Goal: Information Seeking & Learning: Learn about a topic

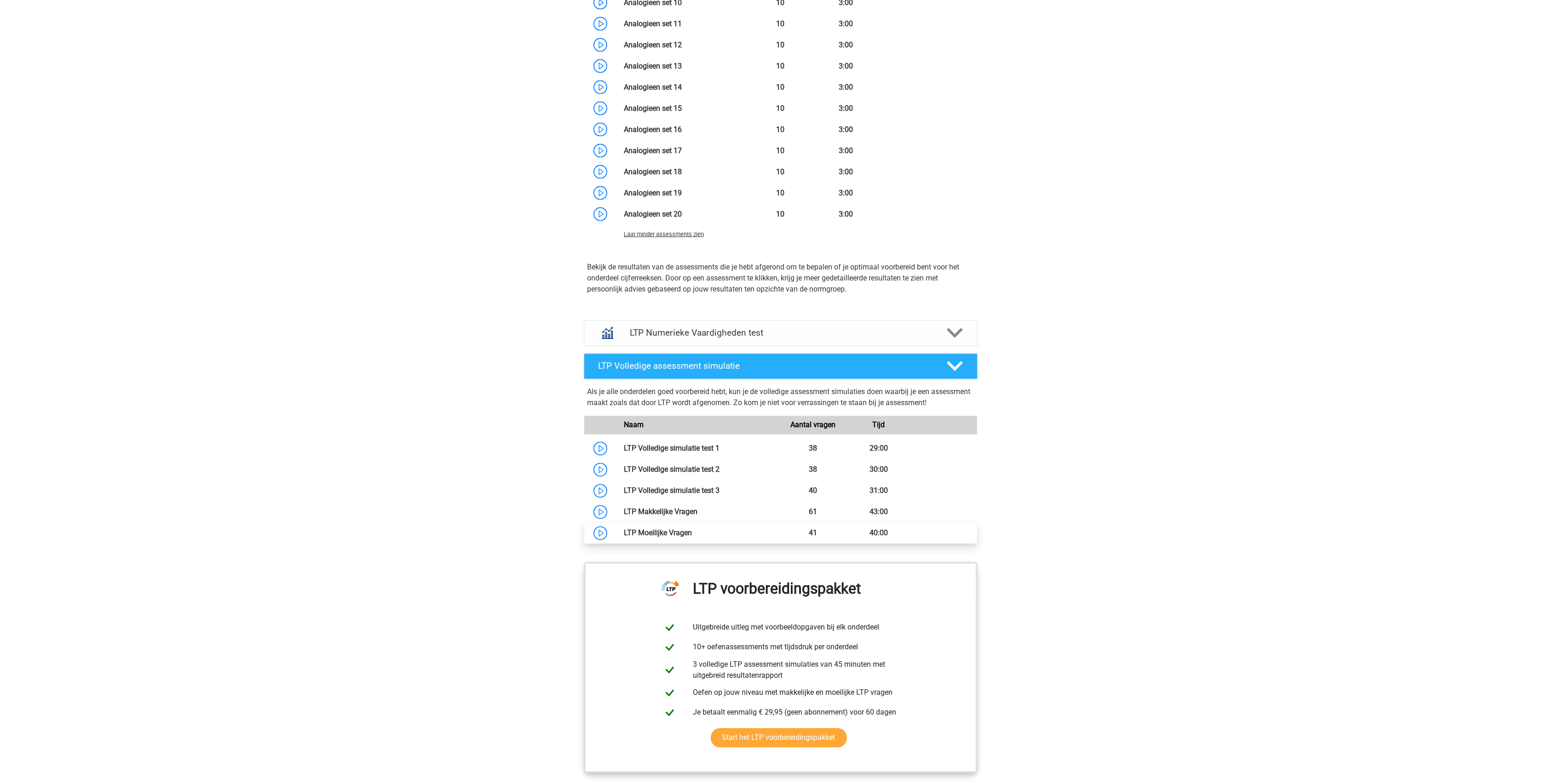
scroll to position [1962, 0]
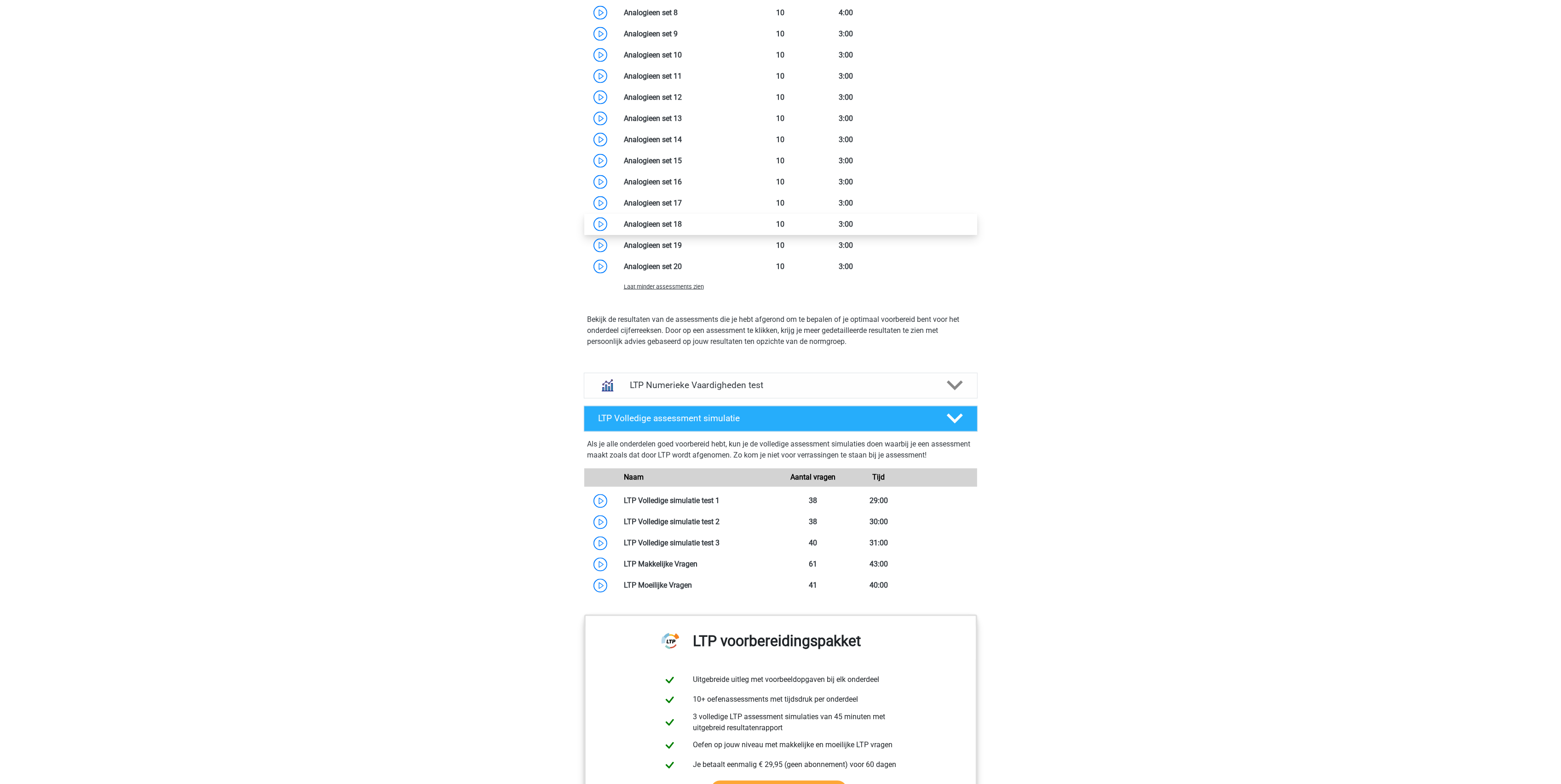
click at [682, 222] on link at bounding box center [682, 224] width 0 height 9
click at [682, 201] on link at bounding box center [682, 203] width 0 height 9
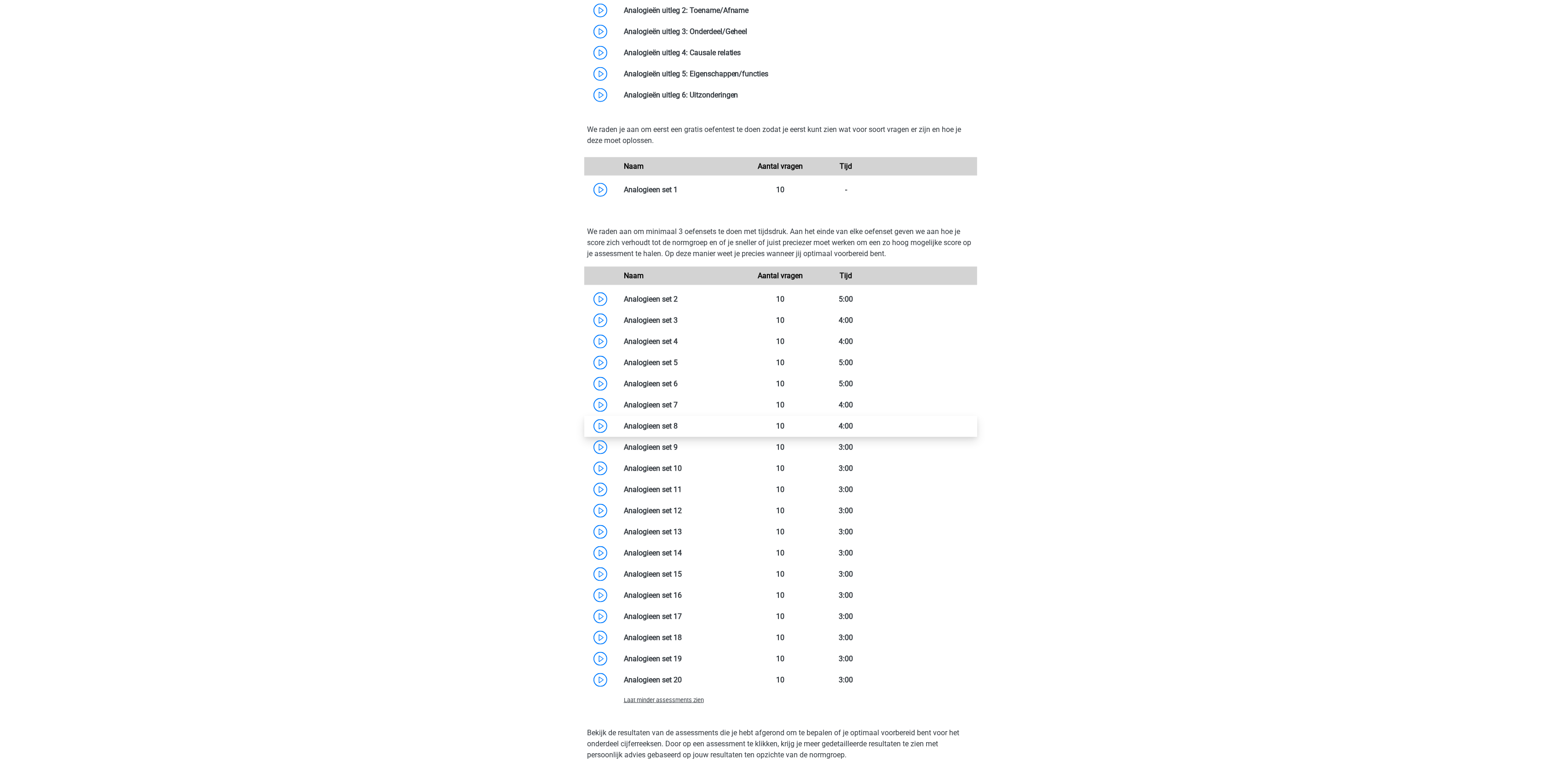
scroll to position [1533, 0]
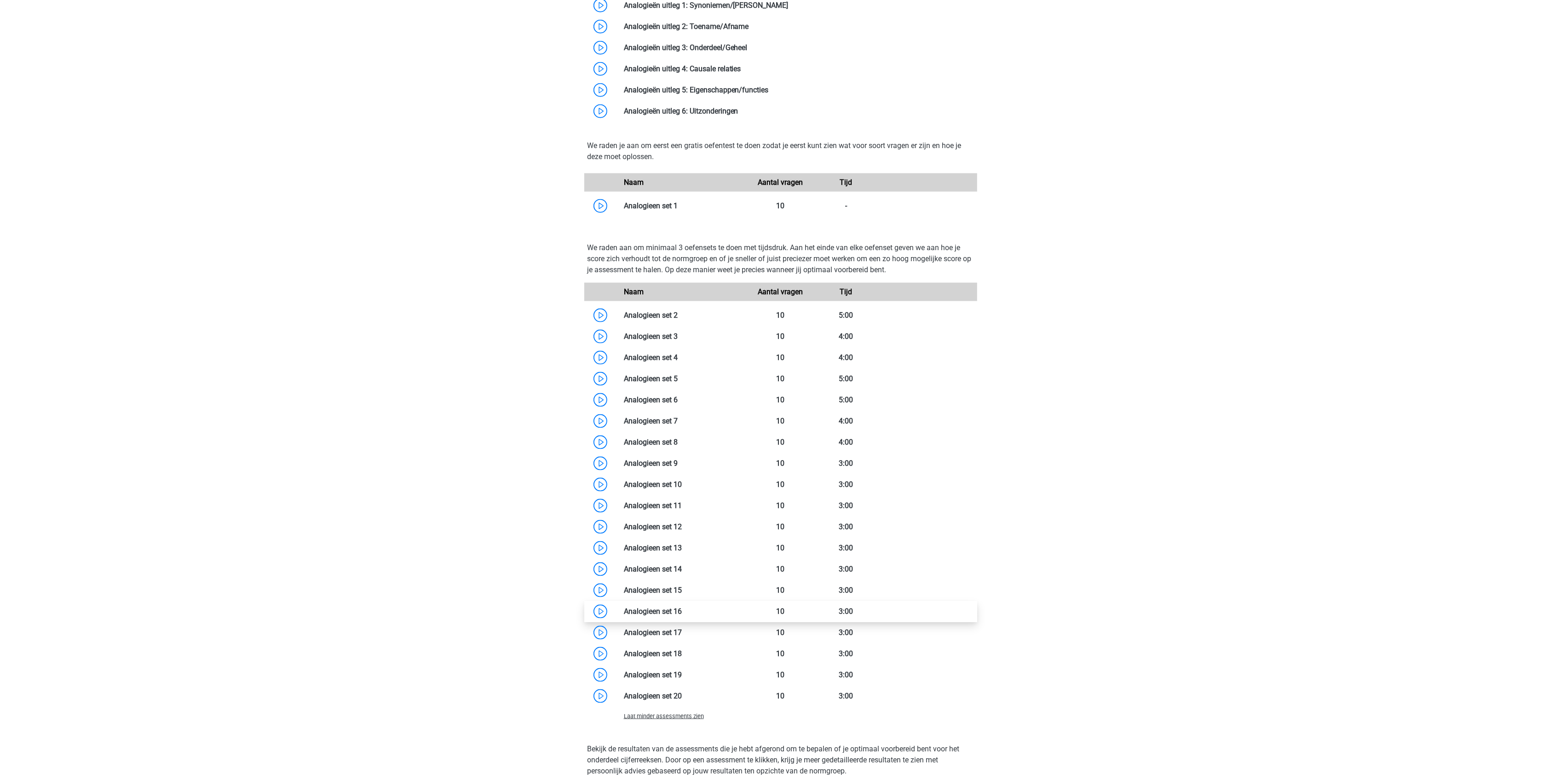
click at [682, 610] on link at bounding box center [682, 611] width 0 height 9
click at [682, 628] on link at bounding box center [682, 632] width 0 height 9
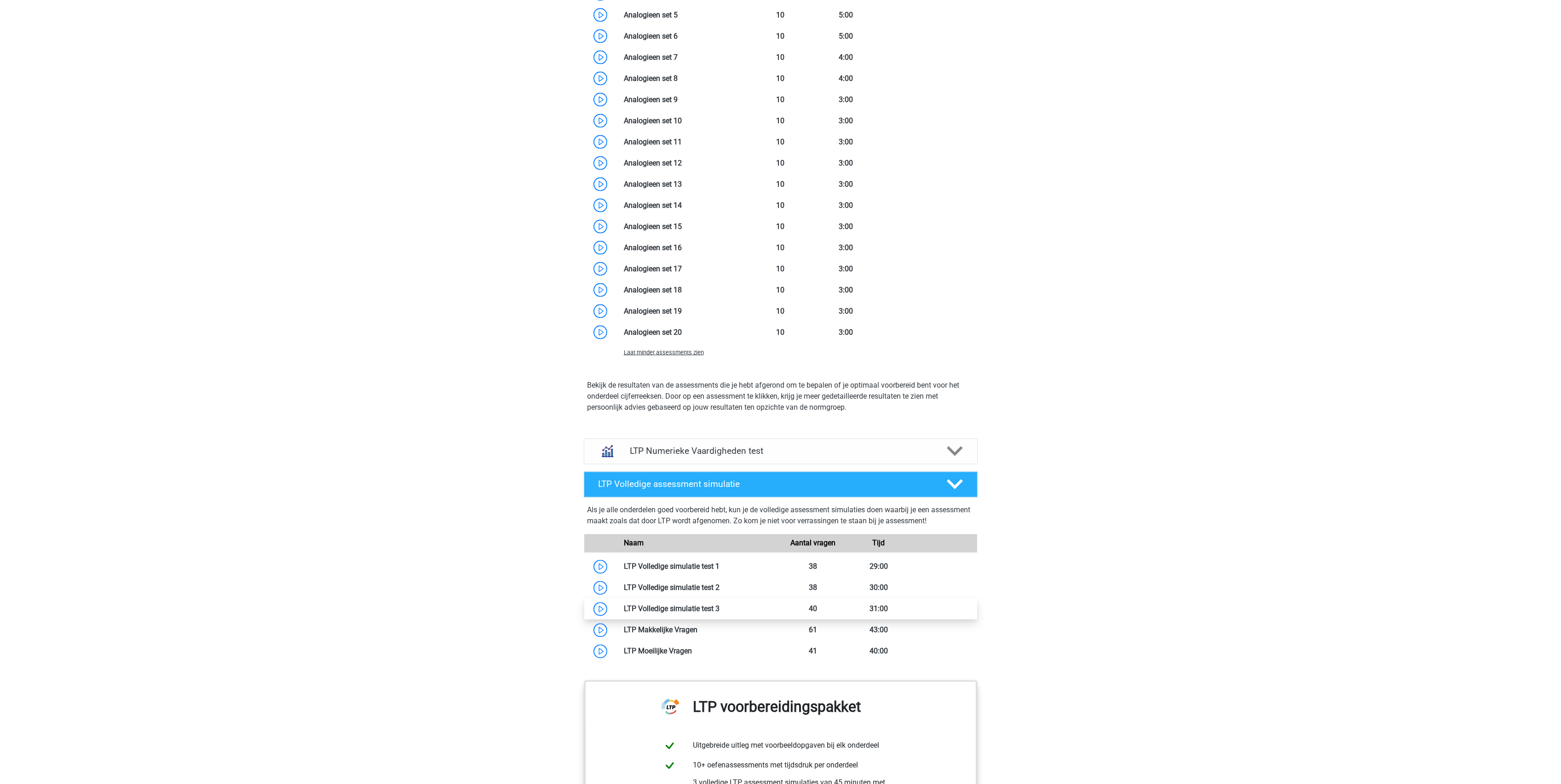
scroll to position [1901, 0]
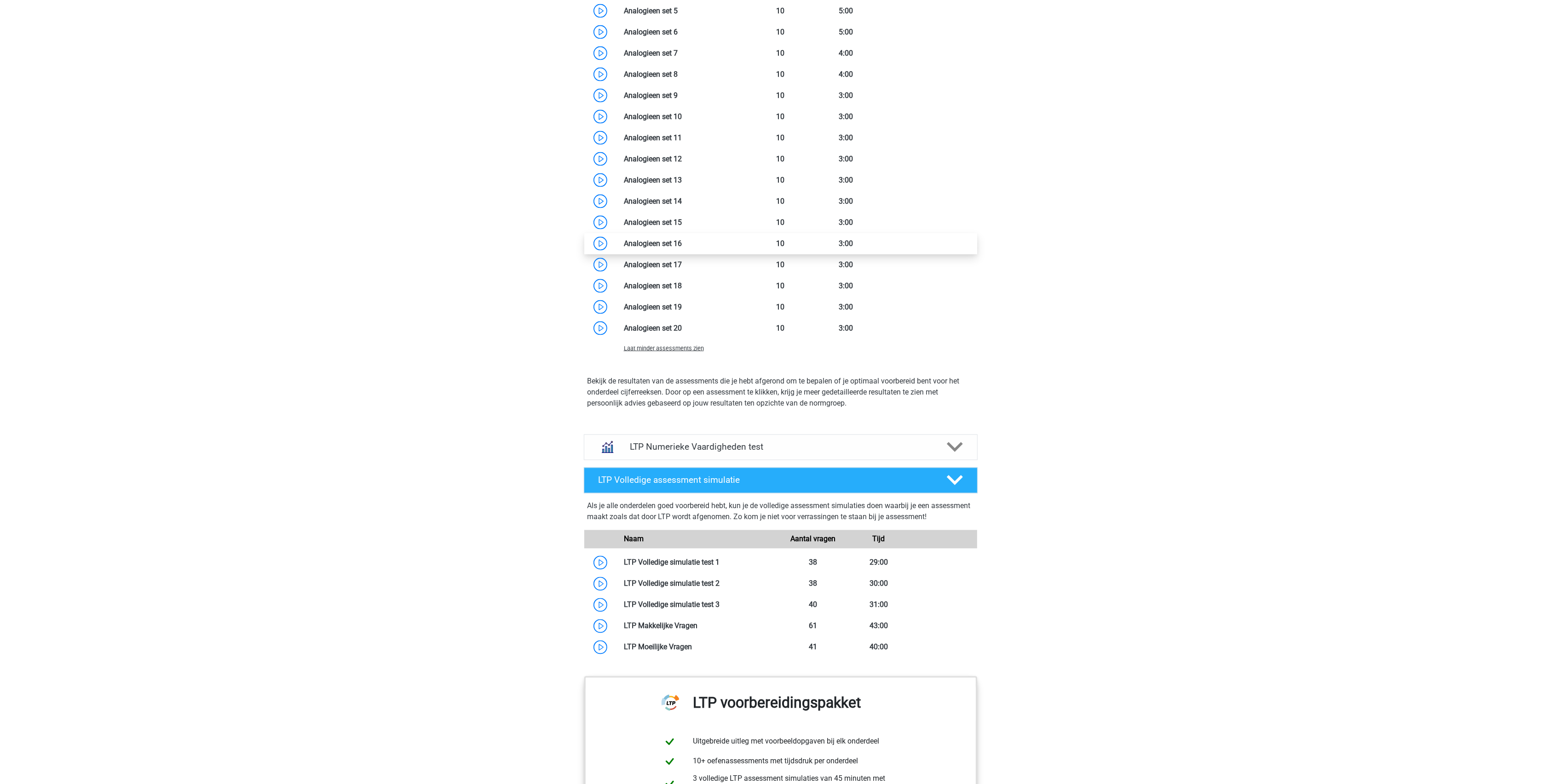
click at [682, 247] on link at bounding box center [682, 243] width 0 height 9
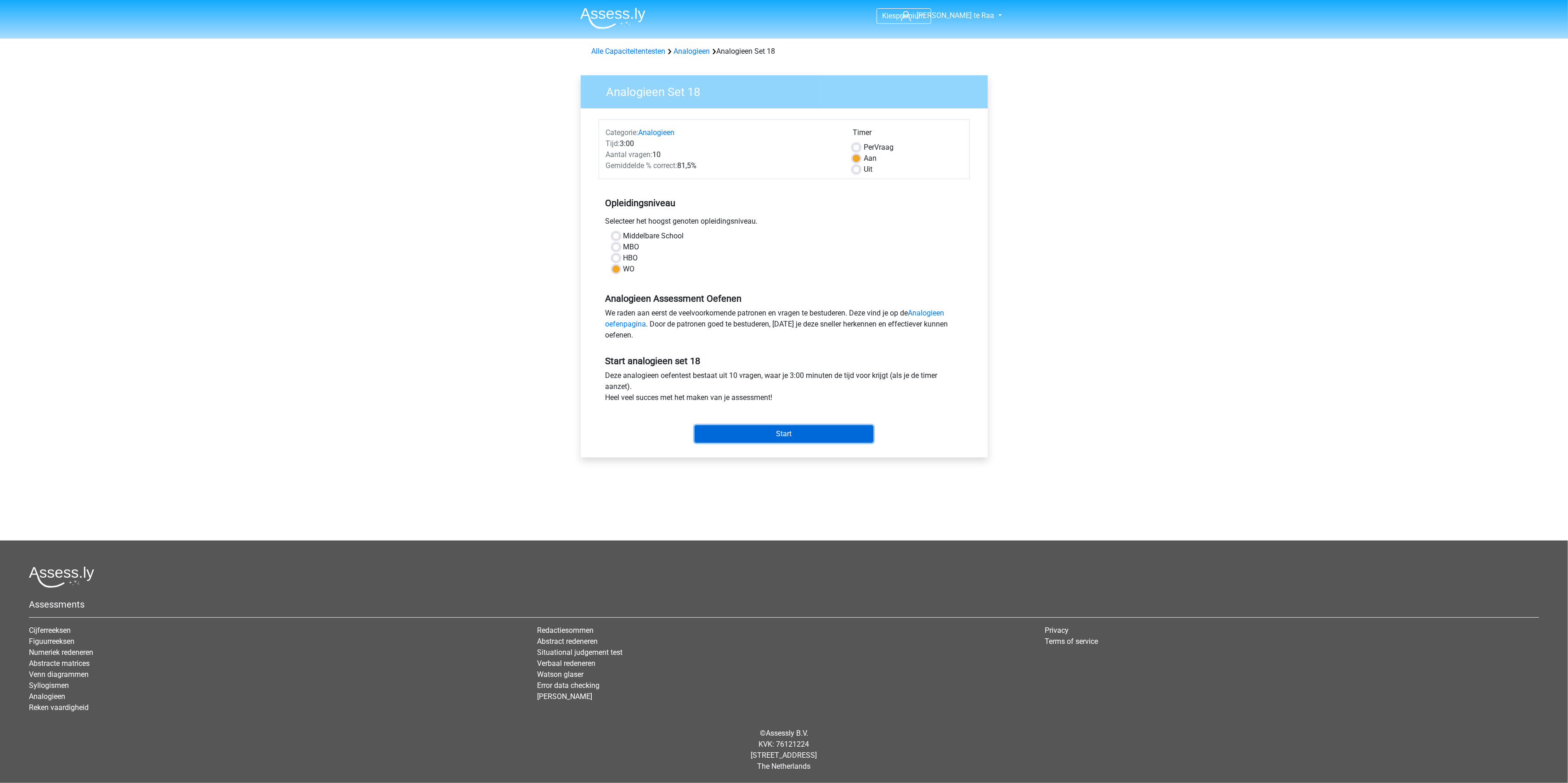
click at [826, 433] on input "Start" at bounding box center [784, 434] width 179 height 18
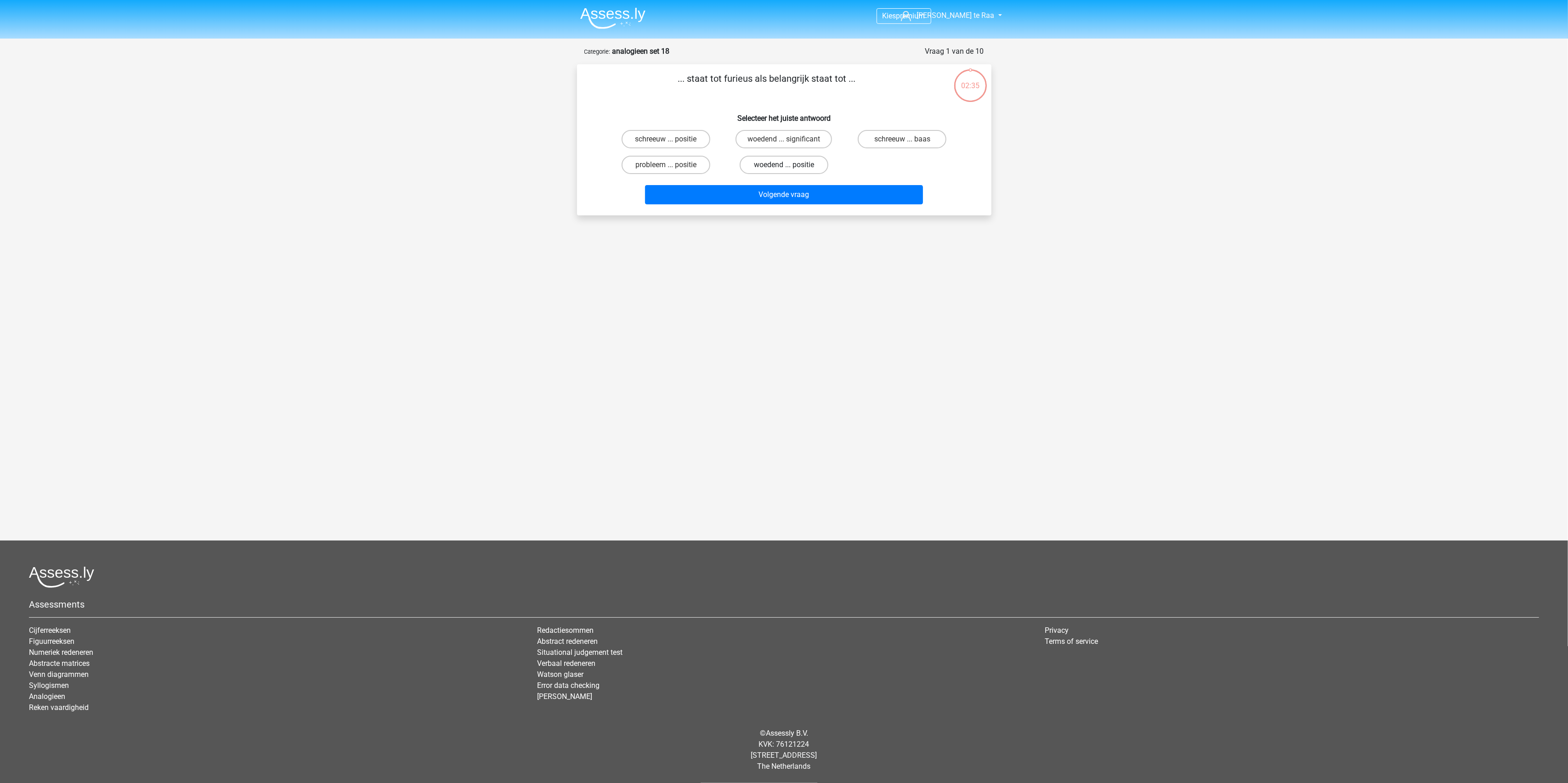
click at [782, 165] on label "woedend ... positie" at bounding box center [784, 165] width 89 height 18
click at [784, 165] on input "woedend ... positie" at bounding box center [787, 168] width 6 height 6
radio input "true"
click at [796, 190] on button "Volgende vraag" at bounding box center [784, 195] width 278 height 19
click at [700, 140] on label "hiërarchie ... duisternis" at bounding box center [665, 139] width 96 height 18
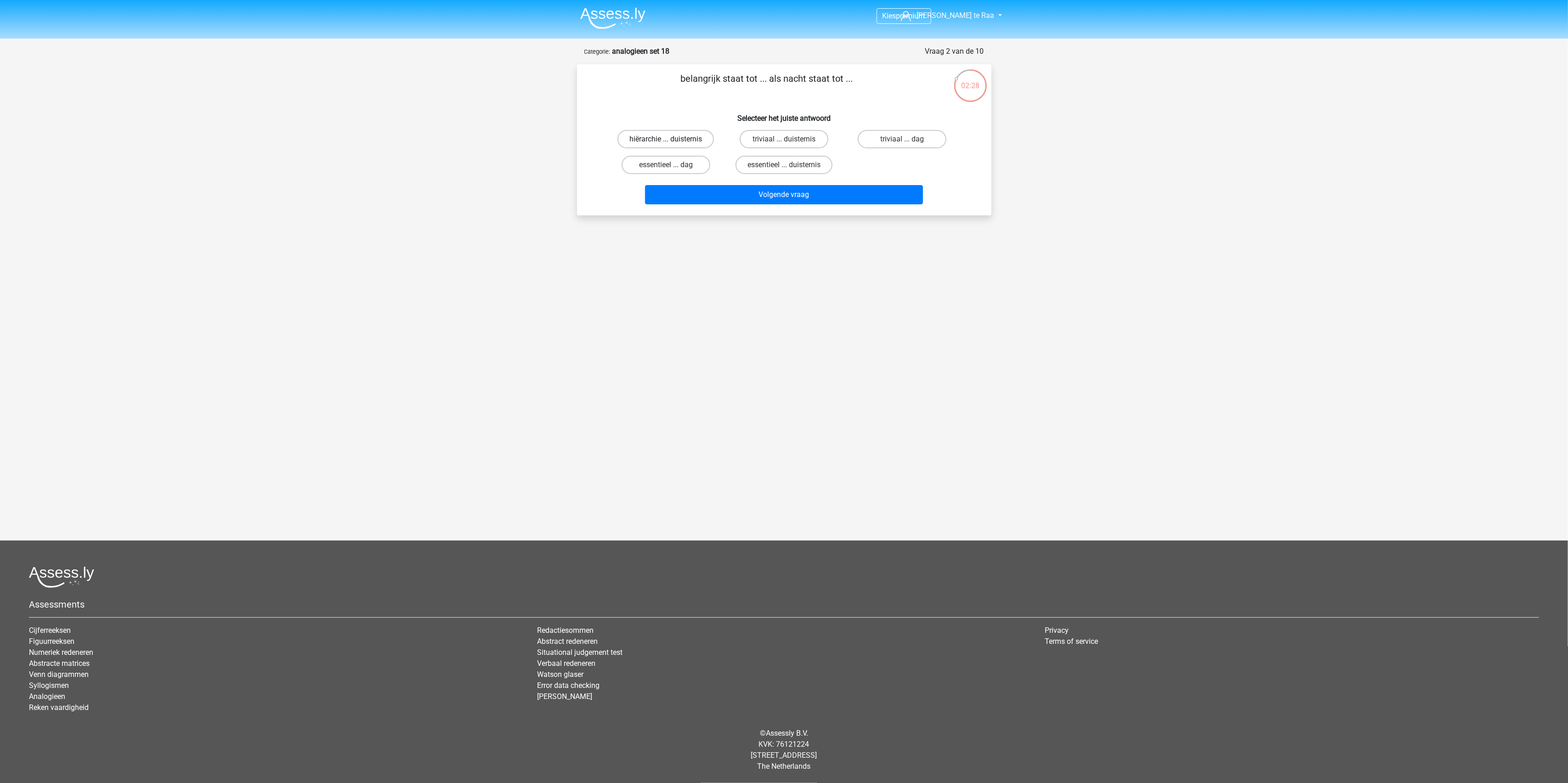
click at [671, 140] on input "hiërarchie ... duisternis" at bounding box center [669, 142] width 6 height 6
radio input "true"
click at [792, 196] on button "Volgende vraag" at bounding box center [784, 195] width 278 height 19
click at [798, 141] on label "roedel ... bijen" at bounding box center [784, 139] width 89 height 18
click at [789, 141] on input "roedel ... bijen" at bounding box center [787, 142] width 6 height 6
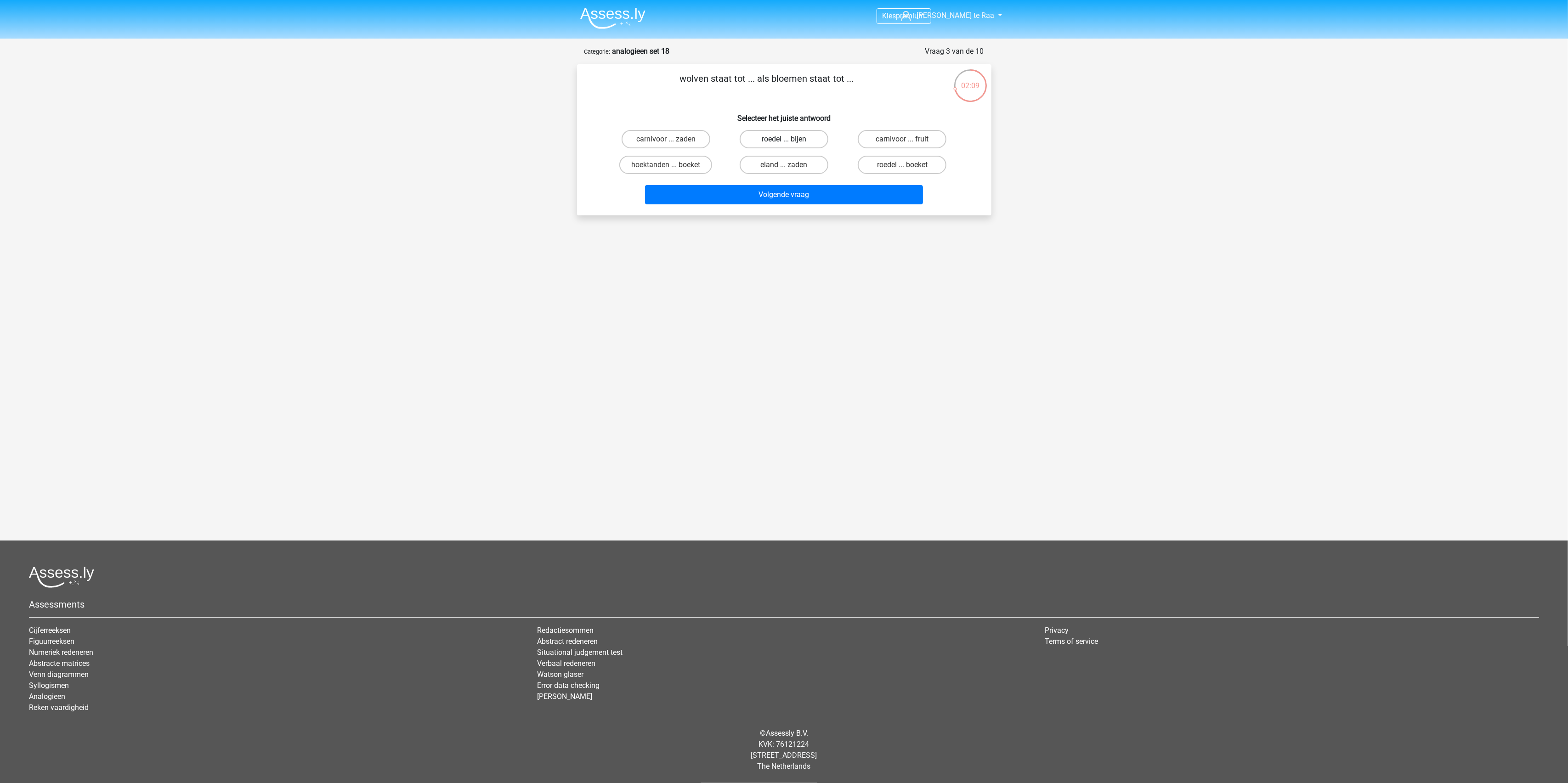
radio input "true"
click at [903, 165] on input "roedel ... boeket" at bounding box center [905, 168] width 6 height 6
radio input "true"
click at [829, 201] on button "Volgende vraag" at bounding box center [784, 195] width 278 height 19
click at [781, 139] on label "bestuurder ... piloot" at bounding box center [784, 139] width 89 height 18
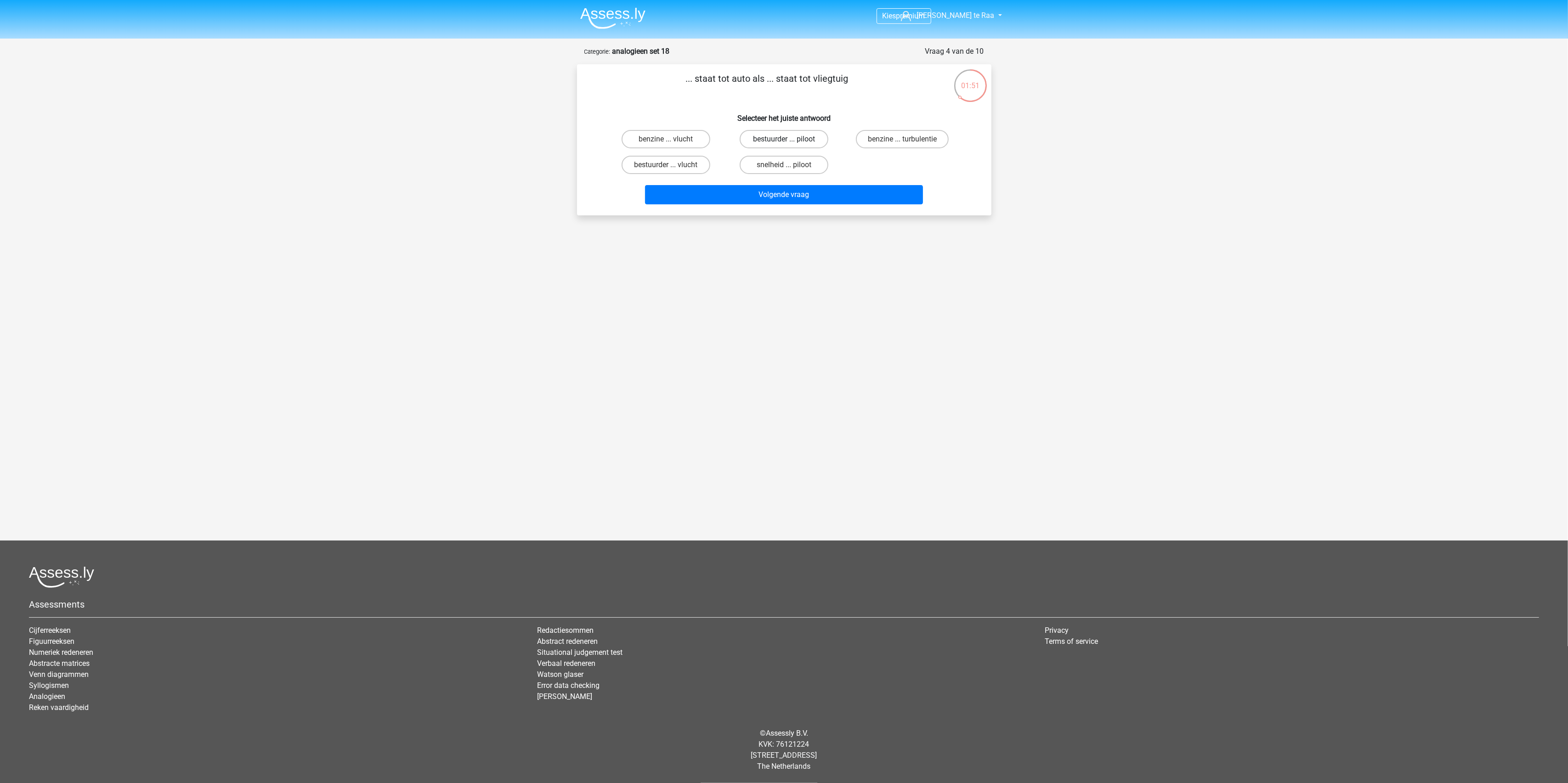
click at [784, 139] on input "bestuurder ... piloot" at bounding box center [787, 142] width 6 height 6
radio input "true"
click at [797, 190] on button "Volgende vraag" at bounding box center [784, 195] width 278 height 19
click at [682, 164] on label "willen ... ijskoud" at bounding box center [666, 165] width 89 height 18
click at [671, 165] on input "willen ... ijskoud" at bounding box center [669, 168] width 6 height 6
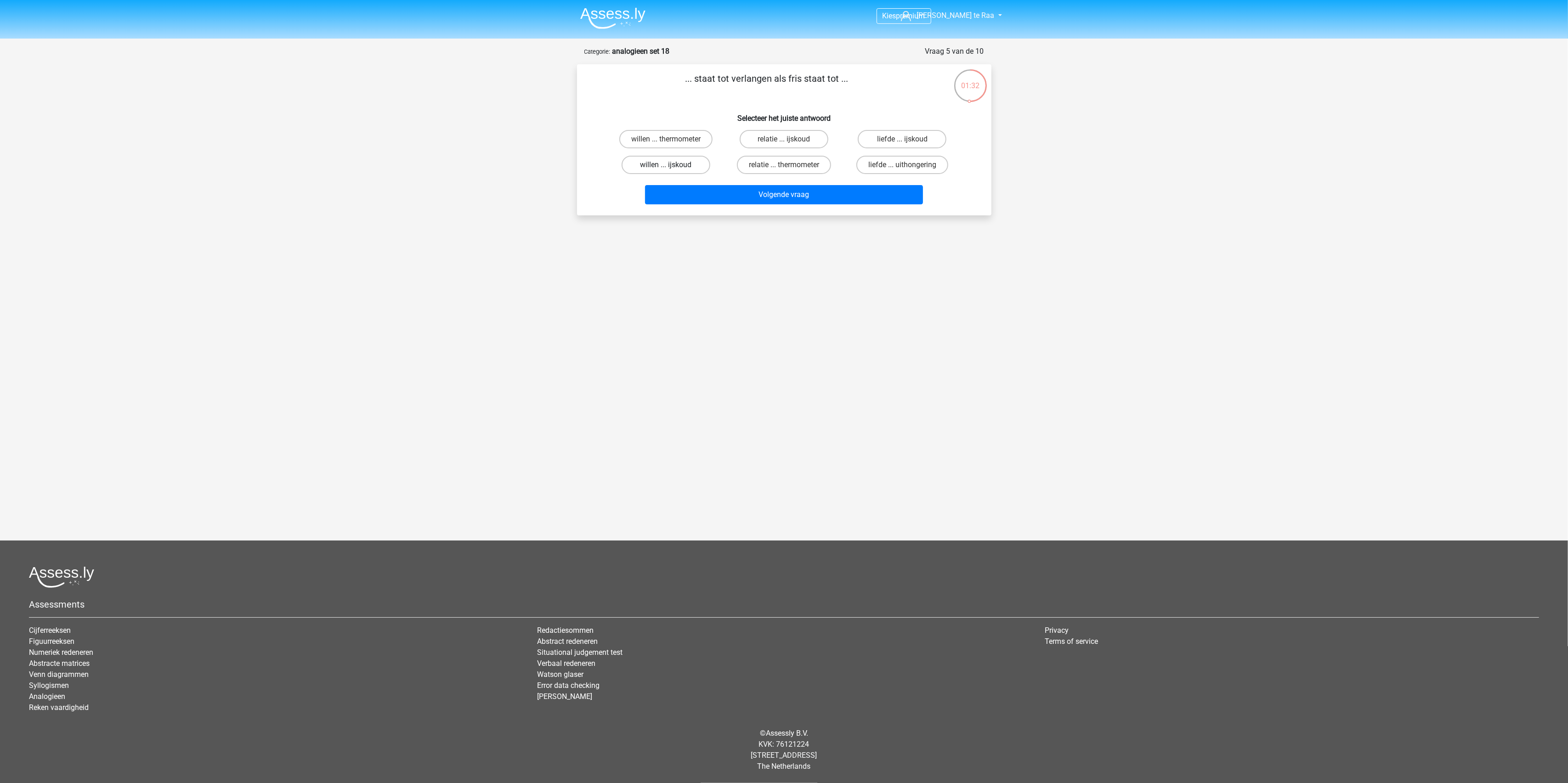
radio input "true"
click at [777, 192] on button "Volgende vraag" at bounding box center [784, 195] width 278 height 19
click at [912, 144] on label "band ... nieuws" at bounding box center [902, 139] width 89 height 18
click at [908, 144] on input "band ... nieuws" at bounding box center [905, 142] width 6 height 6
radio input "true"
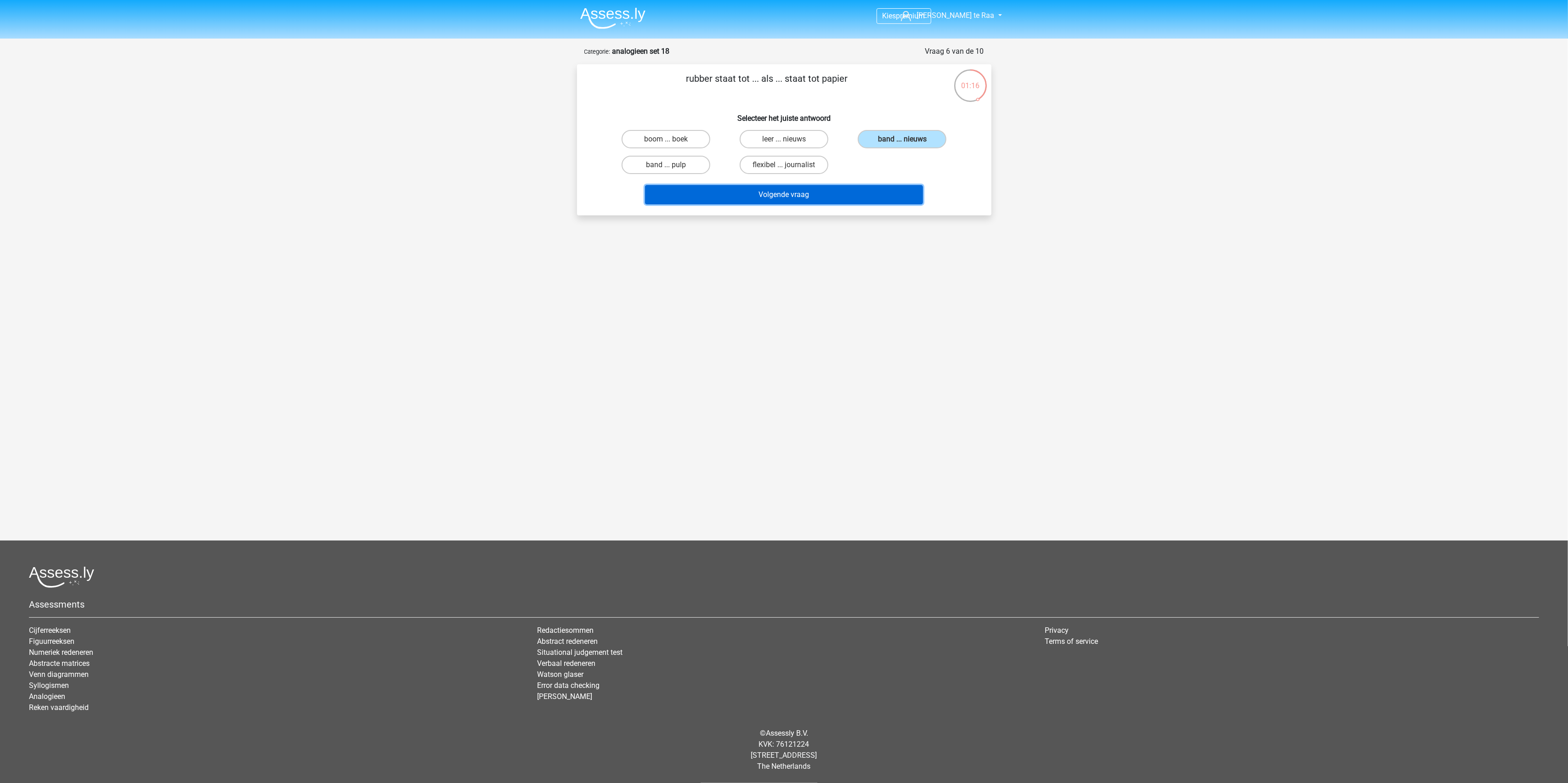
click at [819, 190] on button "Volgende vraag" at bounding box center [784, 195] width 278 height 19
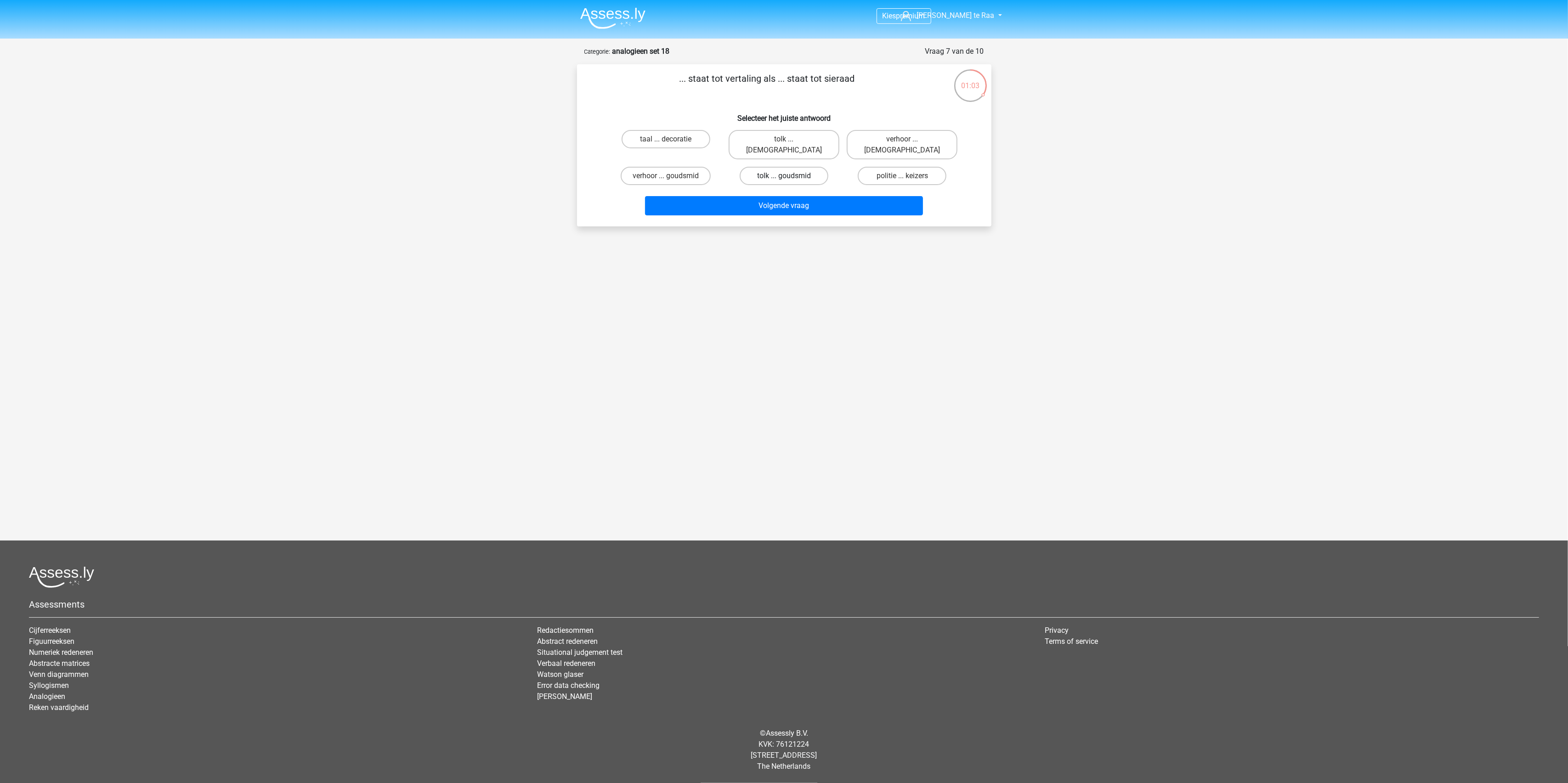
click at [772, 167] on label "tolk ... goudsmid" at bounding box center [784, 176] width 89 height 18
click at [784, 176] on input "tolk ... goudsmid" at bounding box center [787, 179] width 6 height 6
radio input "true"
click at [809, 196] on button "Volgende vraag" at bounding box center [784, 206] width 278 height 19
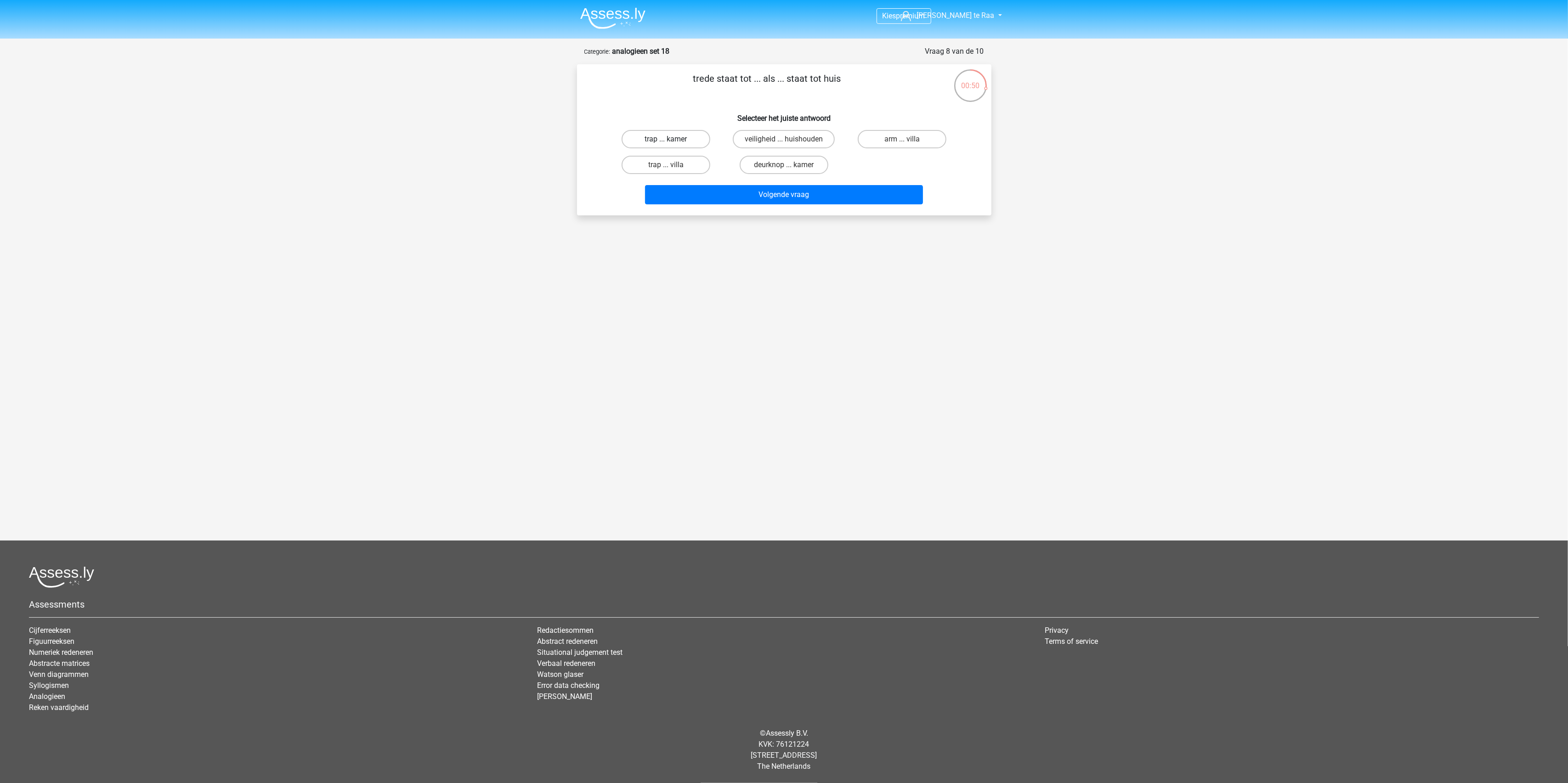
click at [684, 141] on label "trap ... kamer" at bounding box center [666, 139] width 89 height 18
click at [671, 141] on input "trap ... kamer" at bounding box center [669, 142] width 6 height 6
radio input "true"
click at [797, 198] on button "Volgende vraag" at bounding box center [784, 195] width 278 height 19
click at [793, 168] on label "schijnen ... naaien" at bounding box center [784, 165] width 89 height 18
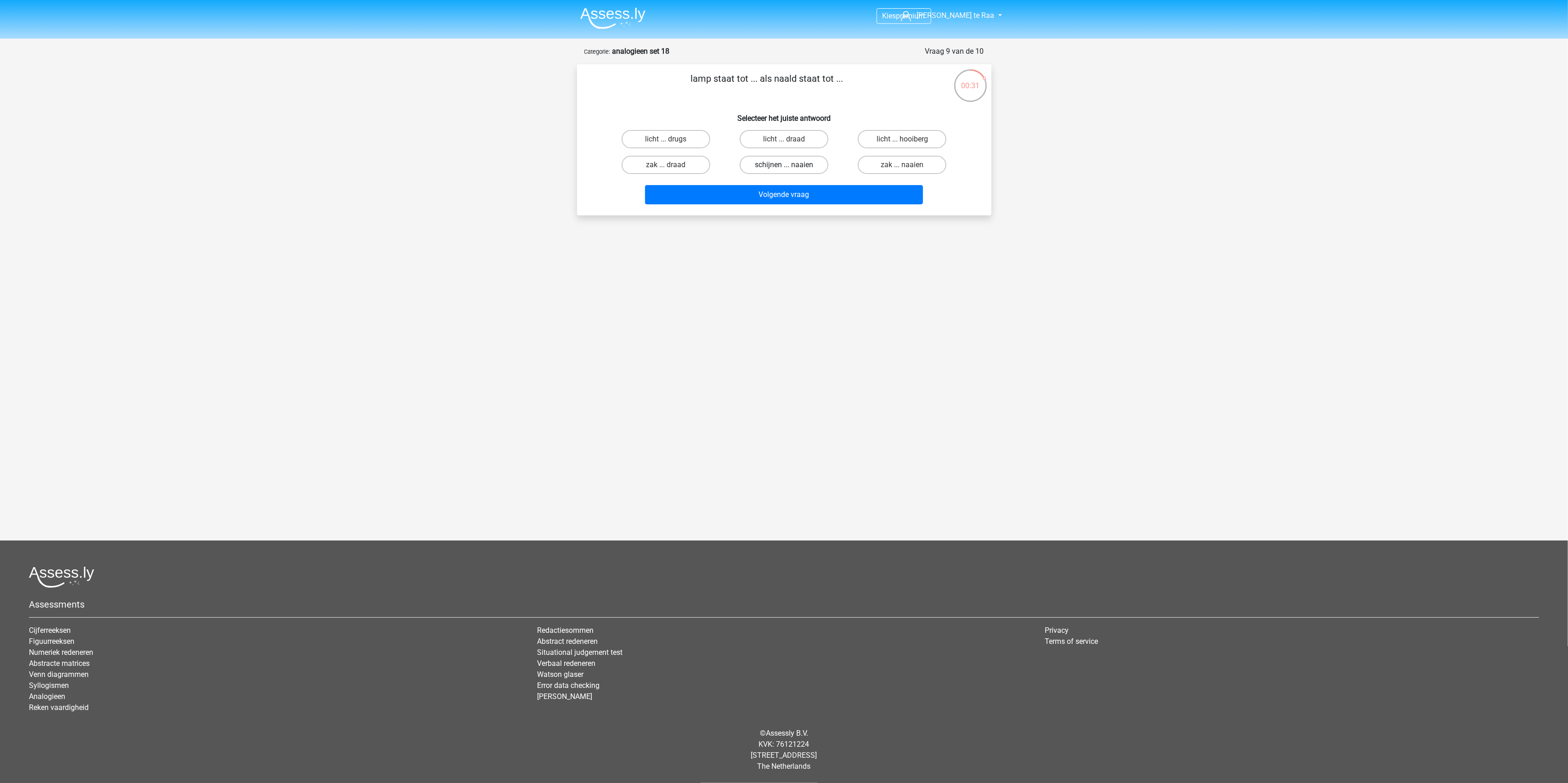
click at [789, 168] on input "schijnen ... naaien" at bounding box center [787, 168] width 6 height 6
radio input "true"
click at [803, 195] on button "Volgende vraag" at bounding box center [784, 195] width 278 height 19
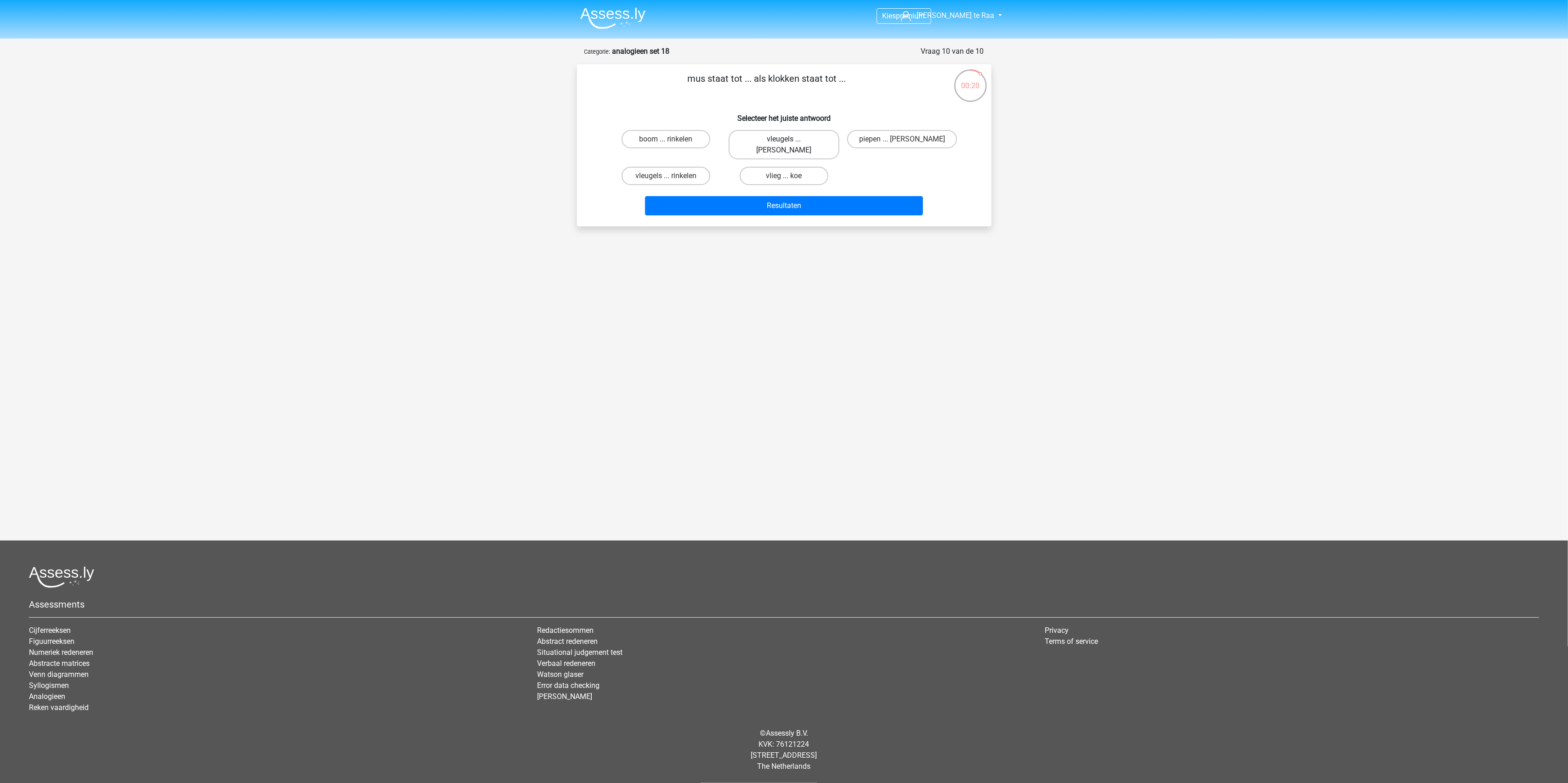
click at [801, 136] on label "vleugels ... luiden" at bounding box center [784, 145] width 111 height 29
click at [789, 139] on input "vleugels ... luiden" at bounding box center [787, 142] width 6 height 6
radio input "true"
click at [787, 196] on button "Resultaten" at bounding box center [784, 206] width 278 height 19
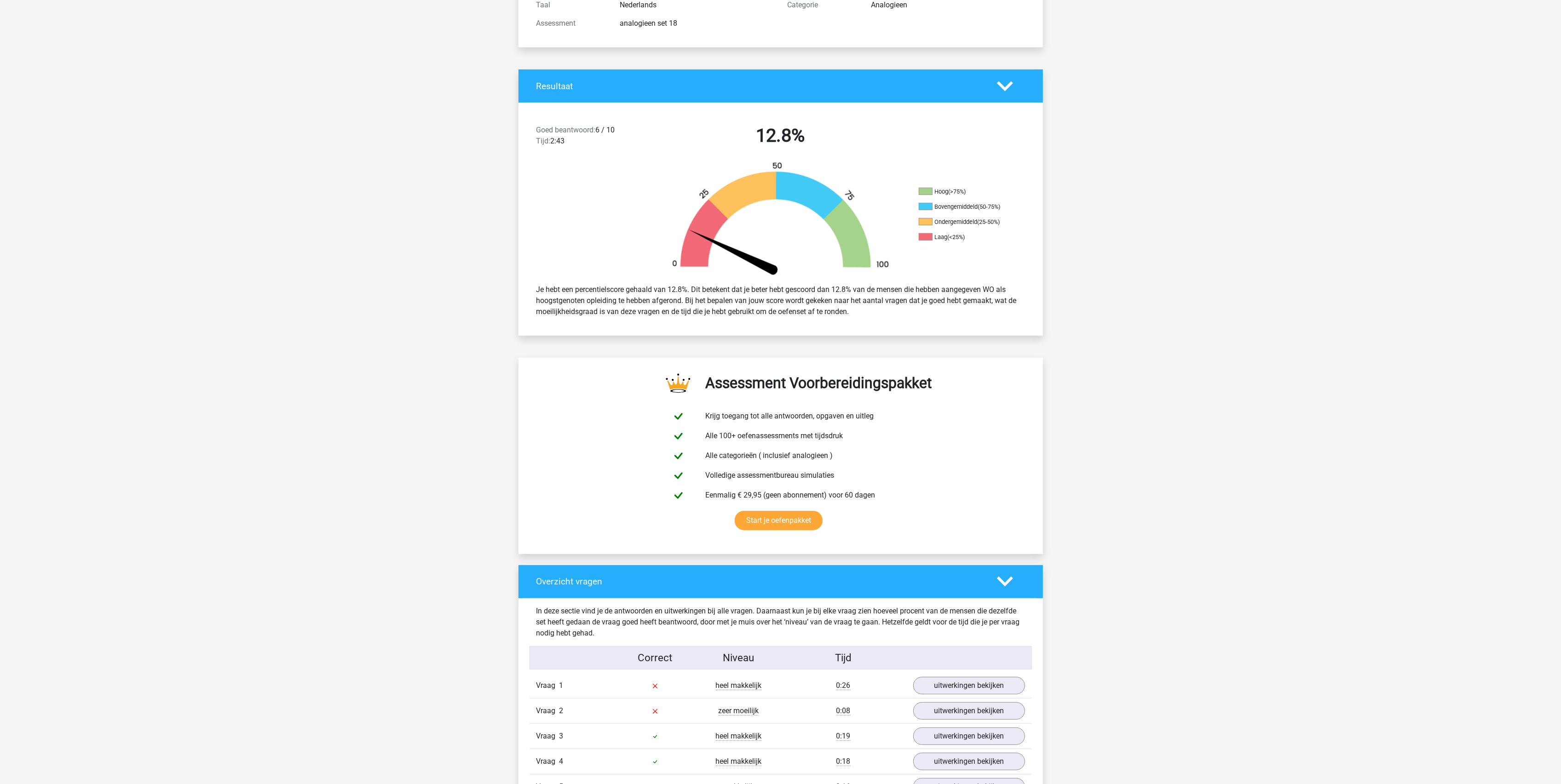
scroll to position [61, 0]
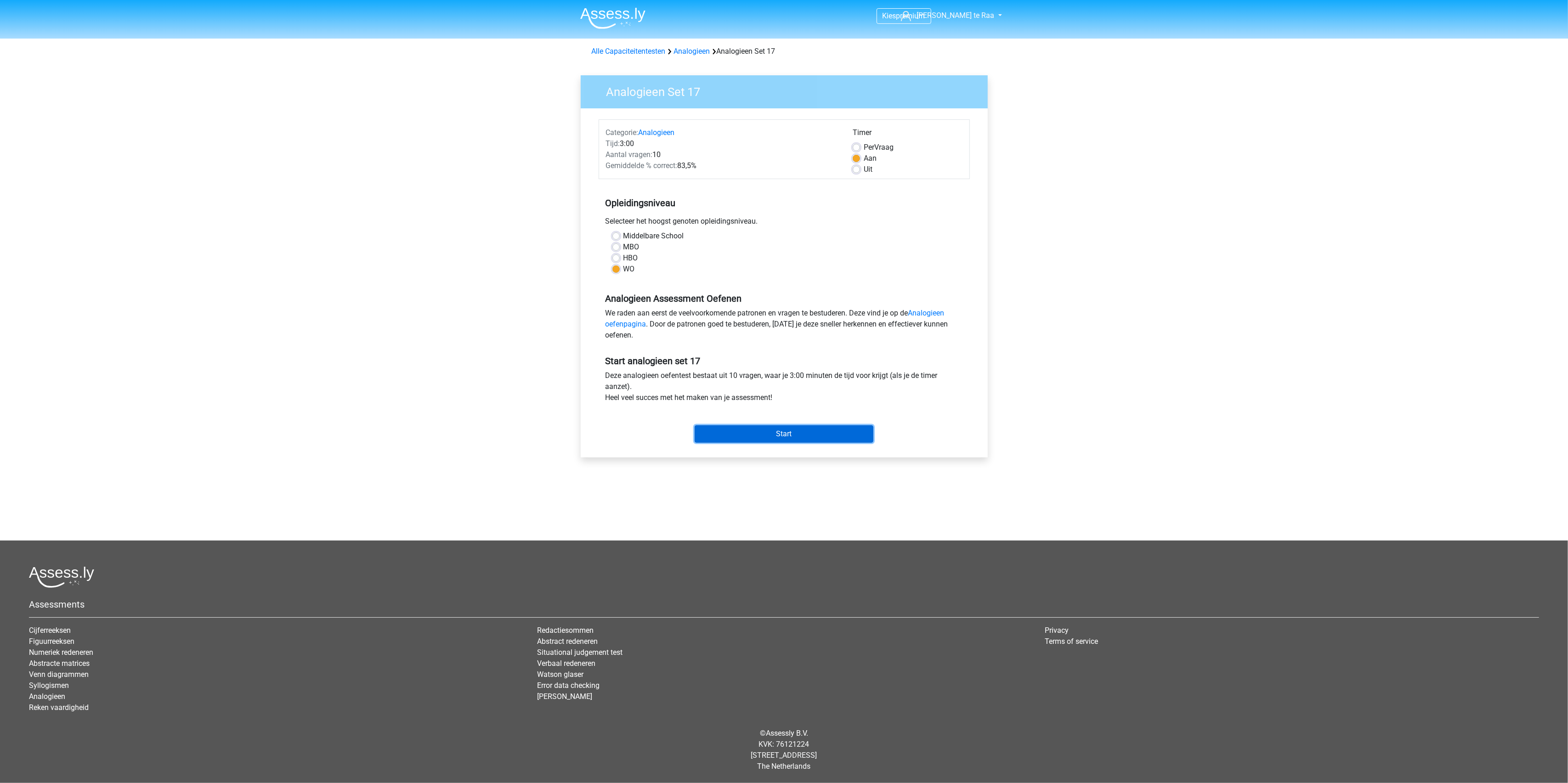
click at [739, 436] on input "Start" at bounding box center [784, 434] width 179 height 18
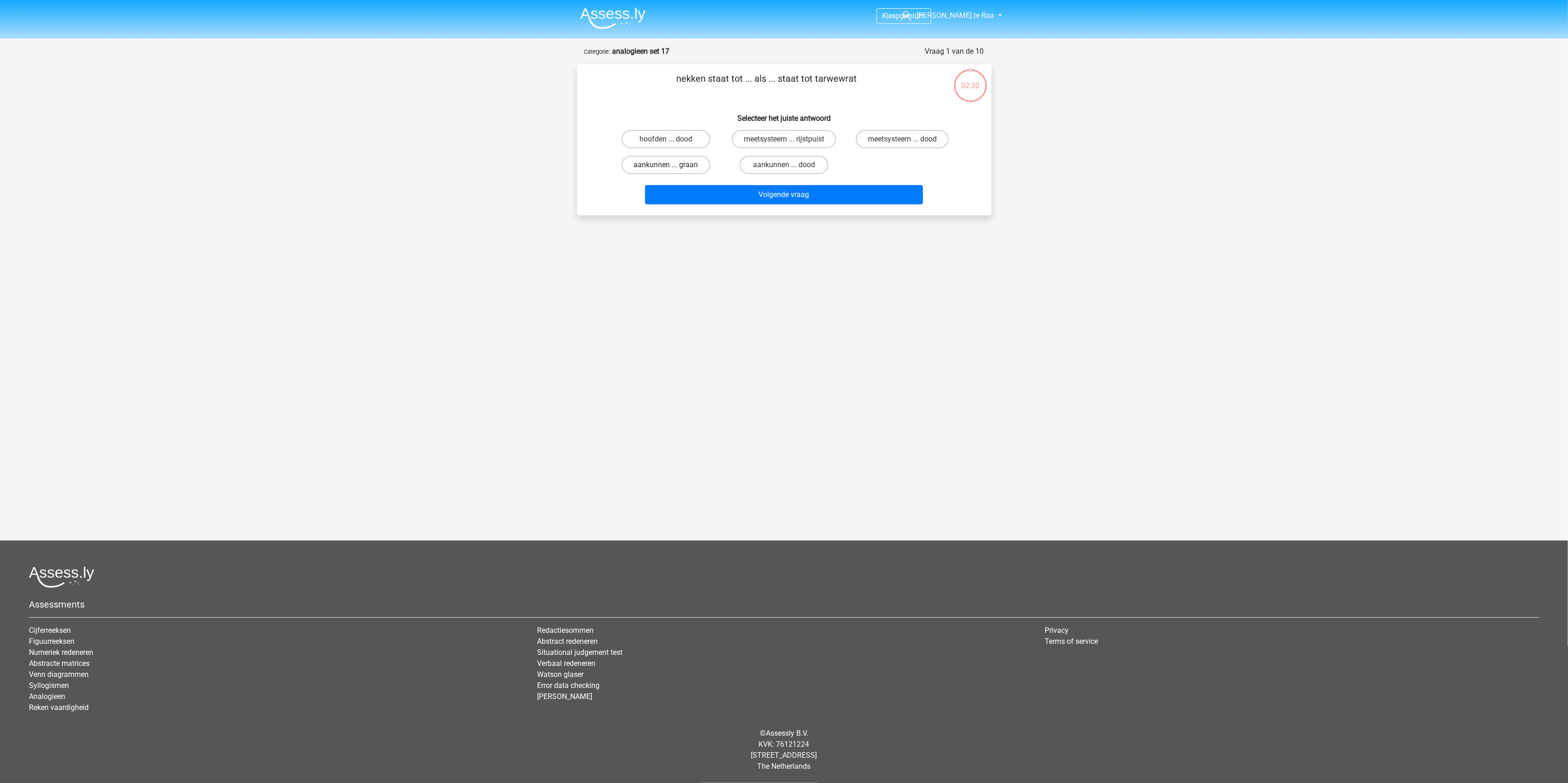
click at [669, 161] on label "aankunnen ... graan" at bounding box center [666, 165] width 89 height 18
click at [669, 165] on input "aankunnen ... graan" at bounding box center [669, 168] width 6 height 6
radio input "true"
click at [763, 190] on button "Volgende vraag" at bounding box center [784, 195] width 278 height 19
click at [673, 140] on label "zwem ... deur" at bounding box center [666, 139] width 89 height 18
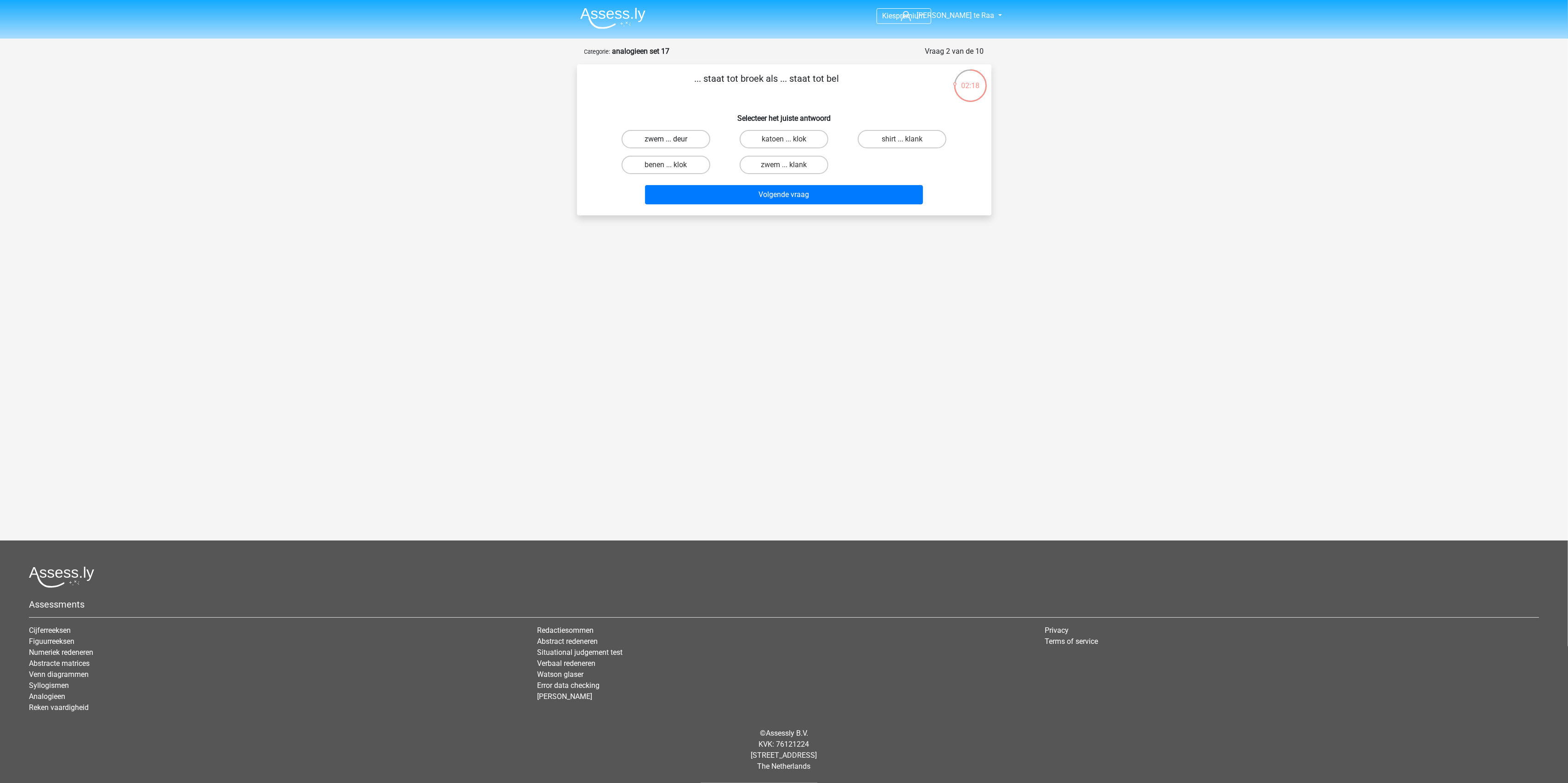
click at [671, 140] on input "zwem ... deur" at bounding box center [669, 142] width 6 height 6
radio input "true"
click at [715, 194] on button "Volgende vraag" at bounding box center [784, 195] width 278 height 19
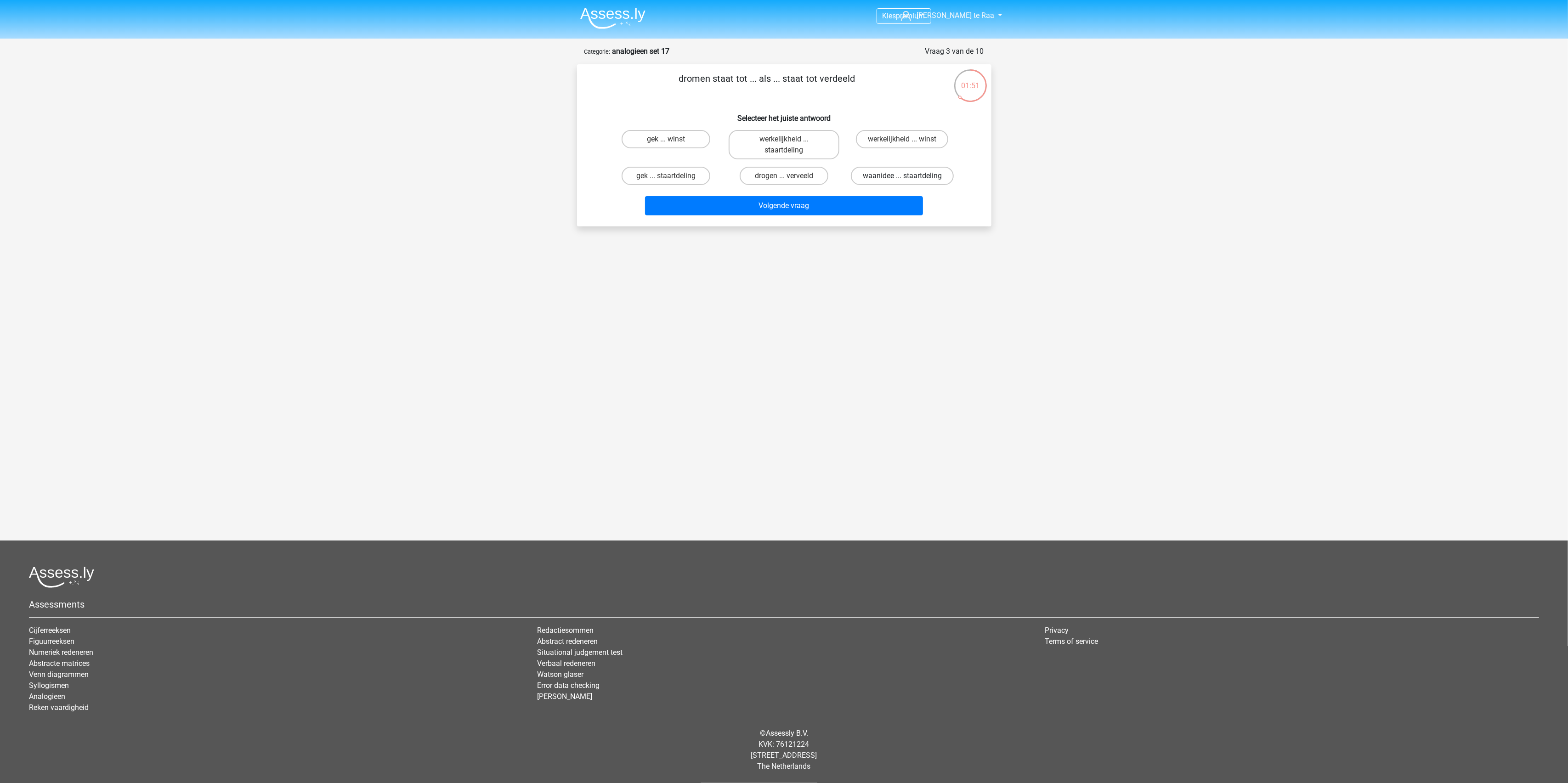
click at [870, 176] on label "waanidee ... staartdeling" at bounding box center [902, 176] width 103 height 18
click at [902, 176] on input "waanidee ... staartdeling" at bounding box center [905, 179] width 6 height 6
radio input "true"
click at [829, 197] on button "Volgende vraag" at bounding box center [784, 206] width 278 height 19
click at [786, 137] on label "aanvraag ... lawaaierig" at bounding box center [784, 139] width 97 height 18
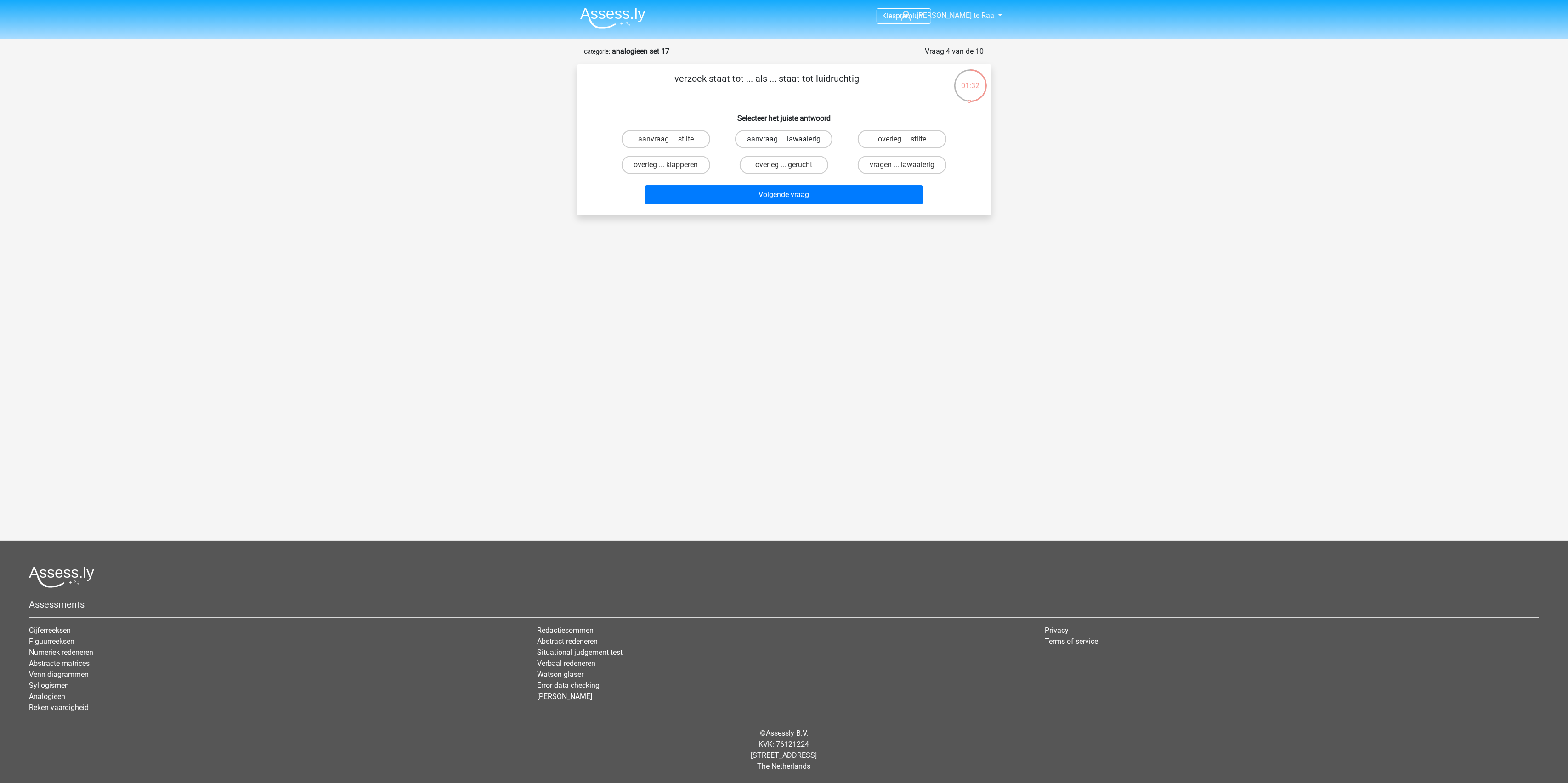
click at [786, 139] on input "aanvraag ... lawaaierig" at bounding box center [787, 142] width 6 height 6
radio input "true"
click at [768, 200] on button "Volgende vraag" at bounding box center [784, 195] width 278 height 19
click at [914, 165] on label "toegeven ... slank" at bounding box center [902, 165] width 89 height 18
click at [908, 165] on input "toegeven ... slank" at bounding box center [905, 168] width 6 height 6
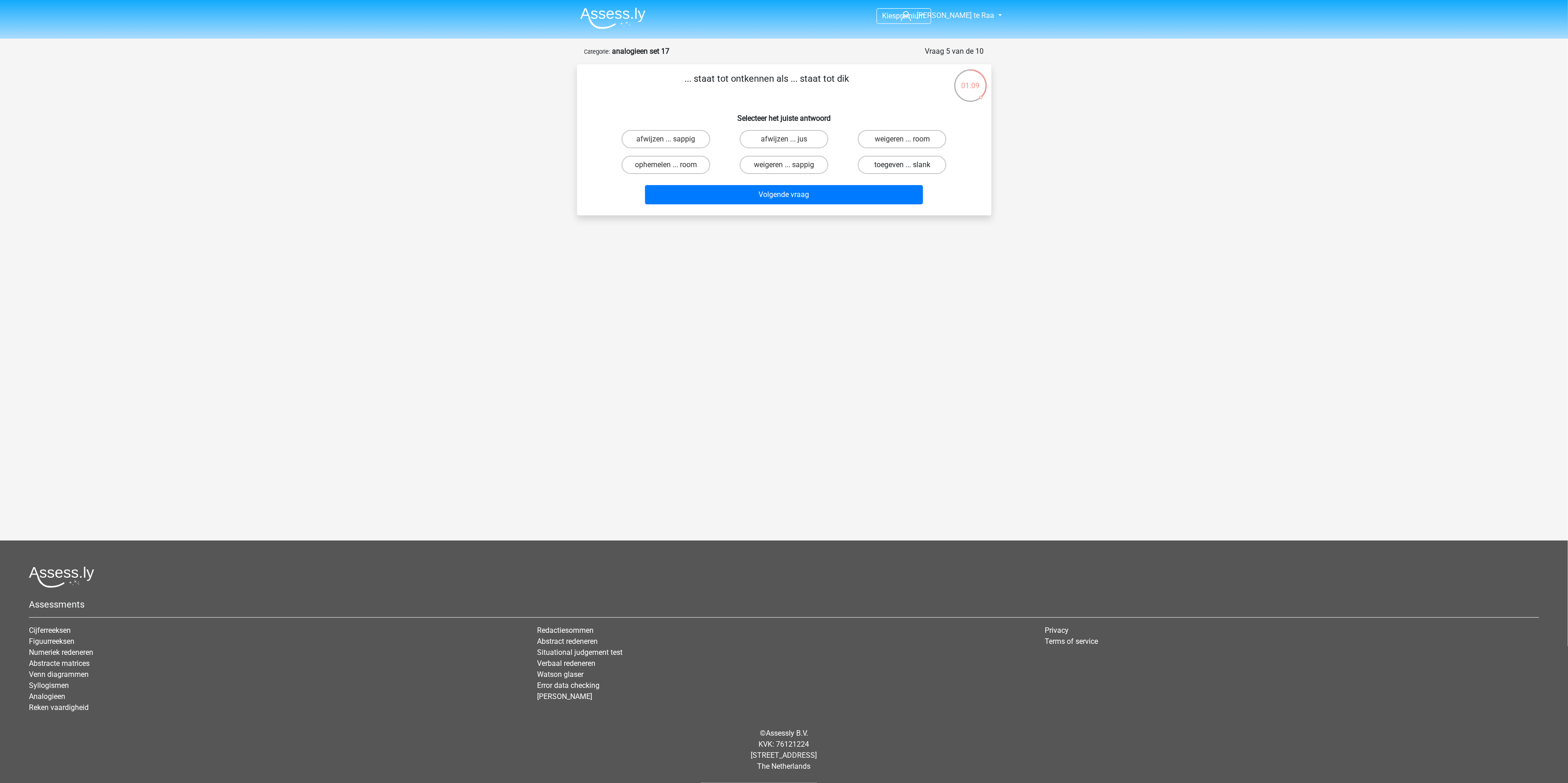
radio input "true"
click at [829, 193] on button "Volgende vraag" at bounding box center [784, 195] width 278 height 19
click at [689, 141] on label "ruitergroep ... voorraad" at bounding box center [665, 139] width 97 height 18
click at [671, 141] on input "ruitergroep ... voorraad" at bounding box center [669, 142] width 6 height 6
radio input "true"
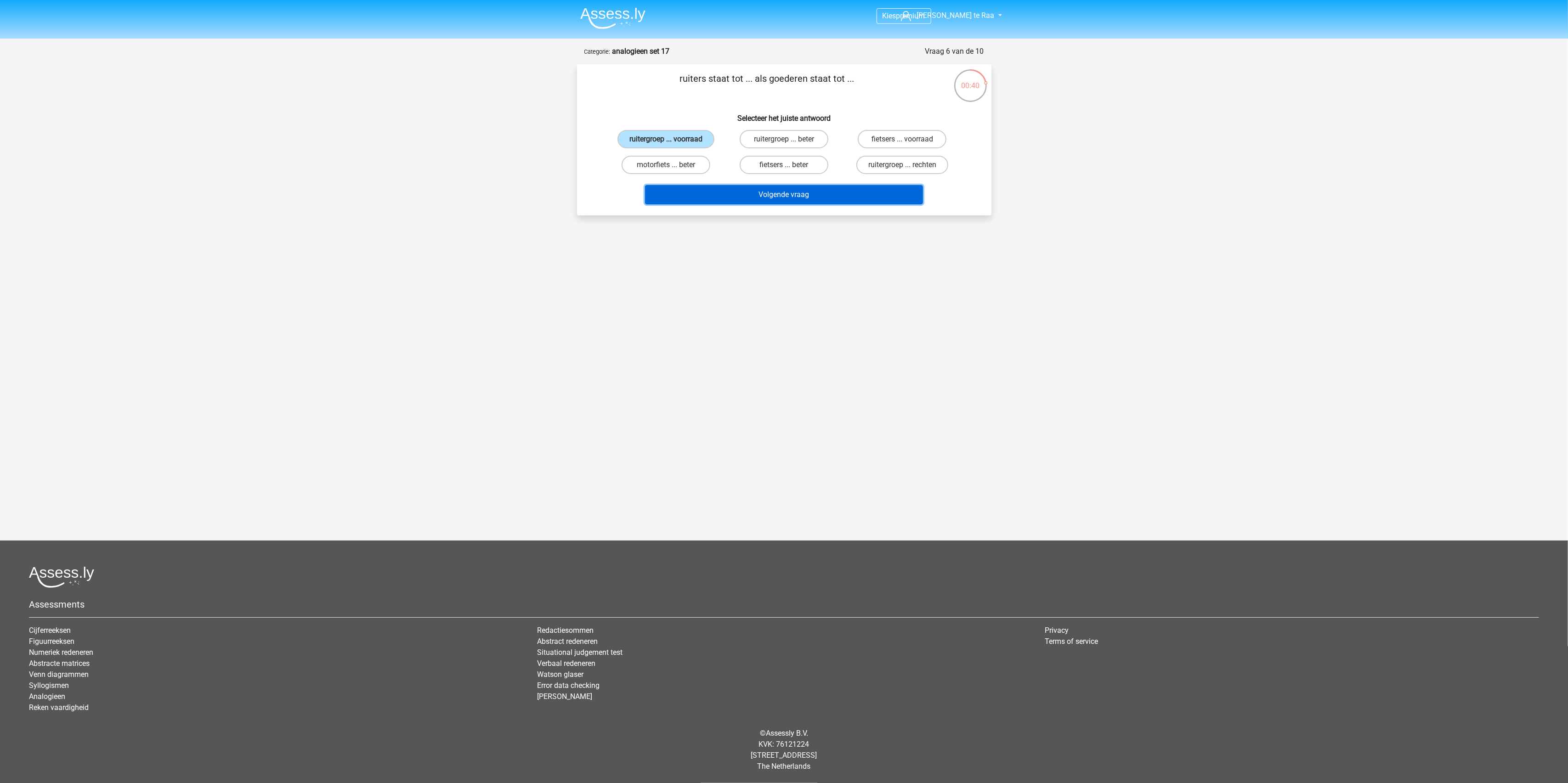
click at [796, 196] on button "Volgende vraag" at bounding box center [784, 195] width 278 height 19
click at [685, 139] on label "stuur ... wiskunde" at bounding box center [666, 139] width 89 height 18
click at [671, 139] on input "stuur ... wiskunde" at bounding box center [669, 142] width 6 height 6
radio input "true"
click at [785, 193] on button "Volgende vraag" at bounding box center [784, 195] width 278 height 19
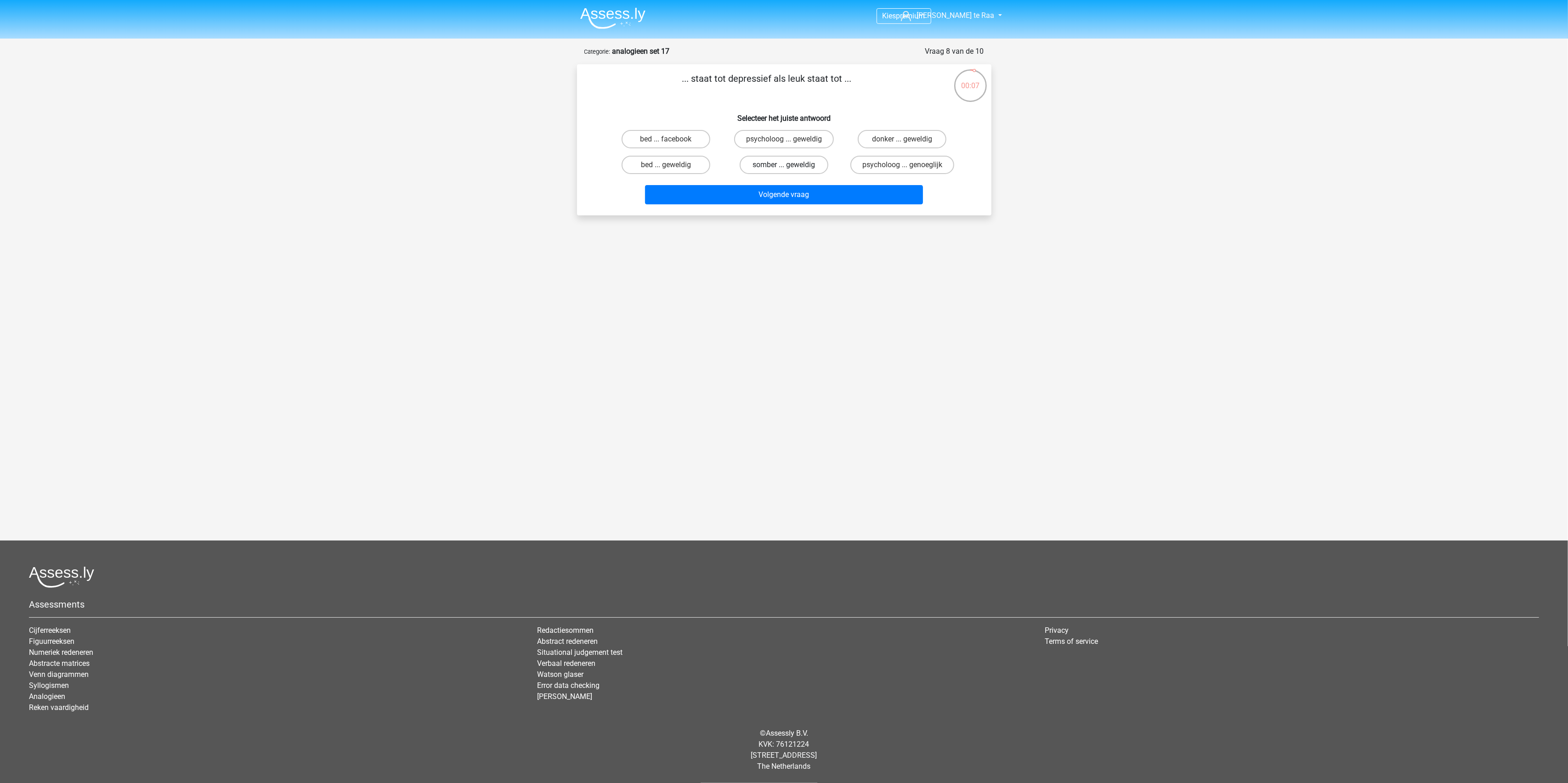
click at [780, 169] on label "somber ... geweldig" at bounding box center [784, 165] width 89 height 18
click at [784, 169] on input "somber ... geweldig" at bounding box center [787, 168] width 6 height 6
radio input "true"
click at [757, 200] on button "Volgende vraag" at bounding box center [784, 195] width 278 height 19
click at [795, 131] on label "leer ... wijn" at bounding box center [784, 139] width 89 height 18
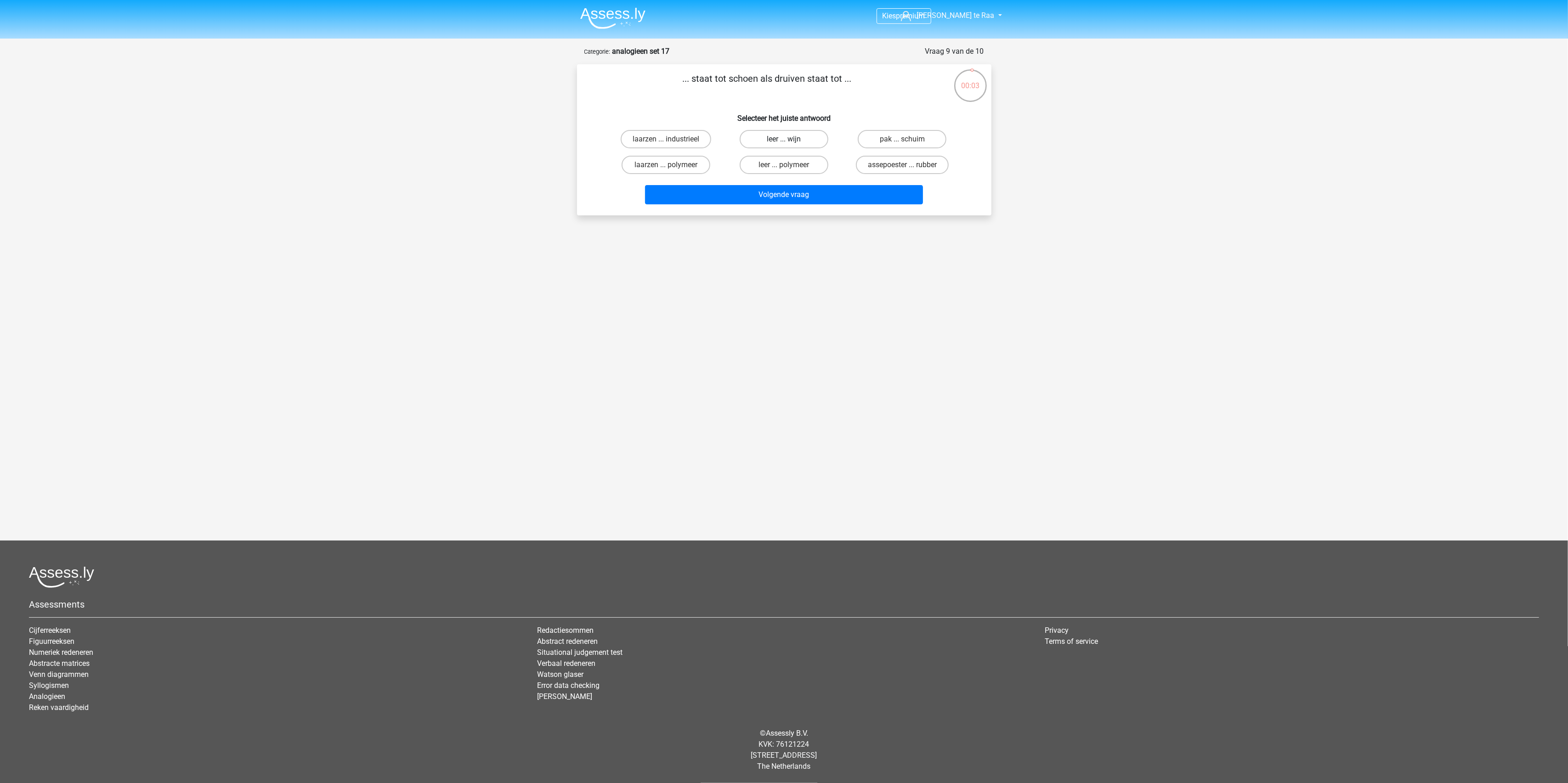
click at [789, 139] on input "leer ... wijn" at bounding box center [787, 142] width 6 height 6
radio input "true"
click at [777, 201] on button "Volgende vraag" at bounding box center [784, 195] width 278 height 19
click at [780, 170] on label "choreograaf ... verhoor" at bounding box center [783, 165] width 97 height 18
click at [784, 170] on input "choreograaf ... verhoor" at bounding box center [787, 168] width 6 height 6
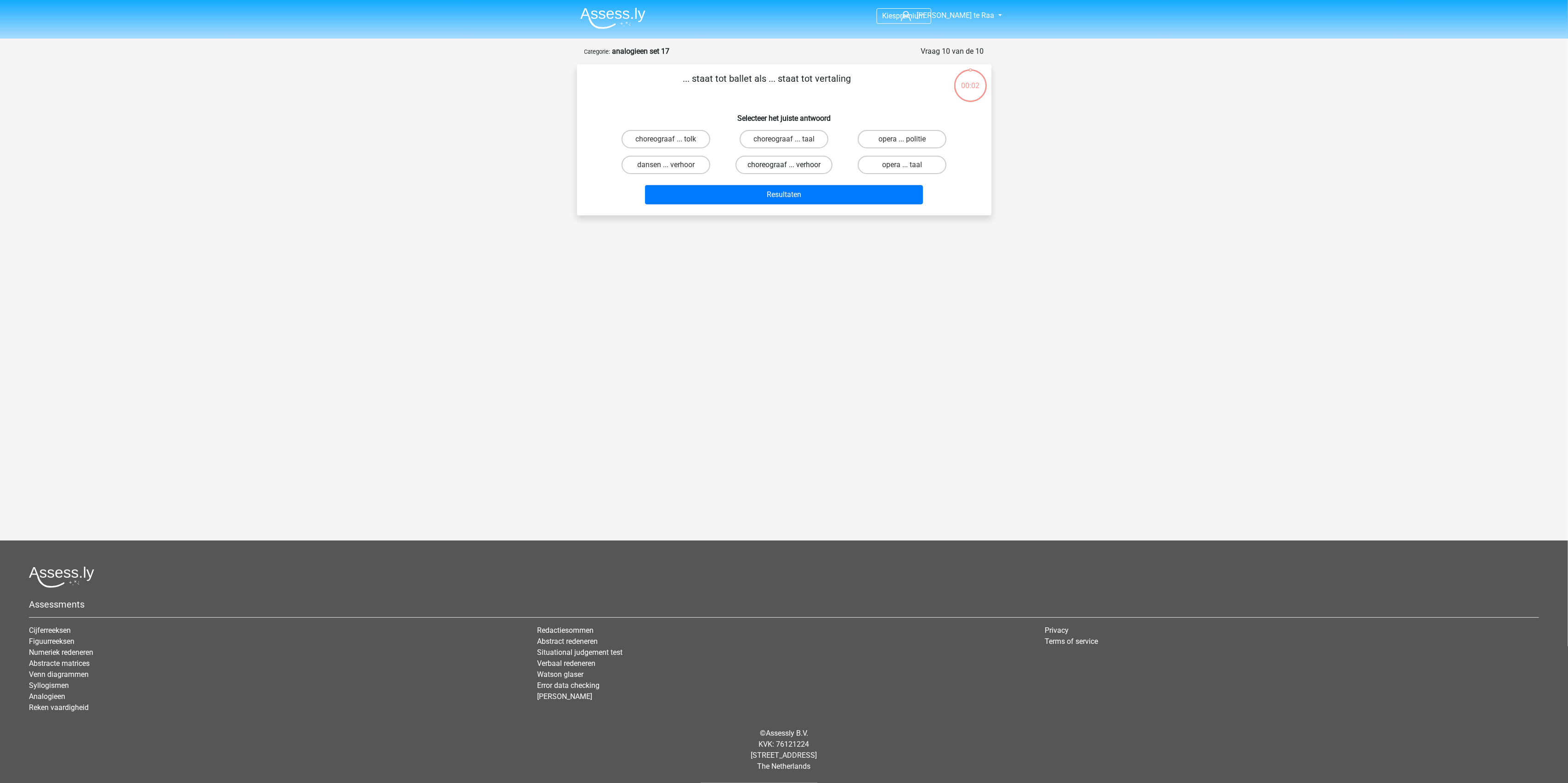
radio input "true"
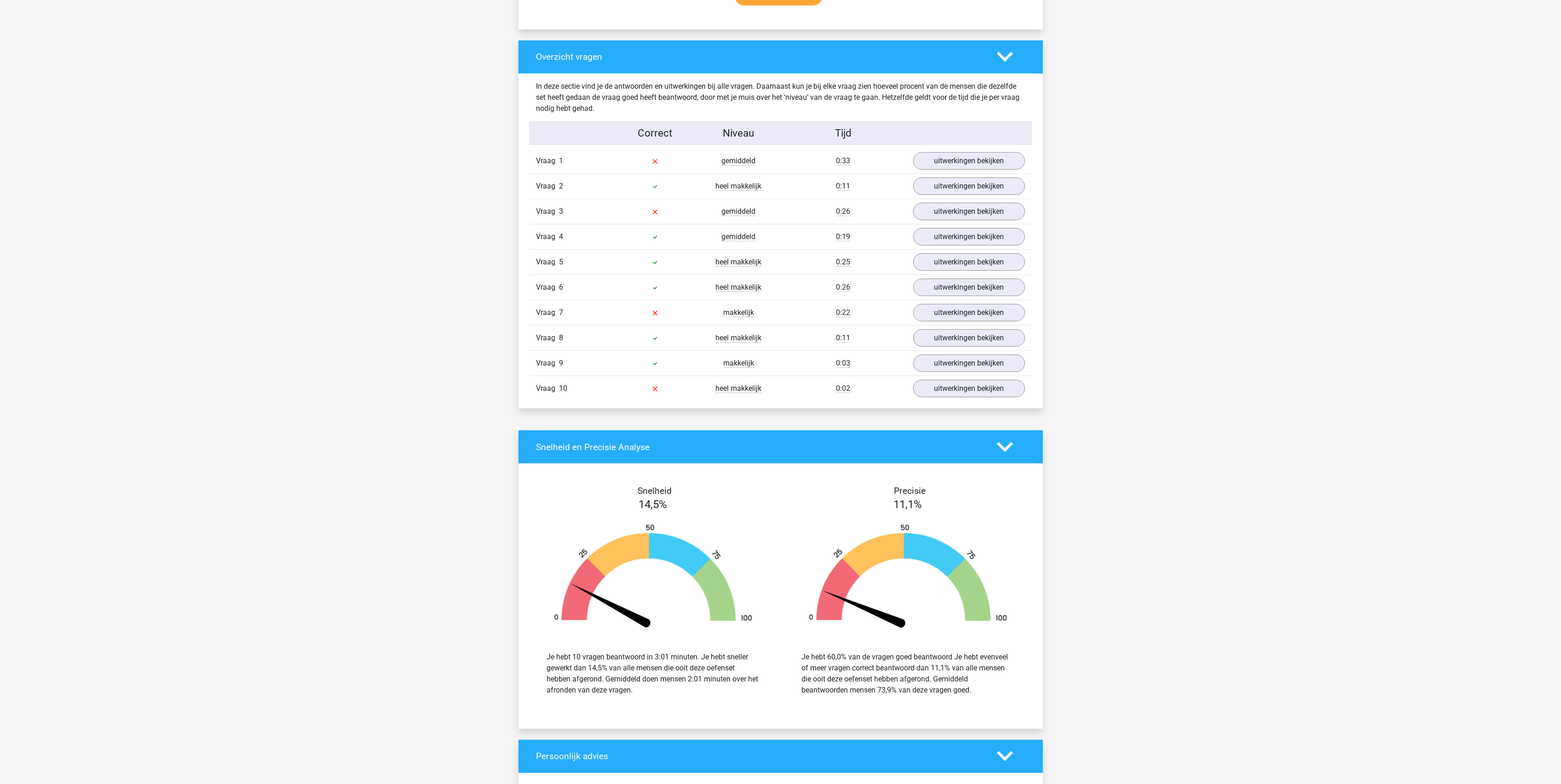
scroll to position [674, 0]
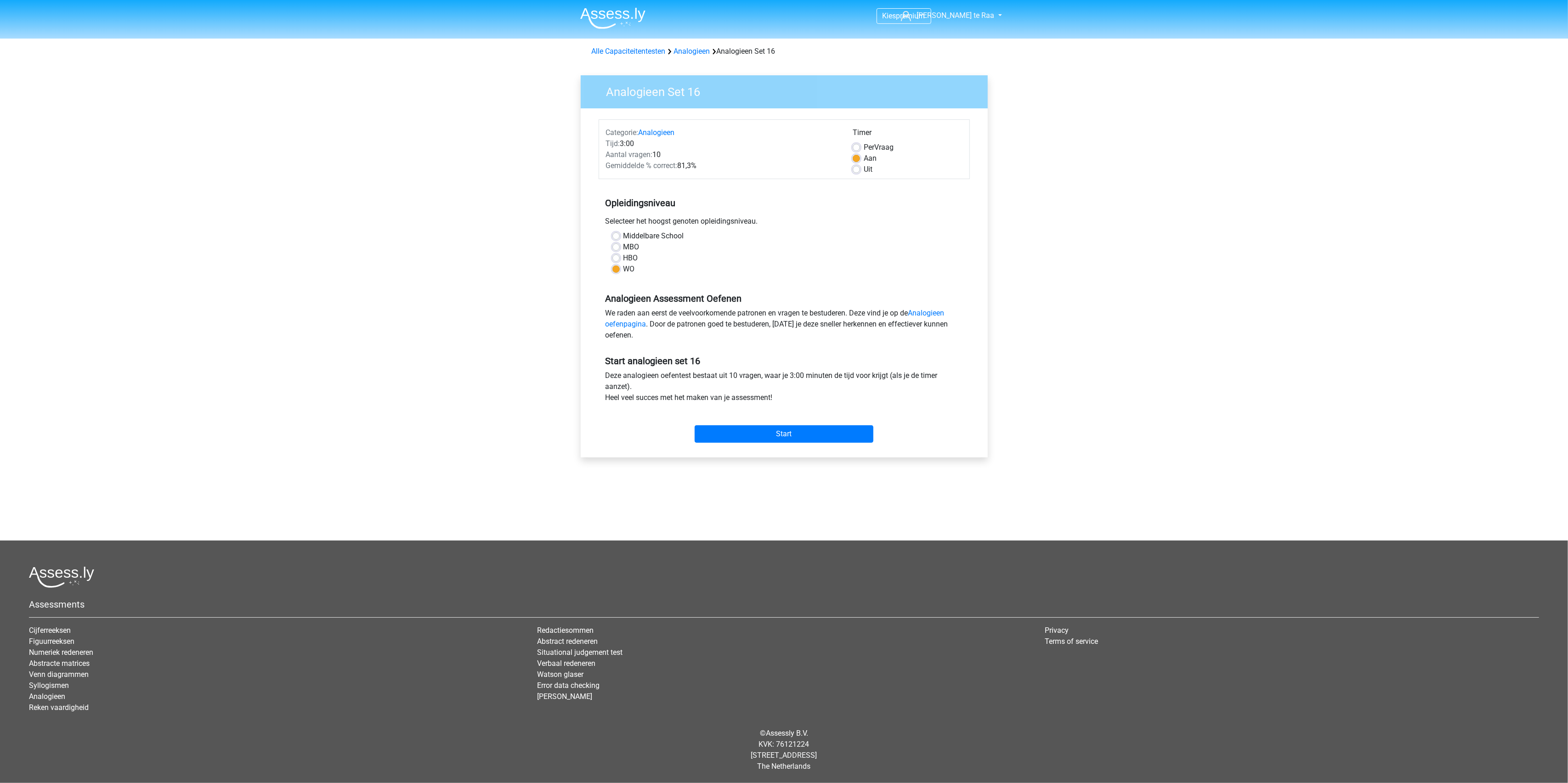
click at [864, 166] on label "Uit" at bounding box center [868, 169] width 9 height 11
click at [857, 166] on input "Uit" at bounding box center [856, 168] width 7 height 9
radio input "true"
click at [765, 439] on input "Start" at bounding box center [784, 434] width 179 height 18
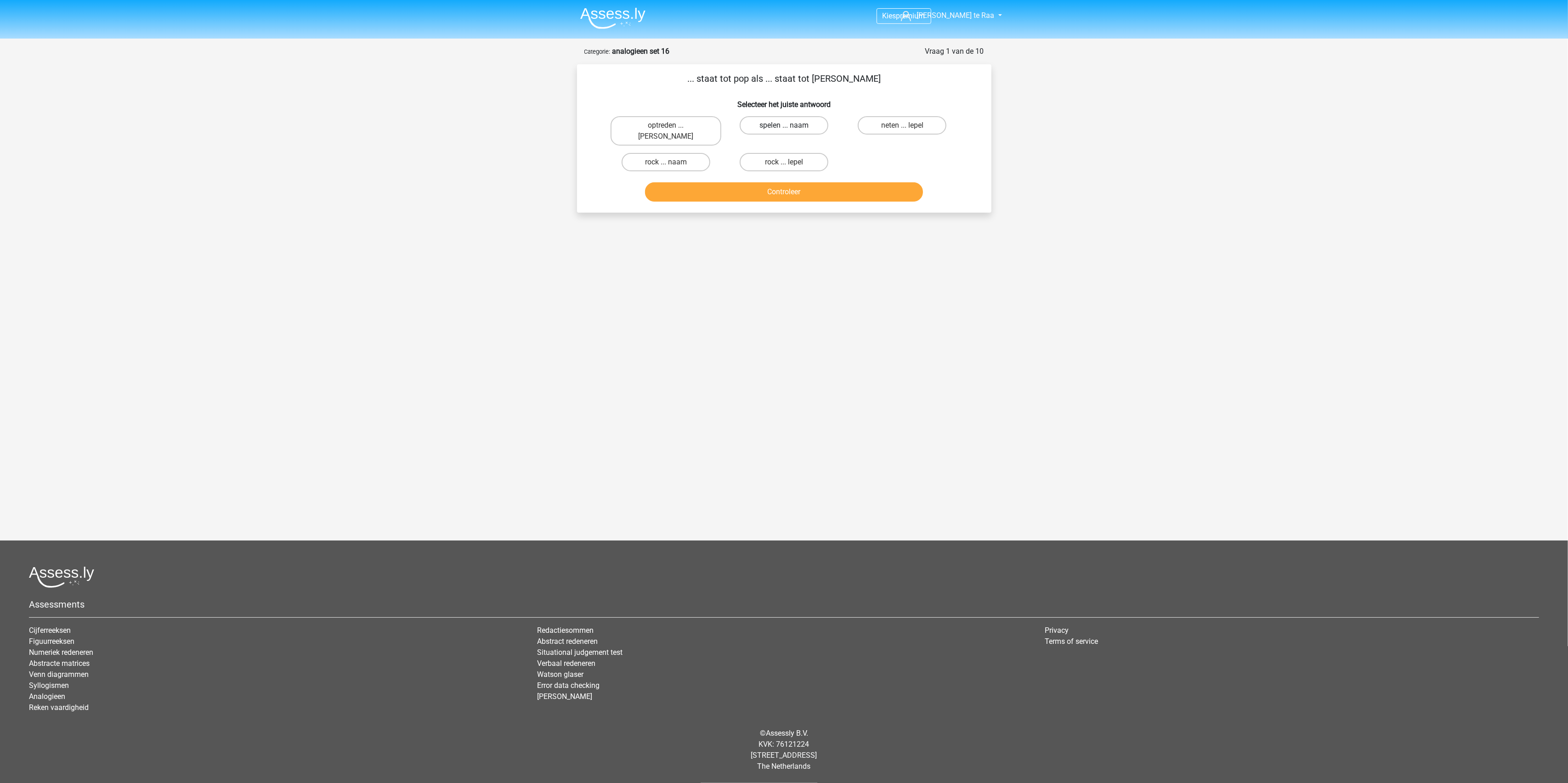
click at [791, 124] on label "spelen ... naam" at bounding box center [784, 125] width 89 height 18
click at [789, 125] on input "spelen ... naam" at bounding box center [787, 128] width 6 height 6
radio input "true"
click at [776, 183] on button "Controleer" at bounding box center [784, 192] width 278 height 19
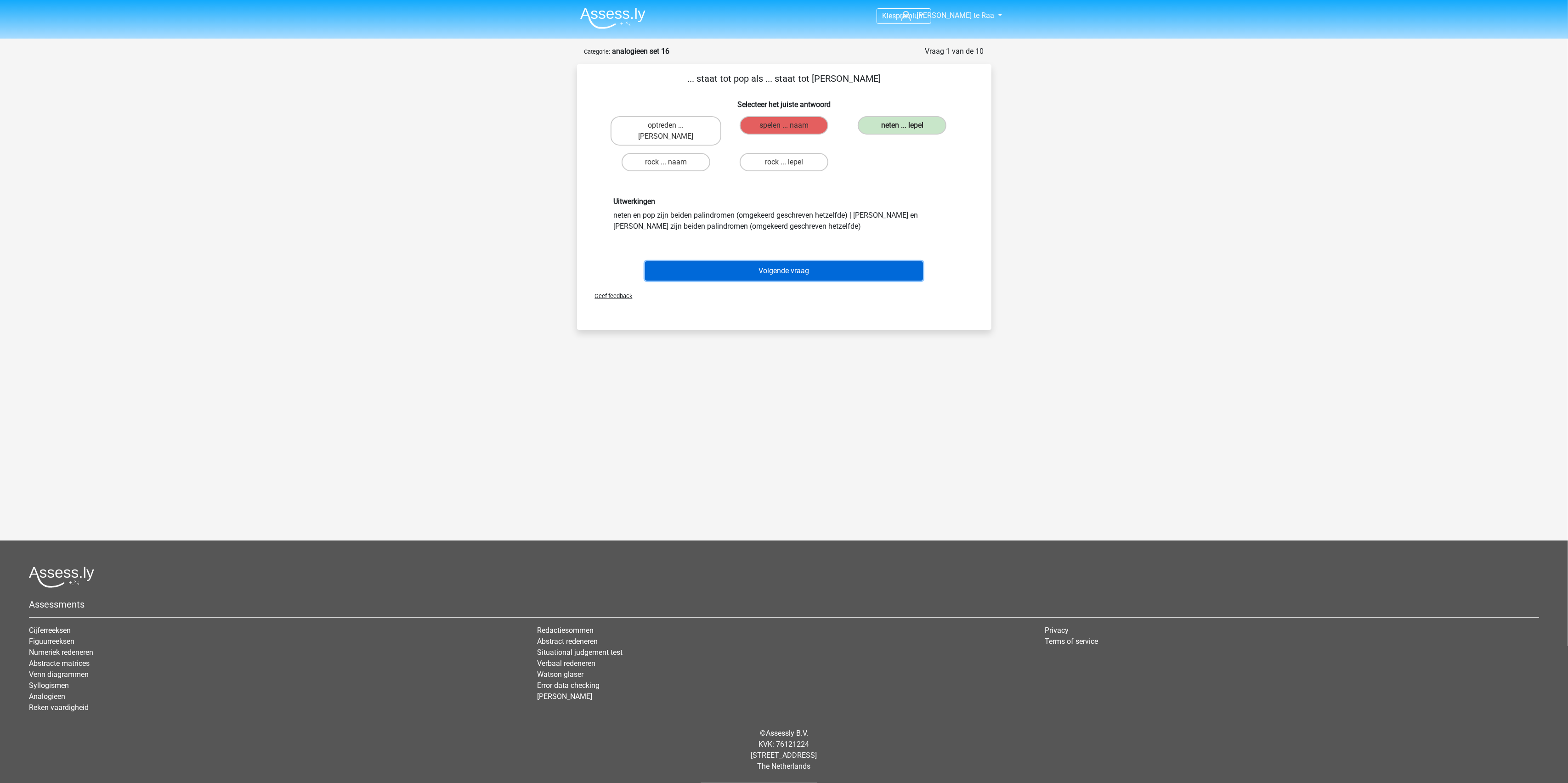
click at [783, 261] on button "Volgende vraag" at bounding box center [784, 271] width 278 height 19
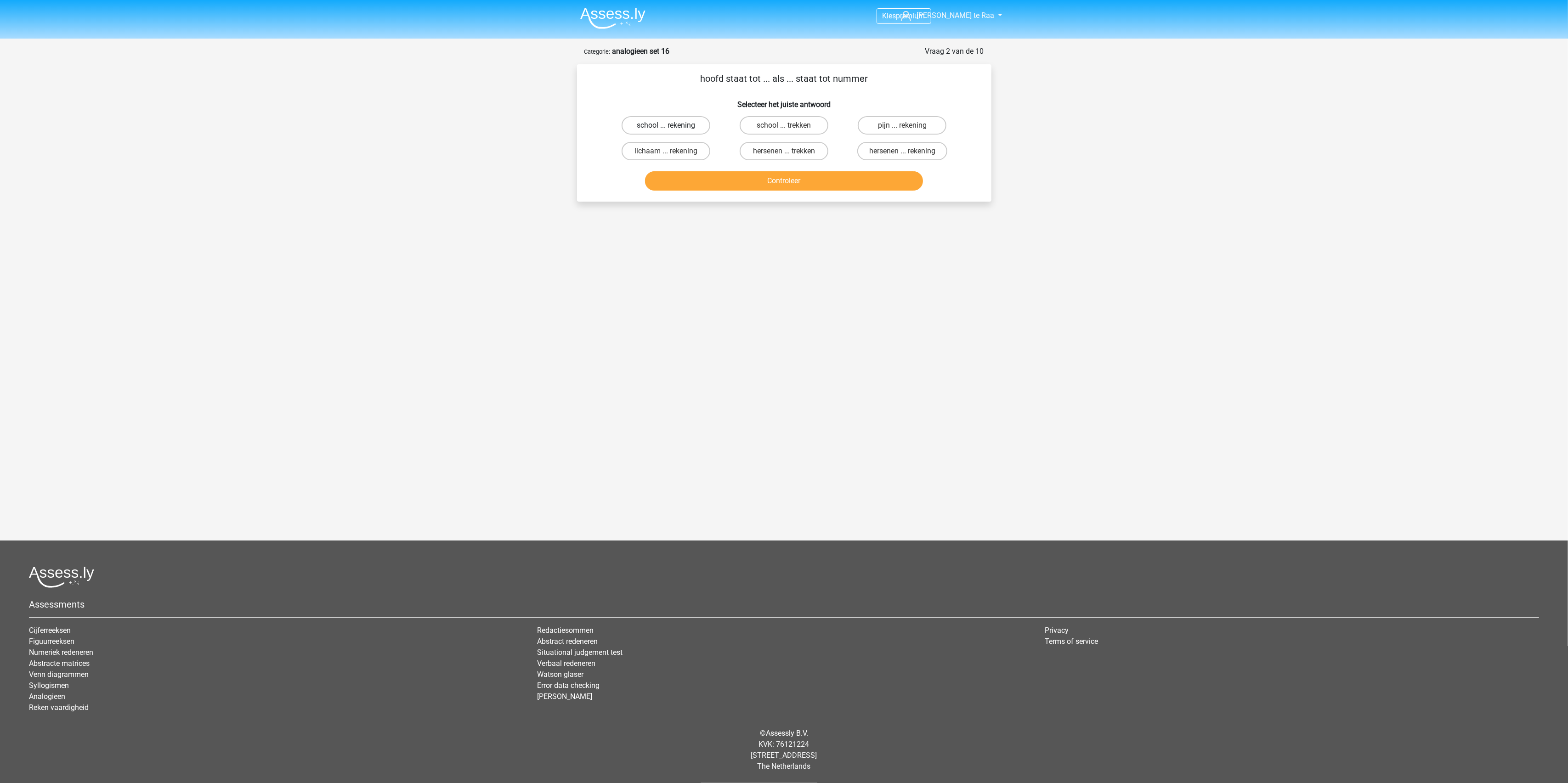
click at [687, 130] on label "school ... rekening" at bounding box center [666, 125] width 89 height 18
click at [671, 130] on input "school ... rekening" at bounding box center [669, 128] width 6 height 6
radio input "true"
click at [788, 183] on button "Controleer" at bounding box center [784, 181] width 278 height 19
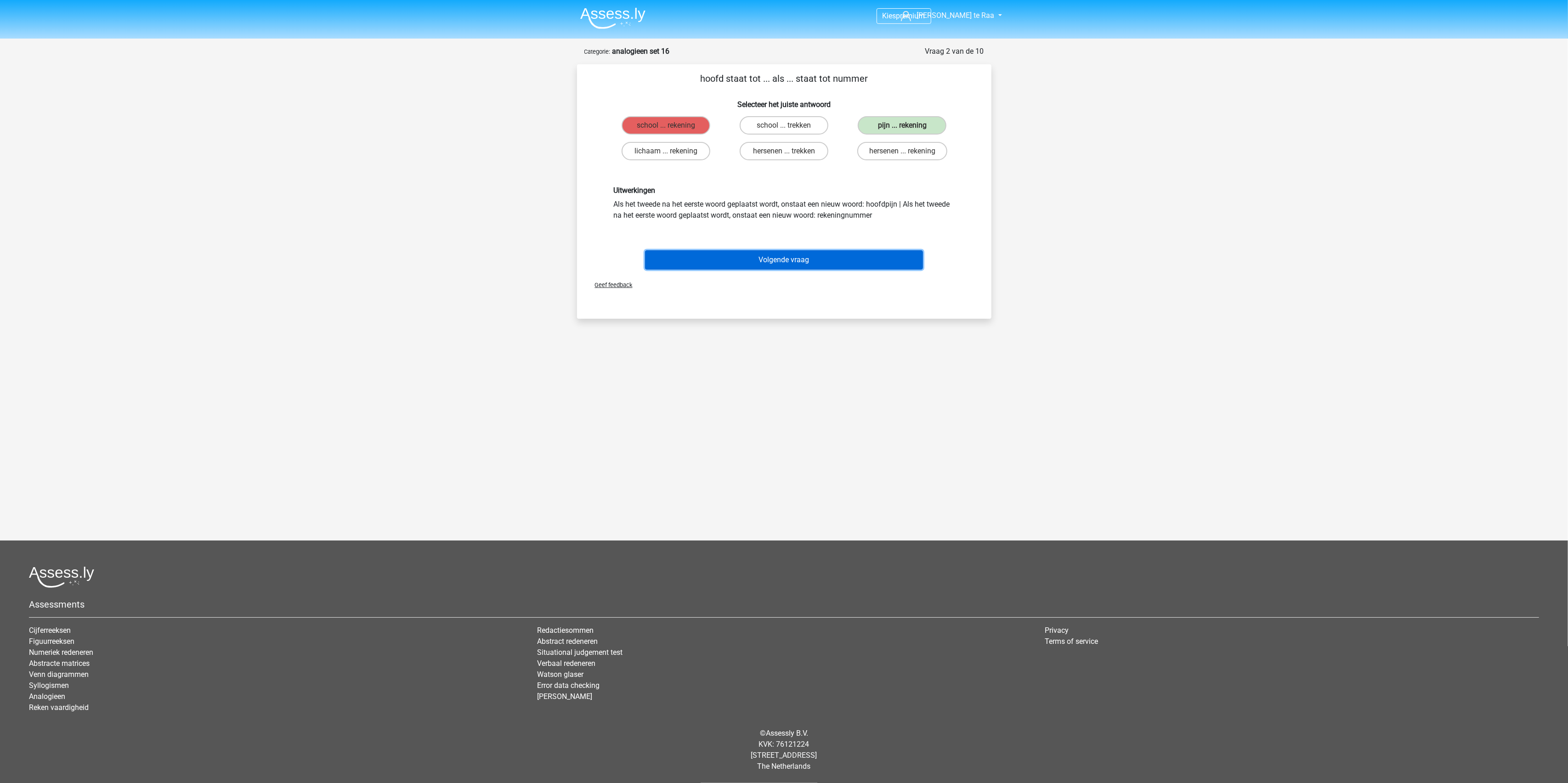
click at [796, 254] on button "Volgende vraag" at bounding box center [784, 260] width 278 height 19
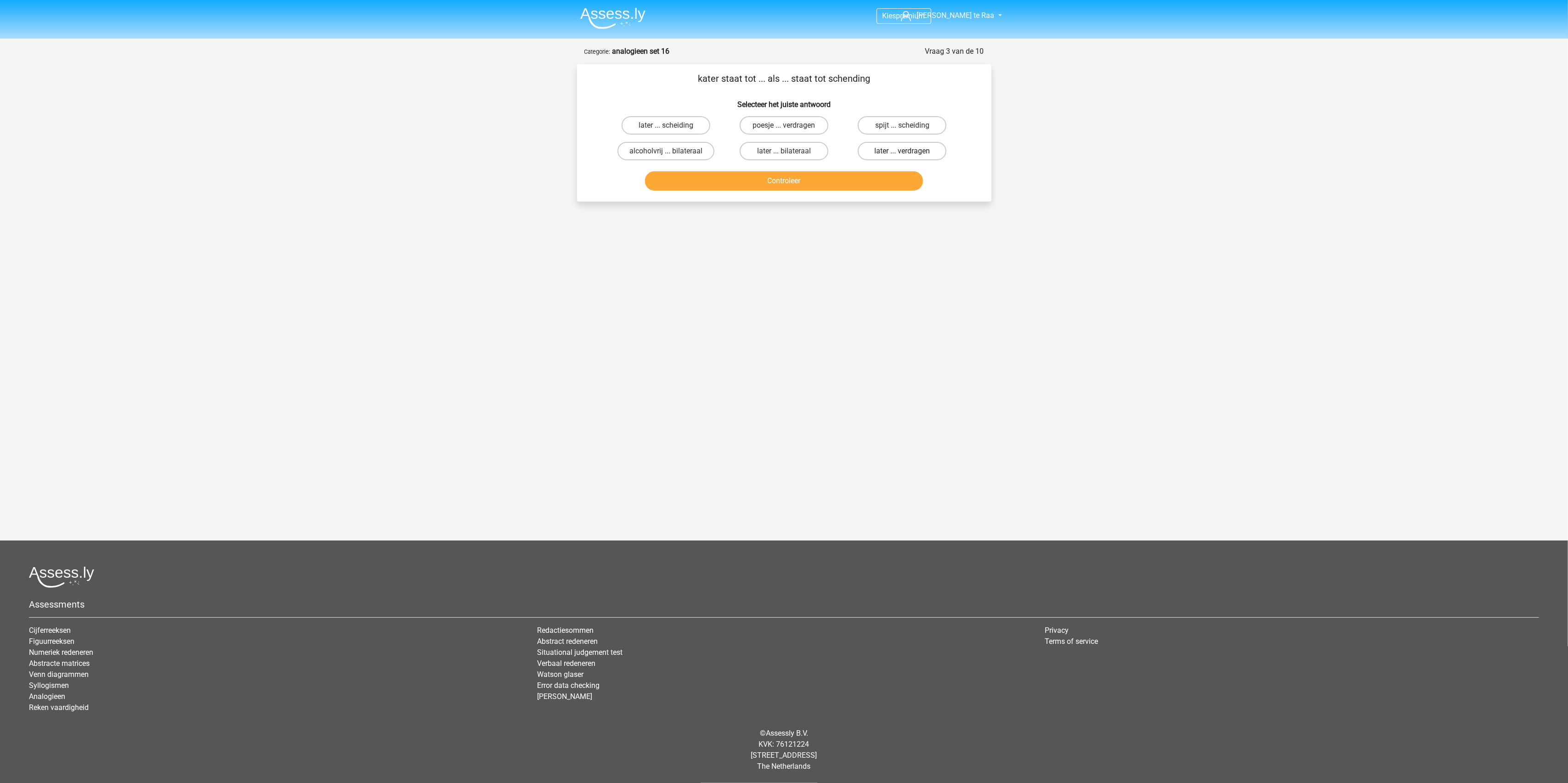
click at [868, 151] on label "later ... verdragen" at bounding box center [902, 151] width 89 height 18
click at [902, 151] on input "later ... verdragen" at bounding box center [905, 154] width 6 height 6
radio input "true"
click at [851, 177] on button "Controleer" at bounding box center [784, 181] width 278 height 19
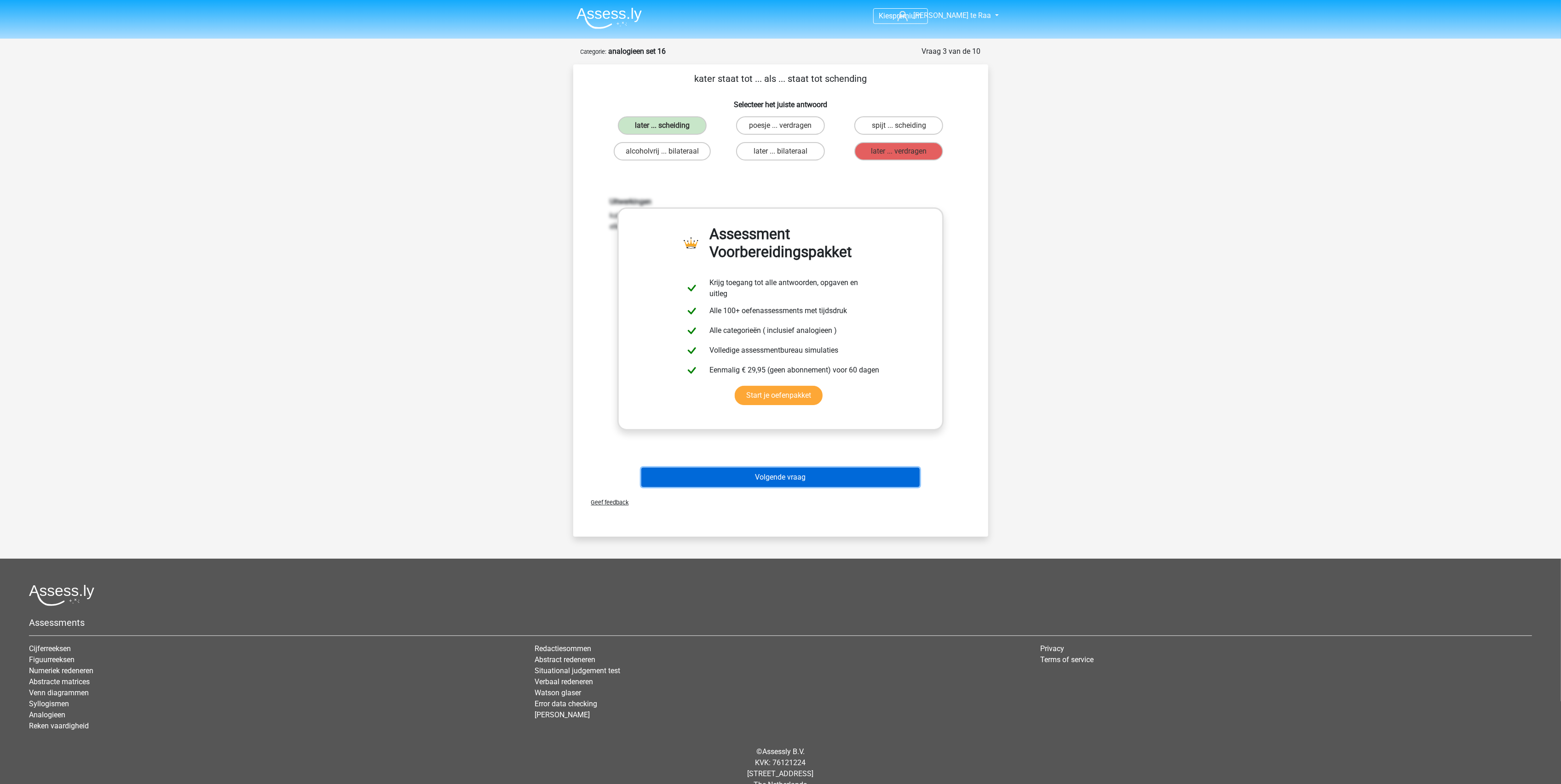
click at [724, 480] on button "Volgende vraag" at bounding box center [780, 478] width 279 height 19
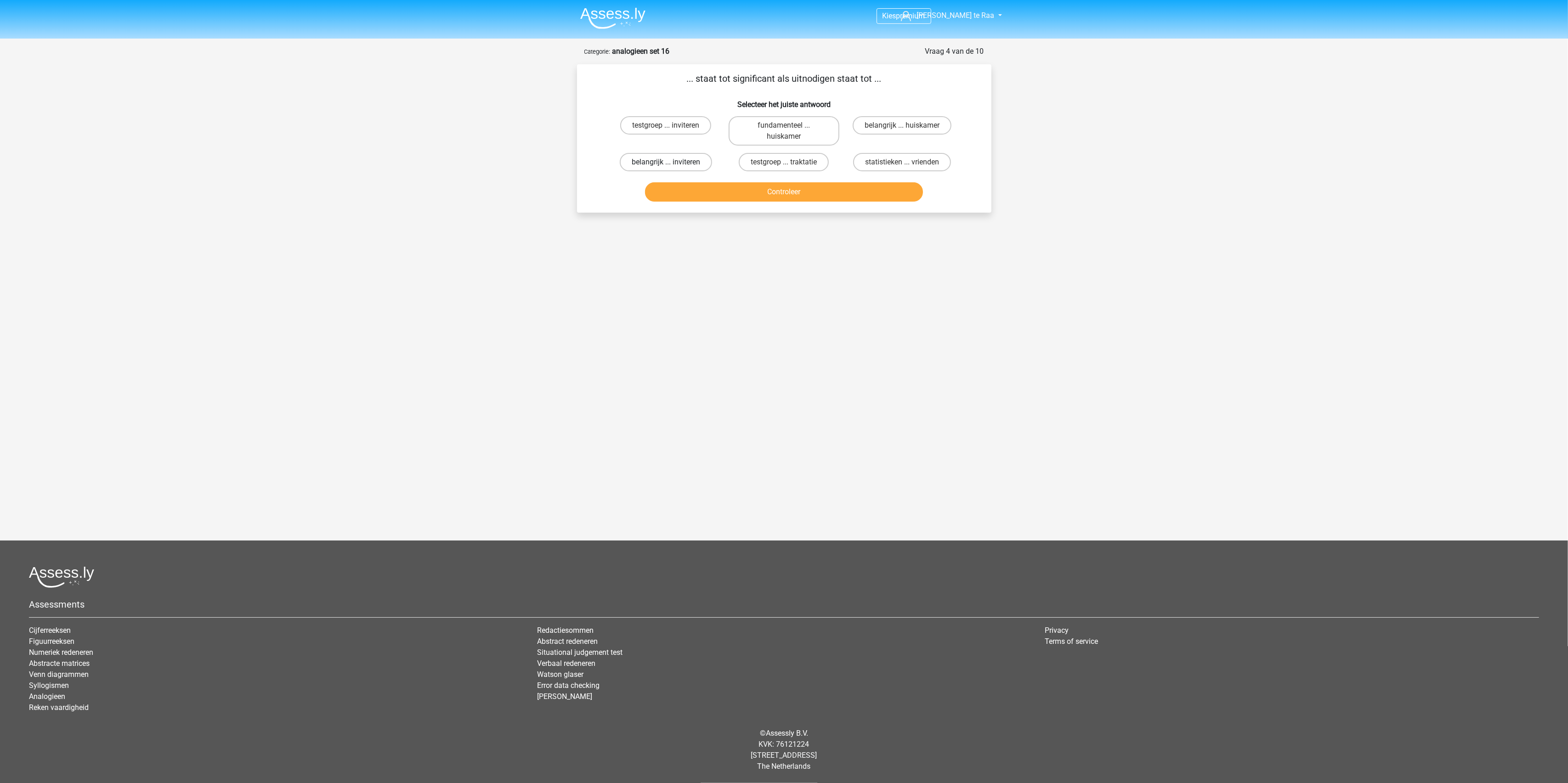
click at [687, 165] on label "belangrijk ... inviteren" at bounding box center [666, 162] width 93 height 18
click at [671, 165] on input "belangrijk ... inviteren" at bounding box center [669, 165] width 6 height 6
radio input "true"
click at [765, 190] on button "Controleer" at bounding box center [784, 192] width 278 height 19
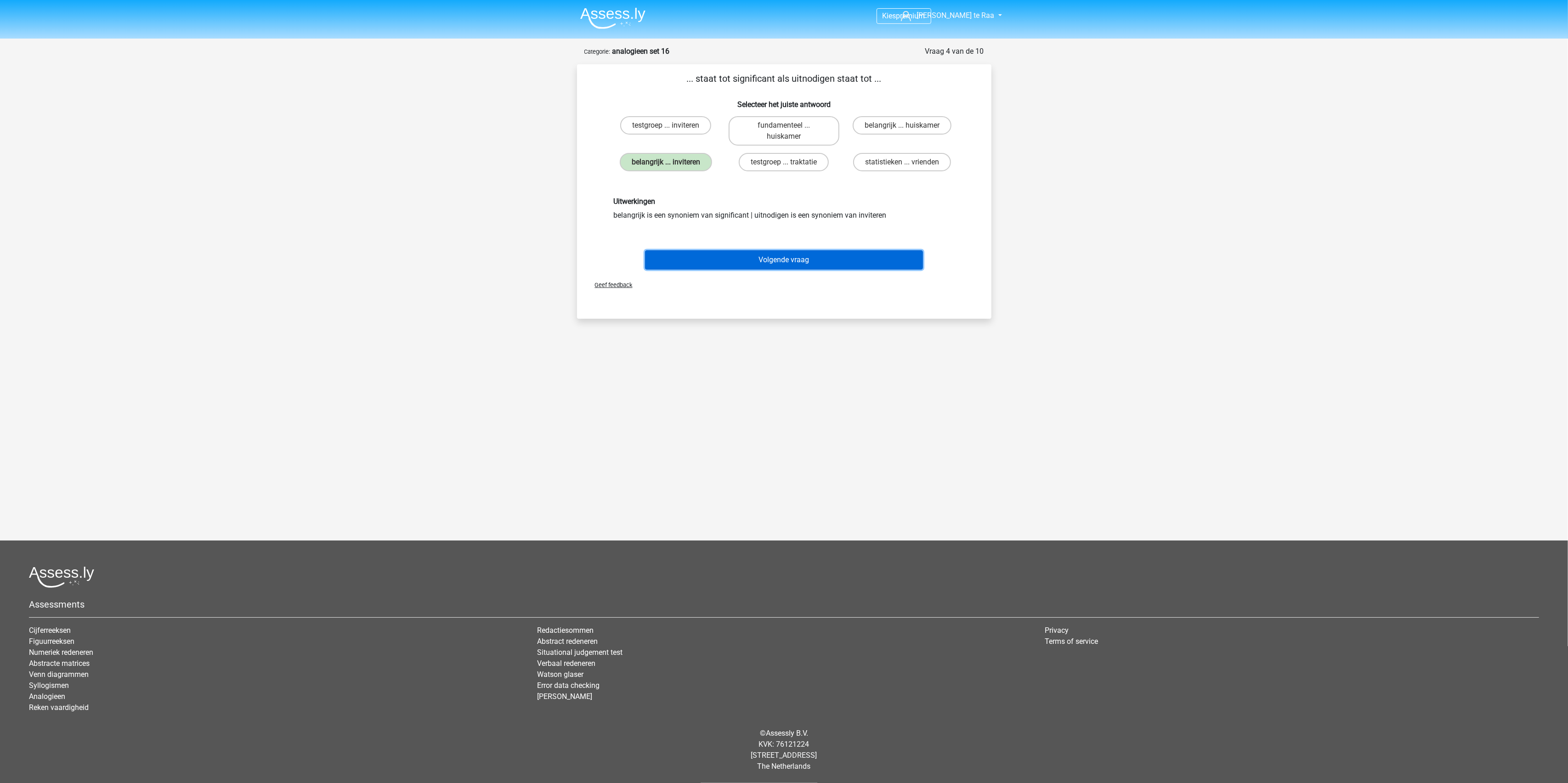
click at [750, 257] on button "Volgende vraag" at bounding box center [784, 260] width 278 height 19
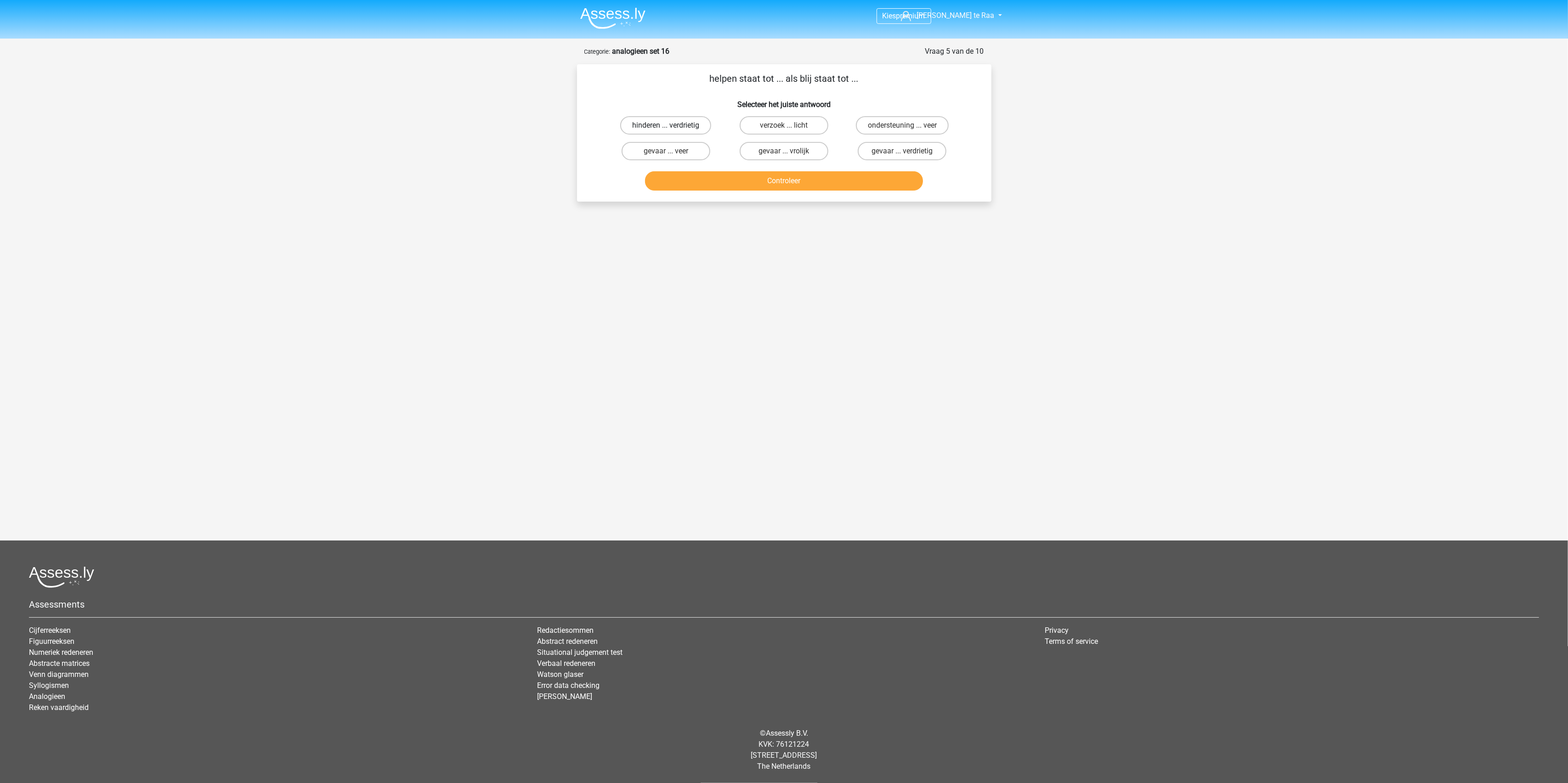
click at [688, 130] on label "hinderen ... verdrietig" at bounding box center [665, 125] width 91 height 18
click at [671, 130] on input "hinderen ... verdrietig" at bounding box center [669, 128] width 6 height 6
radio input "true"
click at [779, 172] on button "Controleer" at bounding box center [784, 181] width 278 height 19
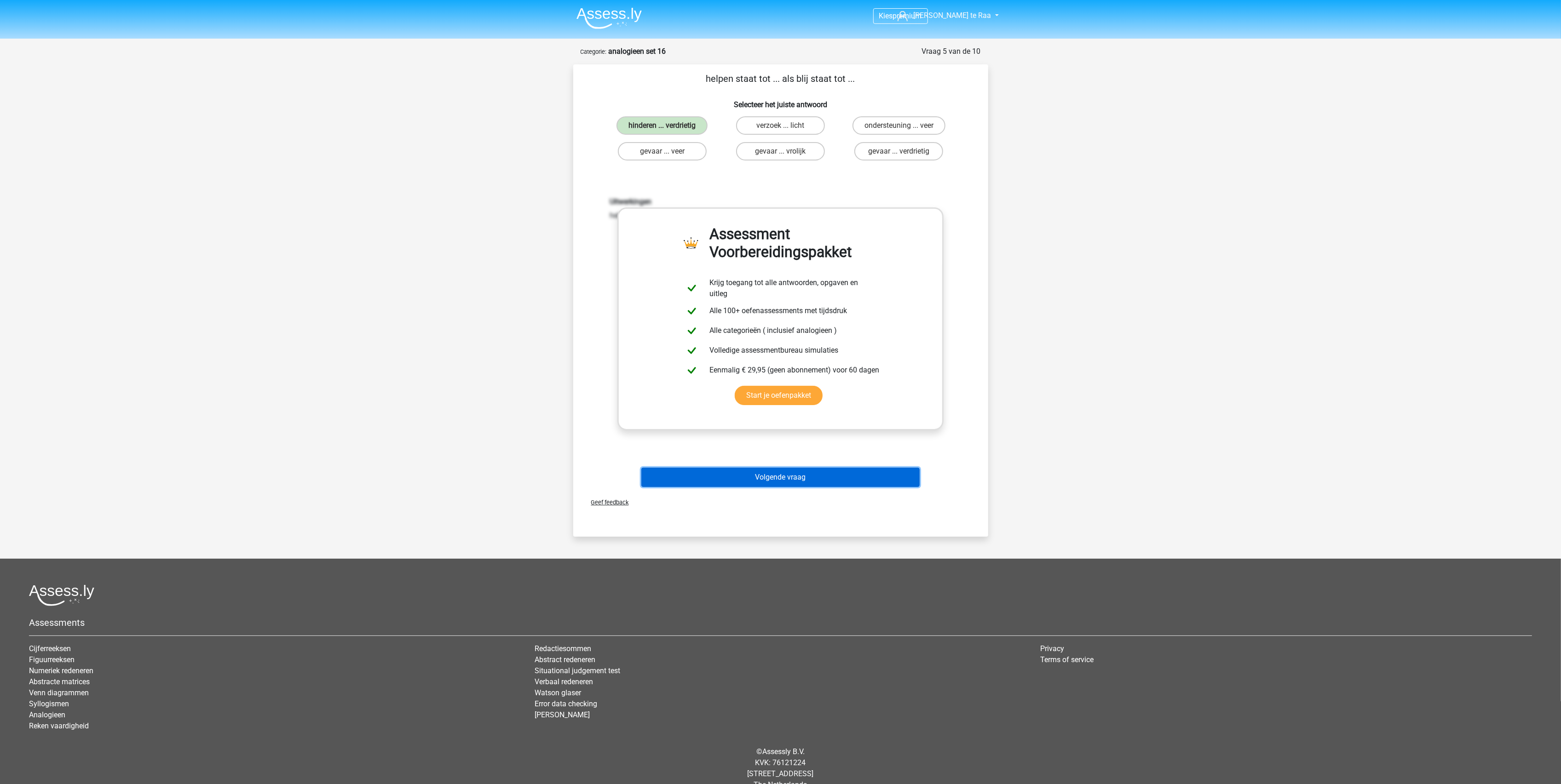
click at [761, 482] on button "Volgende vraag" at bounding box center [780, 478] width 279 height 19
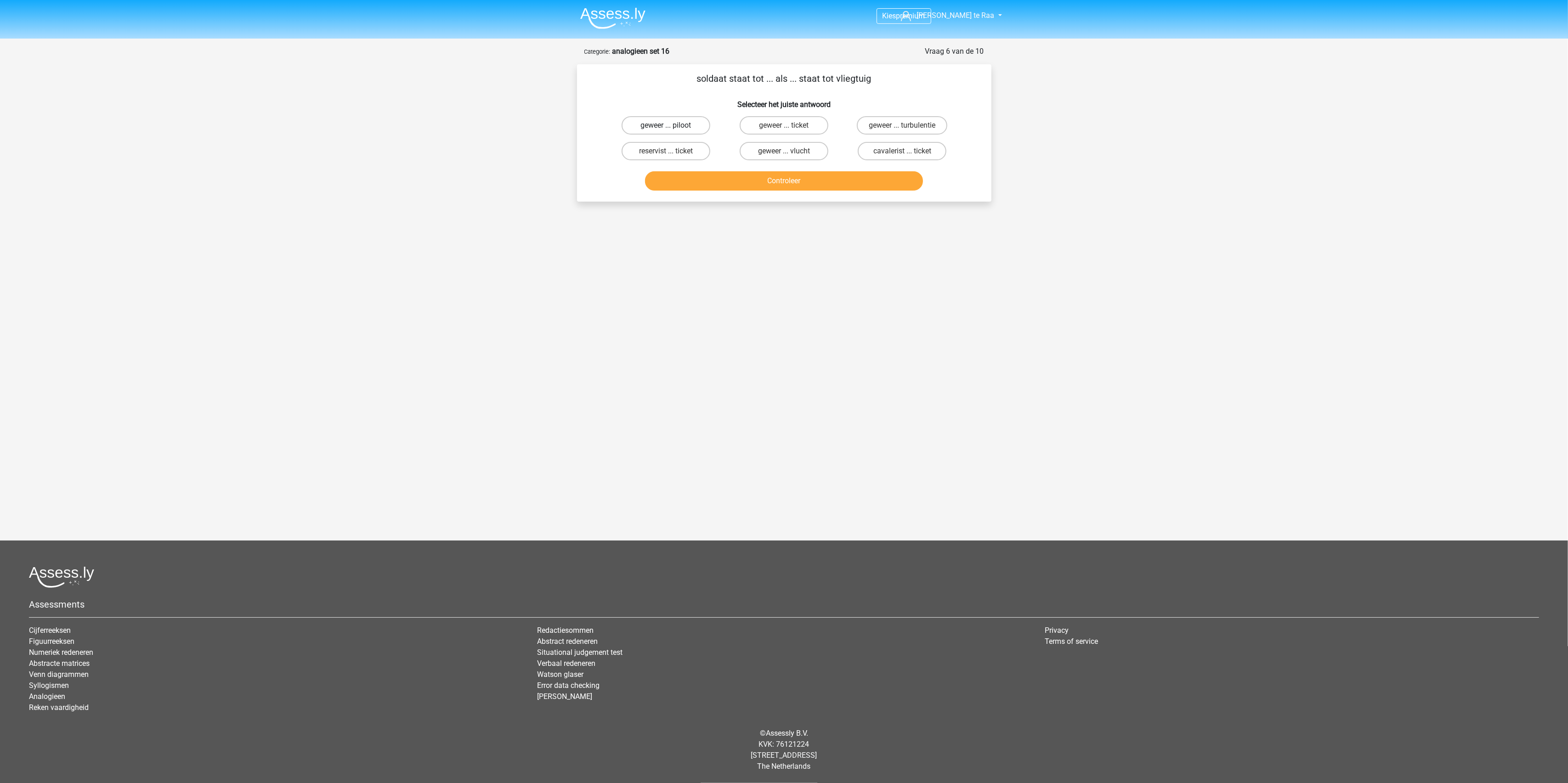
click at [691, 130] on label "geweer ... piloot" at bounding box center [666, 125] width 89 height 18
click at [671, 130] on input "geweer ... piloot" at bounding box center [669, 128] width 6 height 6
radio input "true"
click at [750, 179] on button "Controleer" at bounding box center [784, 181] width 278 height 19
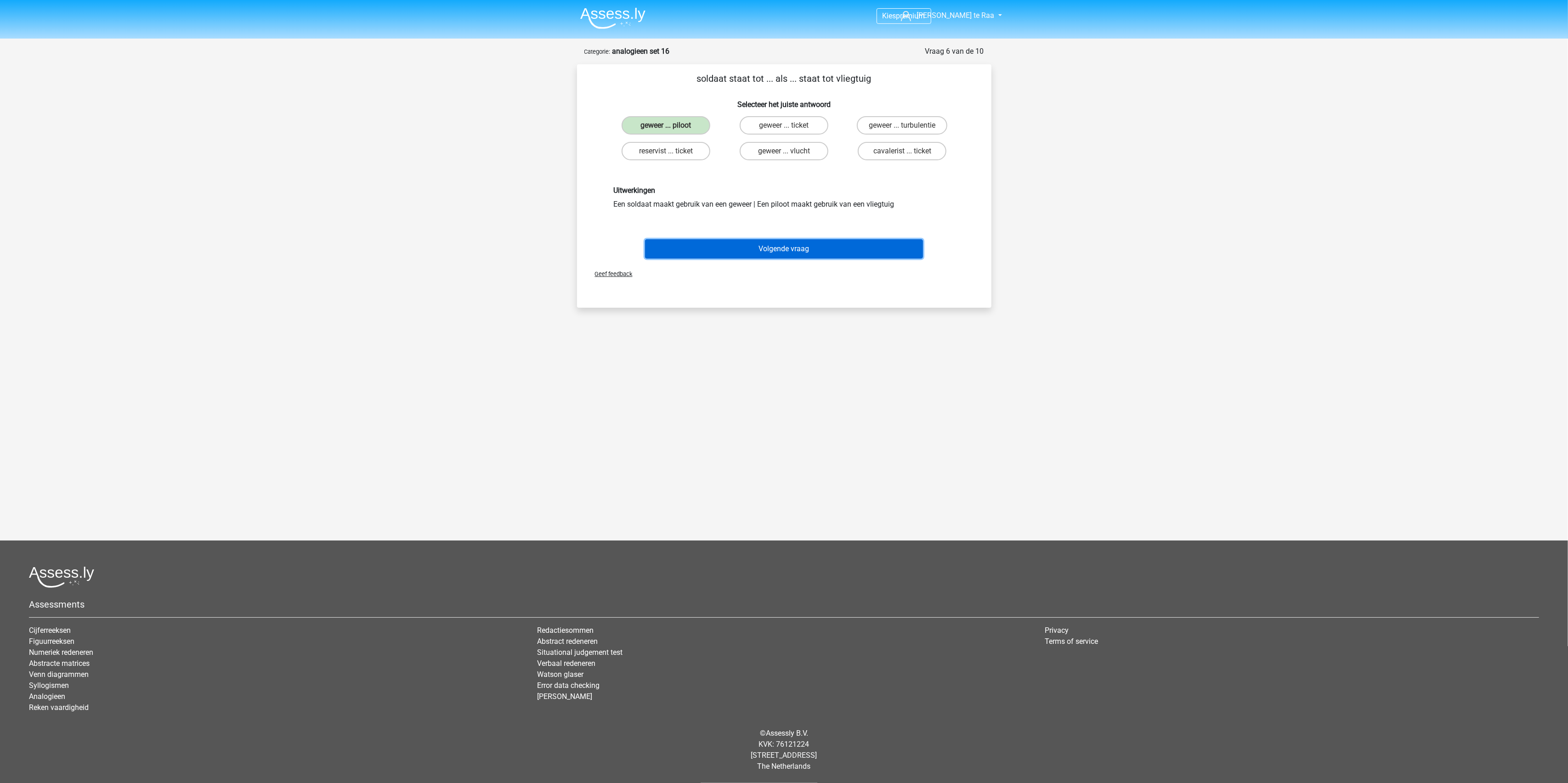
click at [756, 252] on button "Volgende vraag" at bounding box center [784, 249] width 278 height 19
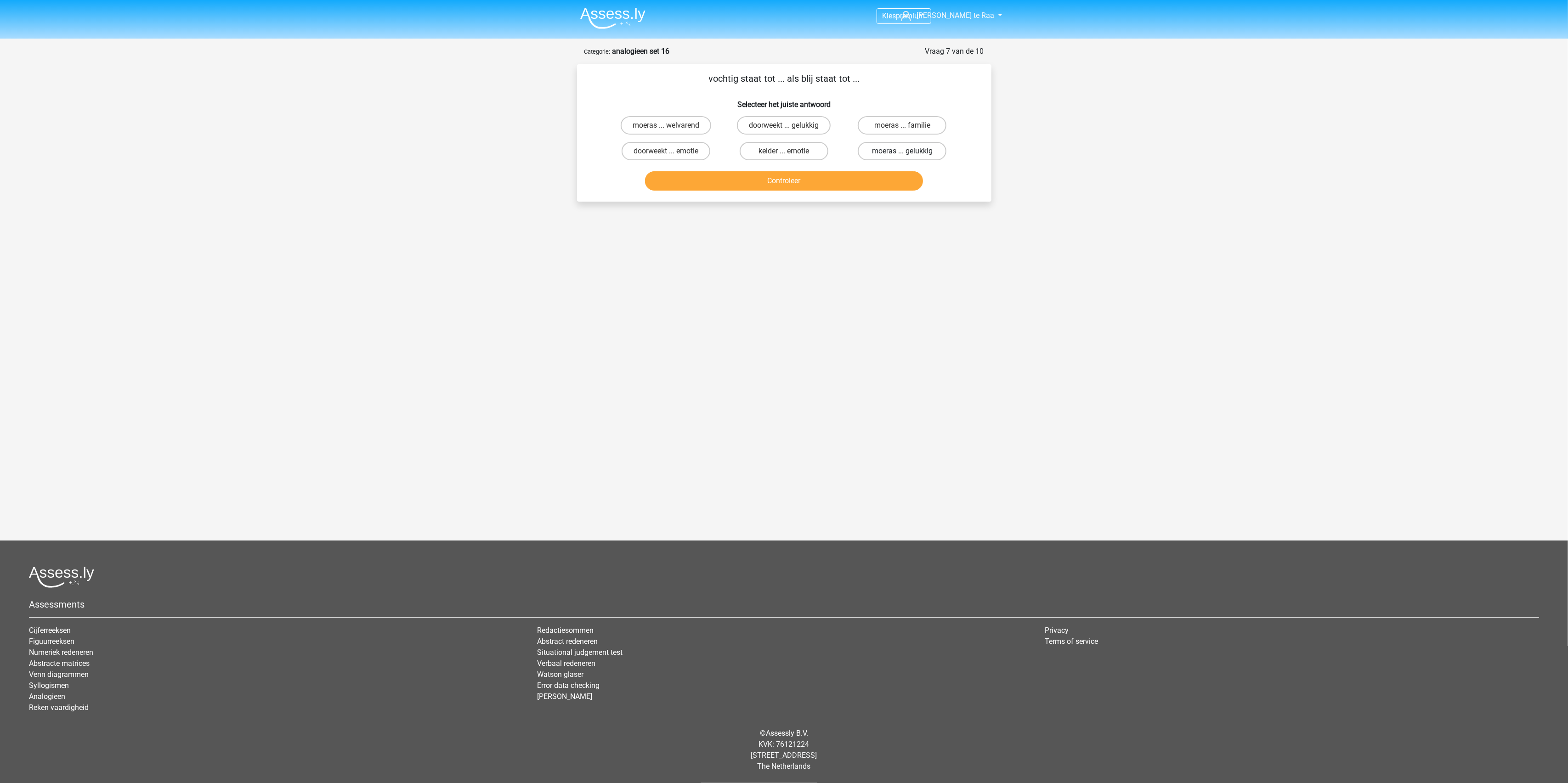
click at [866, 155] on label "moeras ... gelukkig" at bounding box center [902, 151] width 89 height 18
click at [902, 155] on input "moeras ... gelukkig" at bounding box center [905, 154] width 6 height 6
radio input "true"
click at [810, 186] on button "Controleer" at bounding box center [784, 181] width 278 height 19
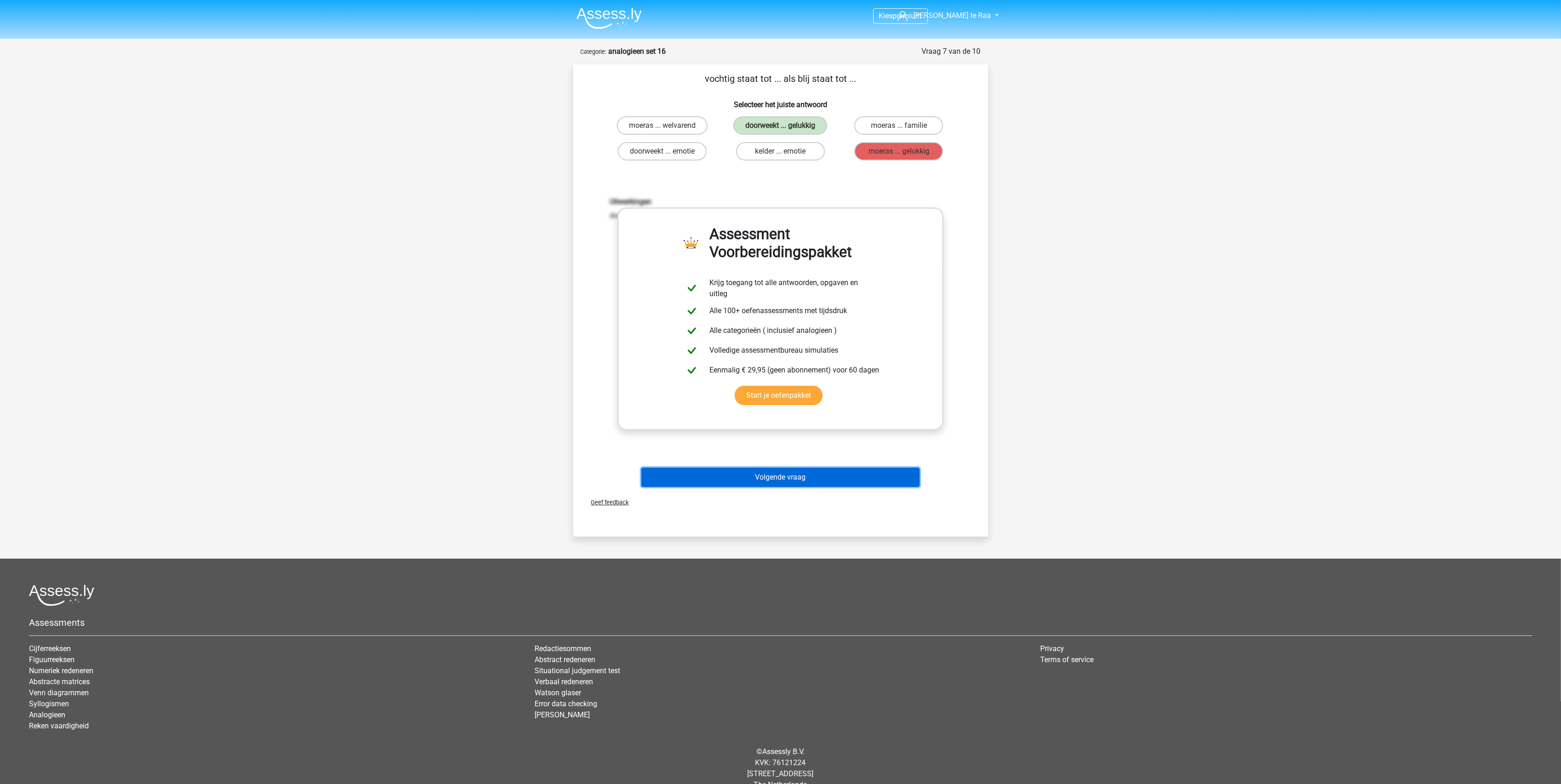
click at [756, 471] on button "Volgende vraag" at bounding box center [780, 478] width 279 height 19
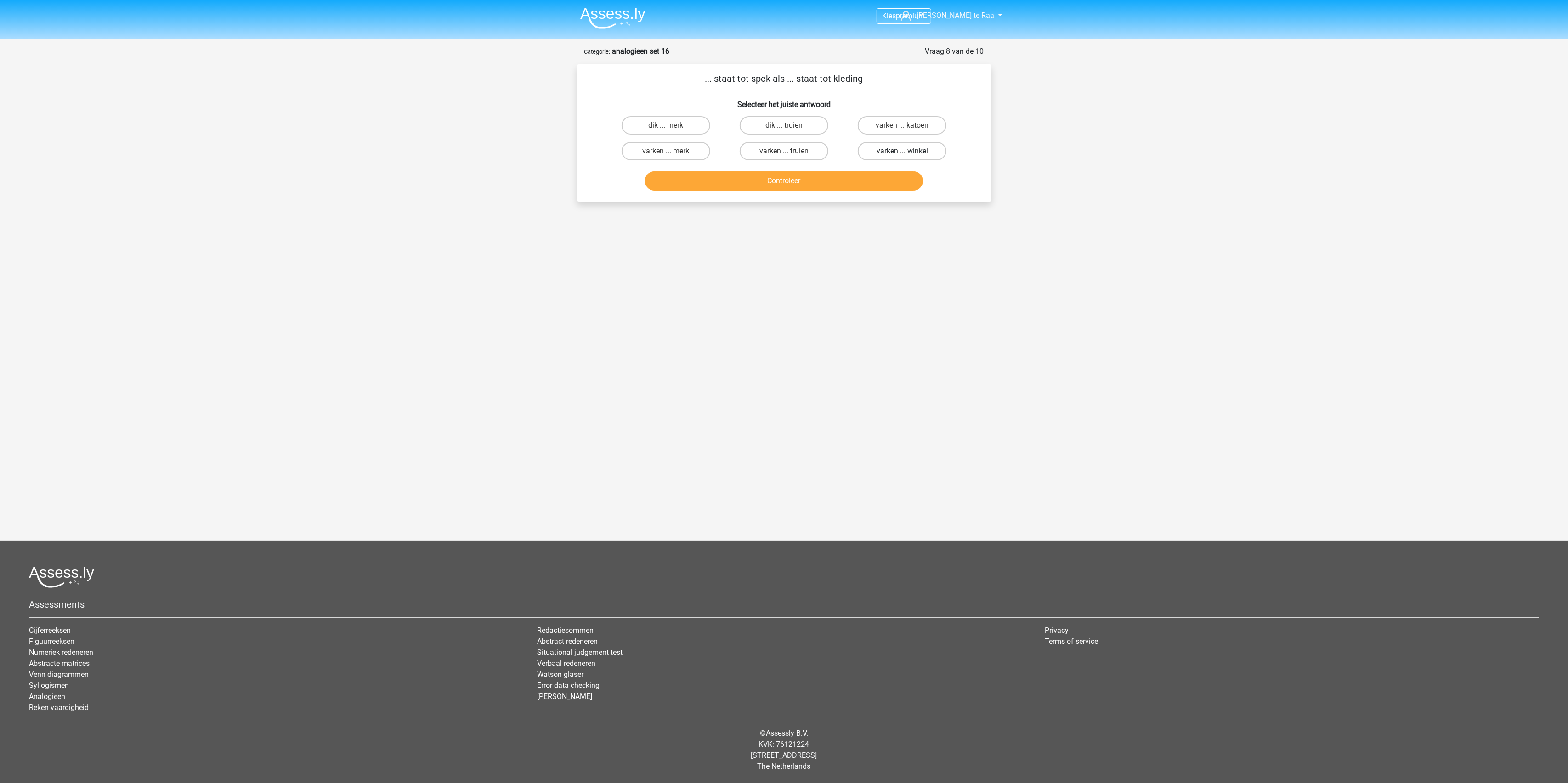
click at [903, 147] on label "varken ... winkel" at bounding box center [902, 151] width 89 height 18
click at [903, 151] on input "varken ... winkel" at bounding box center [905, 154] width 6 height 6
radio input "true"
click at [855, 177] on button "Controleer" at bounding box center [784, 181] width 278 height 19
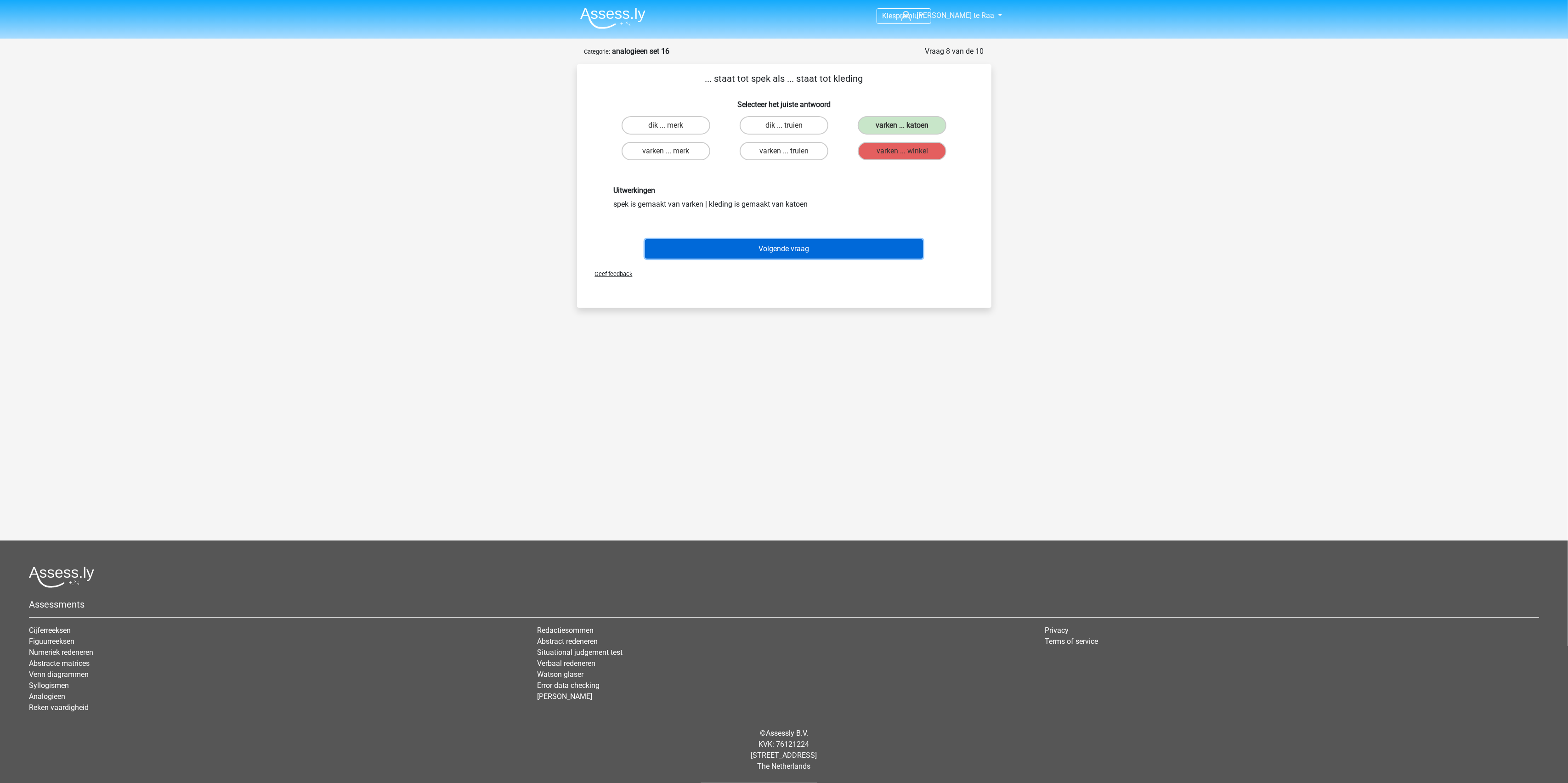
click at [833, 239] on button "Volgende vraag" at bounding box center [784, 249] width 278 height 19
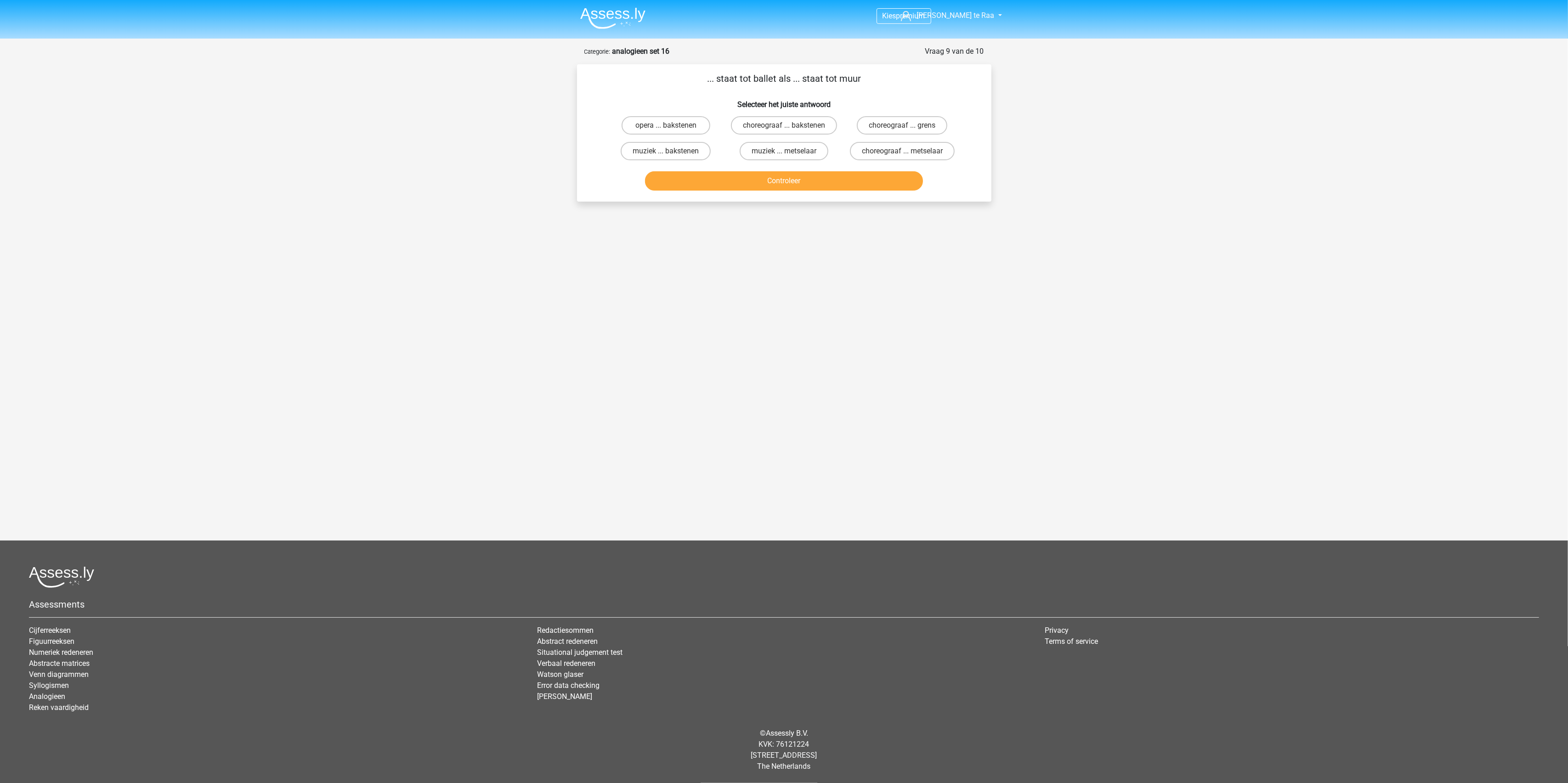
click at [769, 131] on label "choreograaf ... bakstenen" at bounding box center [784, 125] width 106 height 18
click at [784, 131] on input "choreograaf ... bakstenen" at bounding box center [787, 128] width 6 height 6
radio input "true"
click at [768, 175] on button "Controleer" at bounding box center [784, 181] width 278 height 19
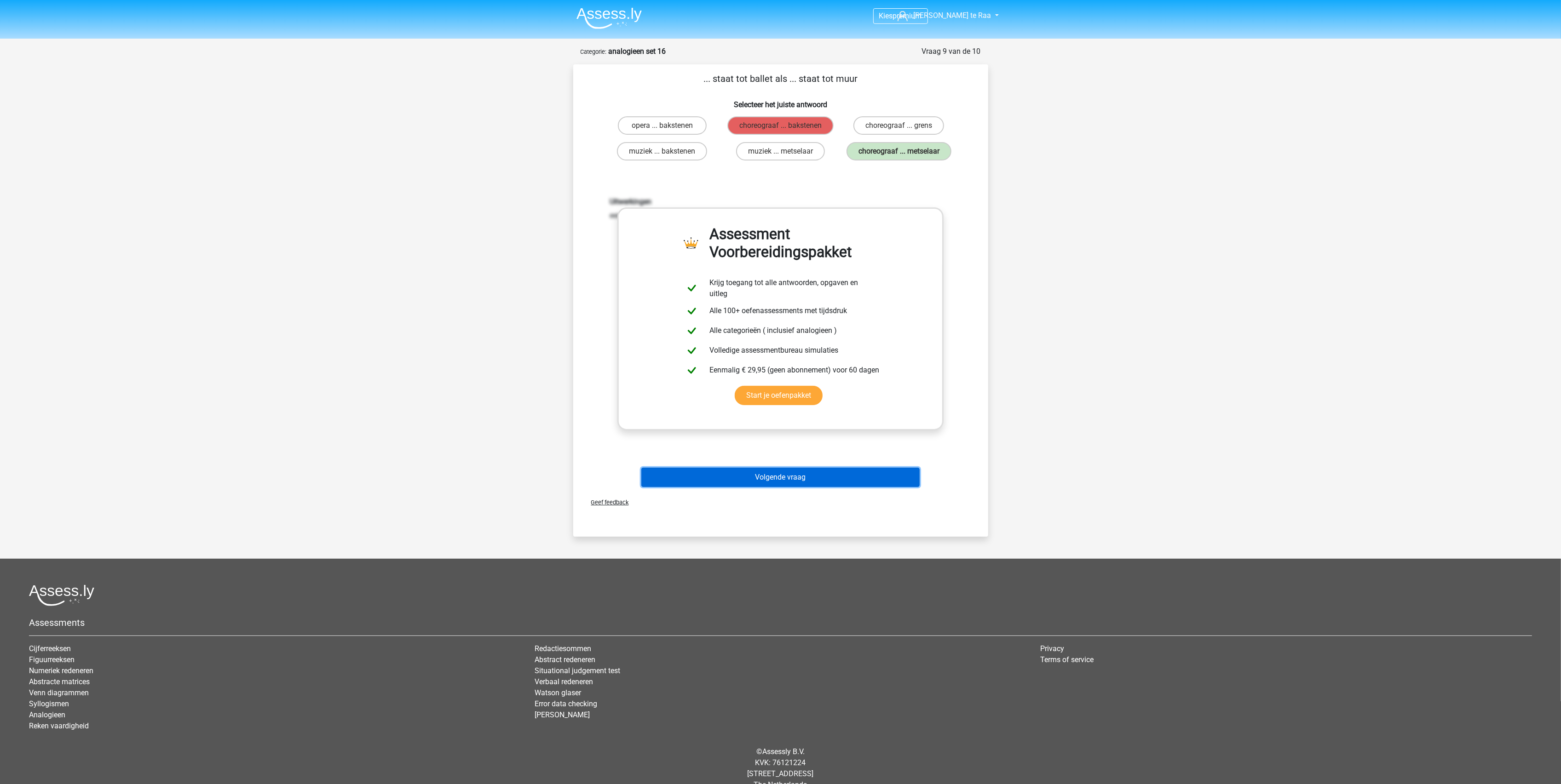
click at [778, 480] on button "Volgende vraag" at bounding box center [780, 478] width 279 height 19
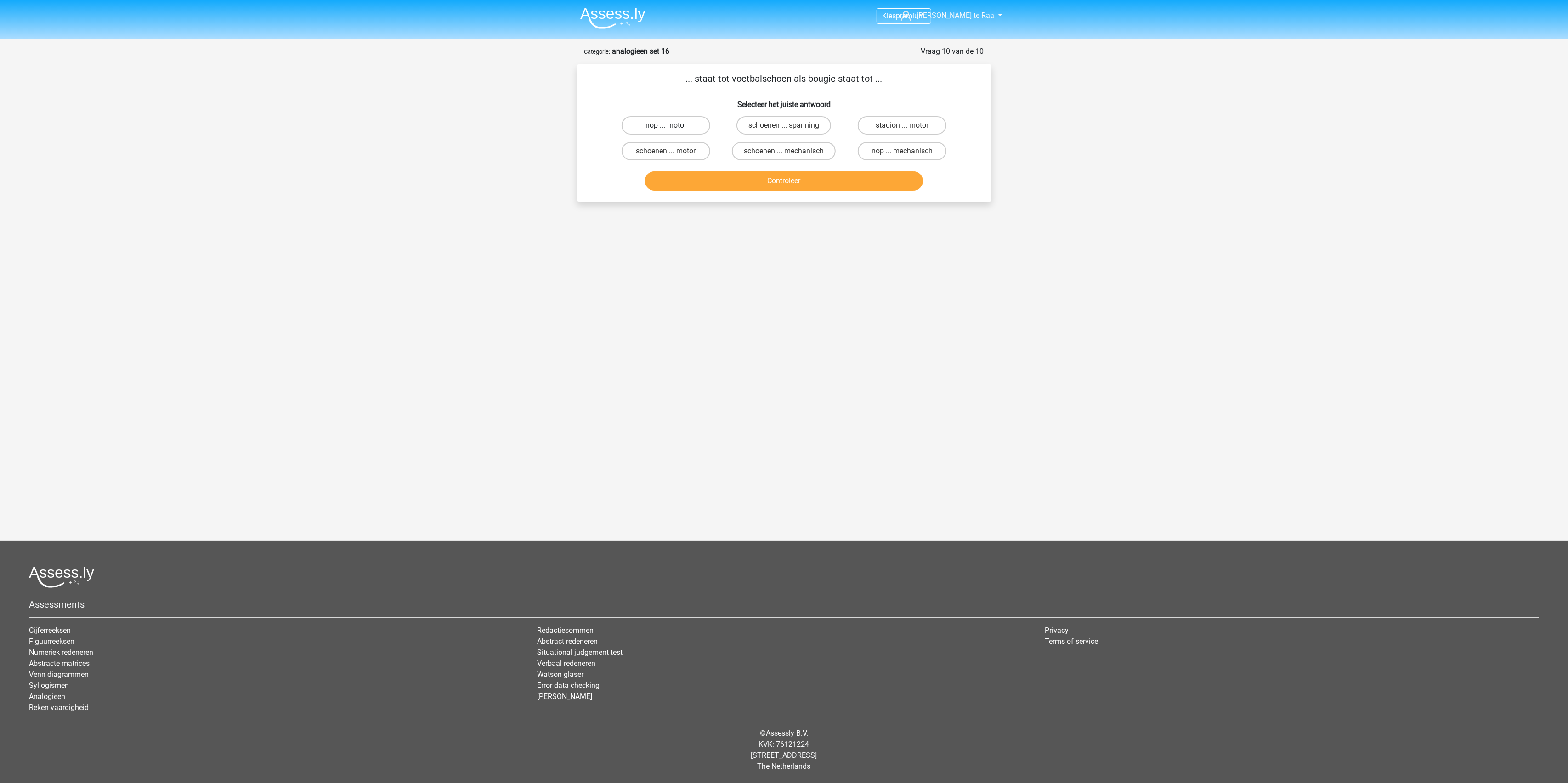
click at [690, 127] on label "nop ... motor" at bounding box center [666, 125] width 89 height 18
click at [671, 127] on input "nop ... motor" at bounding box center [669, 128] width 6 height 6
radio input "true"
click at [752, 188] on button "Controleer" at bounding box center [784, 181] width 278 height 19
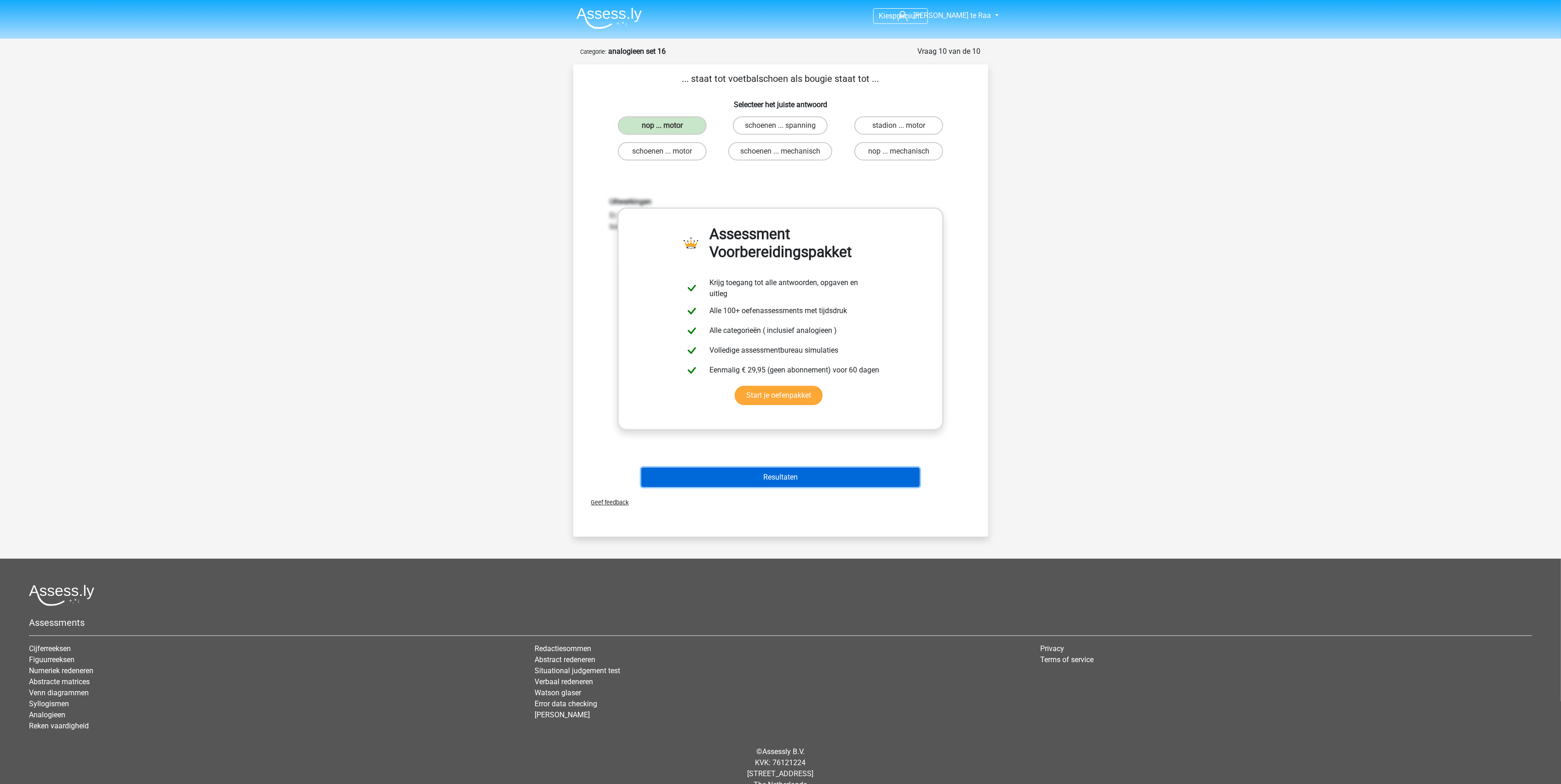
click at [789, 481] on button "Resultaten" at bounding box center [780, 478] width 279 height 19
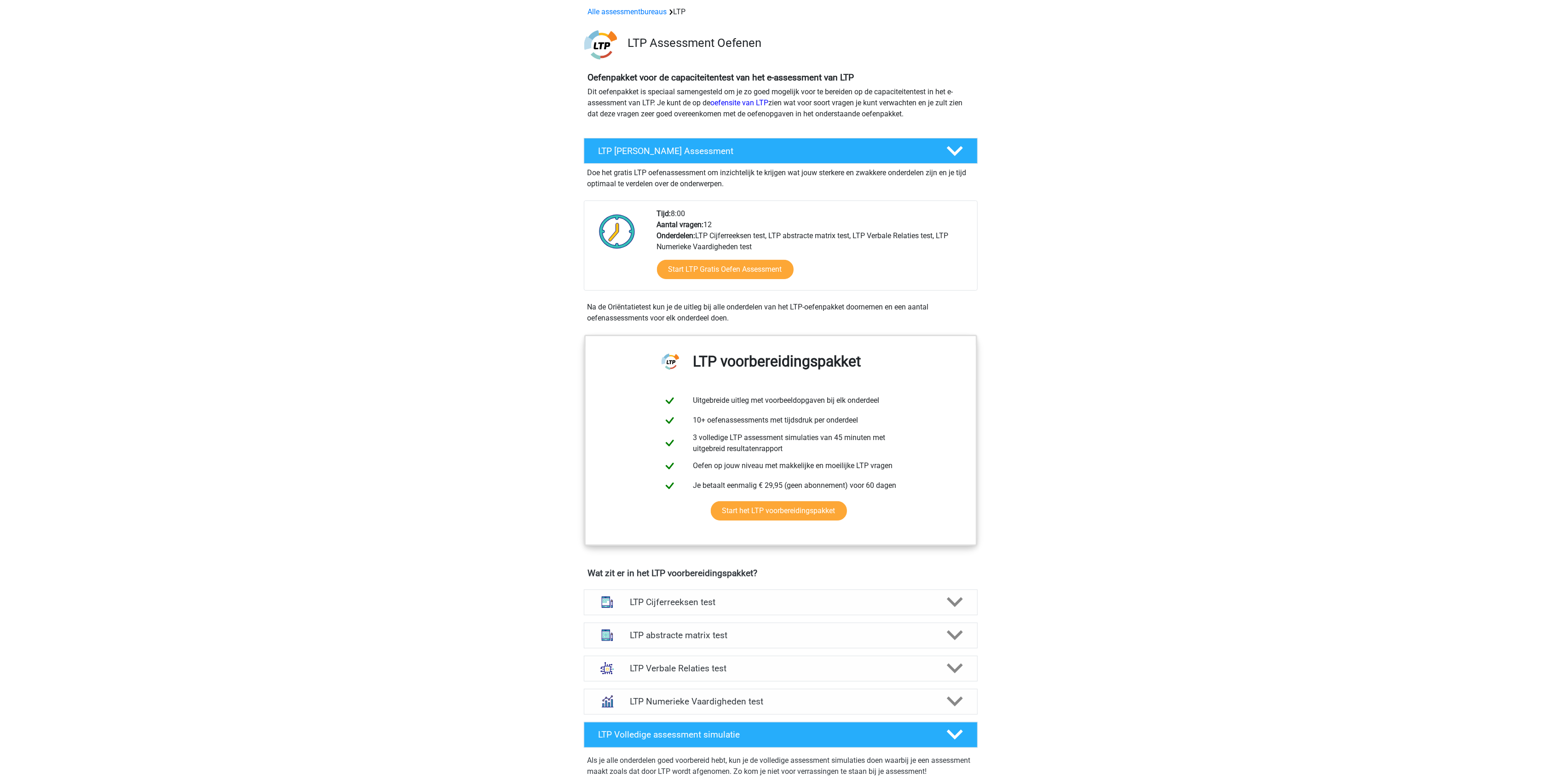
scroll to position [61, 0]
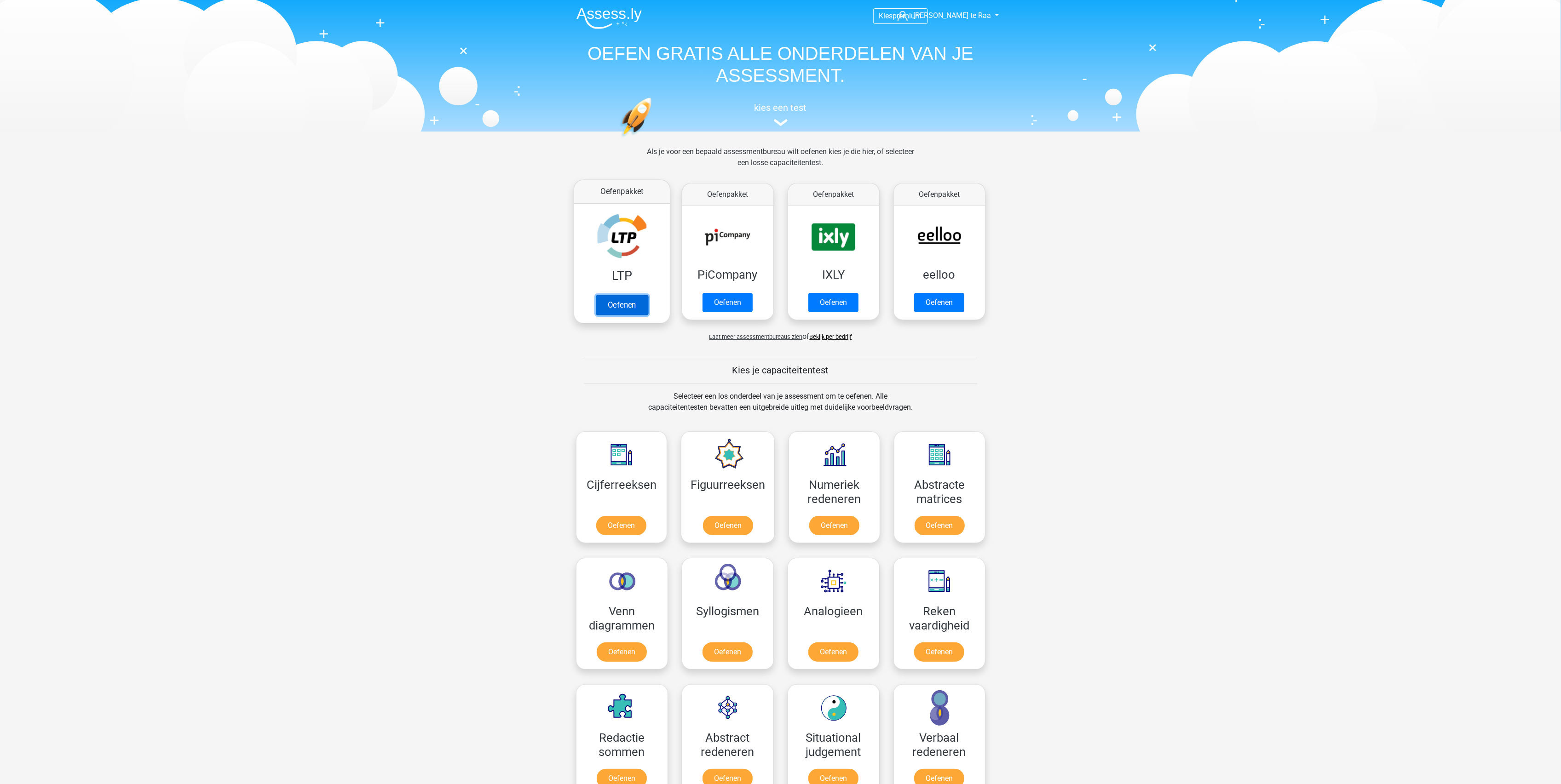
click at [625, 302] on link "Oefenen" at bounding box center [622, 305] width 52 height 20
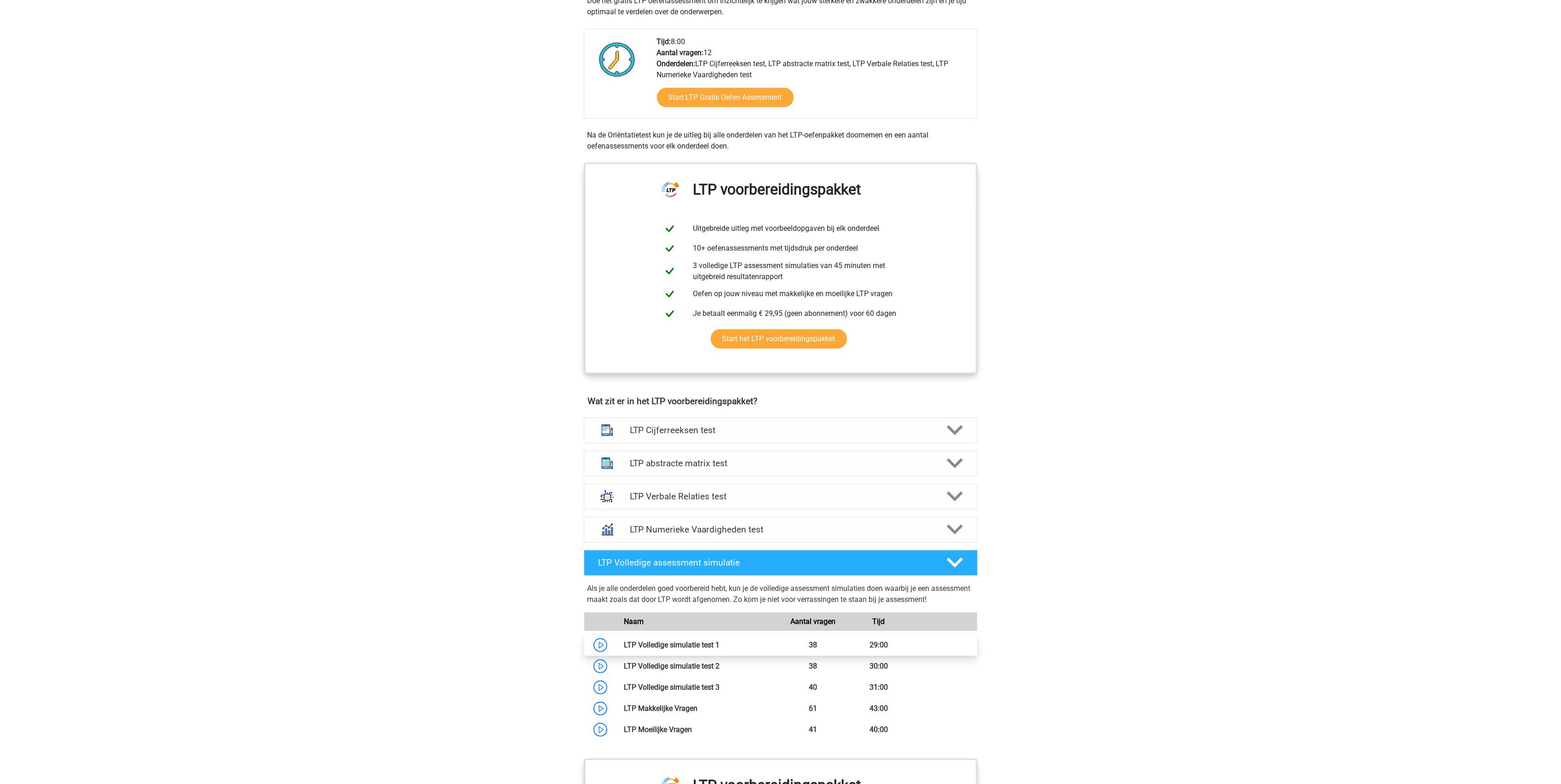
scroll to position [245, 0]
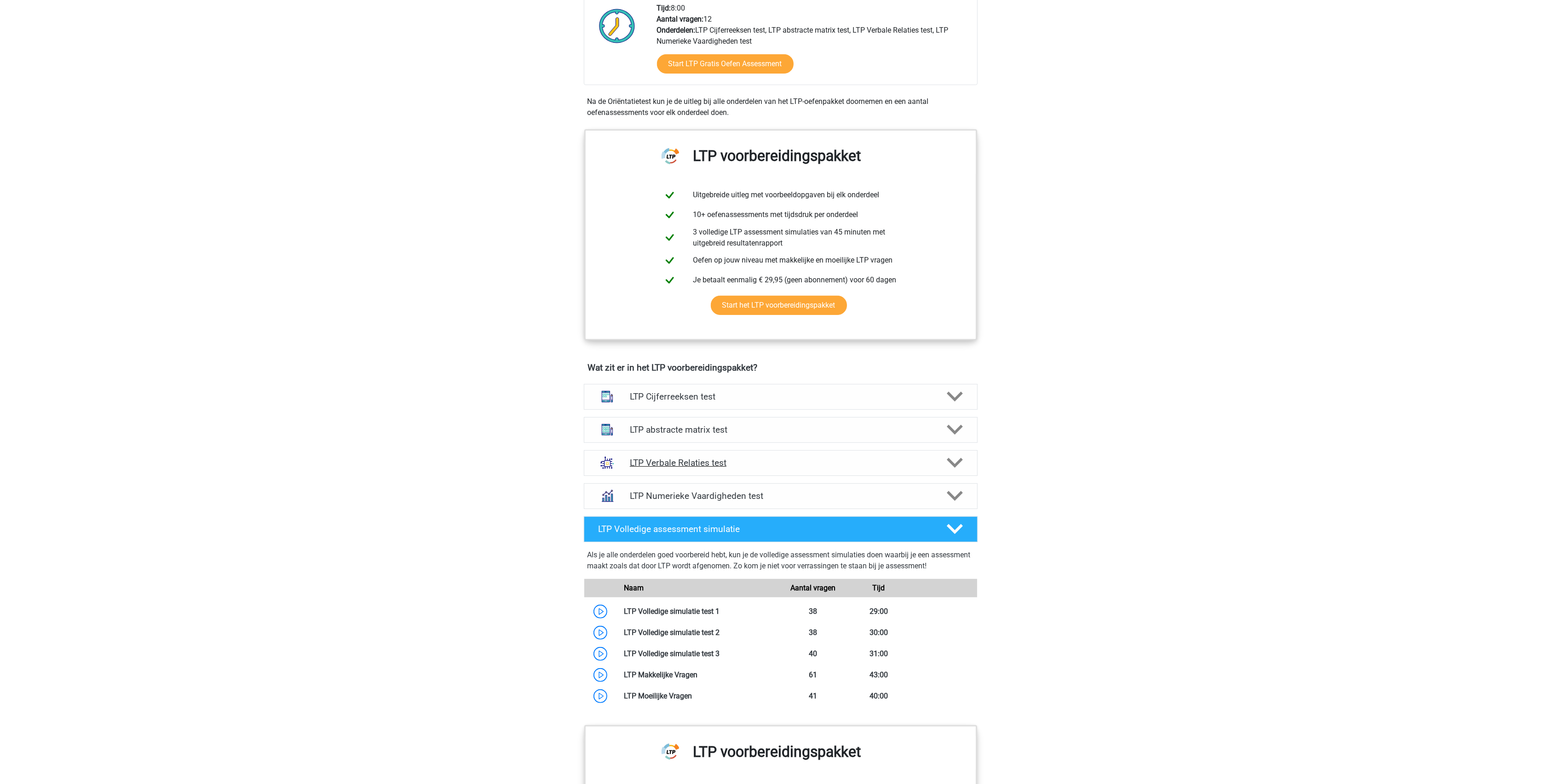
click at [705, 468] on h4 "LTP Verbale Relaties test" at bounding box center [780, 462] width 301 height 10
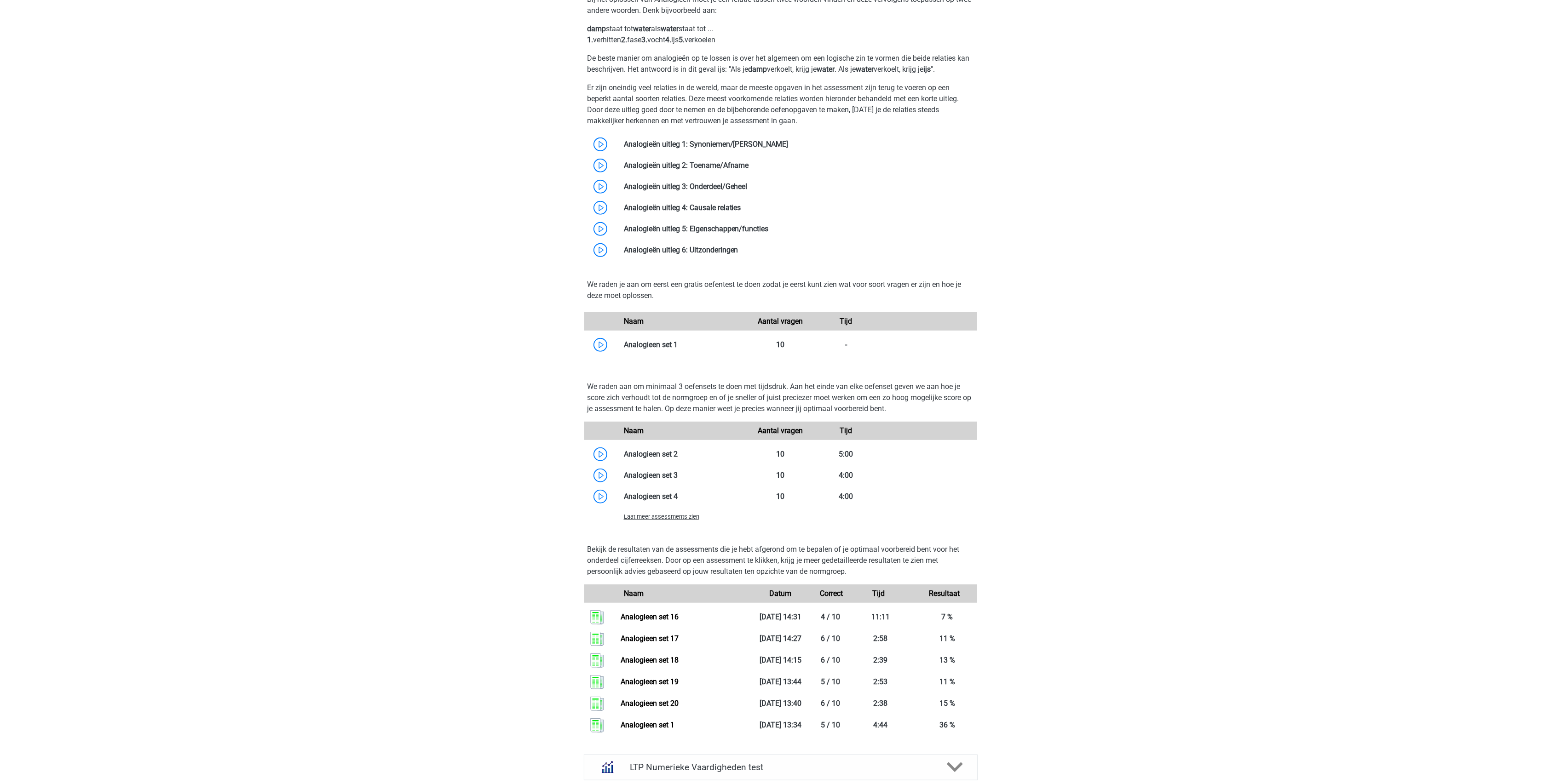
scroll to position [736, 0]
click at [657, 511] on div "Laat meer assessments zien" at bounding box center [682, 515] width 131 height 11
click at [649, 518] on span "Laat meer assessments zien" at bounding box center [661, 515] width 76 height 7
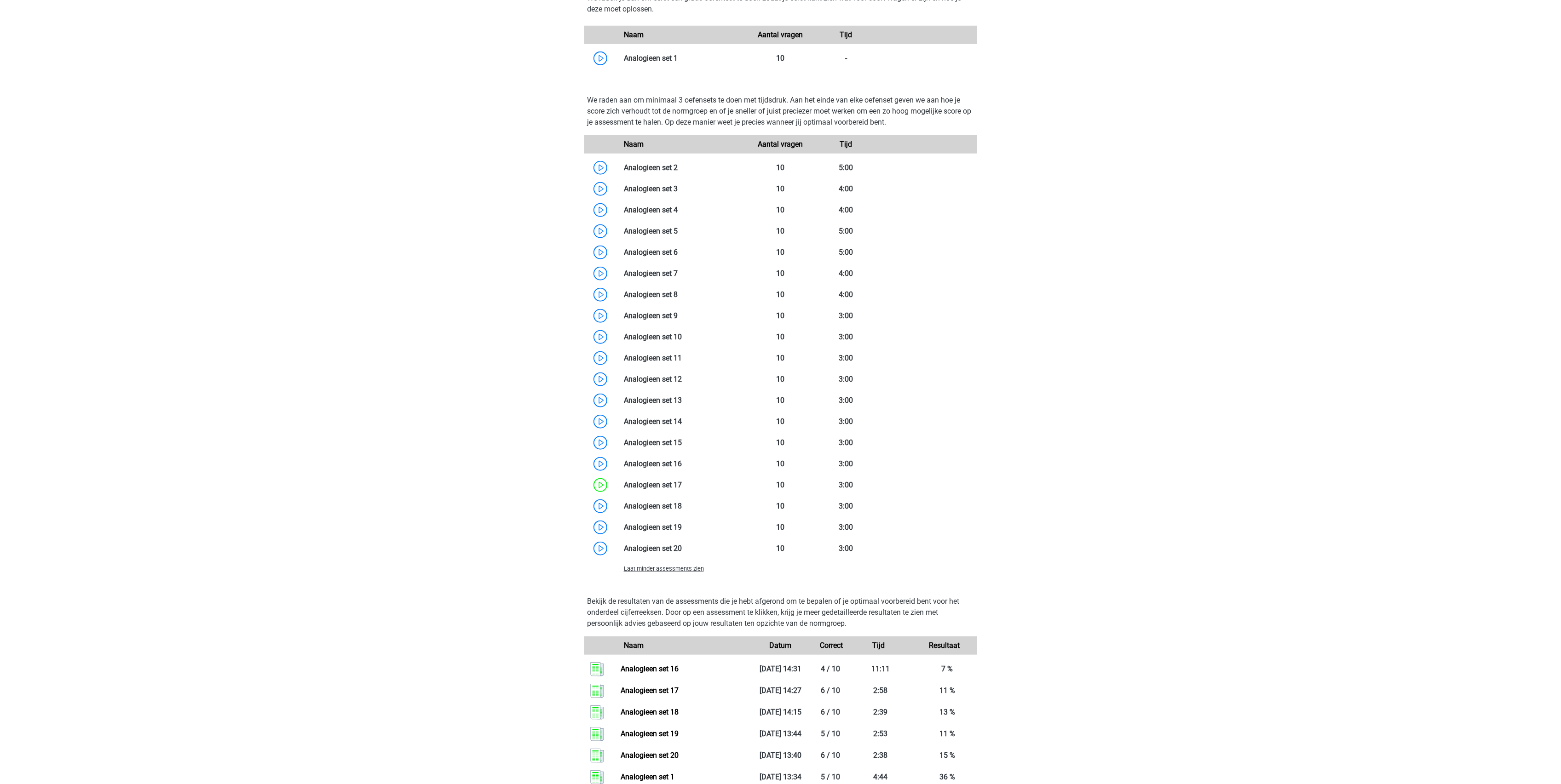
scroll to position [1103, 0]
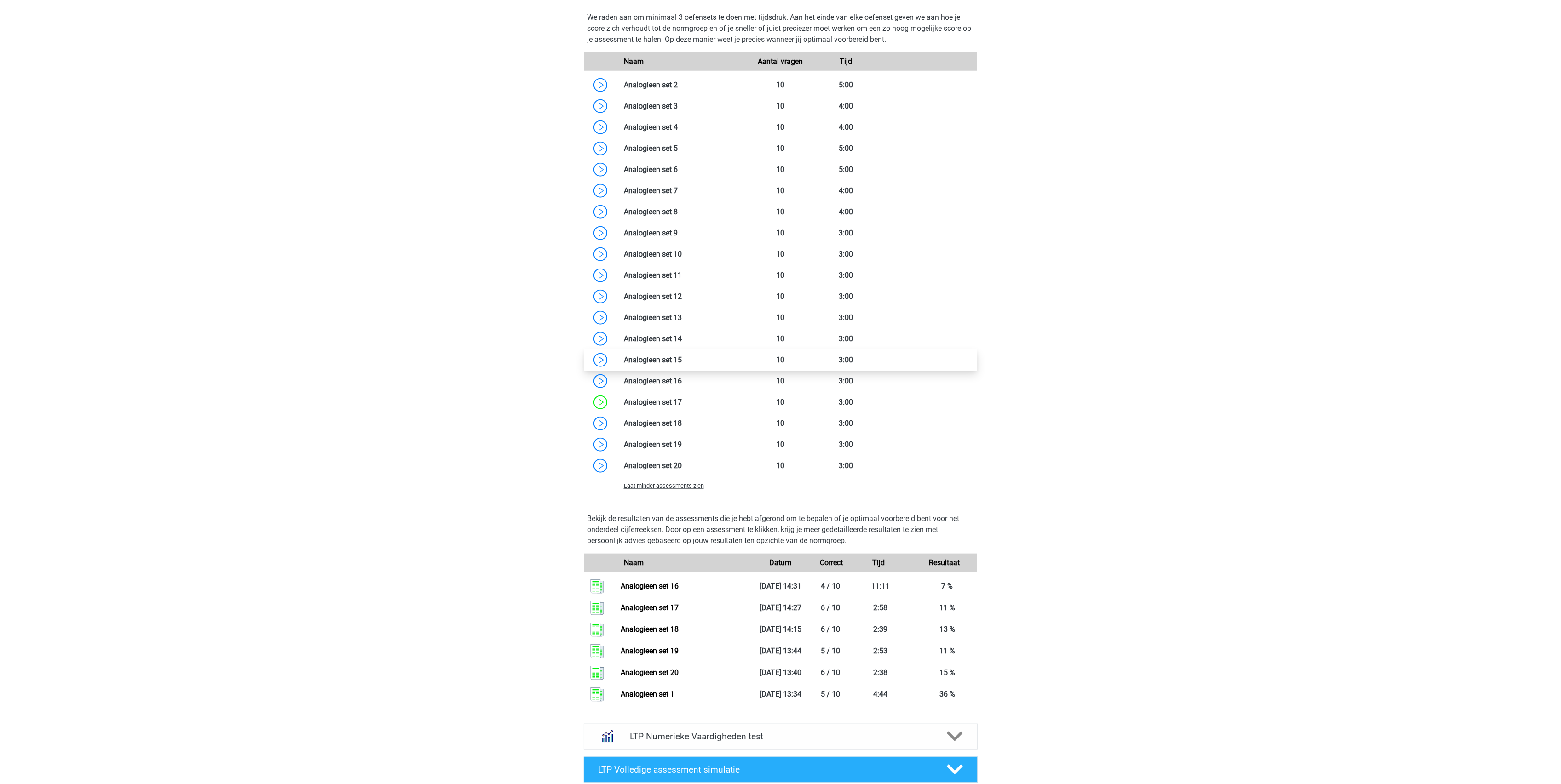
click at [682, 357] on link at bounding box center [682, 359] width 0 height 9
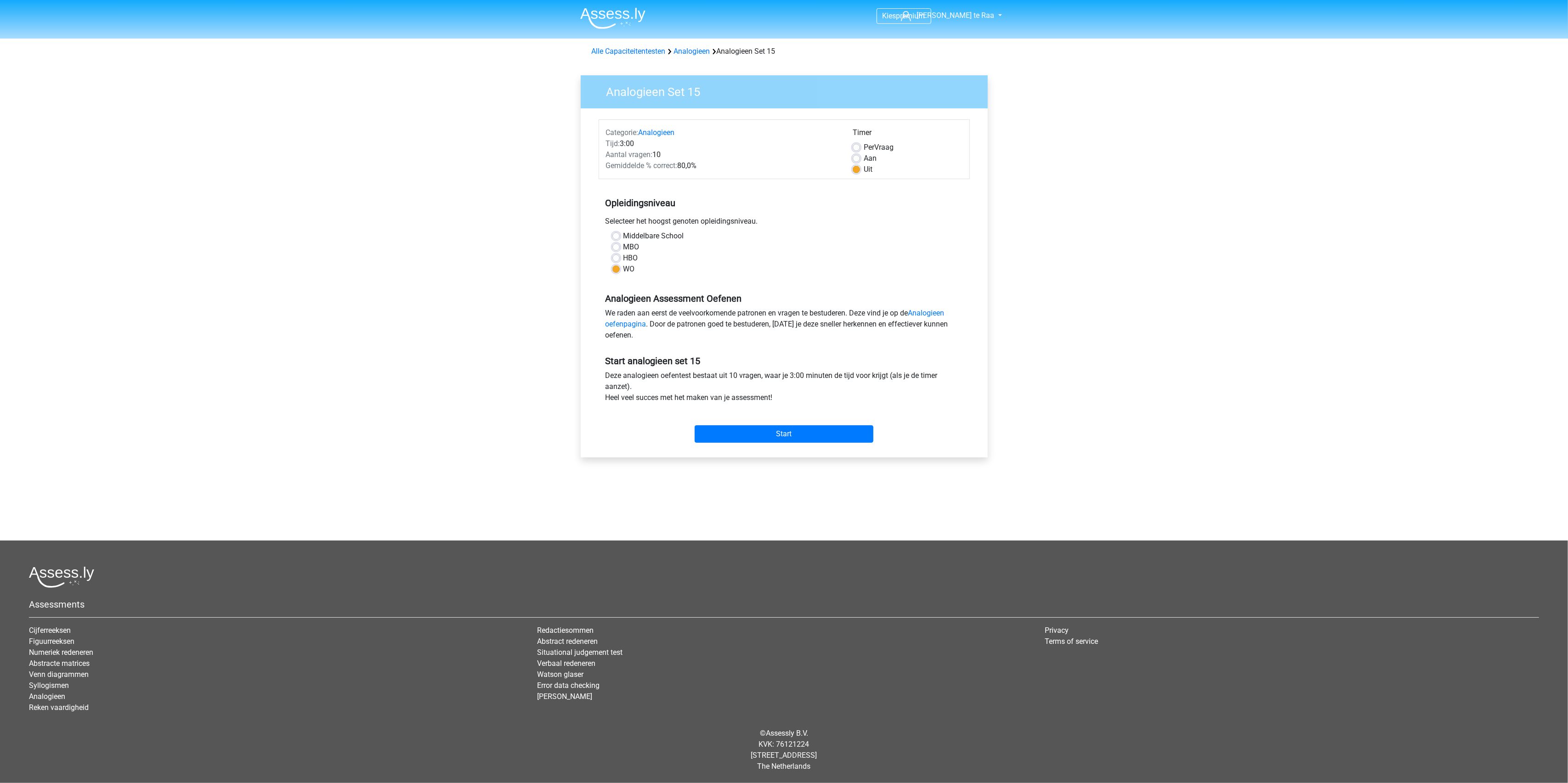
click at [864, 158] on label "Aan" at bounding box center [870, 158] width 13 height 11
click at [857, 158] on input "Aan" at bounding box center [856, 157] width 7 height 9
radio input "true"
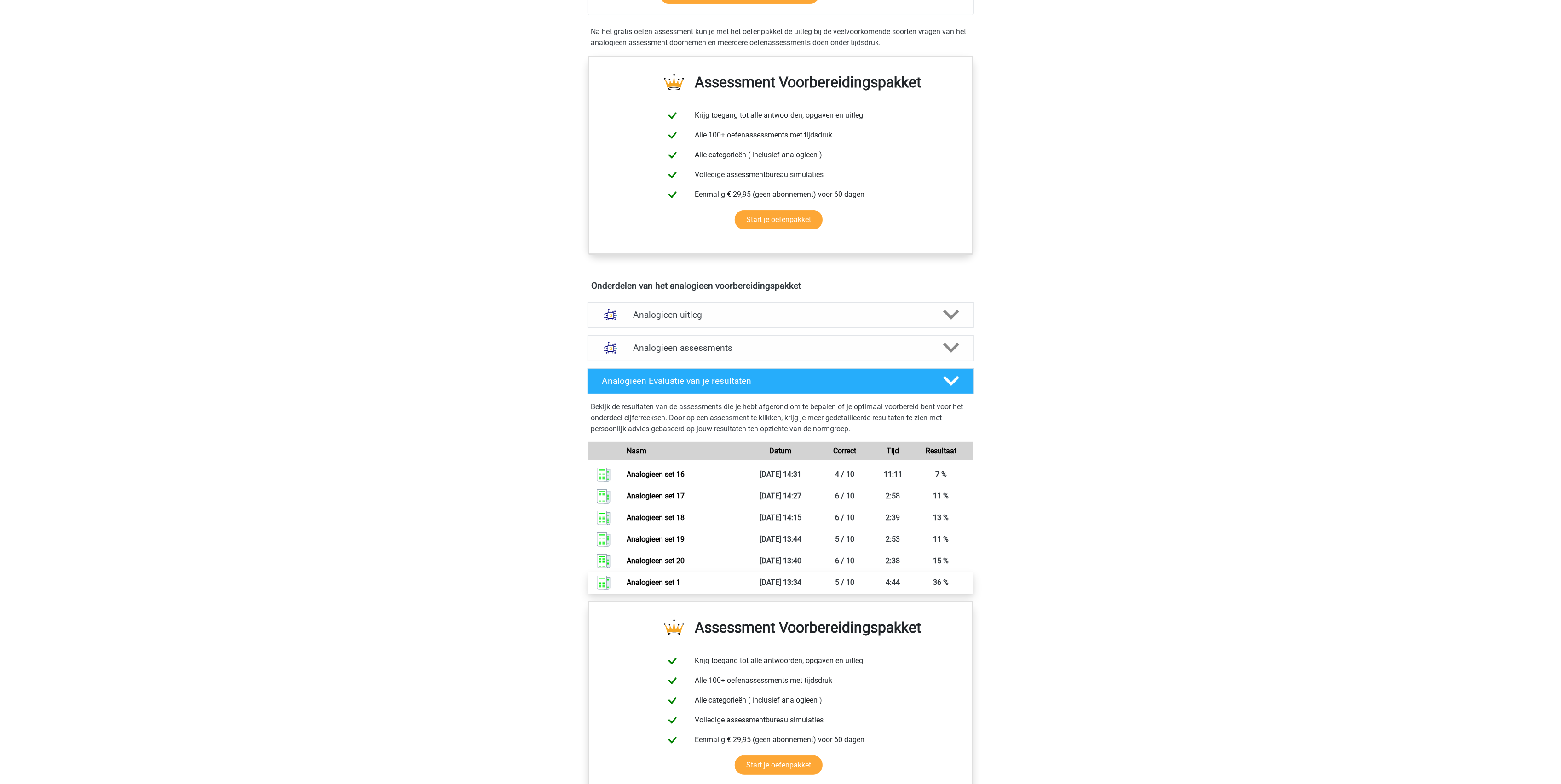
scroll to position [242, 0]
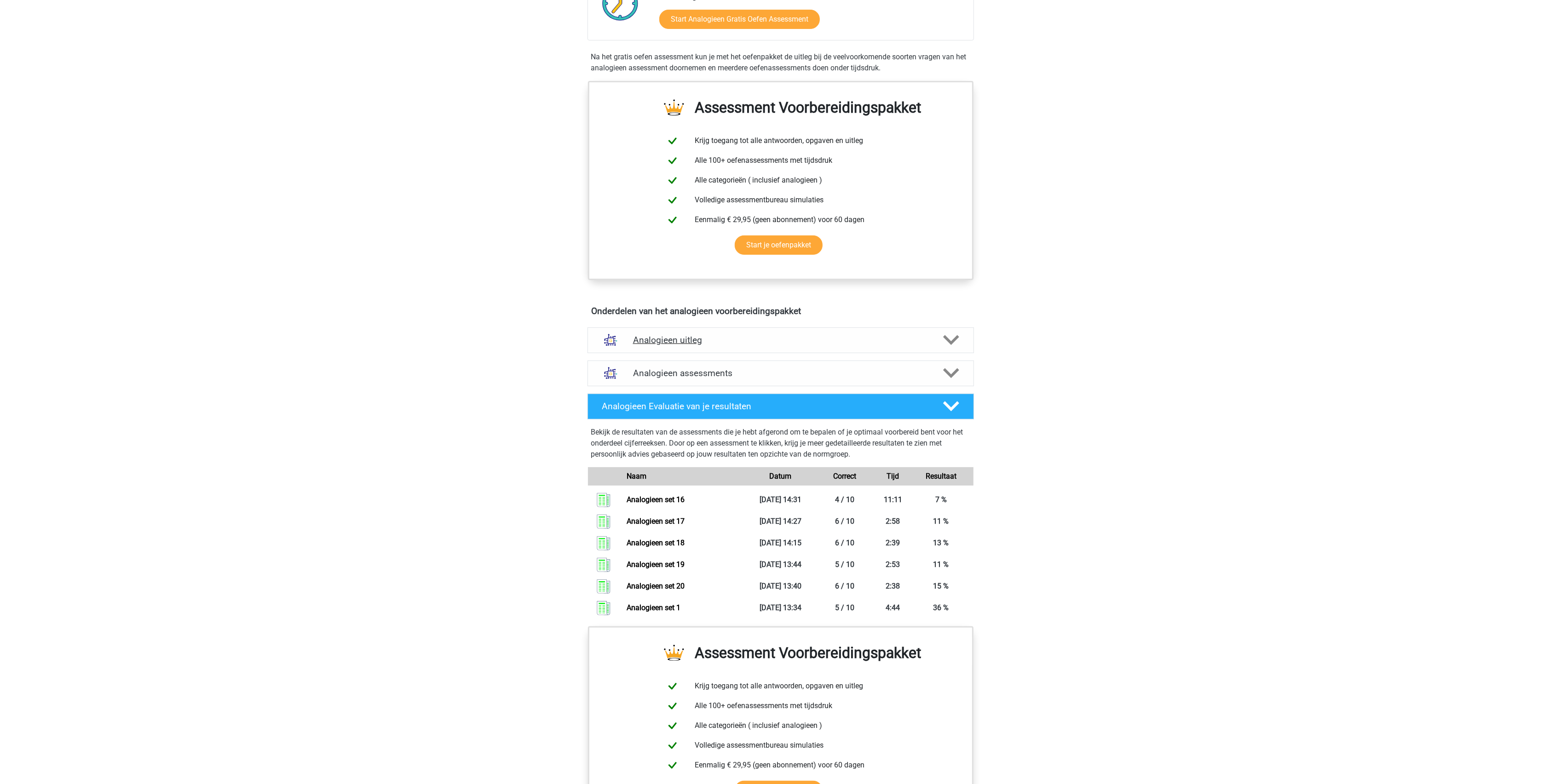
click at [691, 342] on h4 "Analogieen uitleg" at bounding box center [781, 339] width 296 height 10
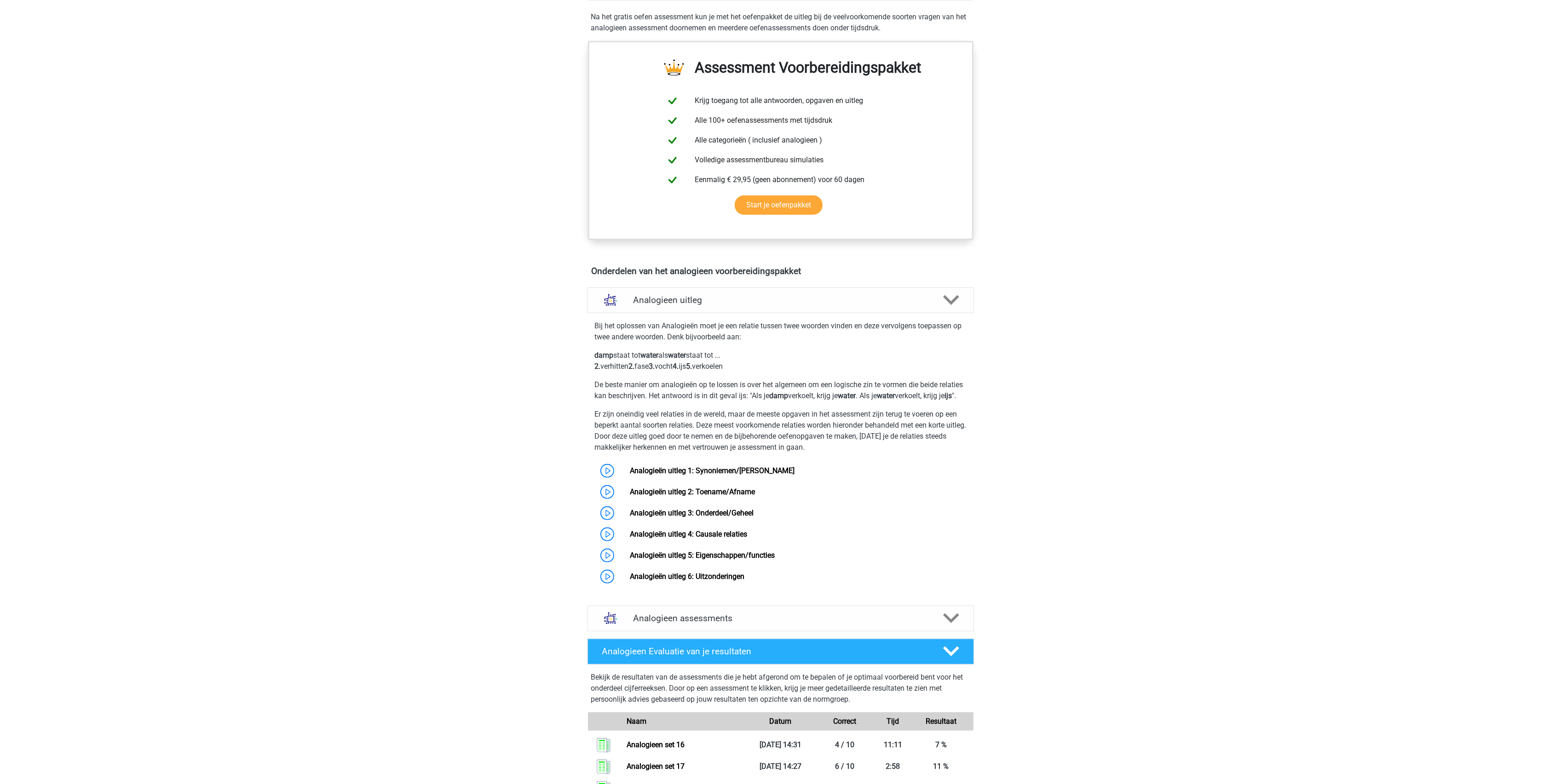
scroll to position [303, 0]
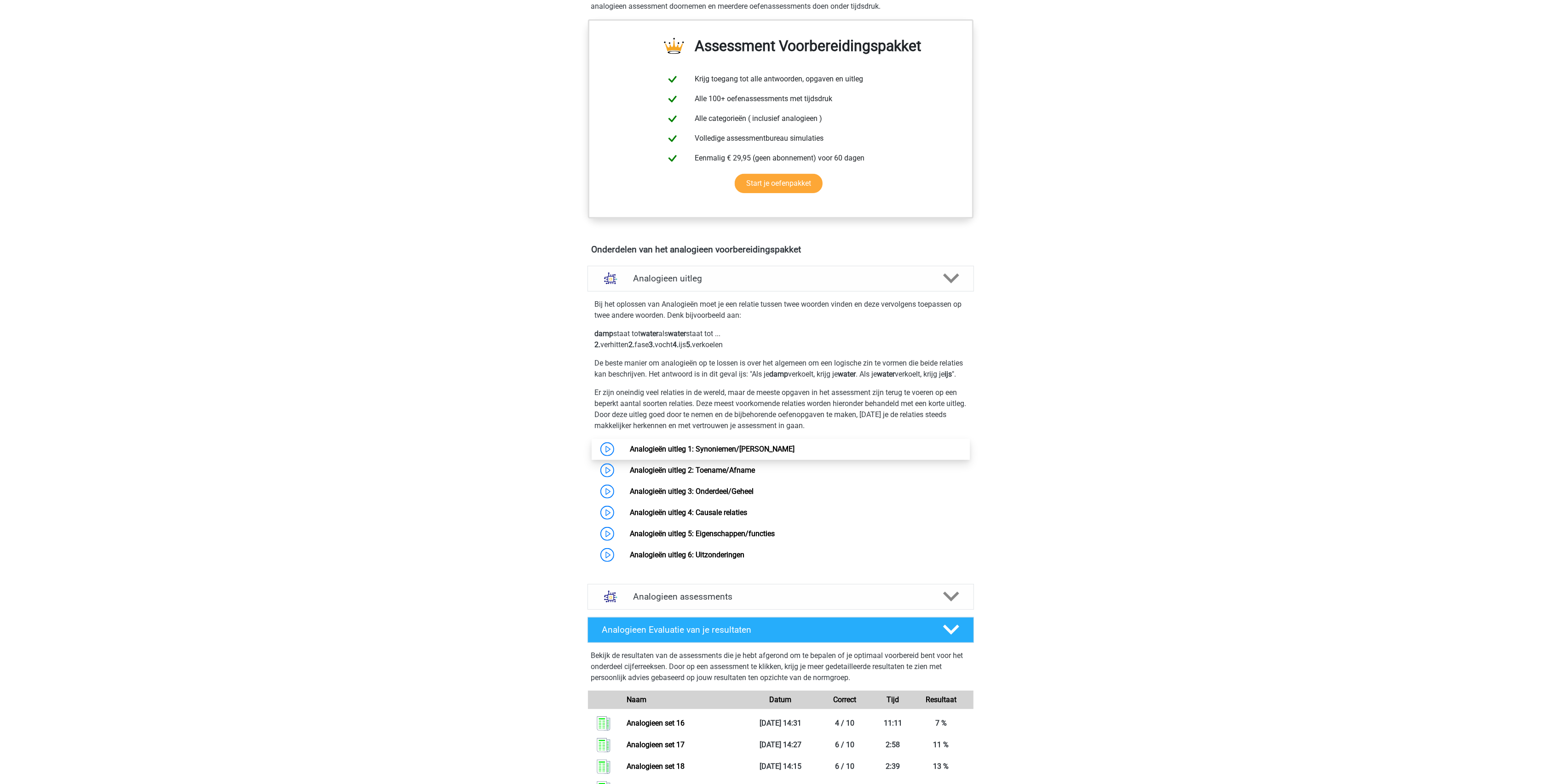
click at [630, 453] on link "Analogieën uitleg 1: Synoniemen/[PERSON_NAME]" at bounding box center [712, 449] width 165 height 9
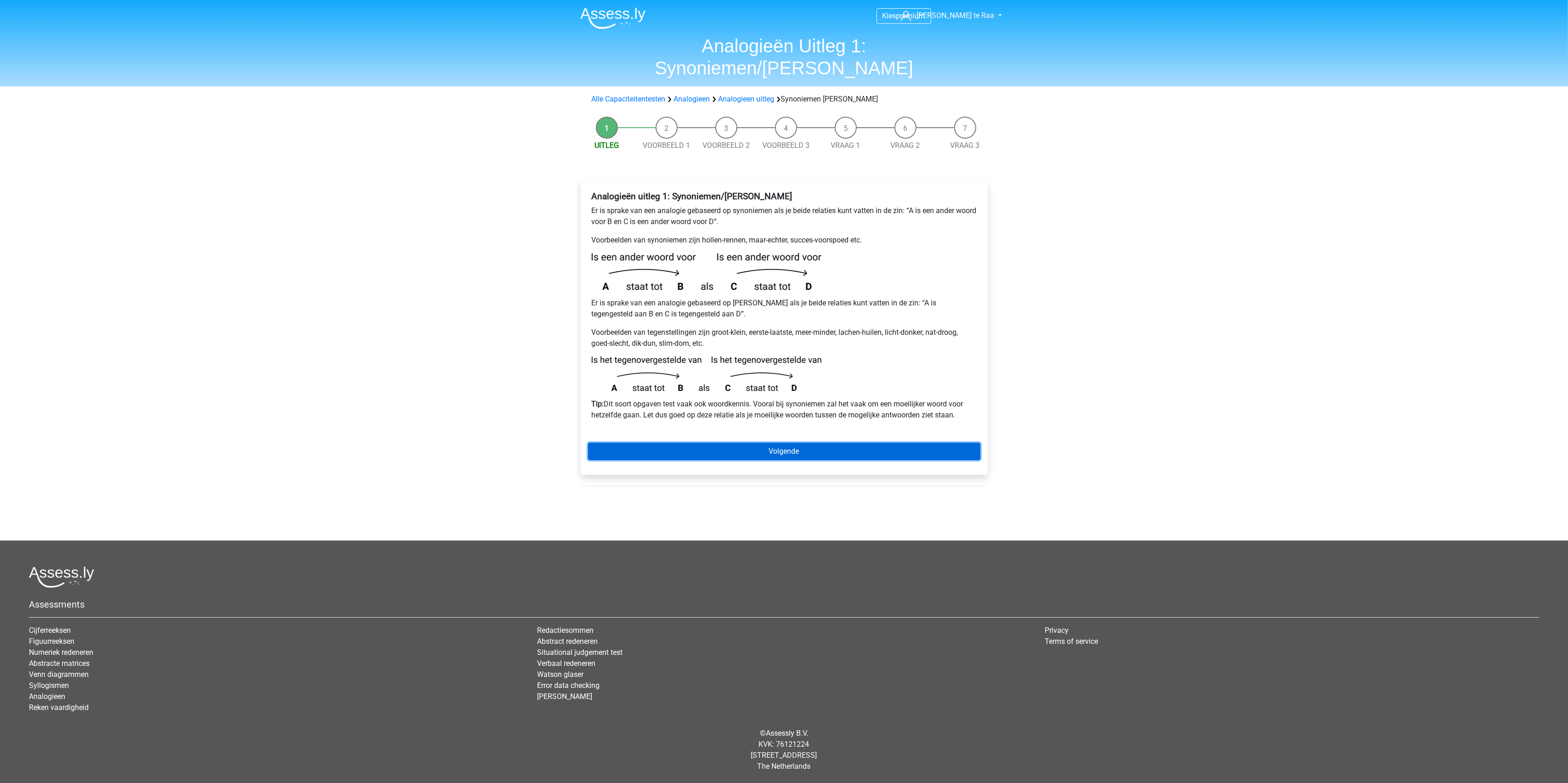
click at [817, 443] on link "Volgende" at bounding box center [784, 451] width 393 height 18
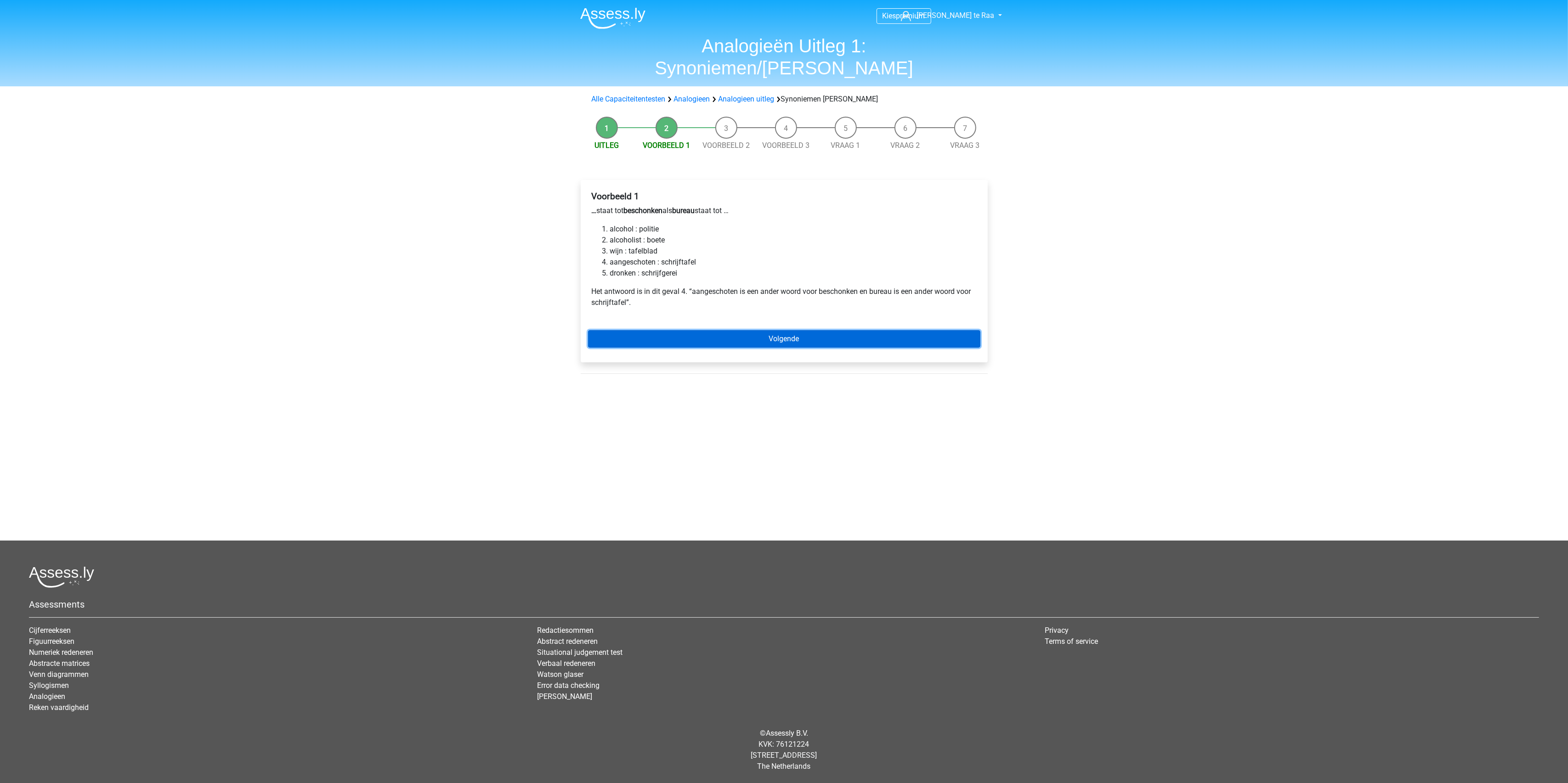
click at [829, 330] on link "Volgende" at bounding box center [784, 339] width 393 height 18
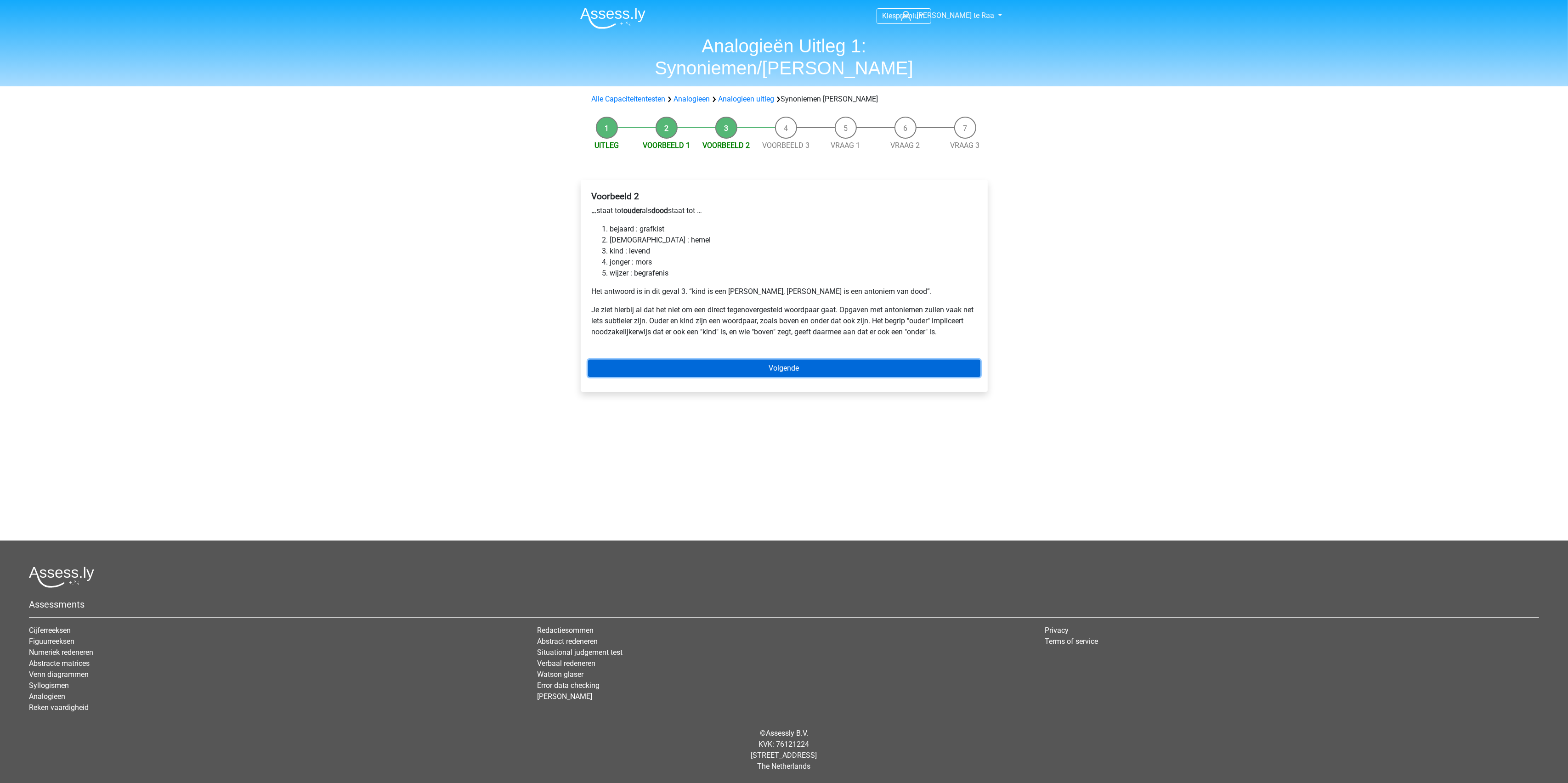
click at [796, 360] on link "Volgende" at bounding box center [784, 368] width 393 height 18
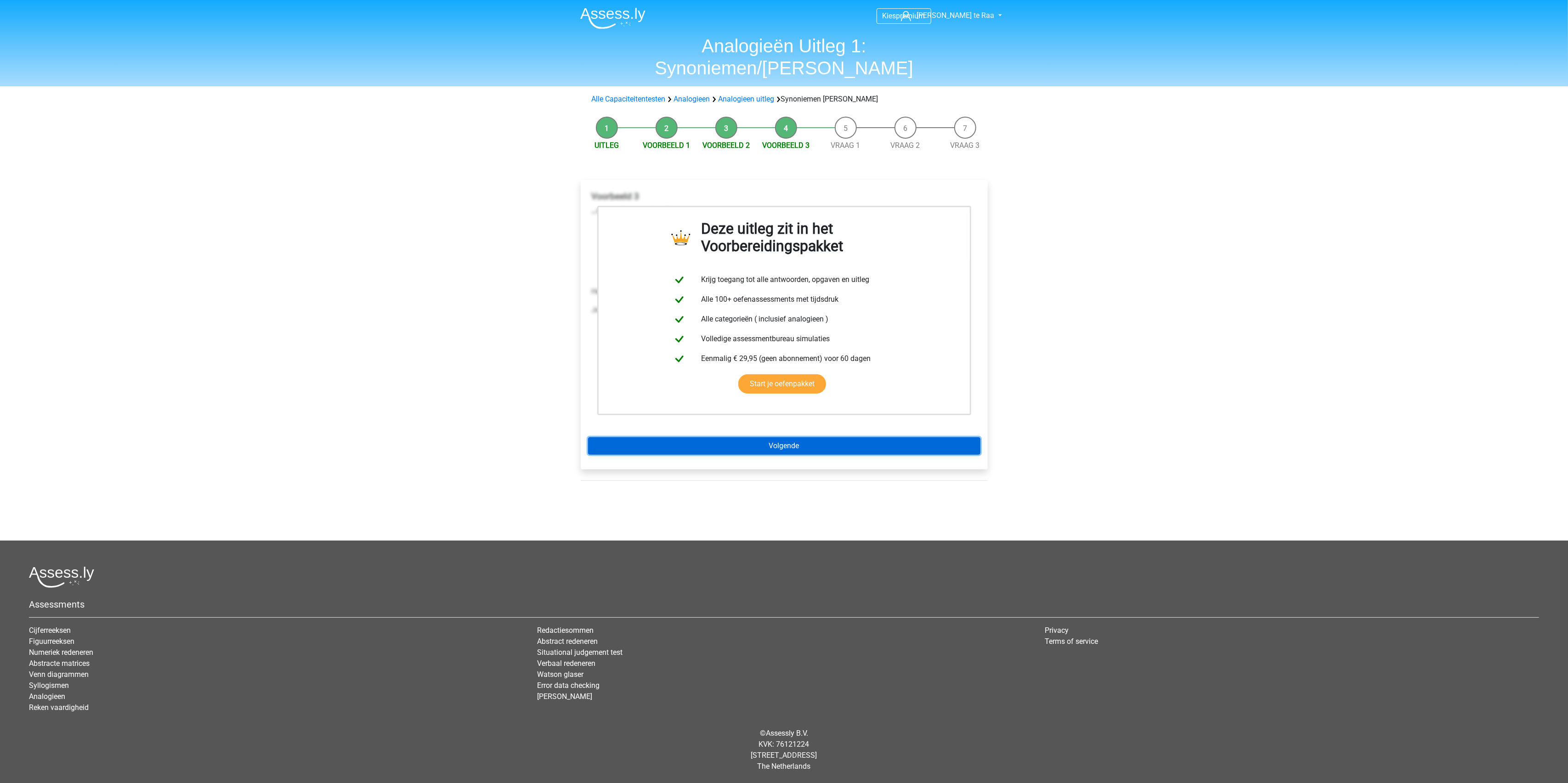
click at [803, 437] on link "Volgende" at bounding box center [784, 446] width 393 height 18
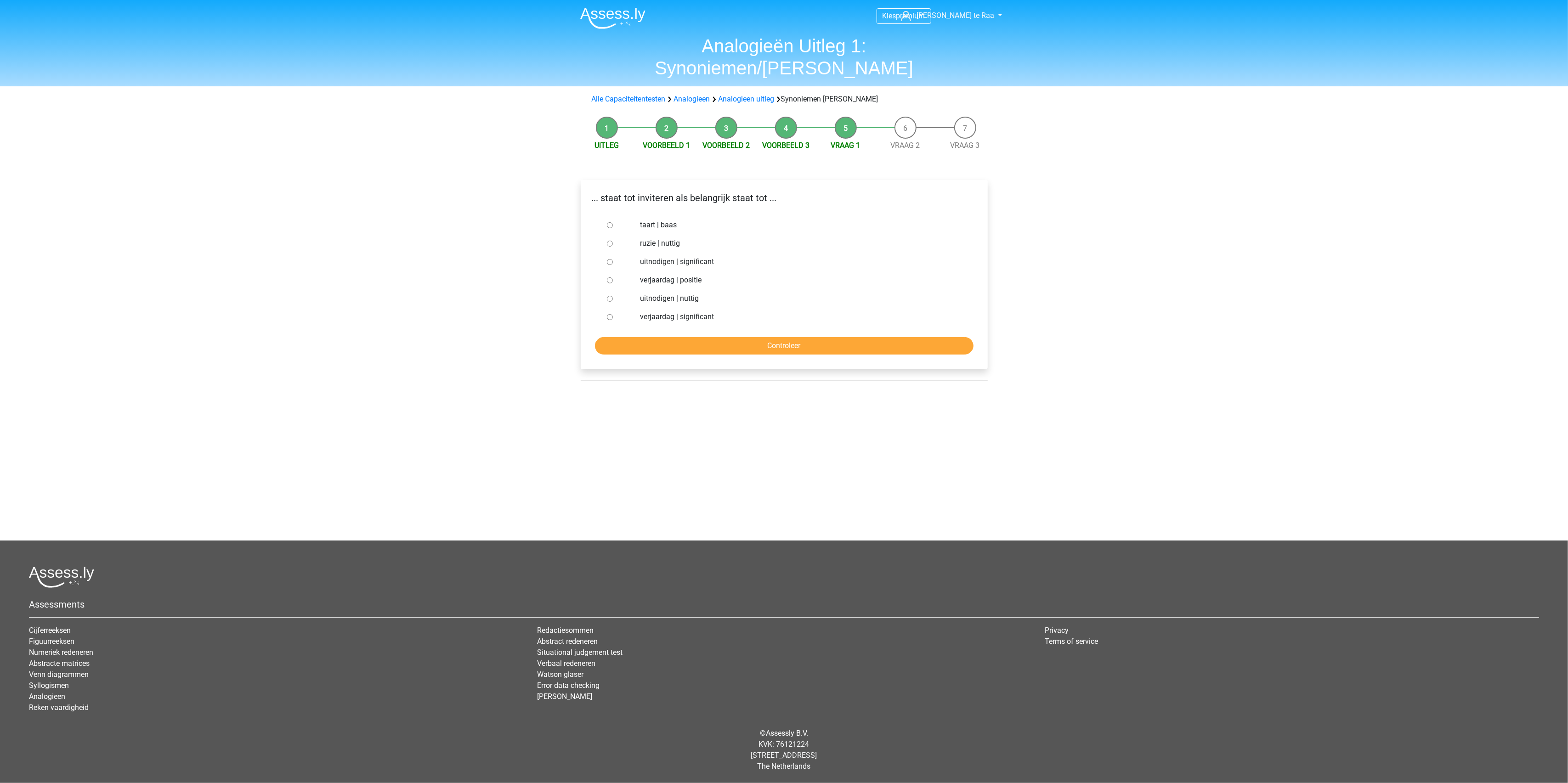
click at [783, 117] on li "Voorbeeld 3" at bounding box center [786, 134] width 60 height 35
click at [609, 259] on input "uitnodigen | significant" at bounding box center [610, 262] width 6 height 6
radio input "true"
click at [730, 332] on div "... staat tot inviteren als belangrijk staat tot ... taart | baas ruzie | nutti…" at bounding box center [784, 274] width 407 height 189
click at [732, 337] on input "Controleer" at bounding box center [784, 346] width 379 height 18
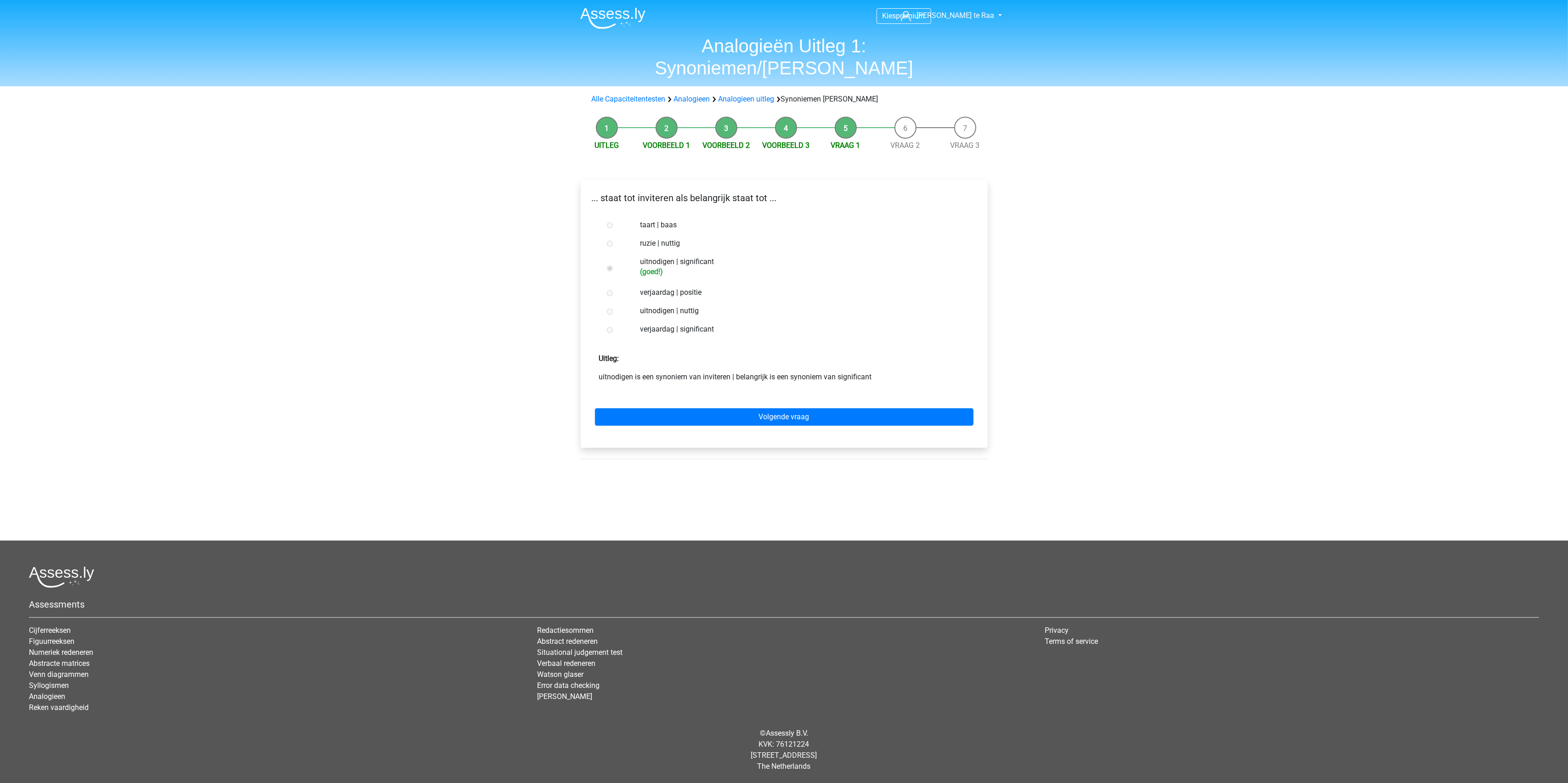
click at [772, 390] on div "Volgende vraag" at bounding box center [784, 415] width 393 height 50
click at [772, 408] on link "Volgende vraag" at bounding box center [784, 417] width 379 height 18
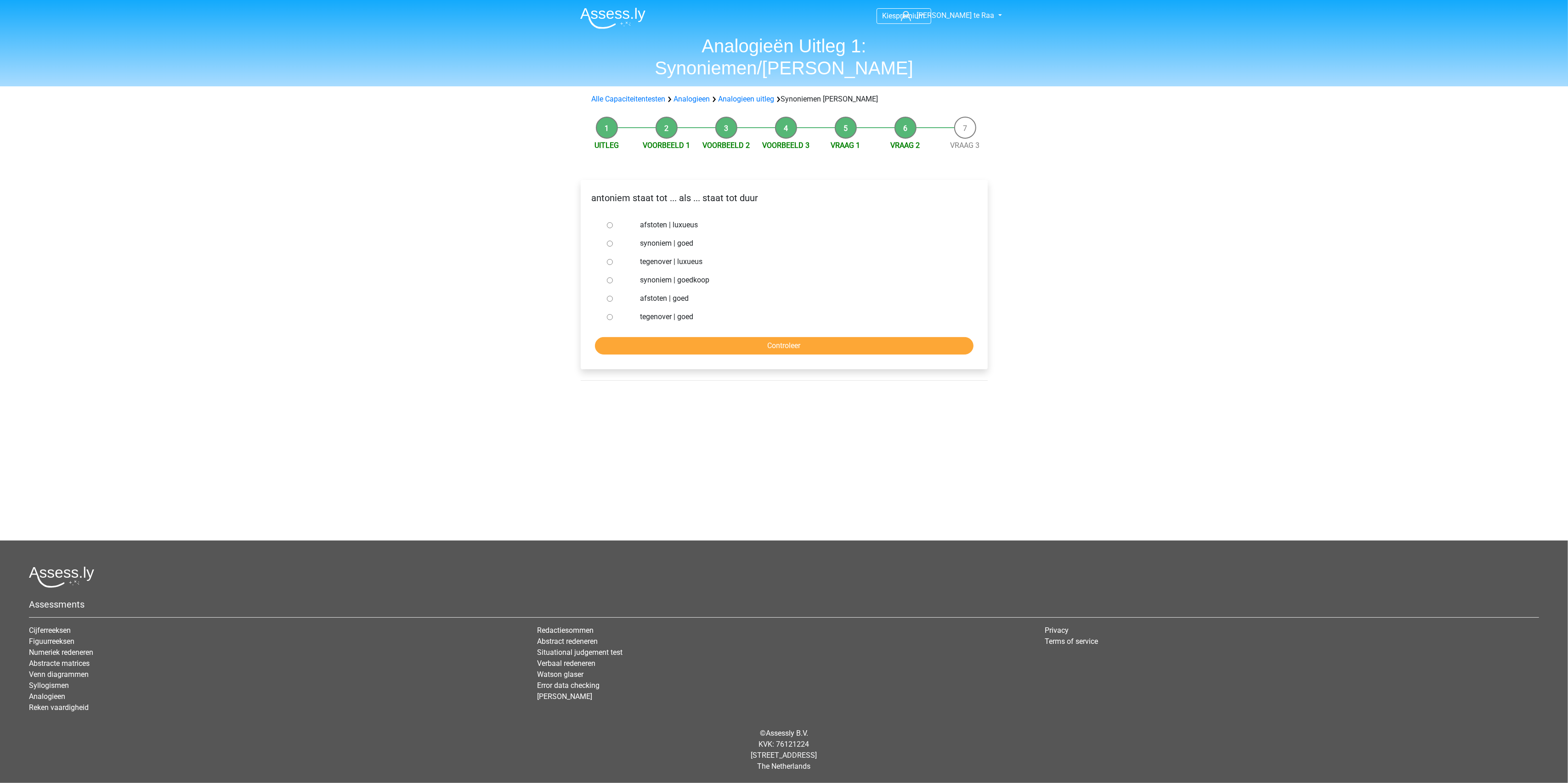
click at [688, 274] on label "synoniem | goedkoop" at bounding box center [799, 280] width 318 height 11
click at [613, 277] on input "synoniem | goedkoop" at bounding box center [610, 280] width 6 height 6
radio input "true"
click at [701, 337] on input "Controleer" at bounding box center [784, 346] width 379 height 18
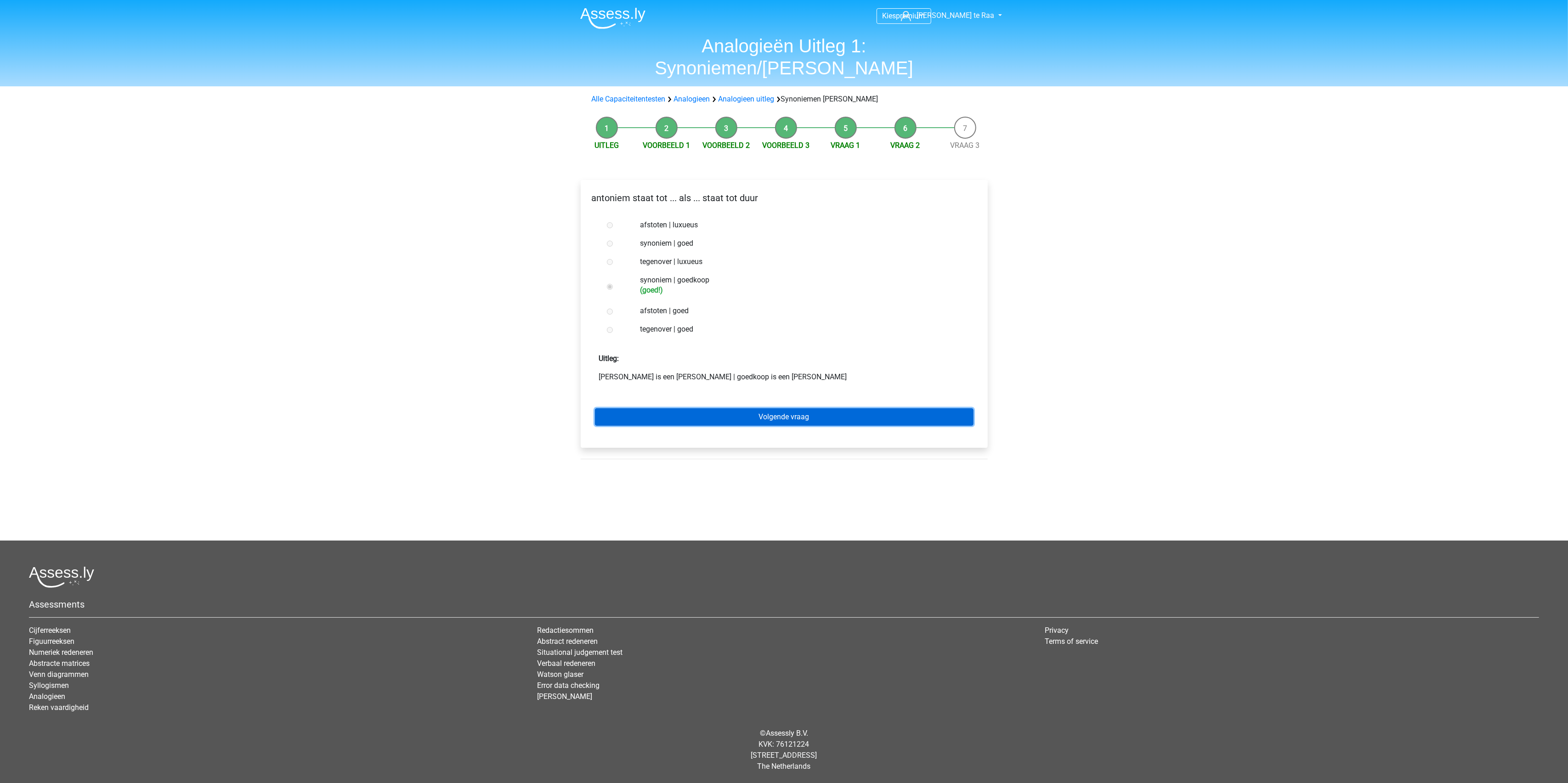
click at [741, 408] on link "Volgende vraag" at bounding box center [784, 417] width 379 height 18
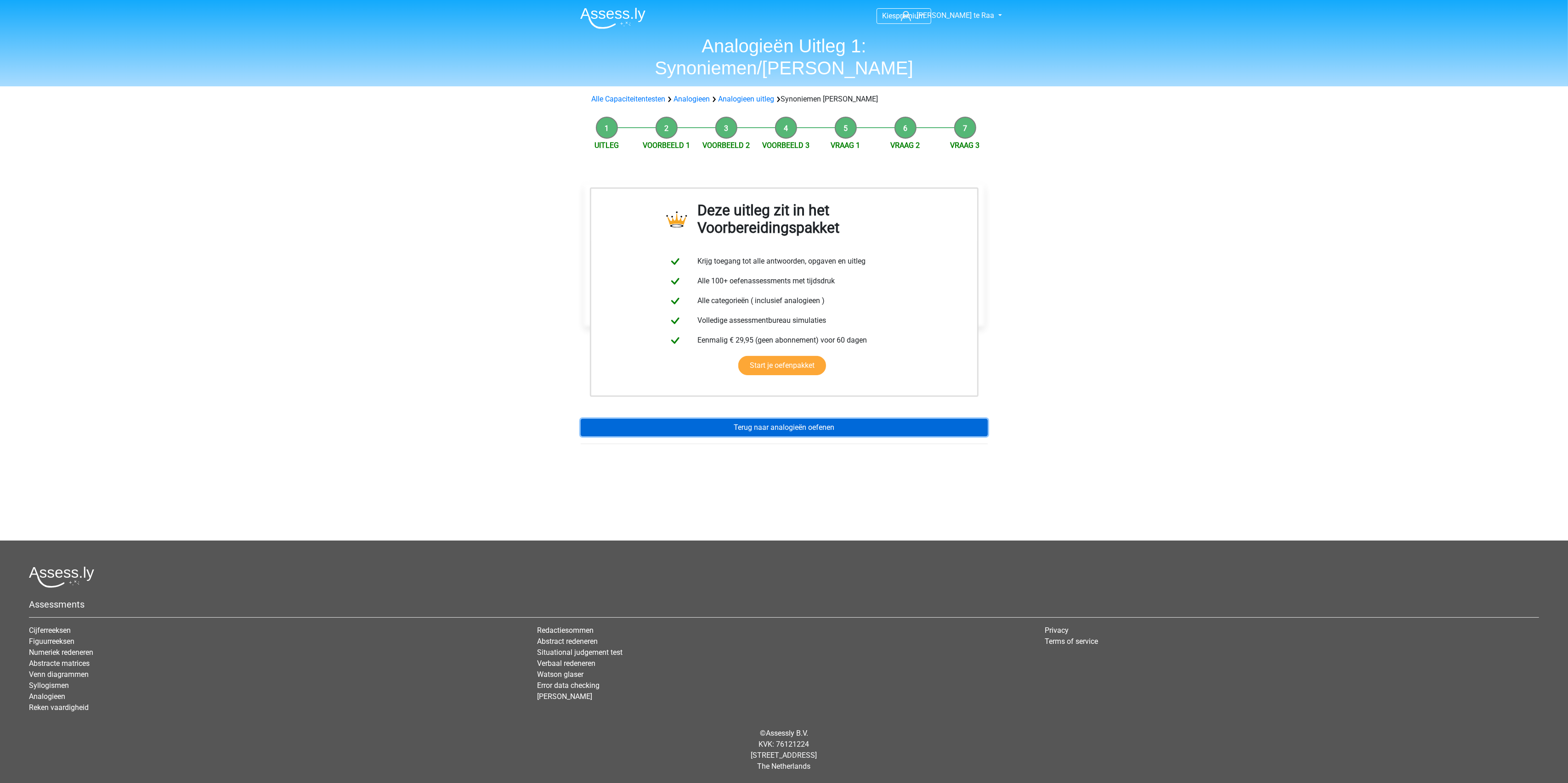
click at [757, 419] on link "Terug naar analogieën oefenen" at bounding box center [784, 427] width 407 height 18
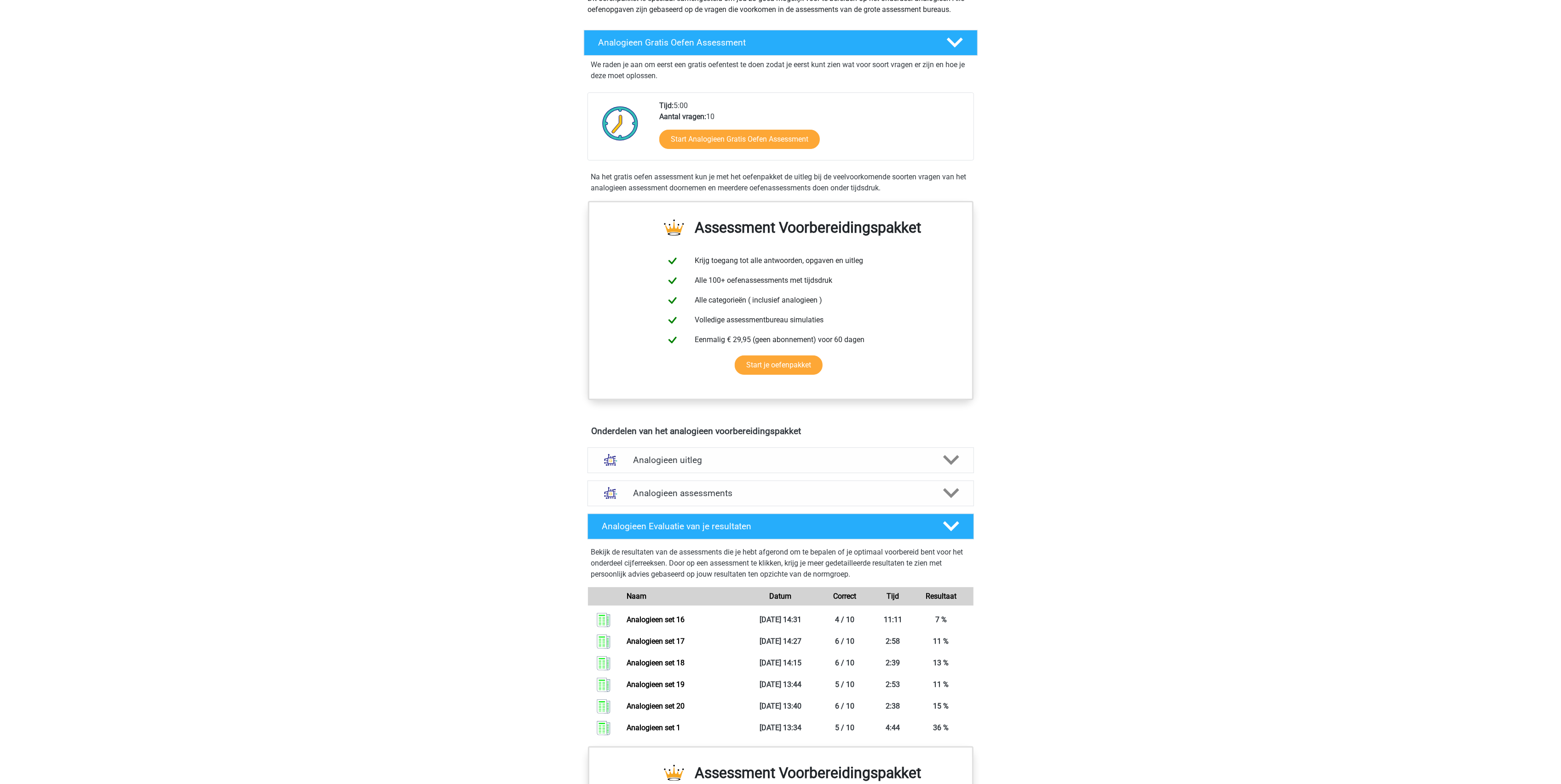
scroll to position [122, 0]
click at [683, 457] on h4 "Analogieen uitleg" at bounding box center [781, 459] width 296 height 10
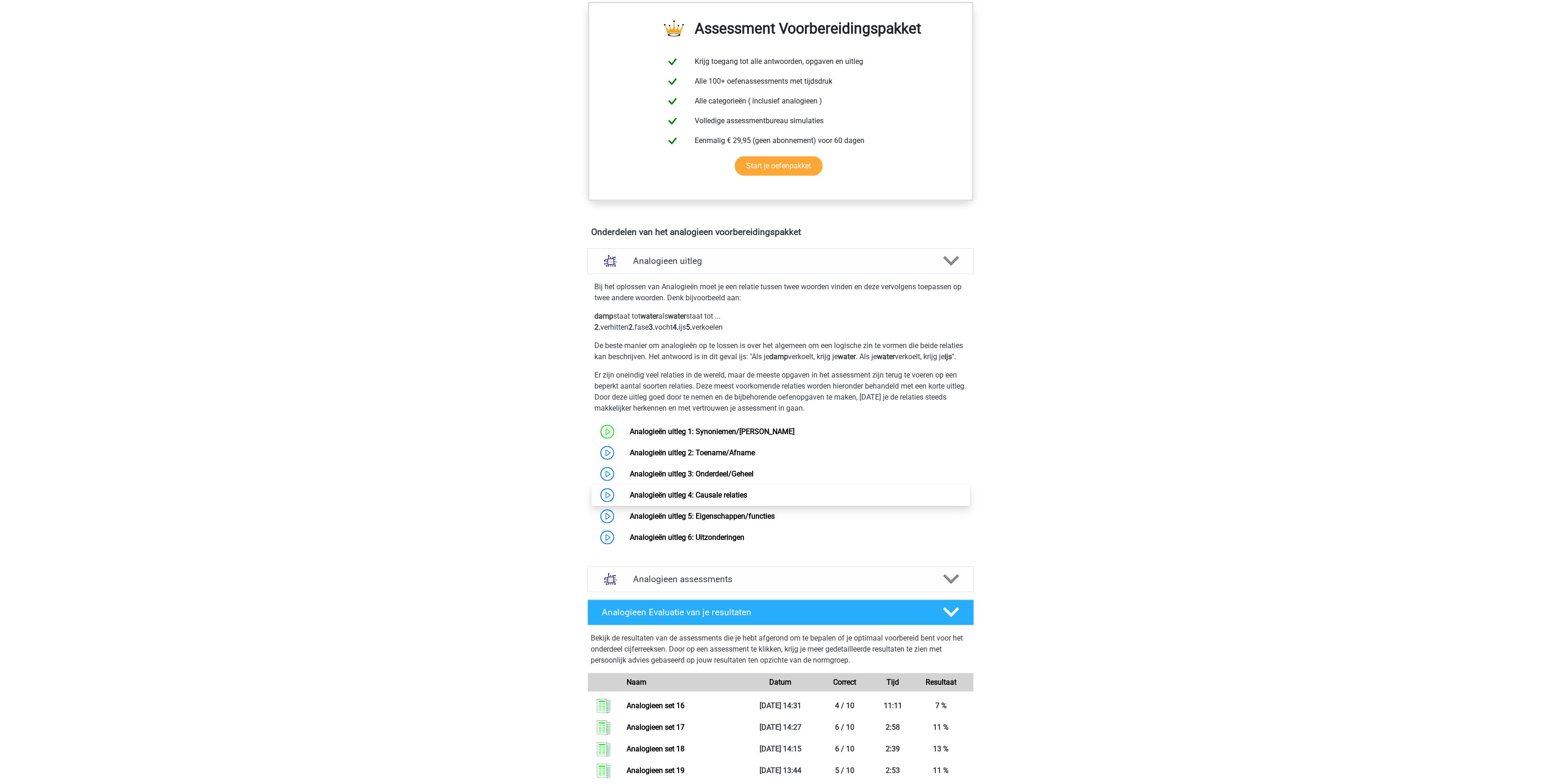
scroll to position [368, 0]
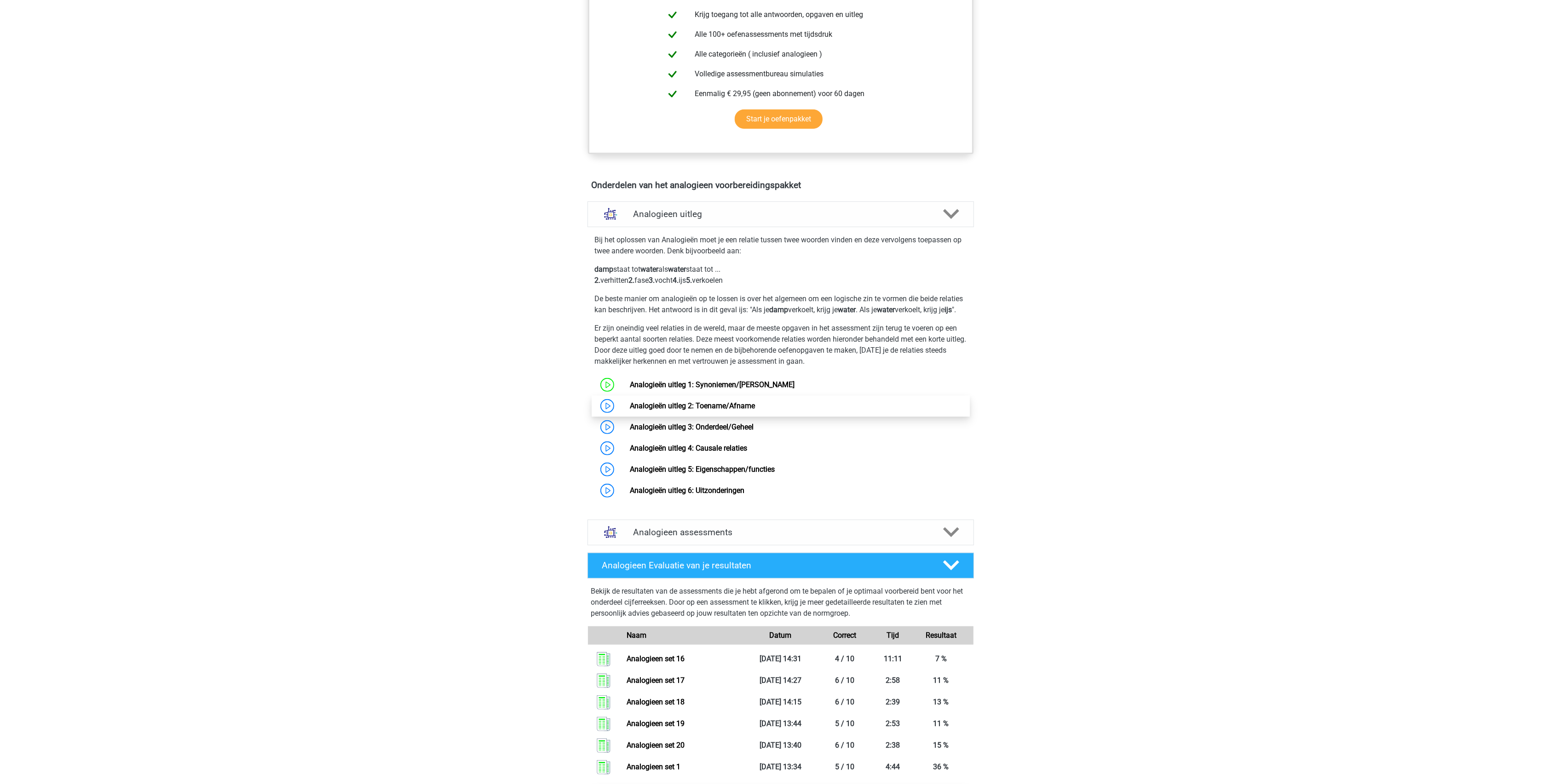
click at [630, 410] on link "Analogieën uitleg 2: Toename/Afname" at bounding box center [692, 406] width 125 height 9
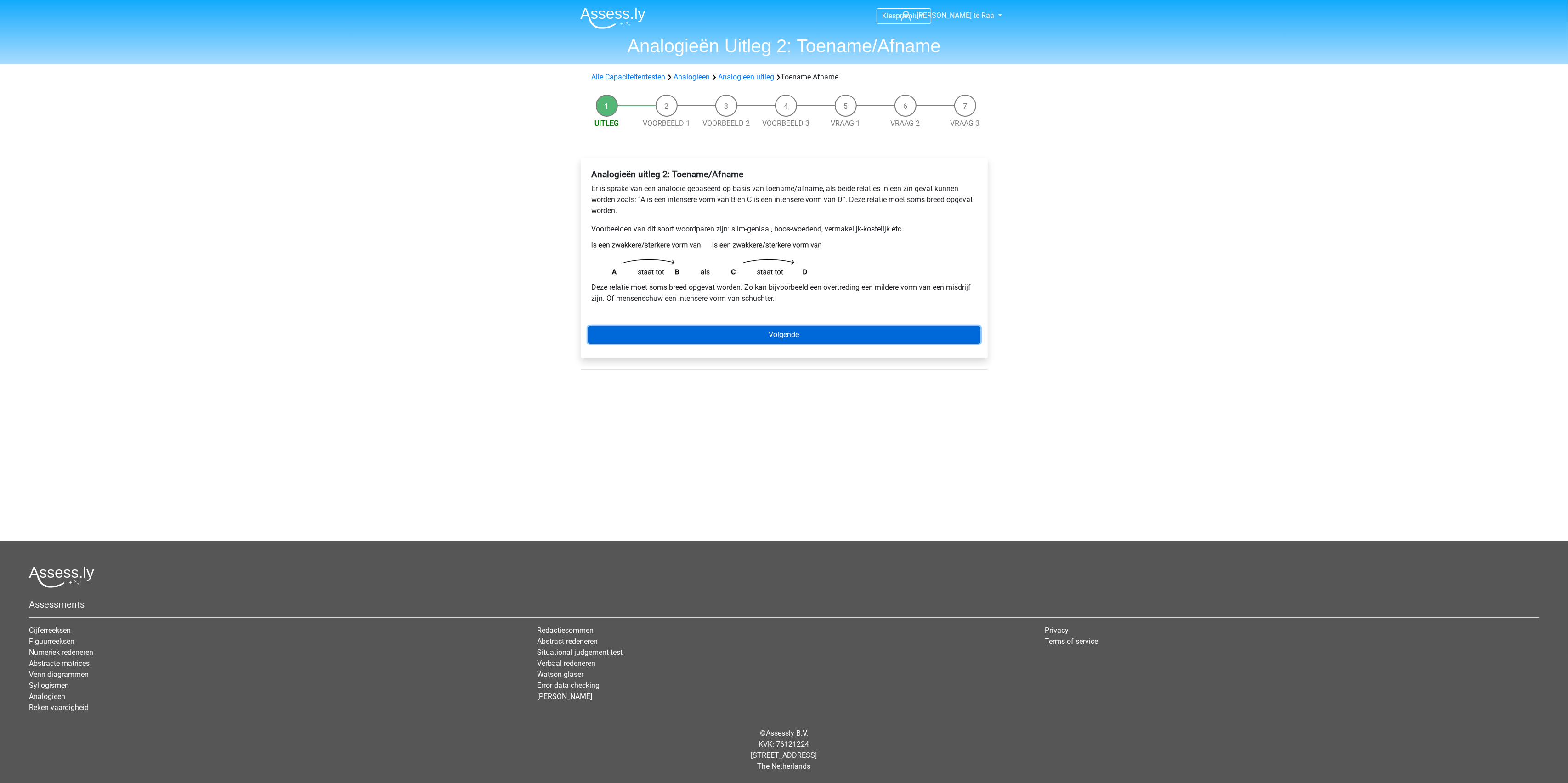
click at [748, 341] on link "Volgende" at bounding box center [784, 335] width 393 height 18
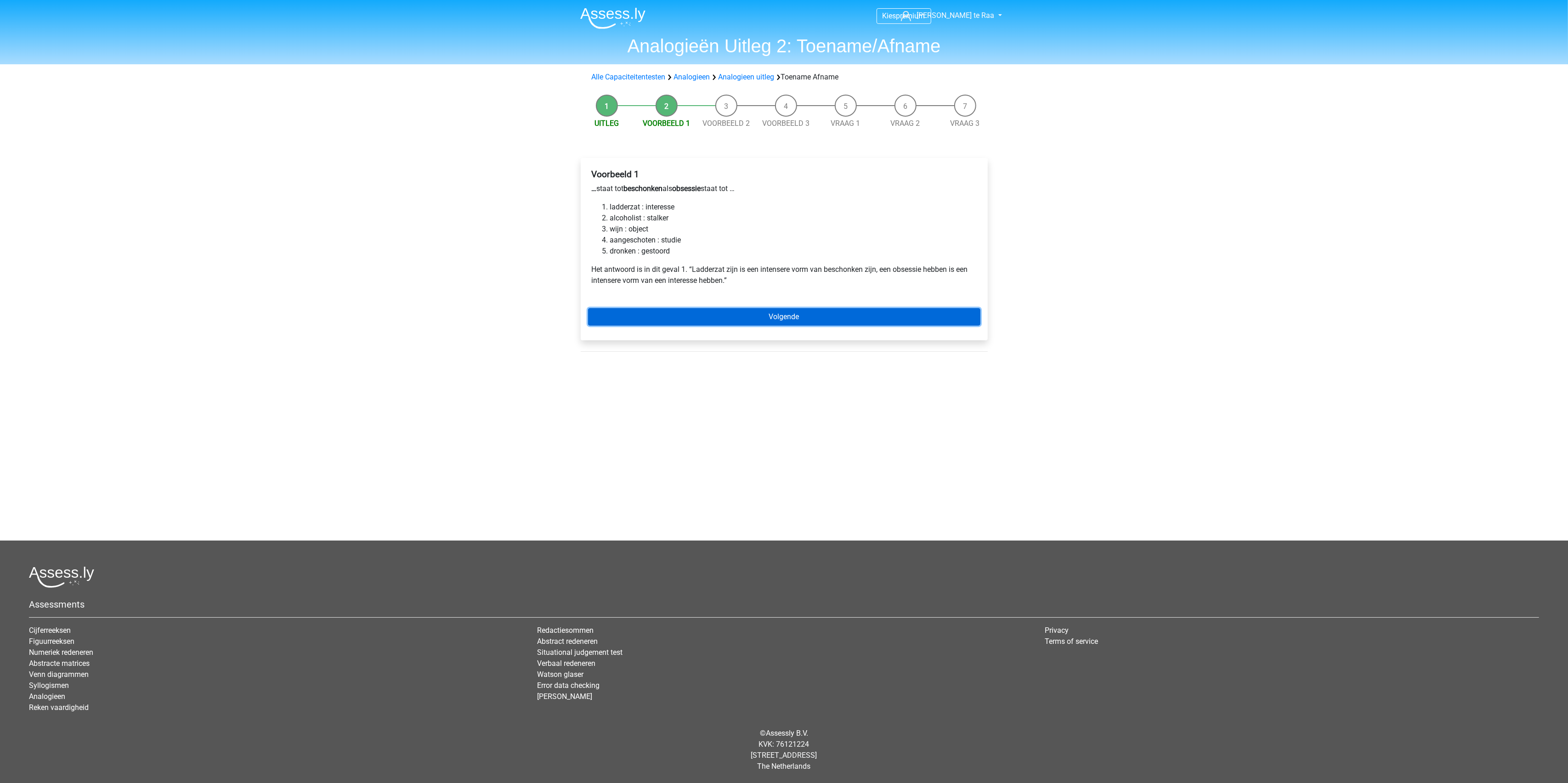
click at [788, 319] on link "Volgende" at bounding box center [784, 316] width 393 height 18
click at [787, 320] on link "Volgende" at bounding box center [784, 316] width 393 height 18
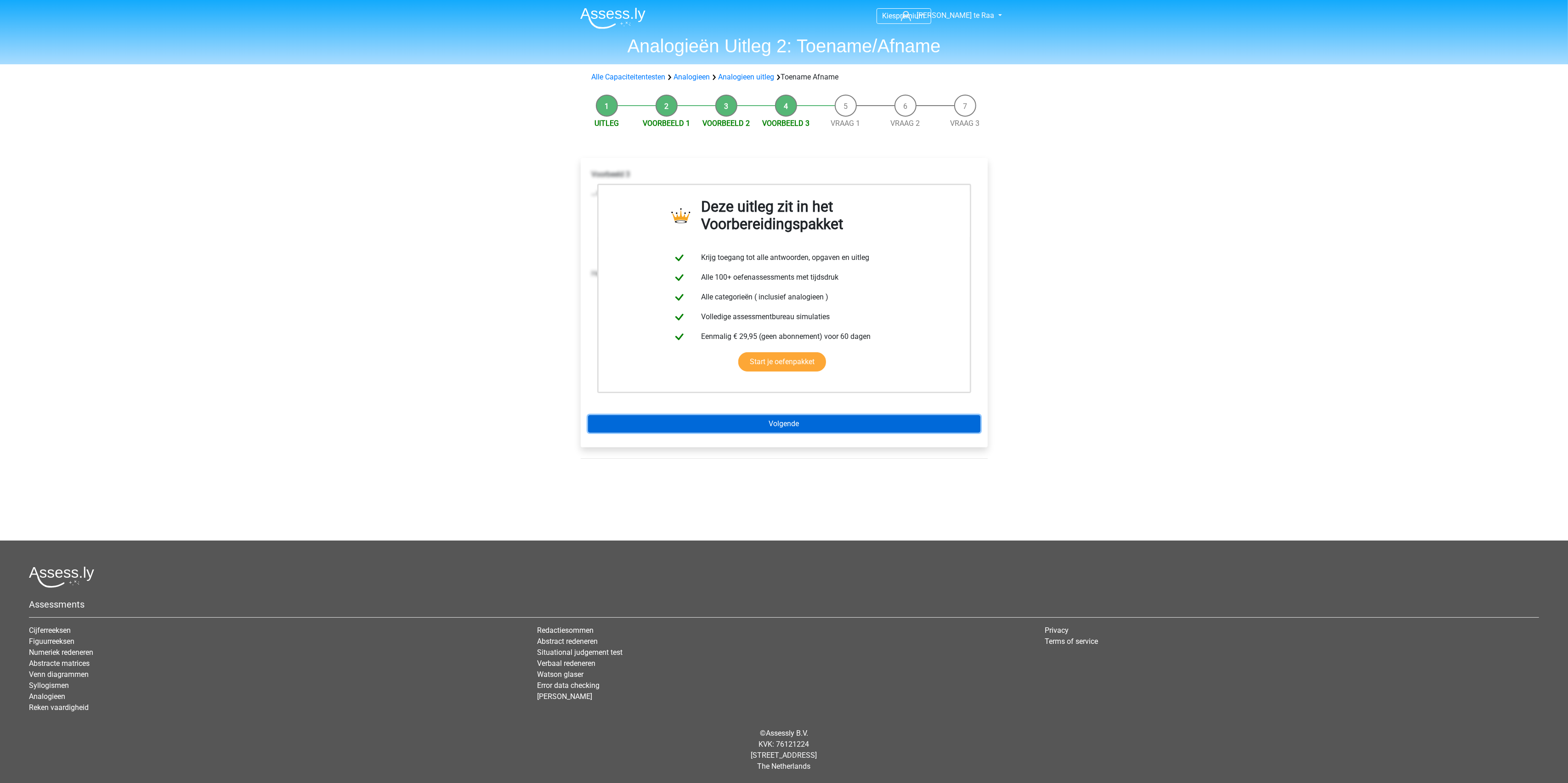
click at [767, 428] on link "Volgende" at bounding box center [784, 423] width 393 height 18
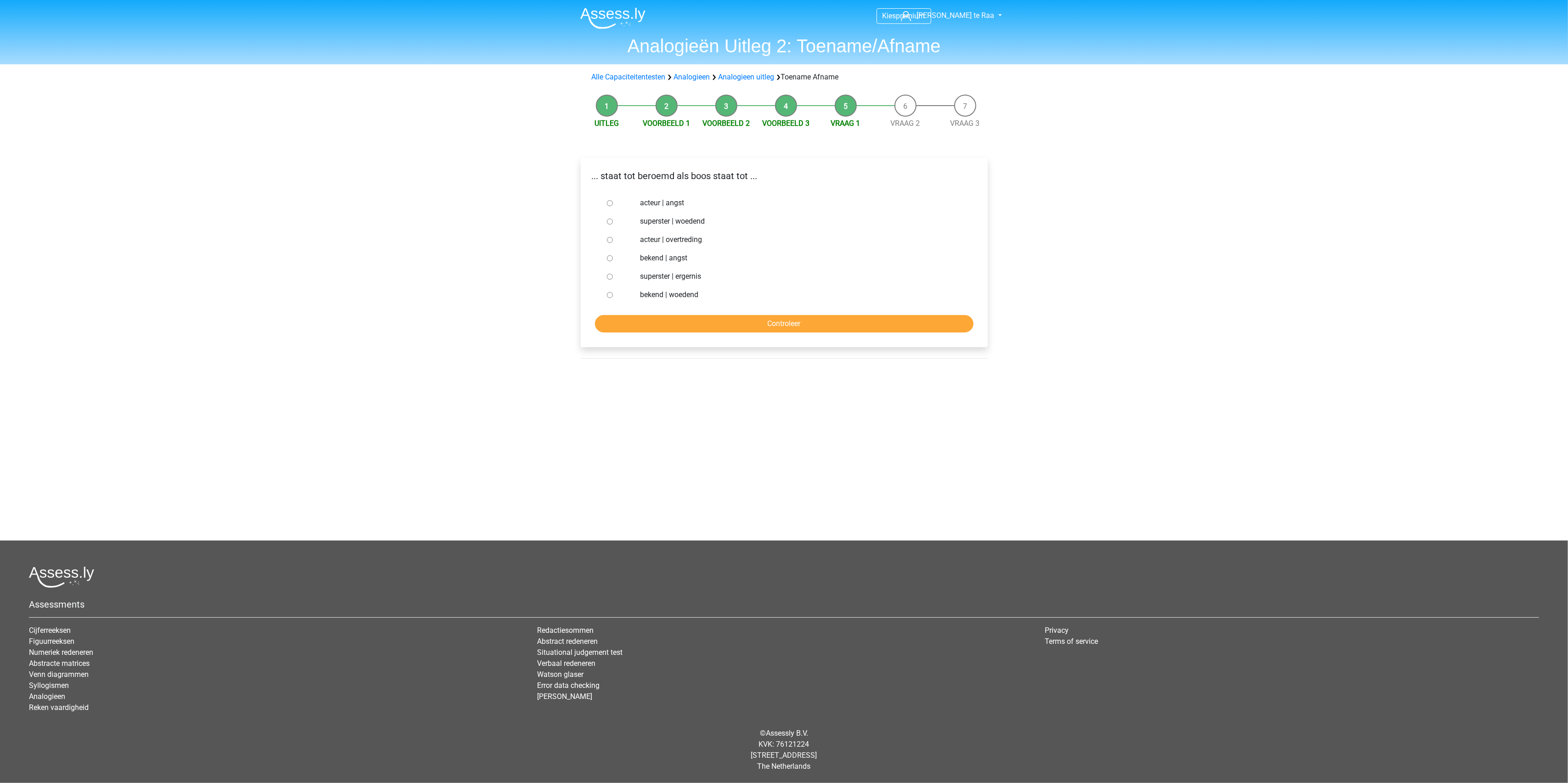
click at [609, 298] on input "bekend | woedend" at bounding box center [610, 295] width 6 height 6
radio input "true"
click at [653, 322] on input "Controleer" at bounding box center [784, 324] width 379 height 18
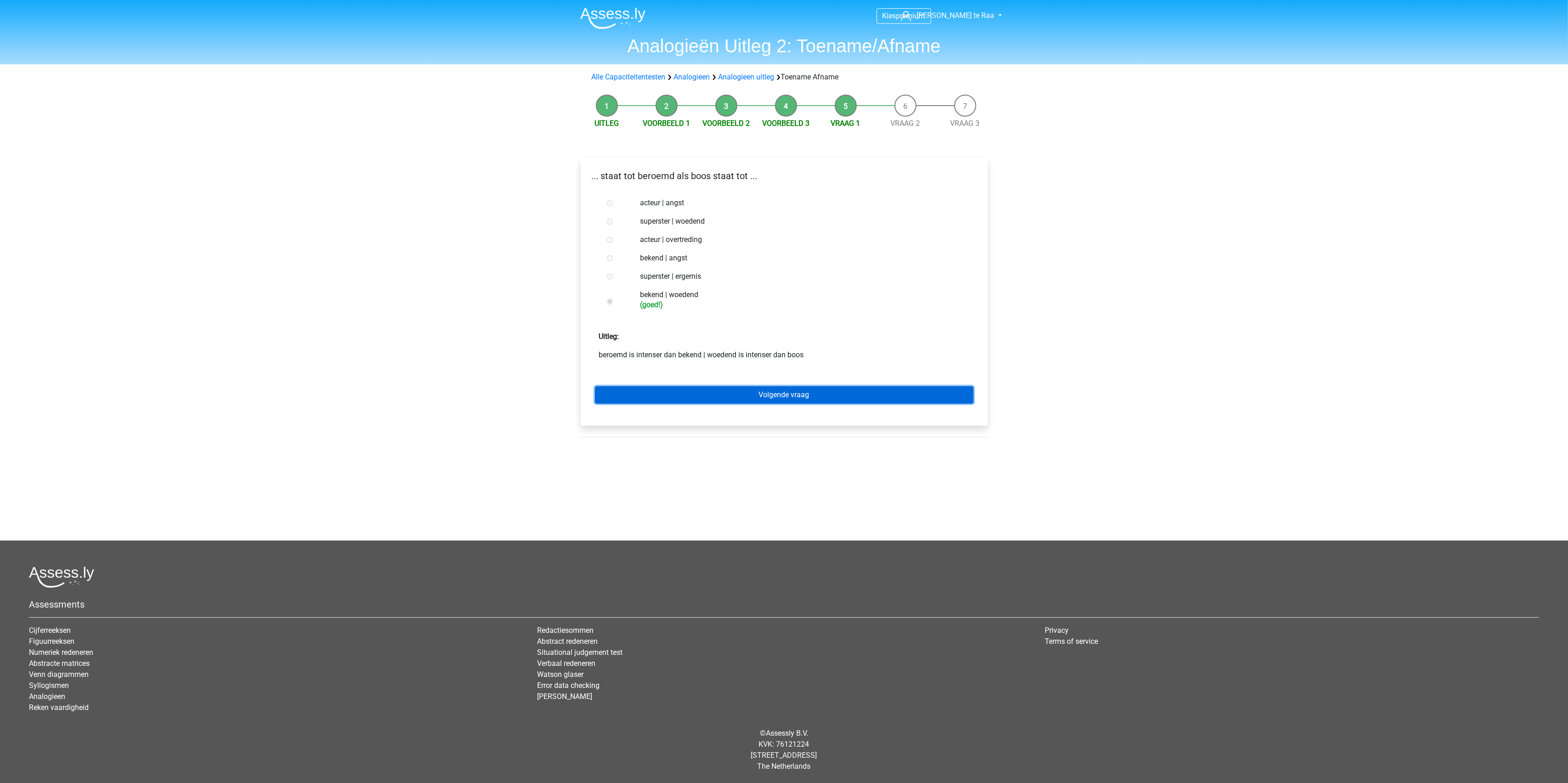
click at [730, 388] on link "Volgende vraag" at bounding box center [784, 395] width 379 height 18
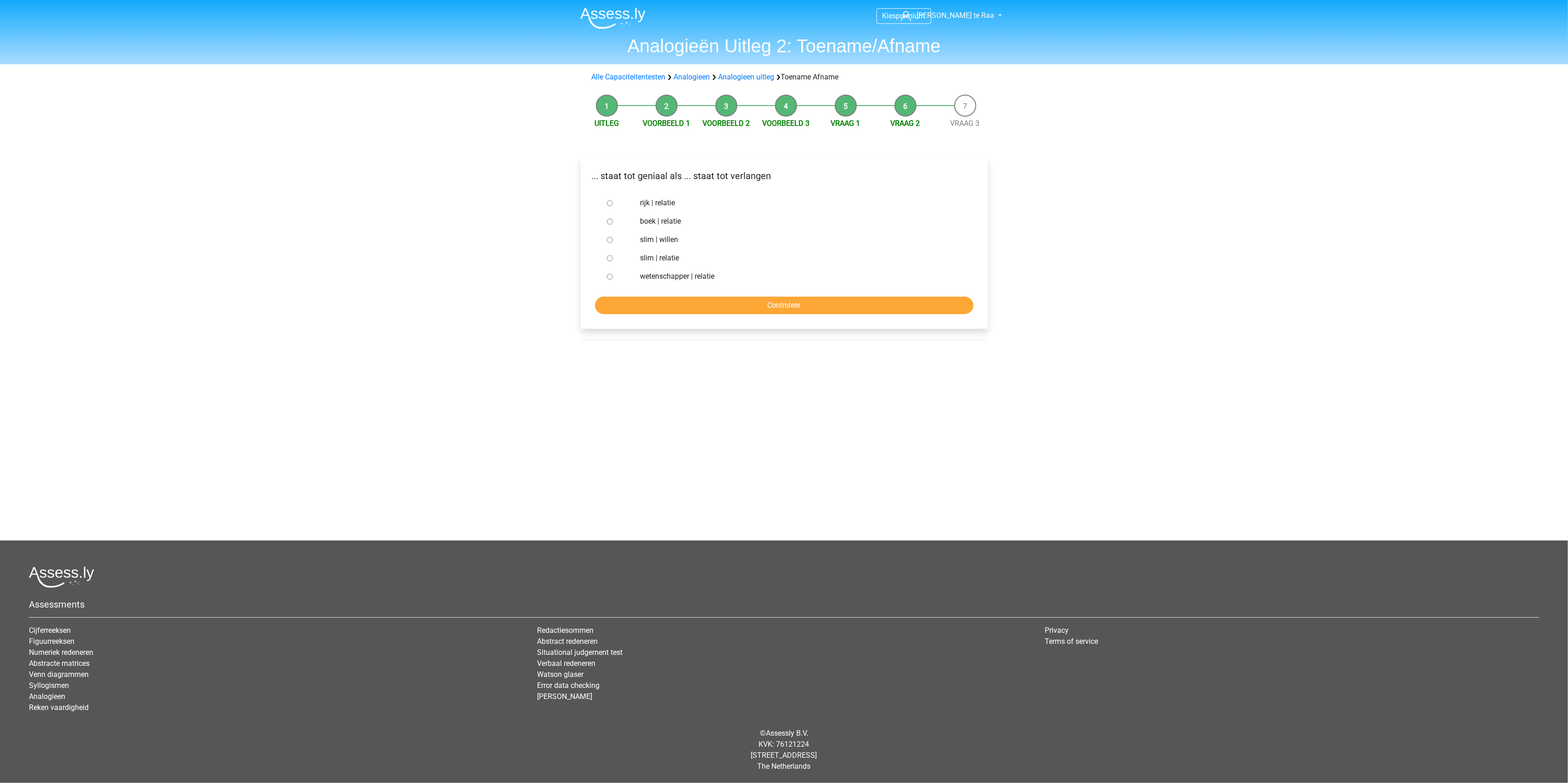
click at [606, 242] on div at bounding box center [618, 240] width 30 height 18
click at [607, 243] on input "slim | willen" at bounding box center [610, 240] width 6 height 6
radio input "true"
click at [712, 306] on input "Controleer" at bounding box center [784, 305] width 379 height 18
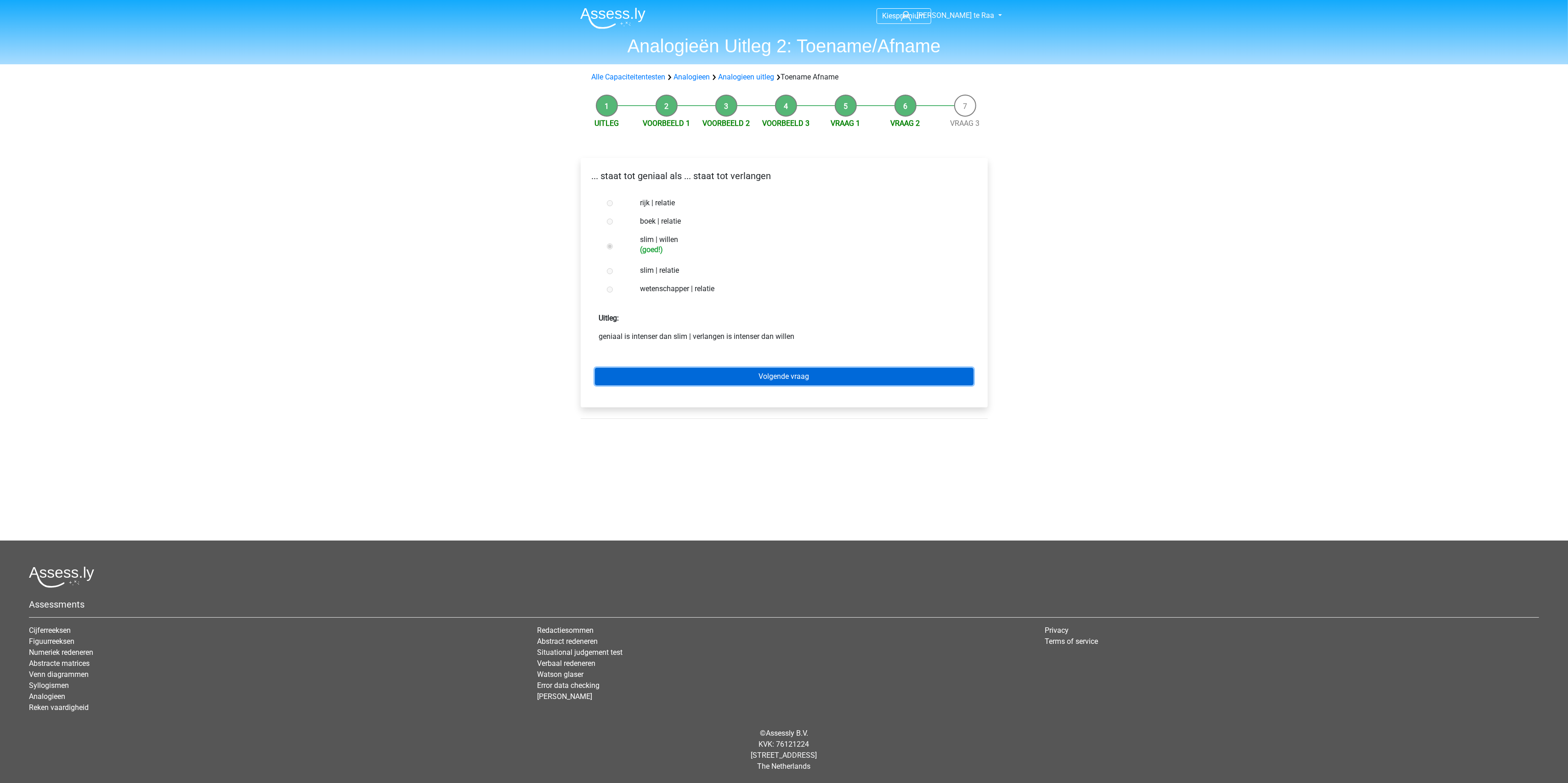
click at [779, 377] on link "Volgende vraag" at bounding box center [784, 377] width 379 height 18
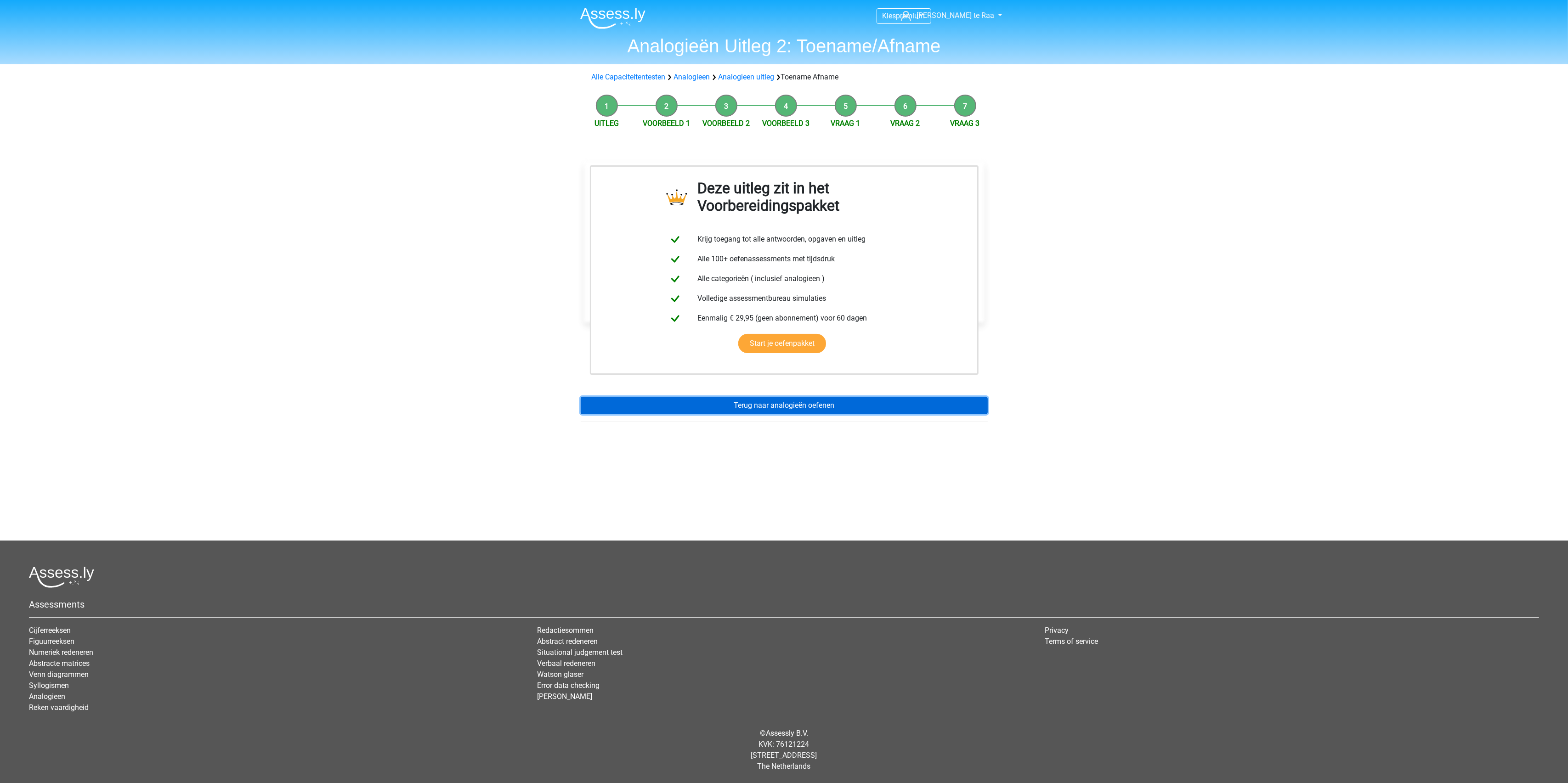
click at [781, 402] on link "Terug naar analogieën oefenen" at bounding box center [784, 405] width 407 height 18
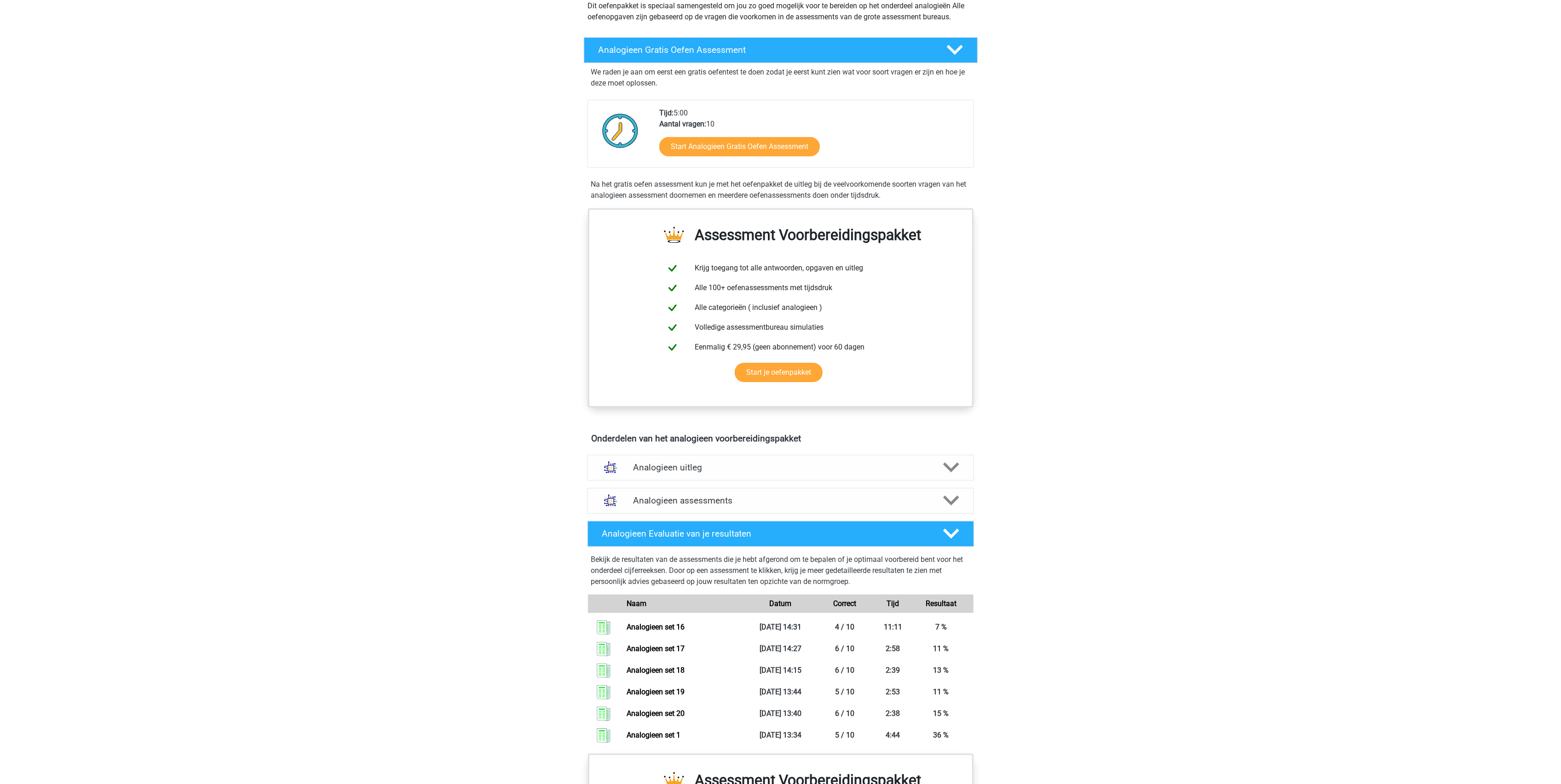
scroll to position [122, 0]
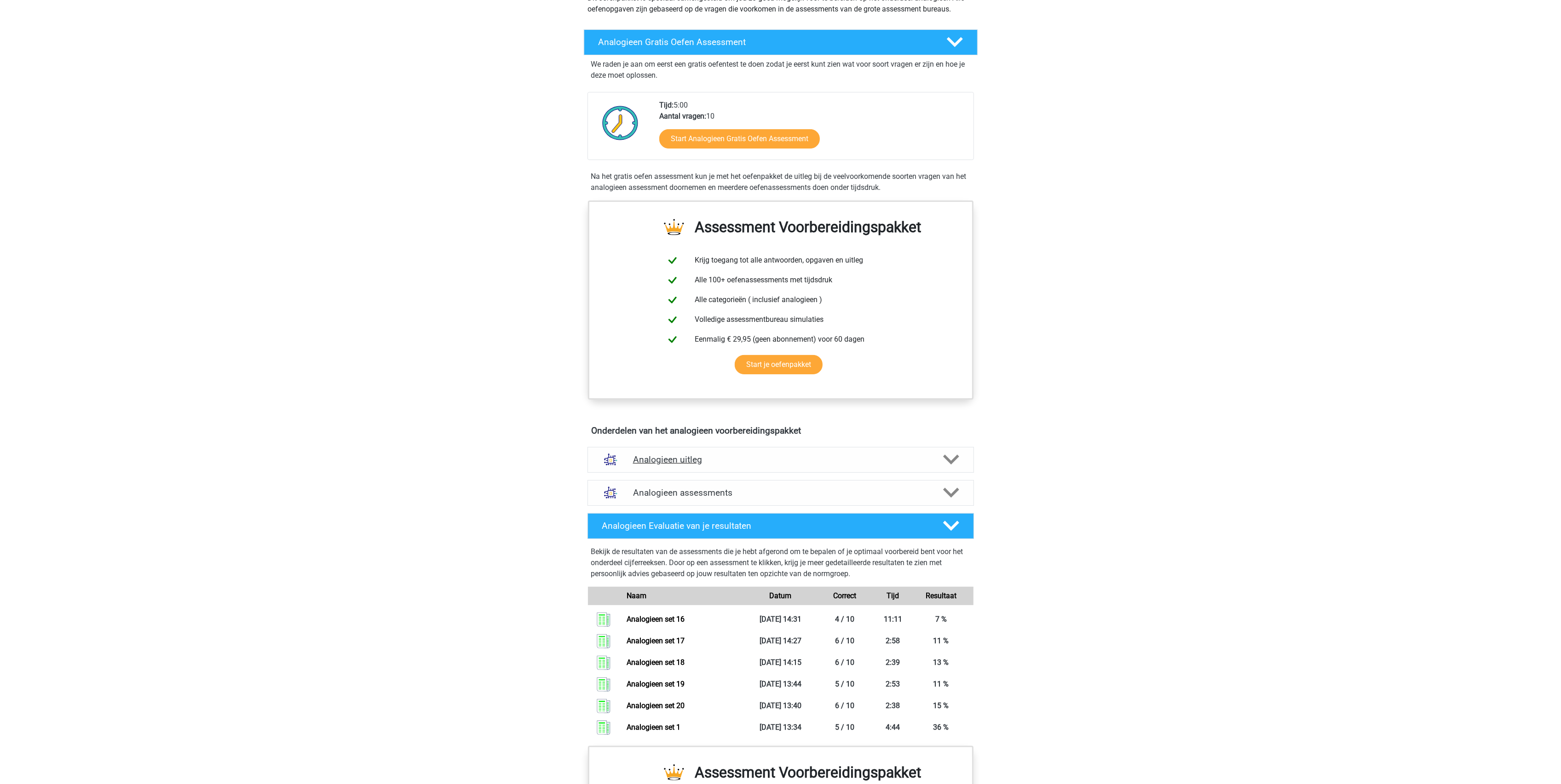
click at [691, 462] on h4 "Analogieen uitleg" at bounding box center [781, 459] width 296 height 10
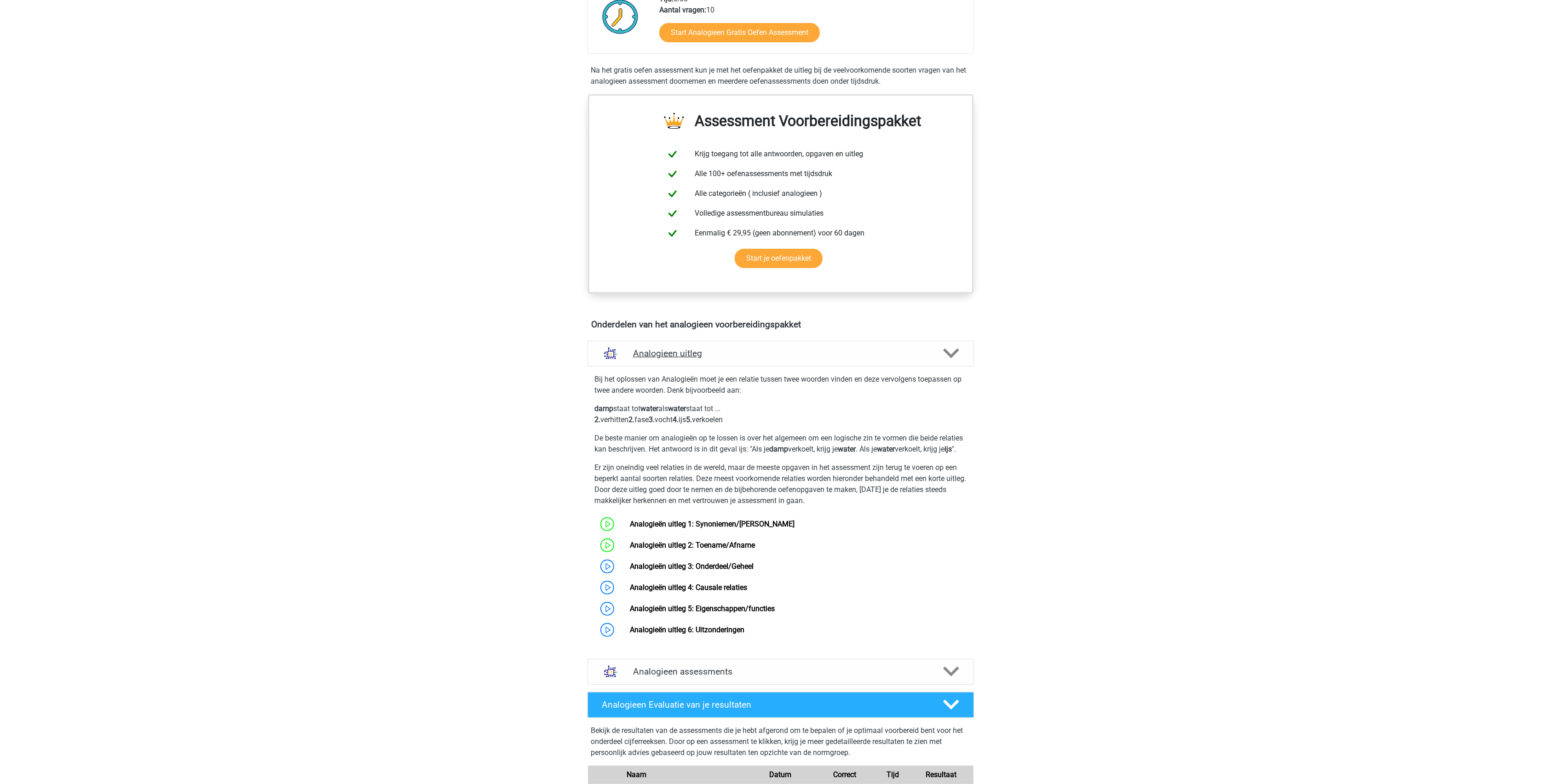
scroll to position [245, 0]
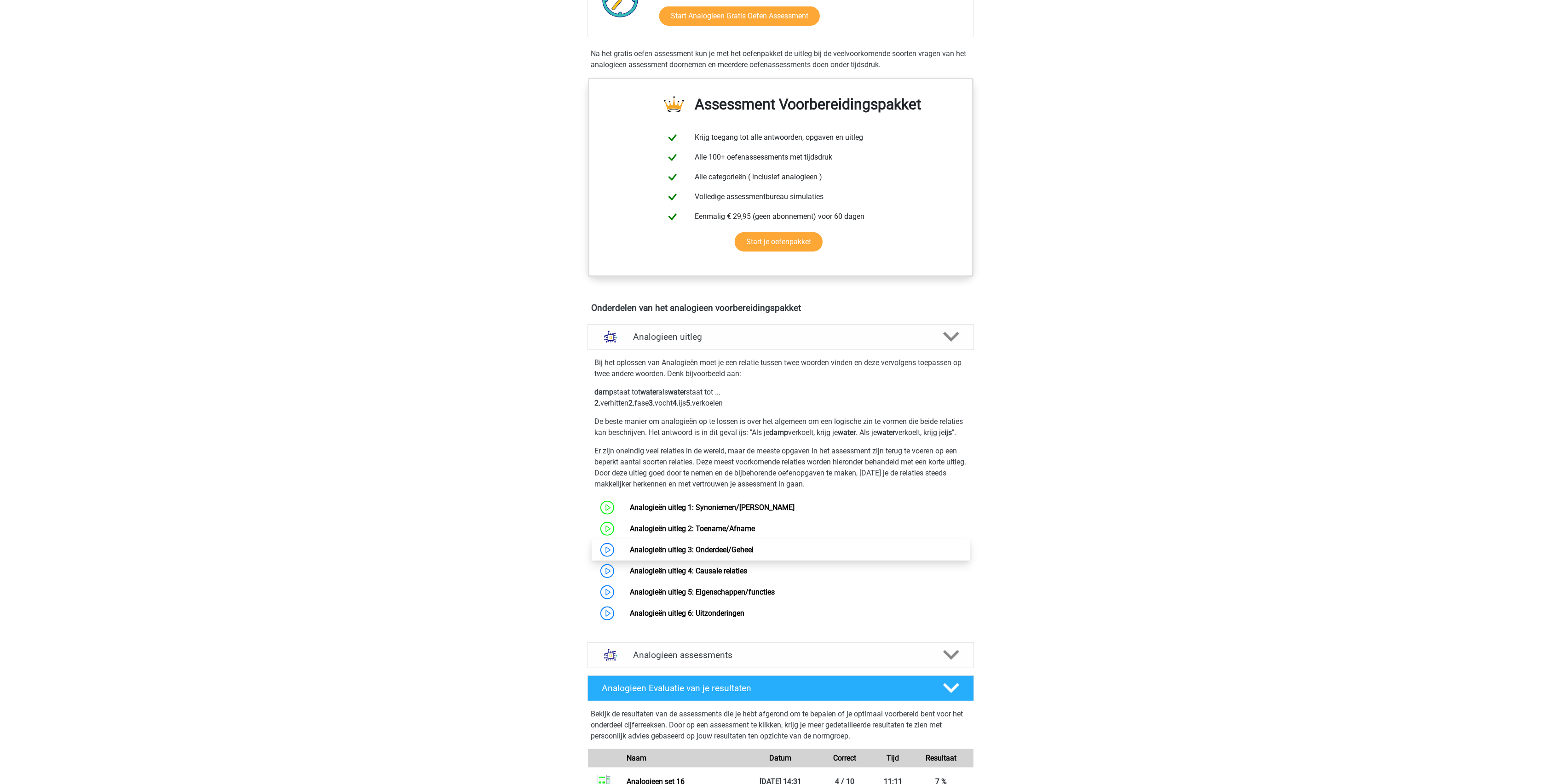
click at [630, 554] on link "Analogieën uitleg 3: Onderdeel/Geheel" at bounding box center [691, 549] width 124 height 9
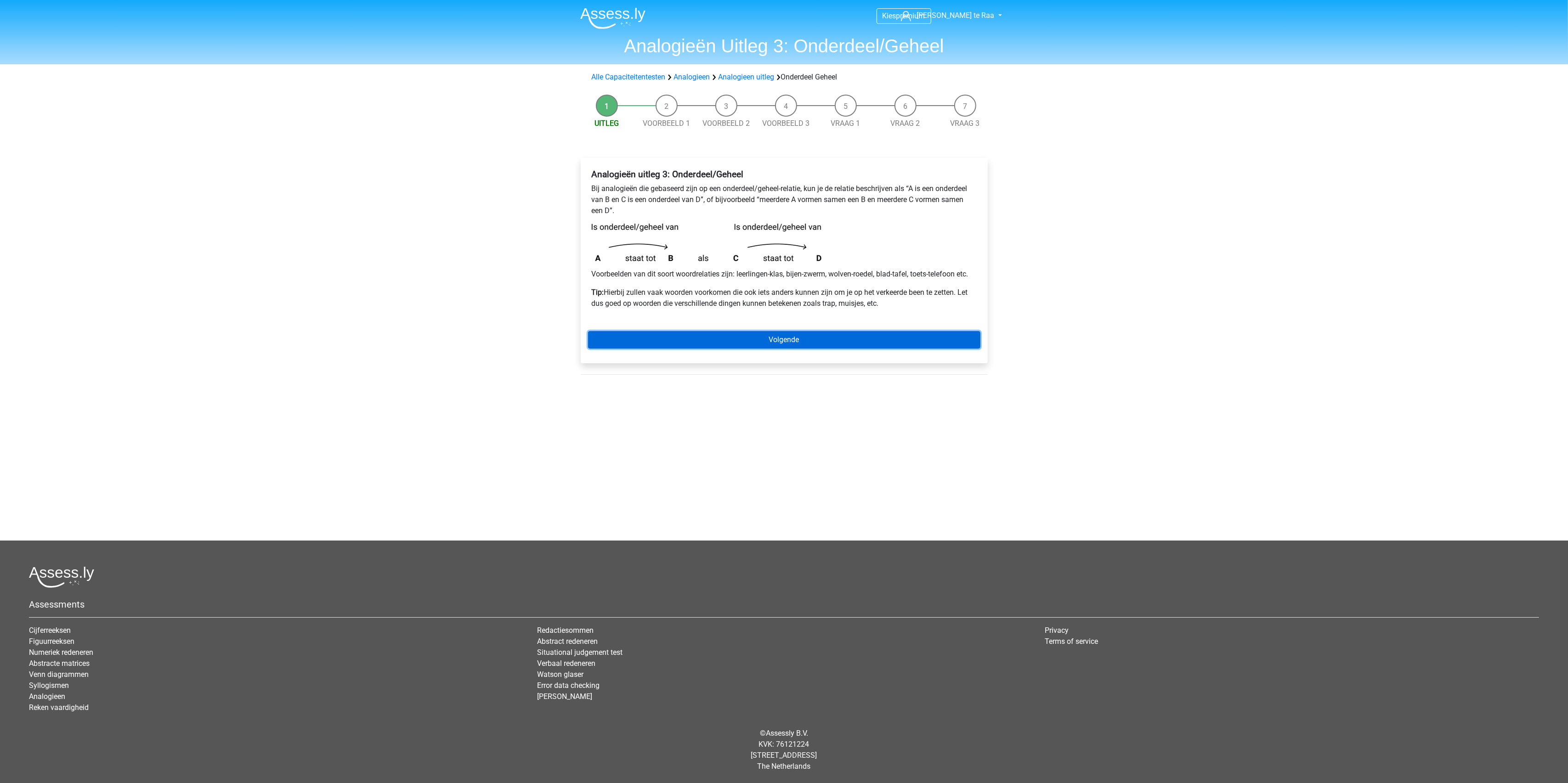
click at [768, 340] on link "Volgende" at bounding box center [784, 339] width 393 height 18
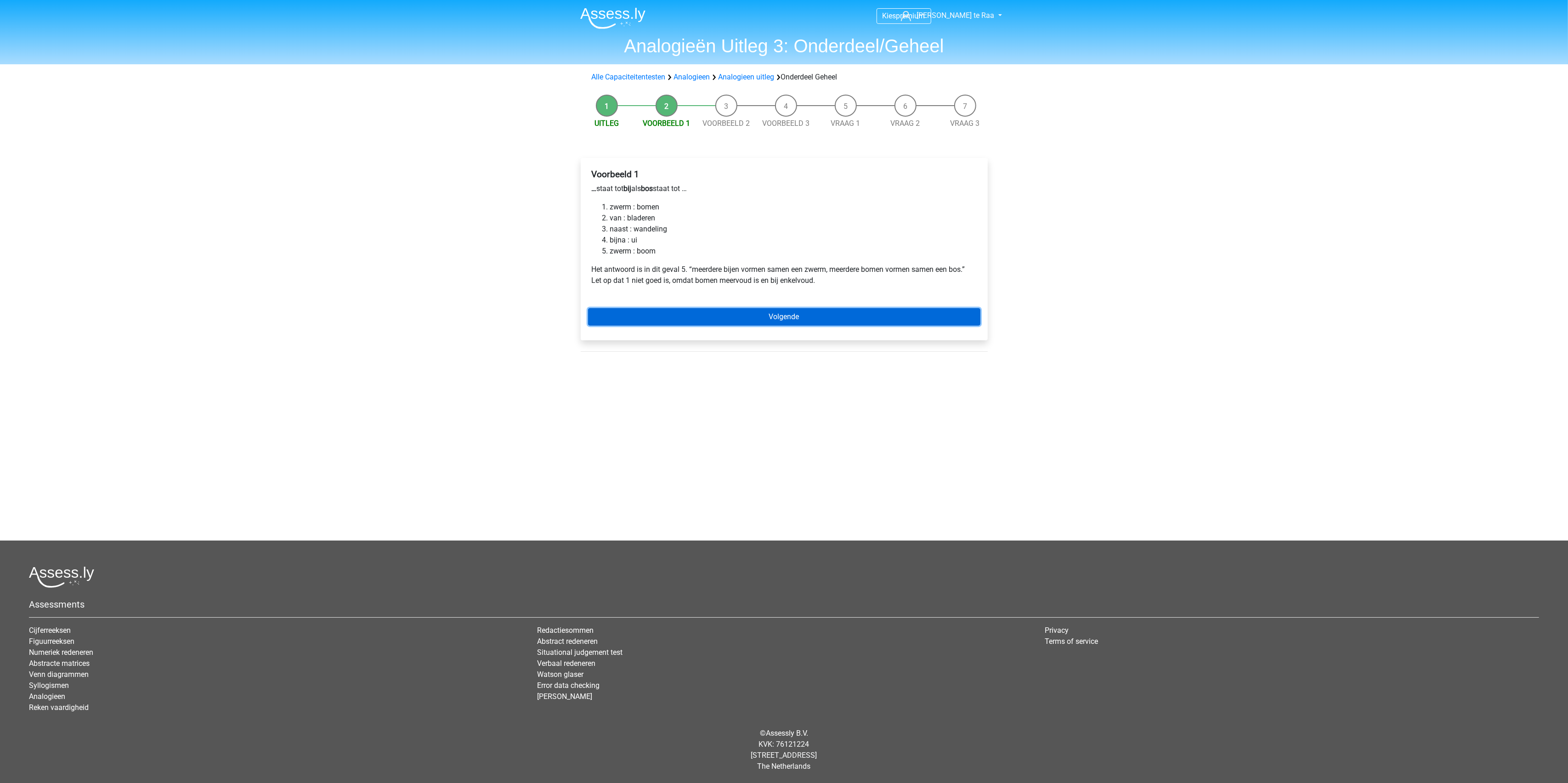
click at [767, 319] on link "Volgende" at bounding box center [784, 316] width 393 height 18
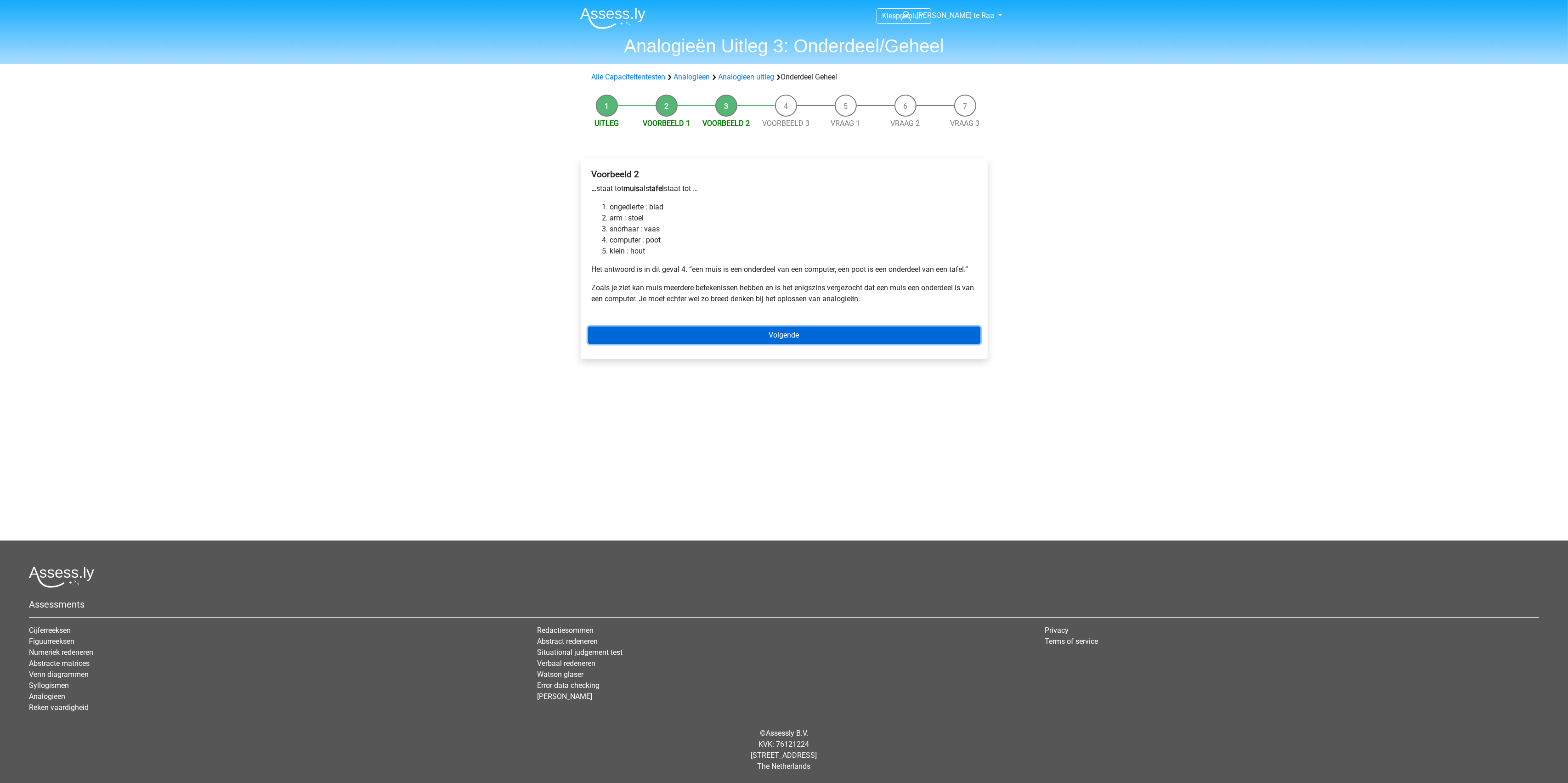
click at [788, 332] on link "Volgende" at bounding box center [784, 335] width 393 height 18
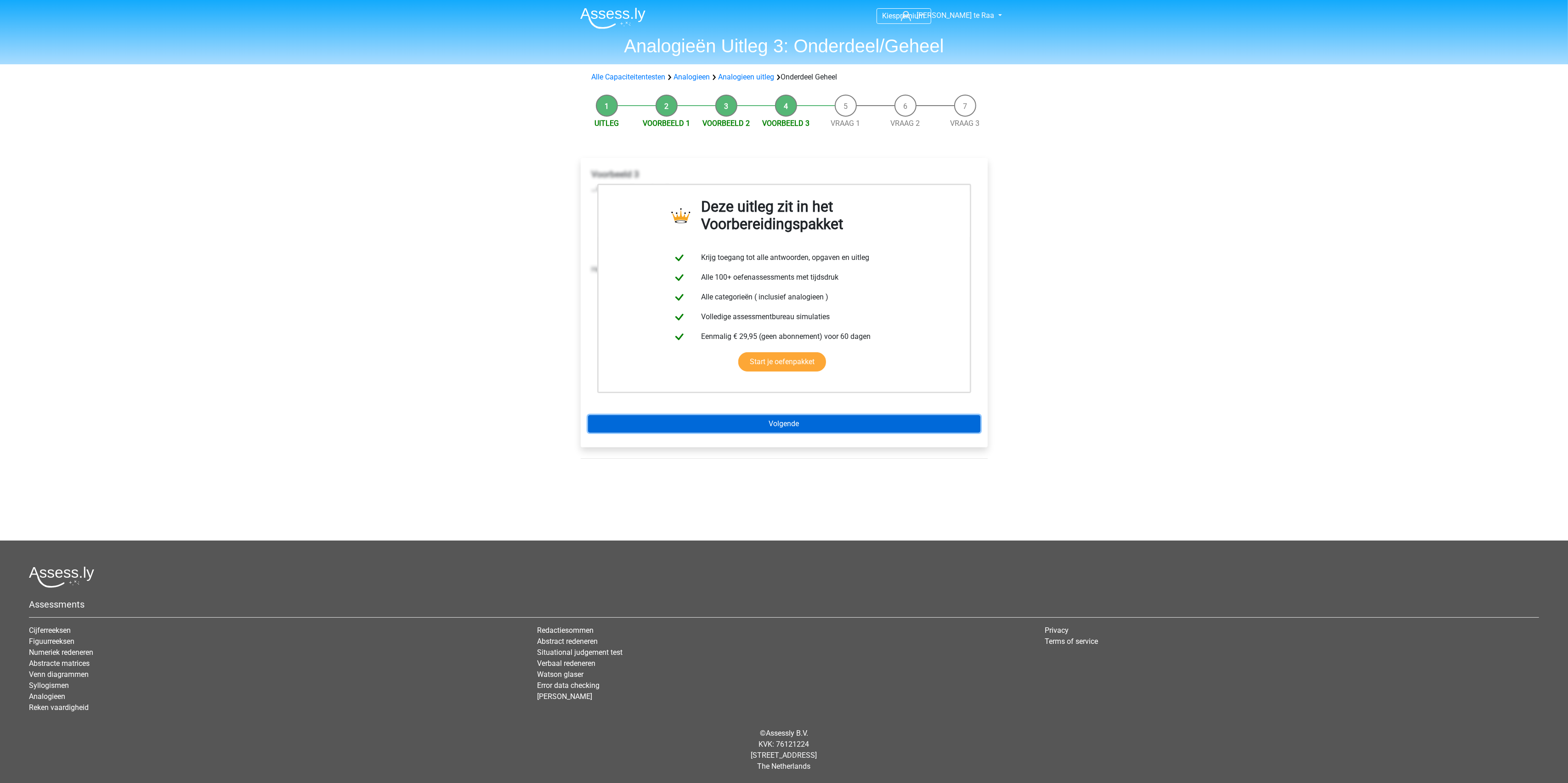
click at [765, 425] on link "Volgende" at bounding box center [784, 423] width 393 height 18
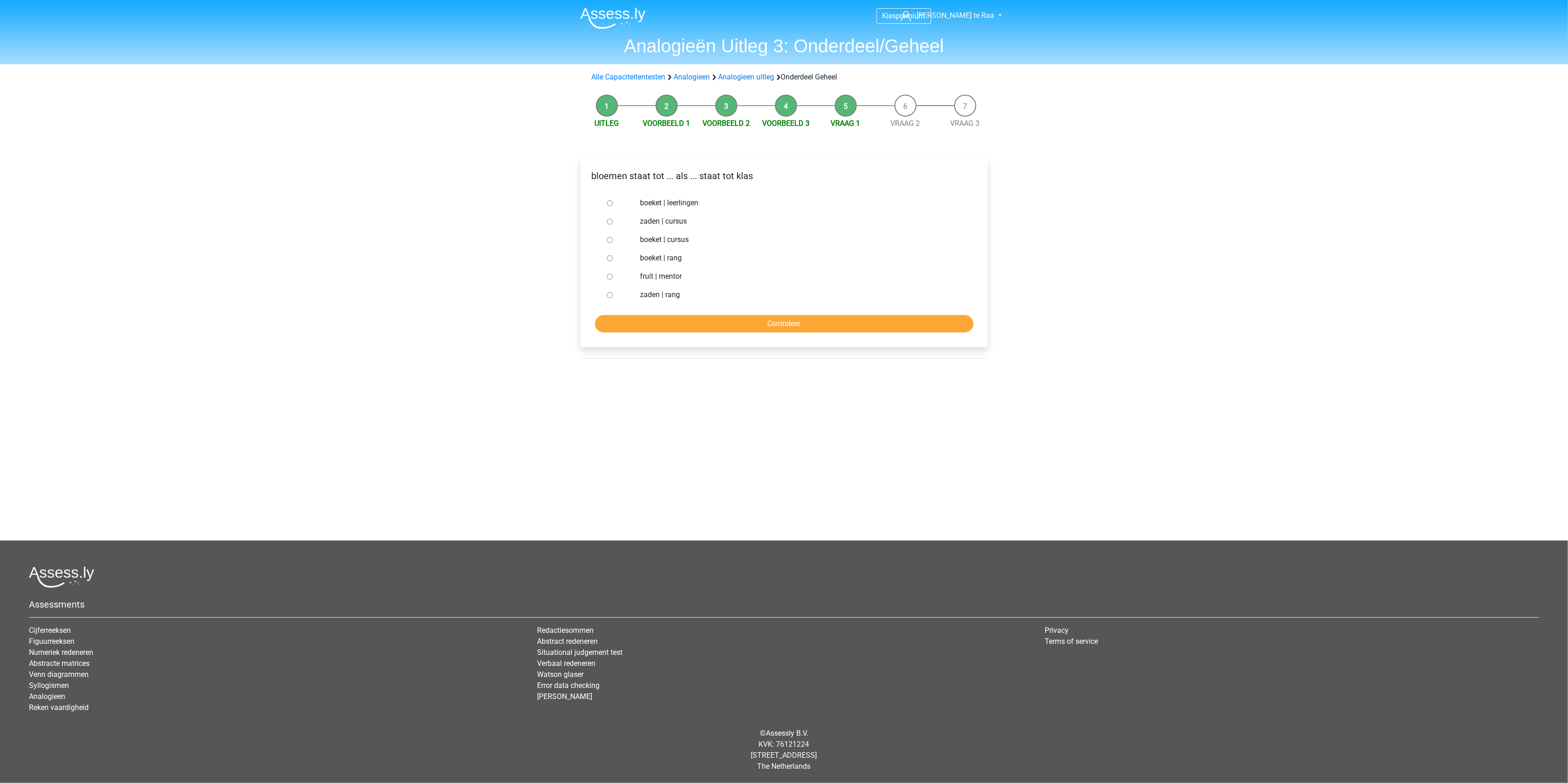
click at [611, 206] on input "boeket | leerlingen" at bounding box center [610, 203] width 6 height 6
radio input "true"
click at [740, 324] on input "Controleer" at bounding box center [784, 324] width 379 height 18
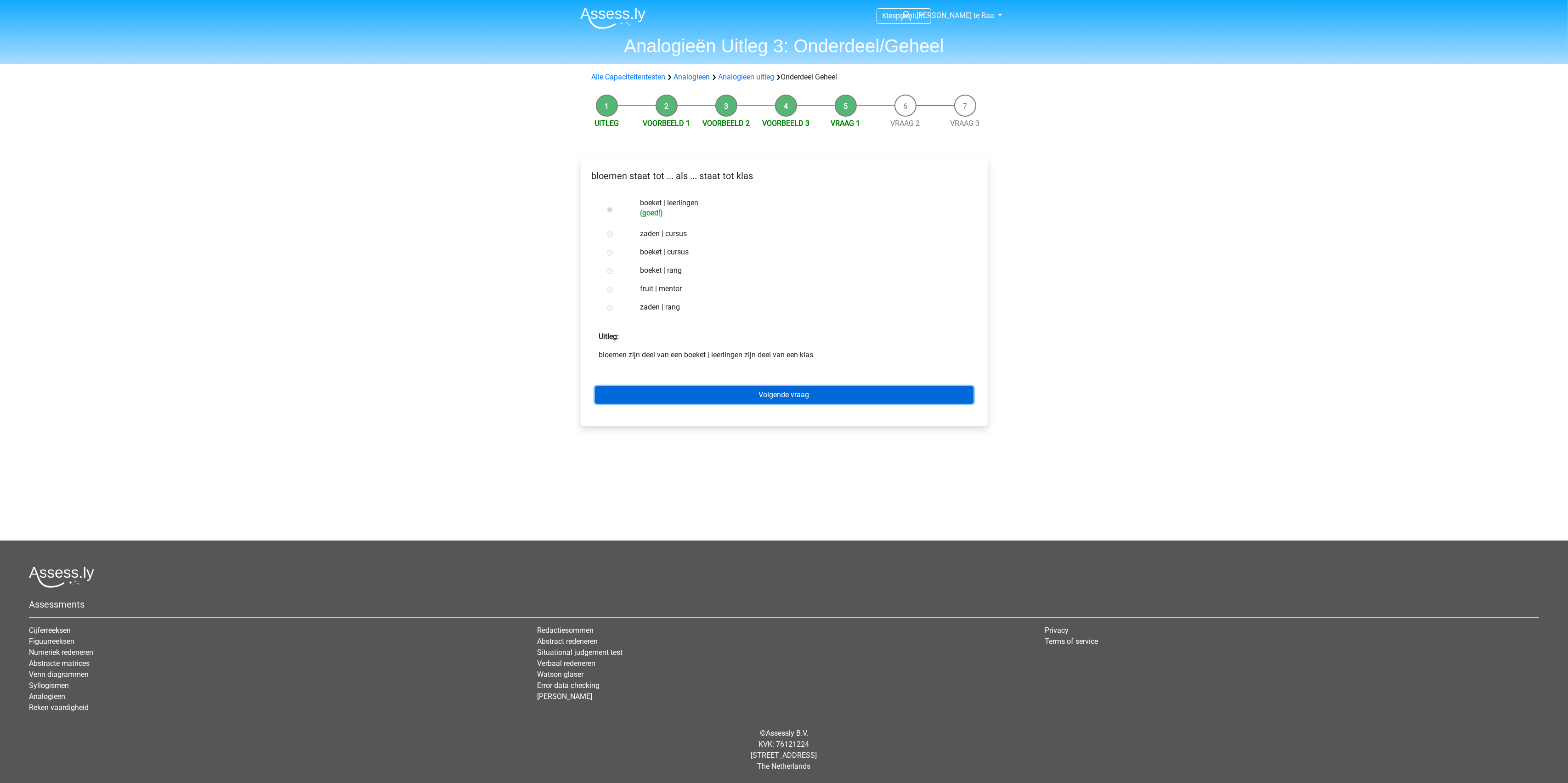
click at [771, 392] on link "Volgende vraag" at bounding box center [784, 395] width 379 height 18
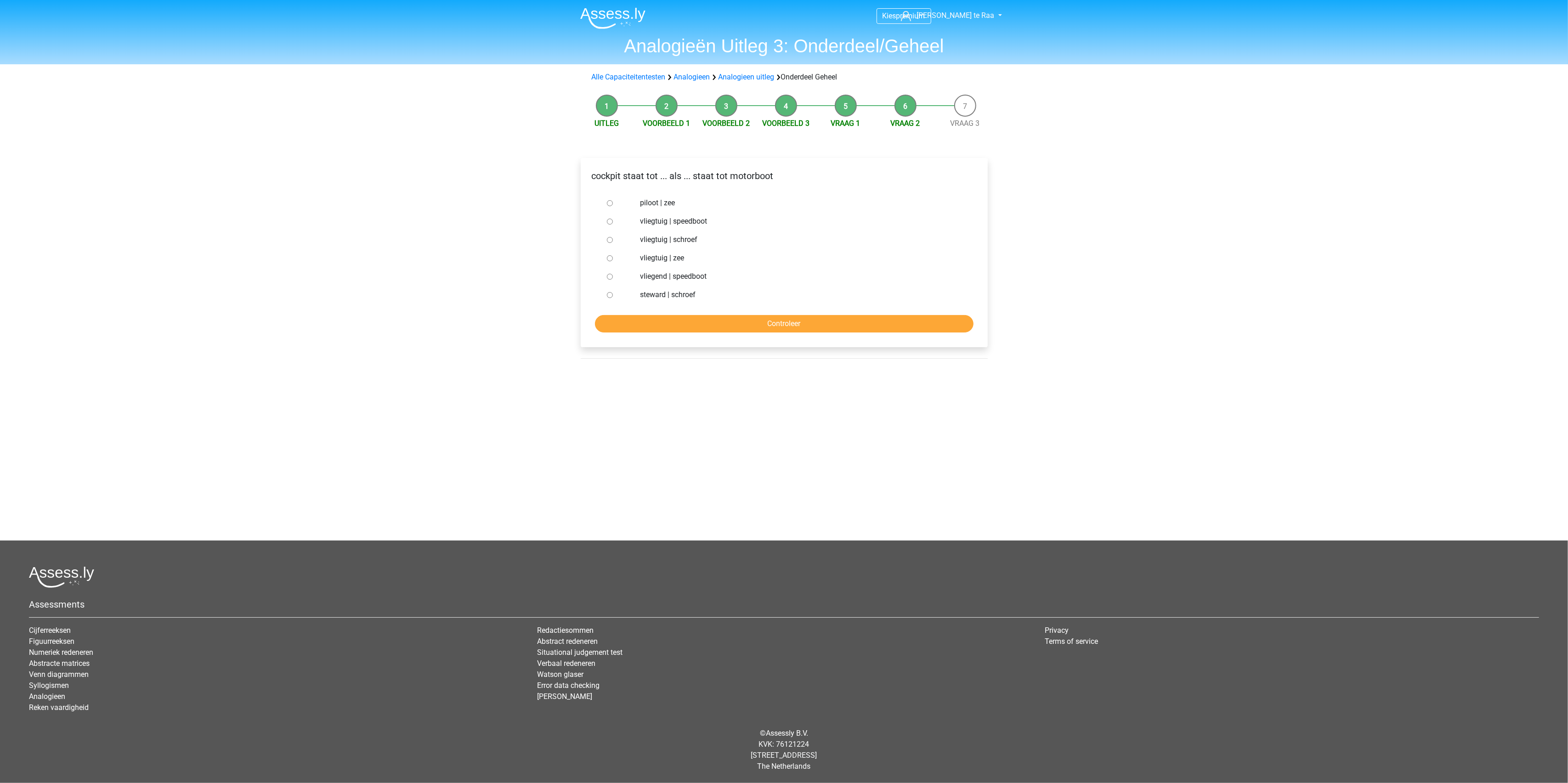
click at [609, 238] on input "vliegtuig | schroef" at bounding box center [610, 240] width 6 height 6
radio input "true"
click at [760, 322] on input "Controleer" at bounding box center [784, 324] width 379 height 18
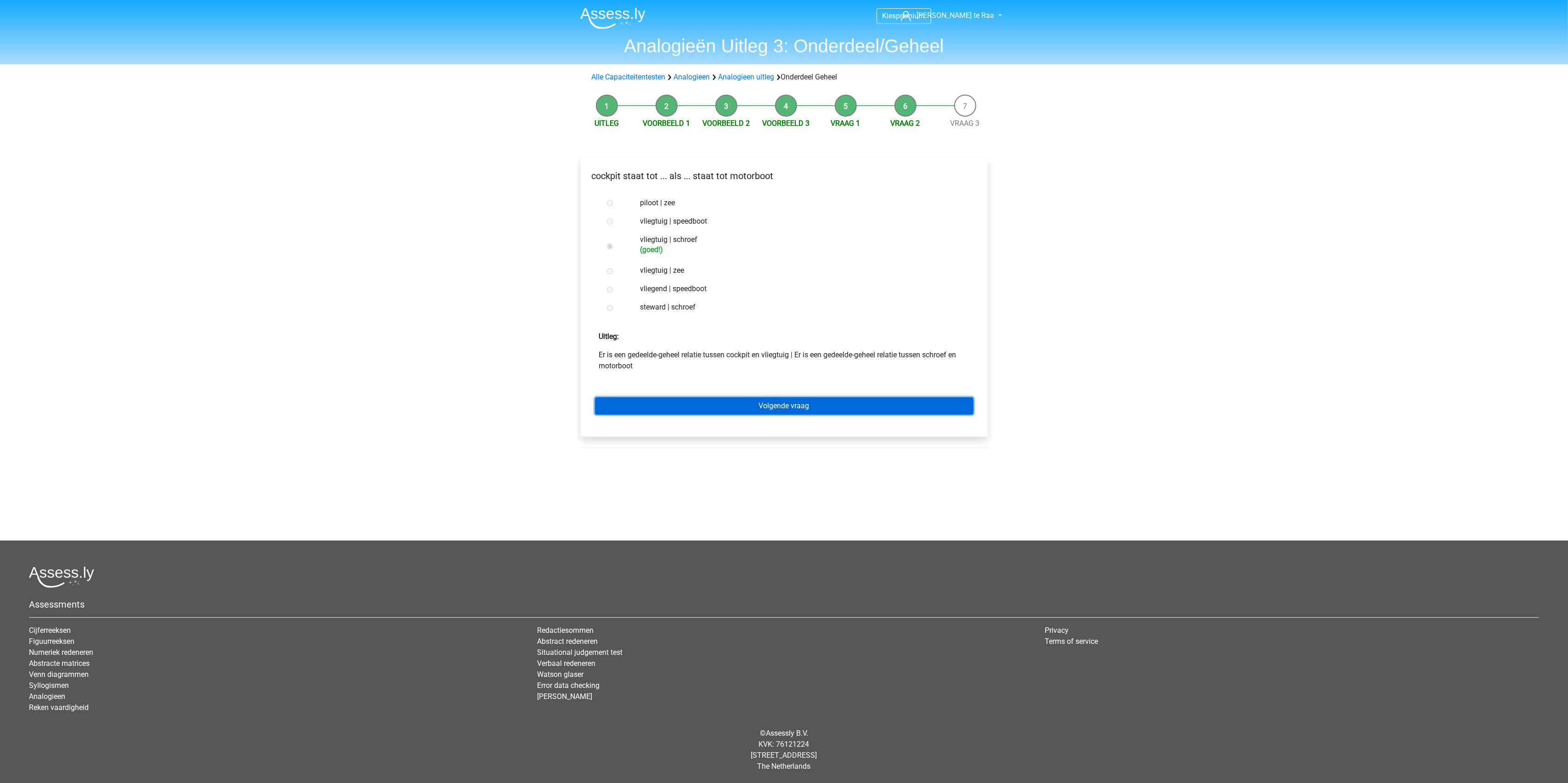
click at [765, 405] on link "Volgende vraag" at bounding box center [784, 406] width 379 height 18
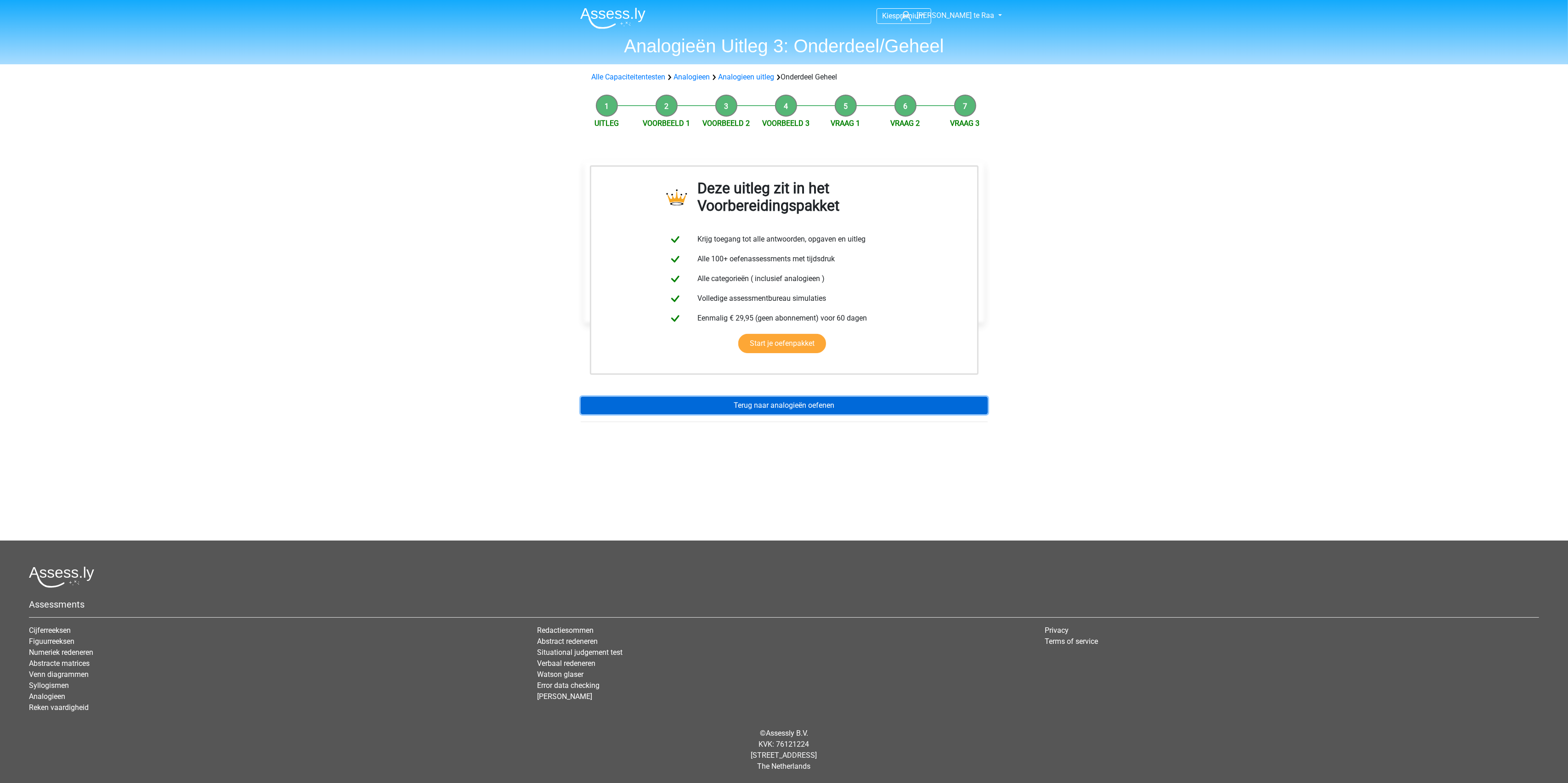
click at [765, 406] on link "Terug naar analogieën oefenen" at bounding box center [784, 405] width 407 height 18
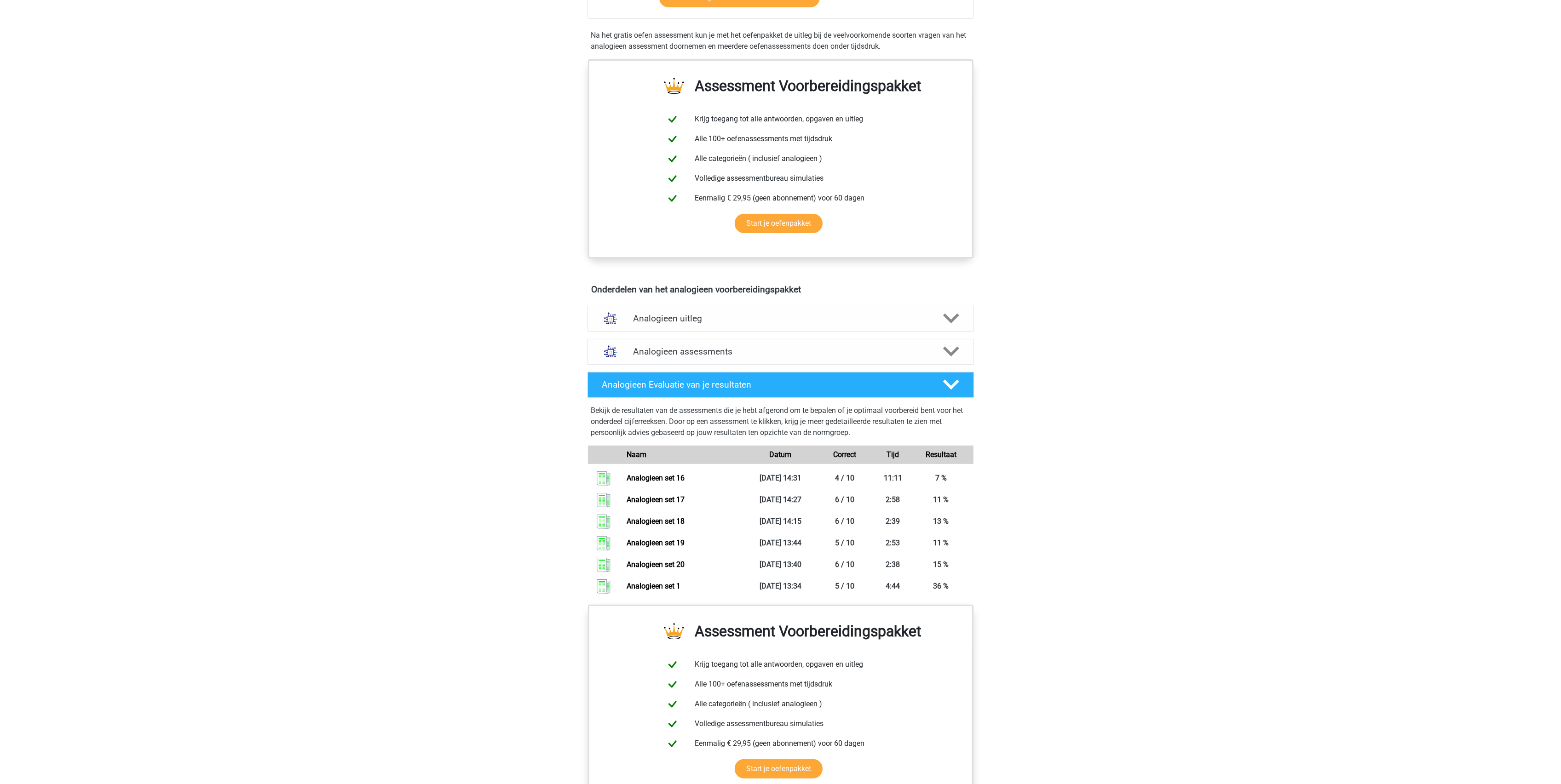
scroll to position [306, 0]
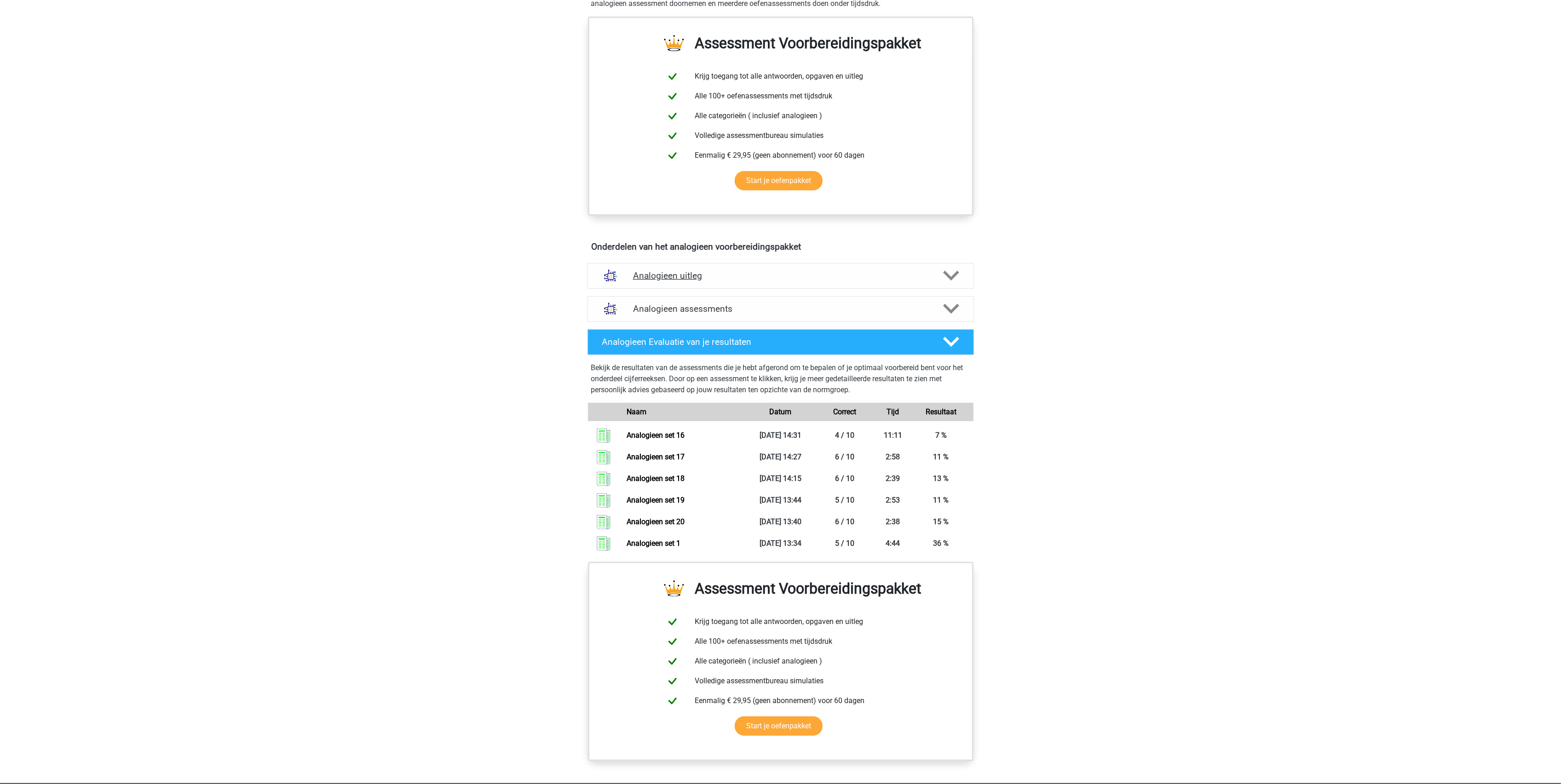
click at [661, 278] on h4 "Analogieen uitleg" at bounding box center [781, 275] width 296 height 10
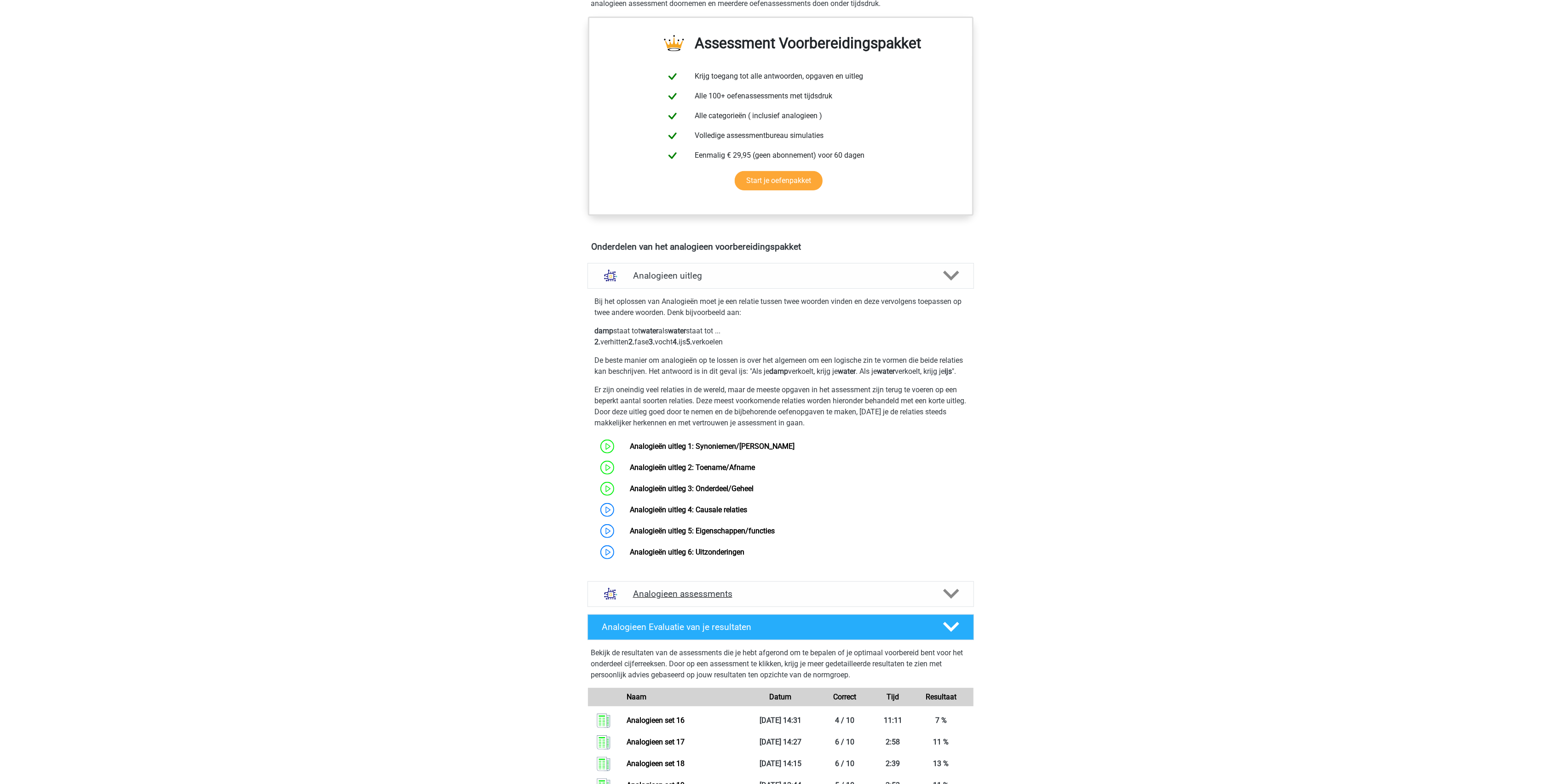
click at [689, 599] on h4 "Analogieen assessments" at bounding box center [781, 593] width 296 height 10
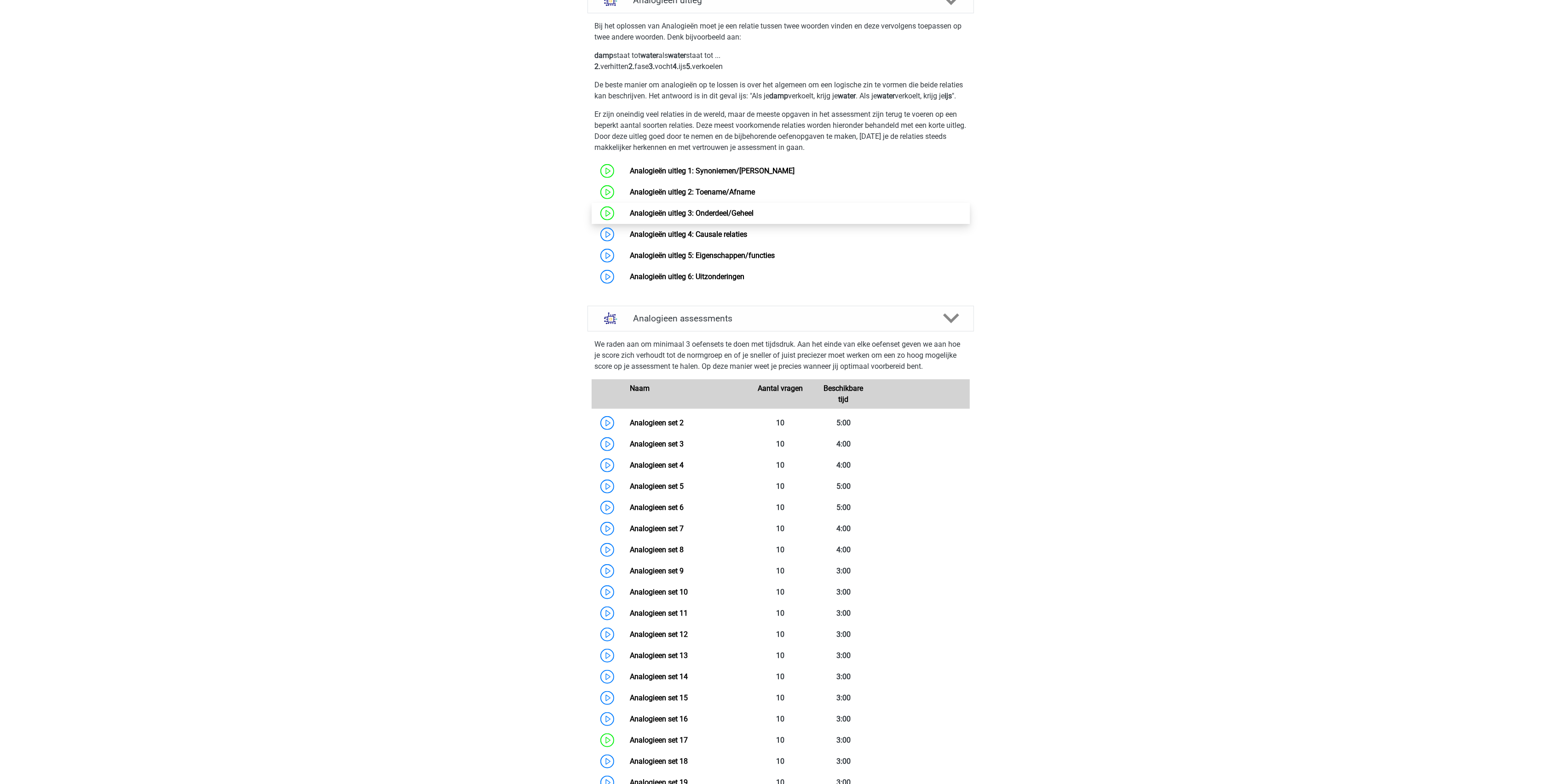
scroll to position [429, 0]
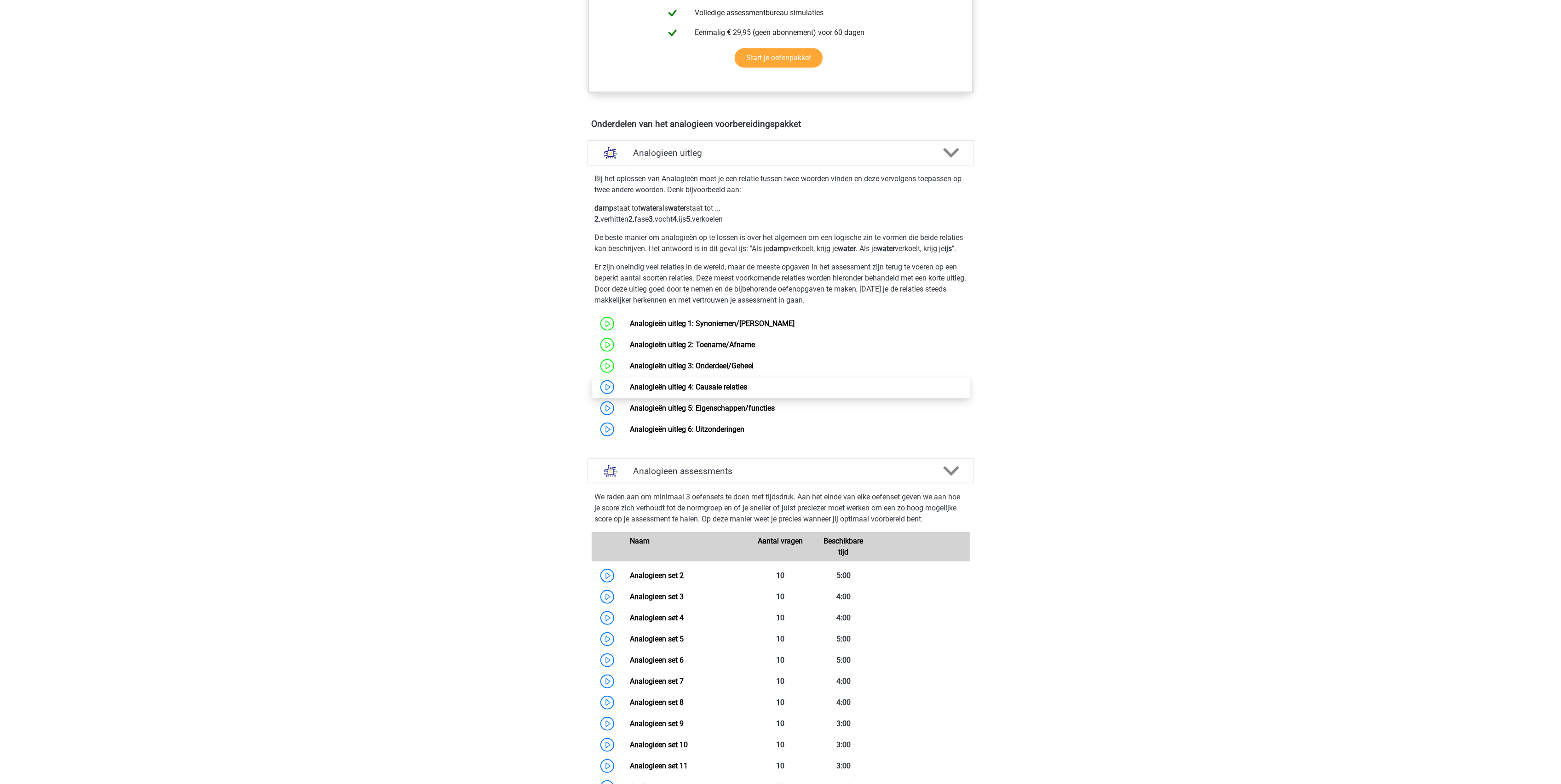
click at [630, 391] on link "Analogieën uitleg 4: Causale relaties" at bounding box center [688, 387] width 117 height 9
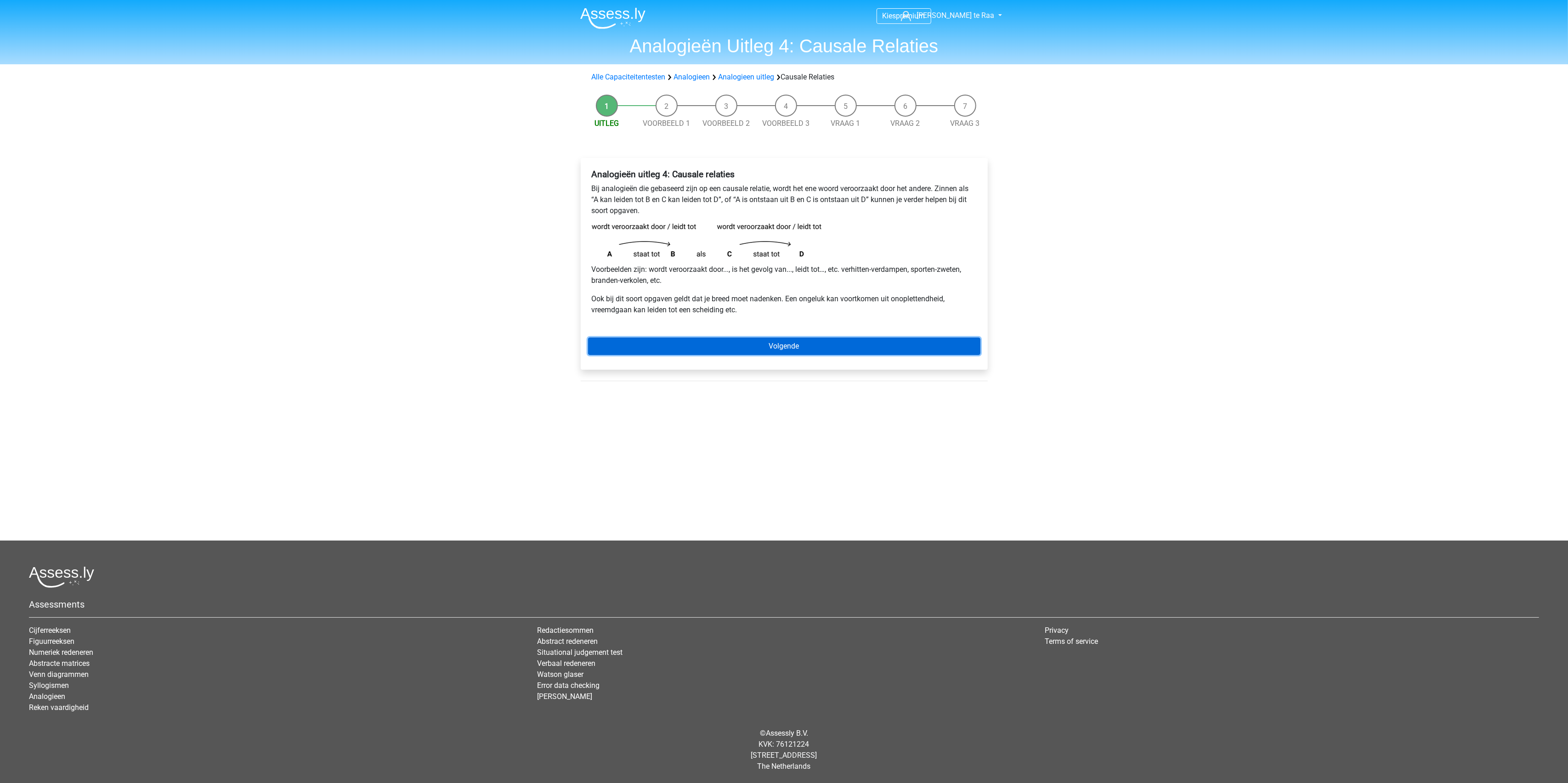
click at [760, 348] on link "Volgende" at bounding box center [784, 346] width 393 height 18
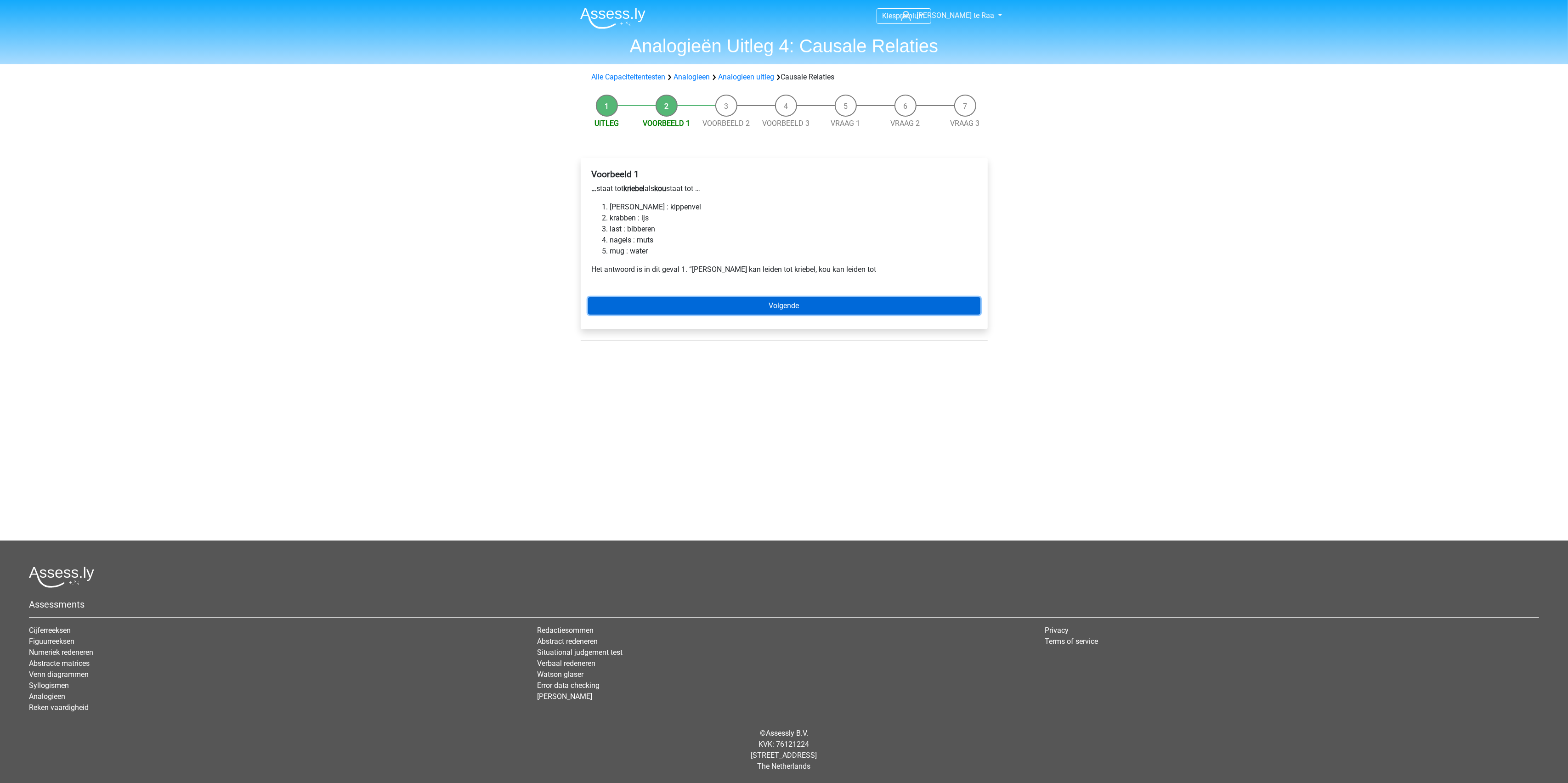
click at [735, 302] on link "Volgende" at bounding box center [784, 305] width 393 height 18
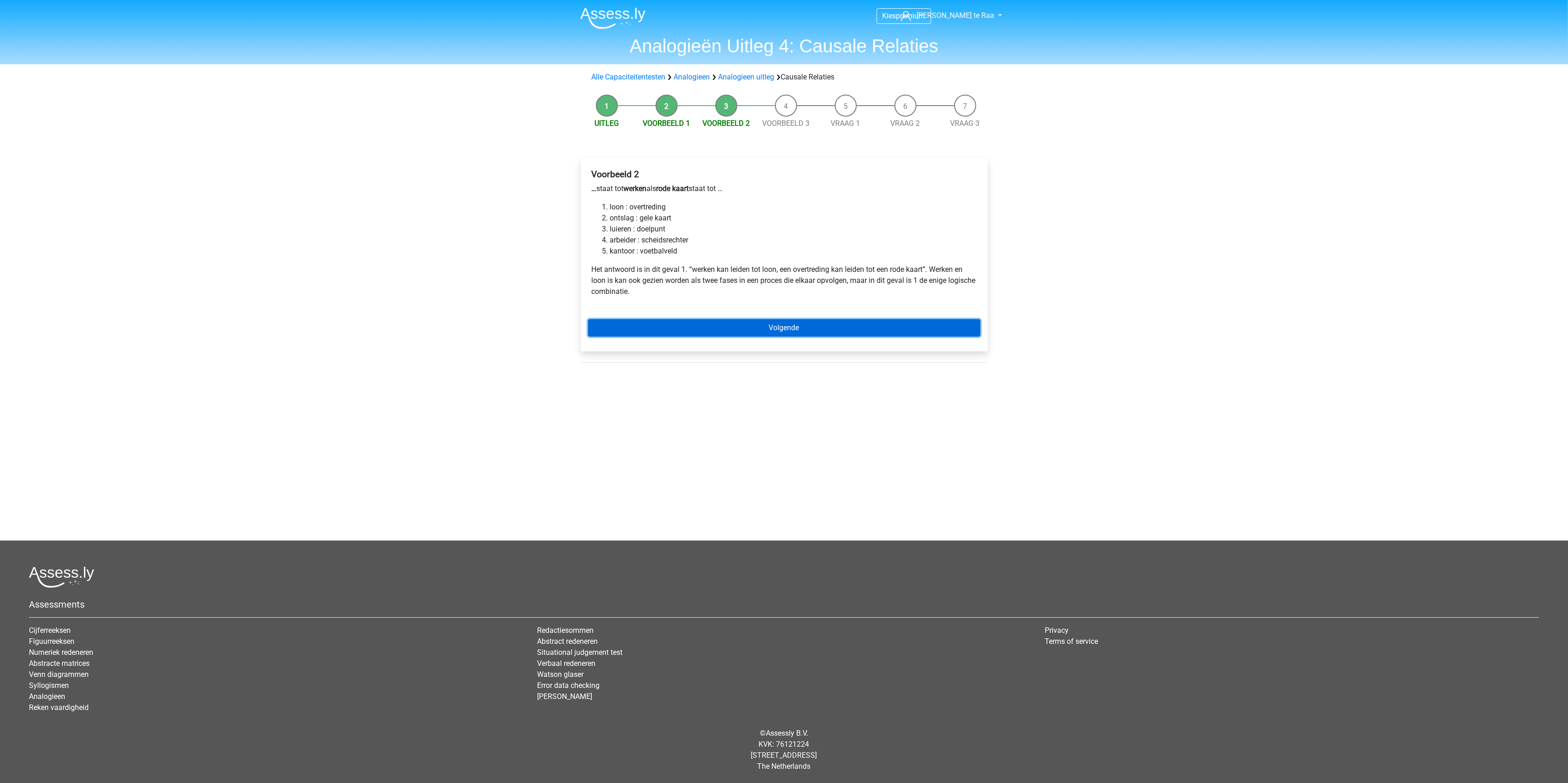
click at [750, 324] on link "Volgende" at bounding box center [784, 328] width 393 height 18
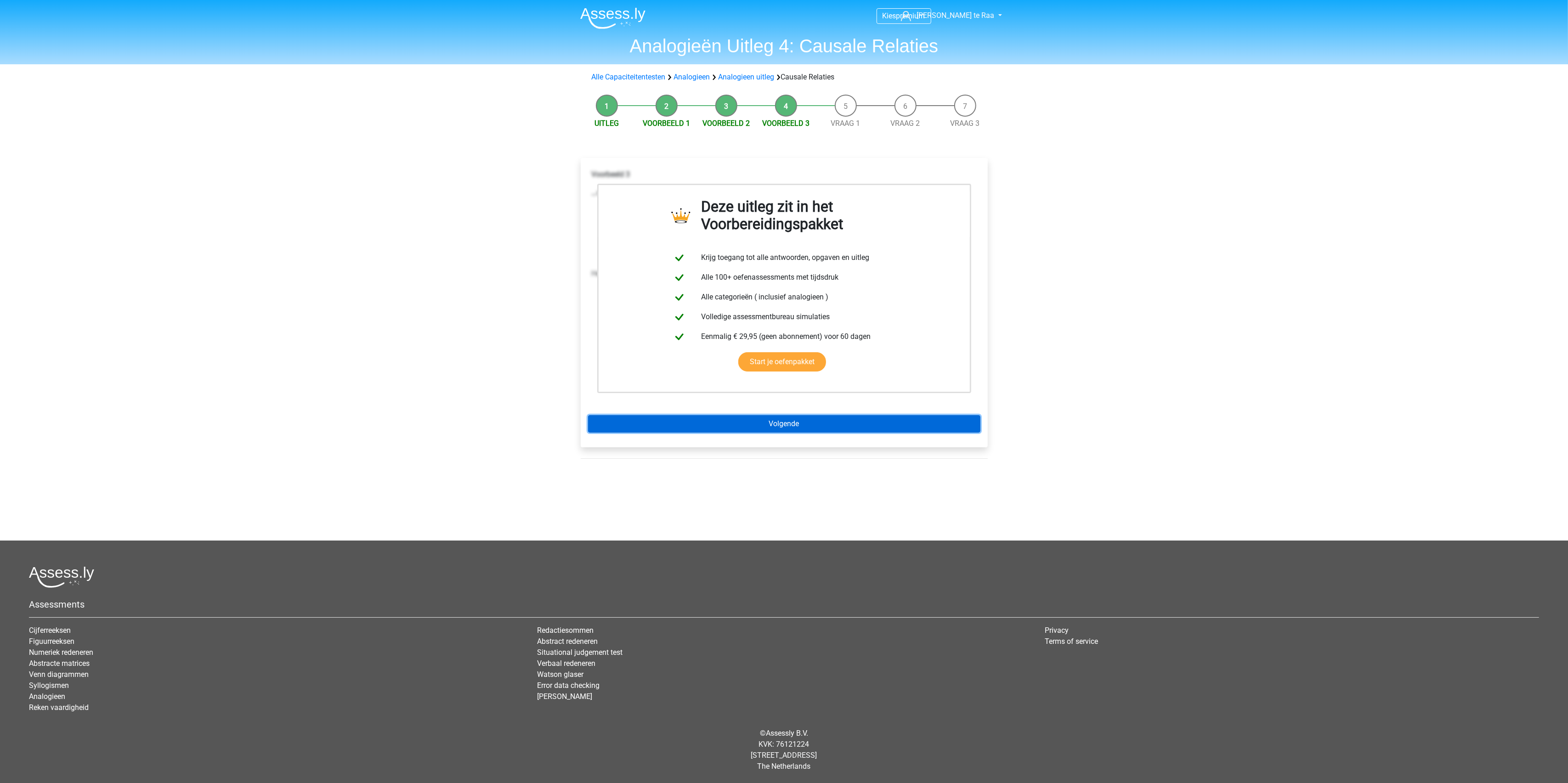
click at [737, 423] on link "Volgende" at bounding box center [784, 423] width 393 height 18
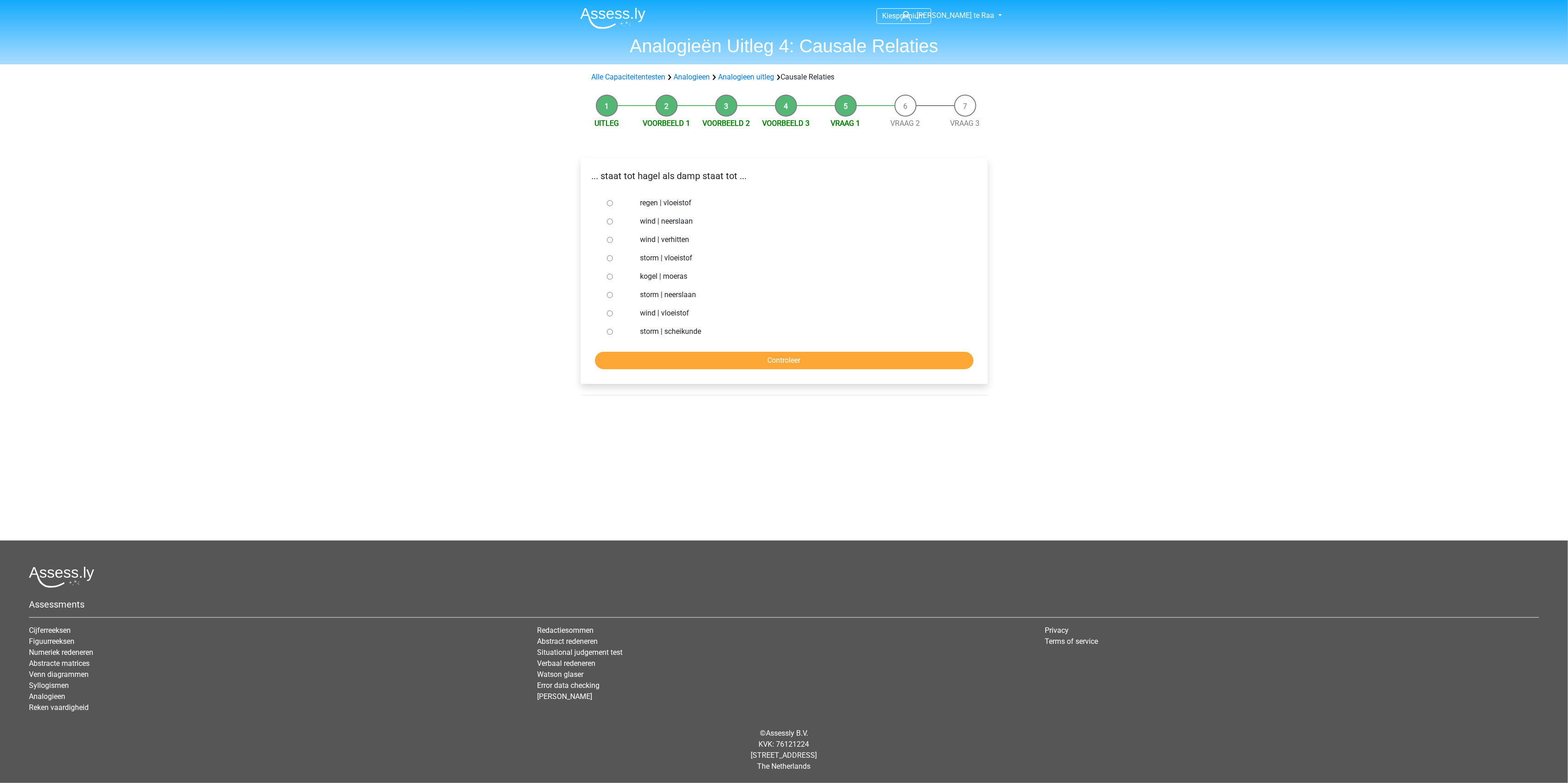
click at [606, 263] on div at bounding box center [618, 258] width 30 height 18
click at [619, 258] on div at bounding box center [618, 258] width 30 height 18
click at [611, 259] on input "storm | vloeistof" at bounding box center [610, 259] width 6 height 6
radio input "true"
click at [729, 355] on input "Controleer" at bounding box center [784, 360] width 379 height 18
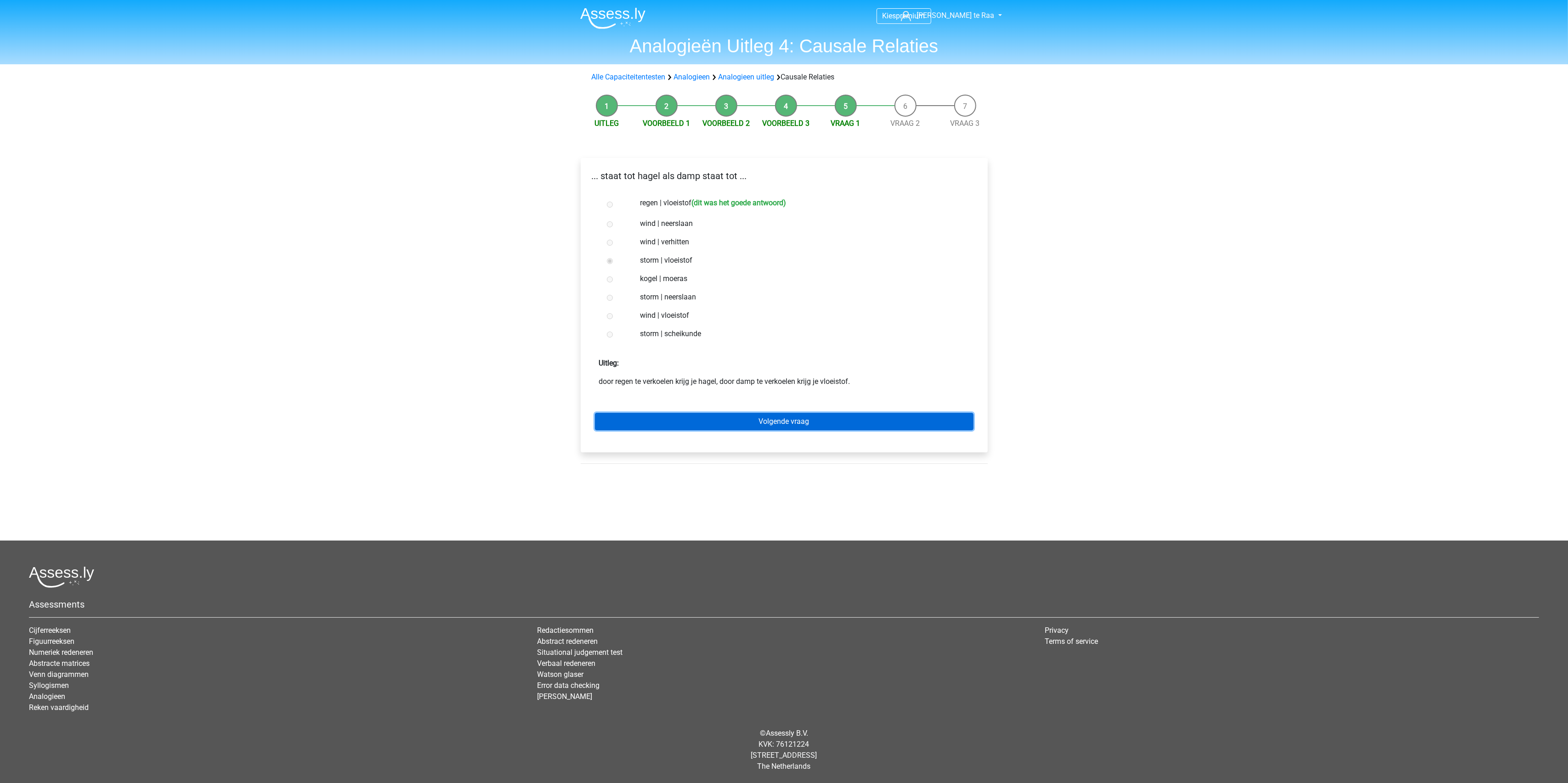
click at [783, 415] on link "Volgende vraag" at bounding box center [784, 422] width 379 height 18
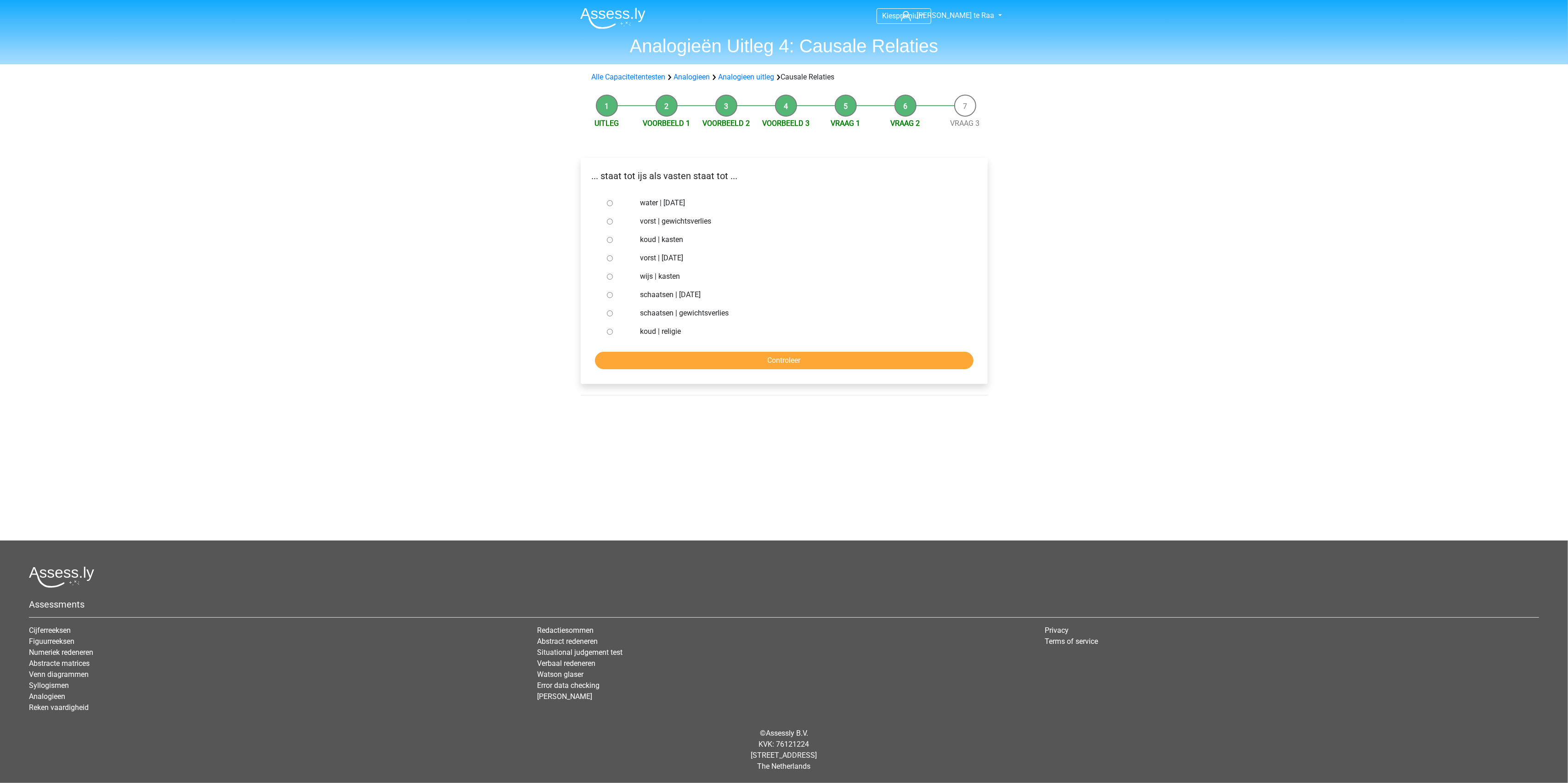
click at [608, 263] on div at bounding box center [618, 258] width 30 height 18
click at [612, 258] on input "vorst | [DATE]" at bounding box center [610, 259] width 6 height 6
radio input "true"
click at [690, 359] on input "Controleer" at bounding box center [784, 360] width 379 height 18
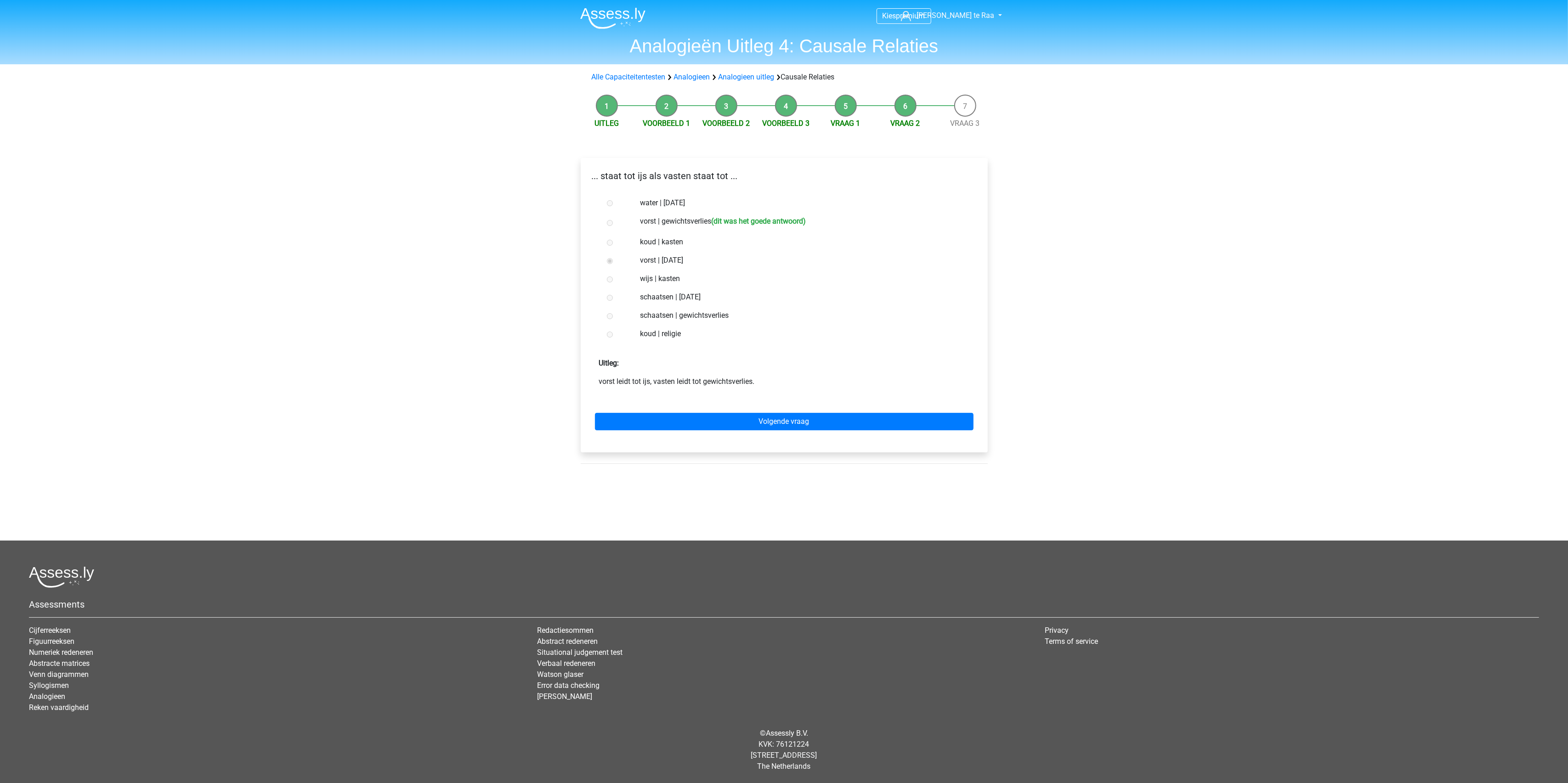
click at [851, 110] on li "Vraag 1" at bounding box center [845, 111] width 60 height 35
click at [842, 105] on li "Vraag 1" at bounding box center [845, 111] width 60 height 35
drag, startPoint x: 842, startPoint y: 105, endPoint x: 763, endPoint y: 101, distance: 79.1
click at [827, 106] on li "Vraag 1" at bounding box center [845, 111] width 60 height 35
click at [846, 110] on li "Vraag 1" at bounding box center [845, 111] width 60 height 35
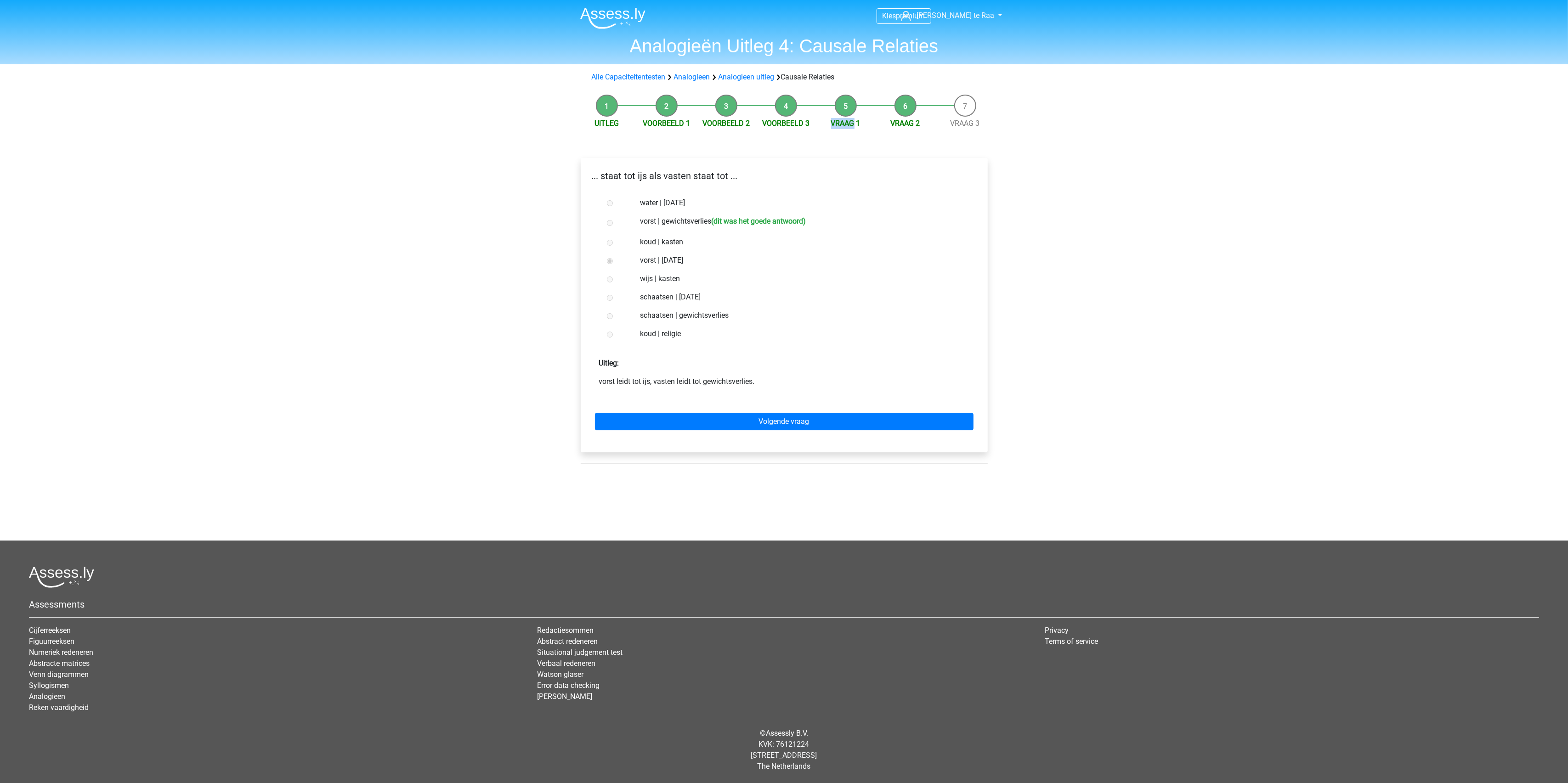
click at [840, 113] on li "Vraag 1" at bounding box center [845, 111] width 60 height 35
click at [915, 111] on li "Vraag 2" at bounding box center [906, 111] width 60 height 35
click at [900, 106] on li "Vraag 2" at bounding box center [906, 111] width 60 height 35
click at [898, 114] on li "Vraag 2" at bounding box center [906, 111] width 60 height 35
click at [739, 417] on link "Volgende vraag" at bounding box center [784, 422] width 379 height 18
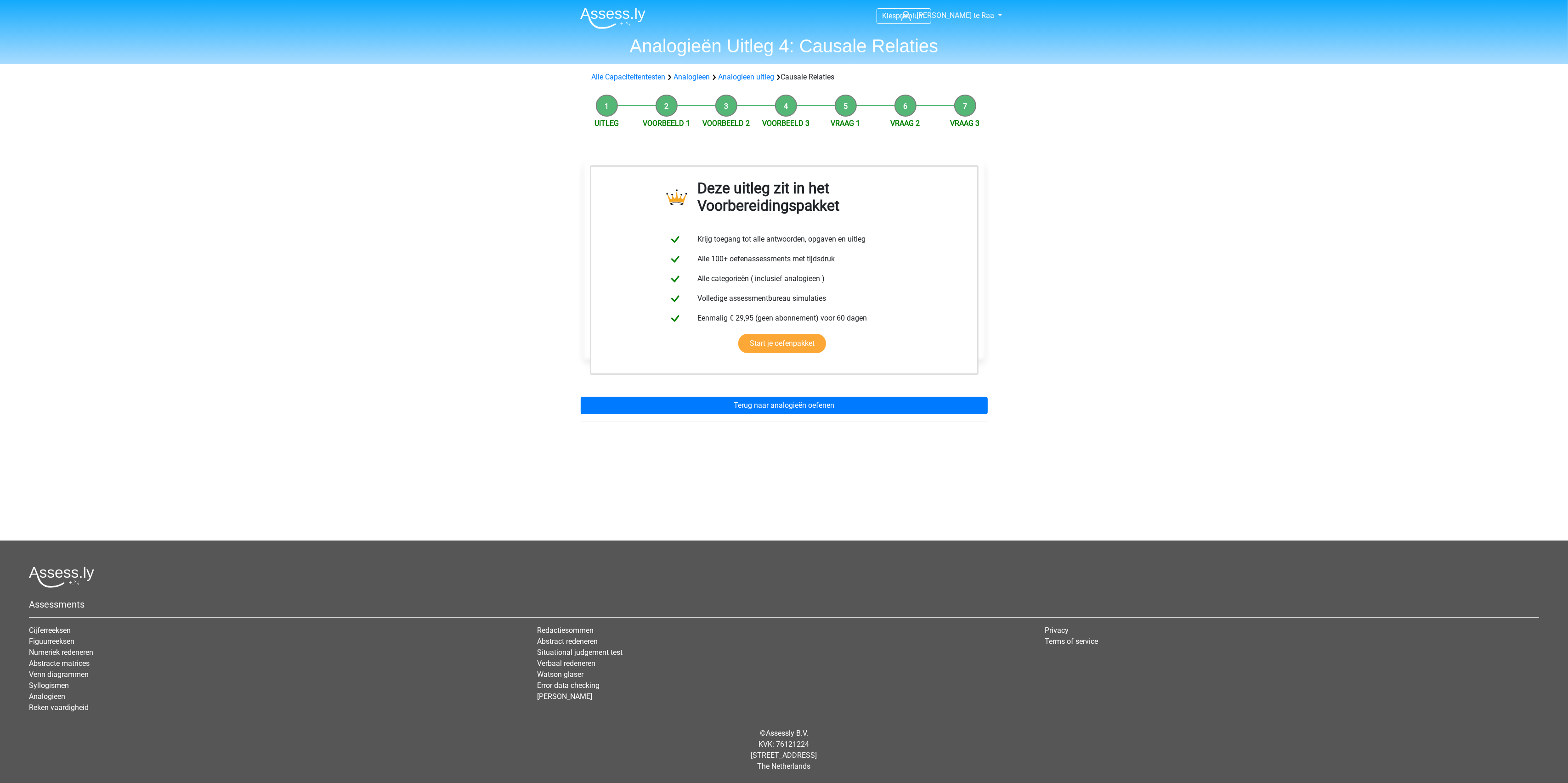
click at [739, 417] on div "Deze uitleg zit in het Voorbereidingspakket Krijg toegang tot alle antwoorden, …" at bounding box center [784, 288] width 422 height 297
click at [739, 399] on link "Terug naar analogieën oefenen" at bounding box center [784, 405] width 407 height 18
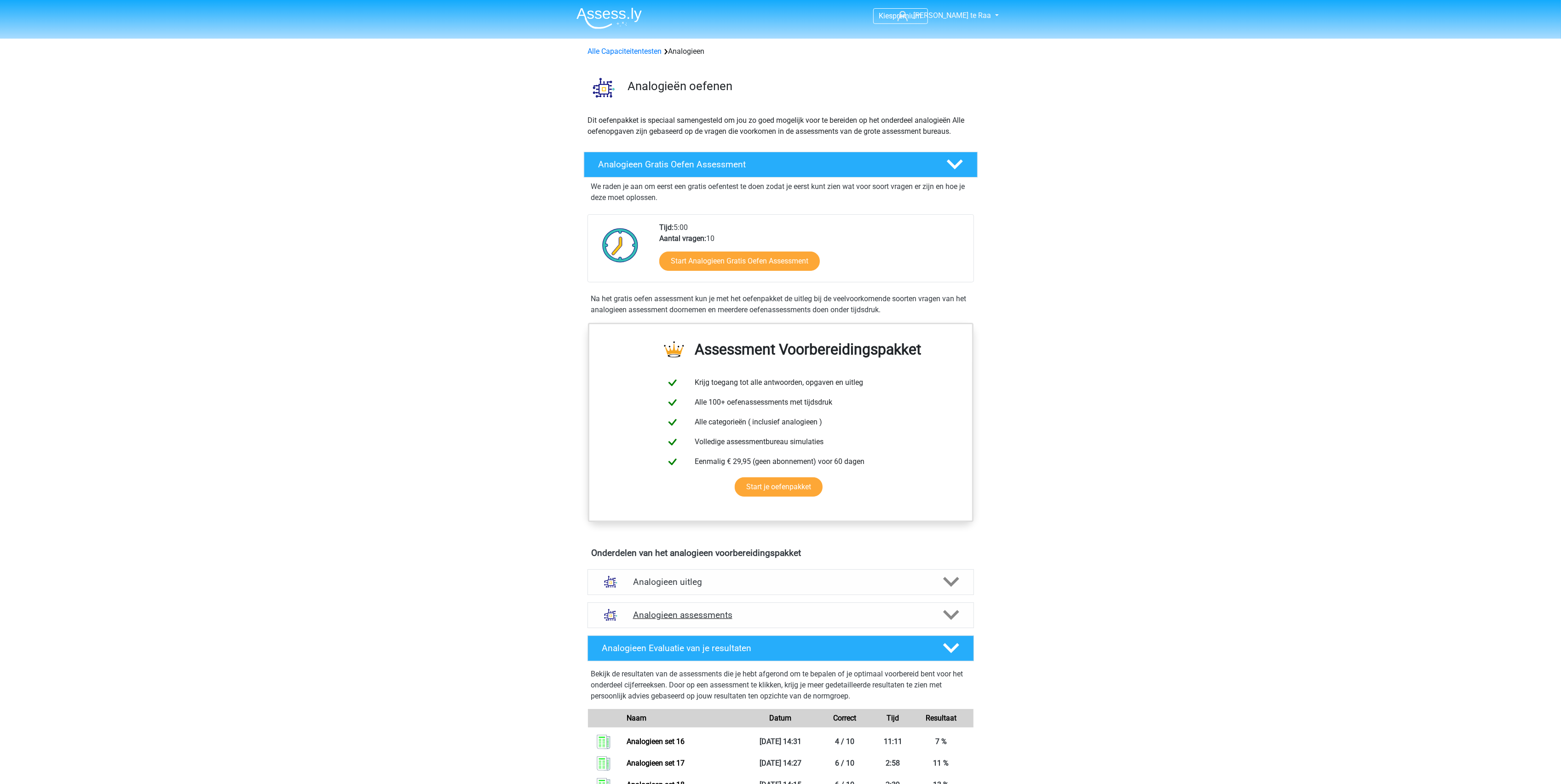
click at [731, 616] on h4 "Analogieen assessments" at bounding box center [781, 615] width 296 height 10
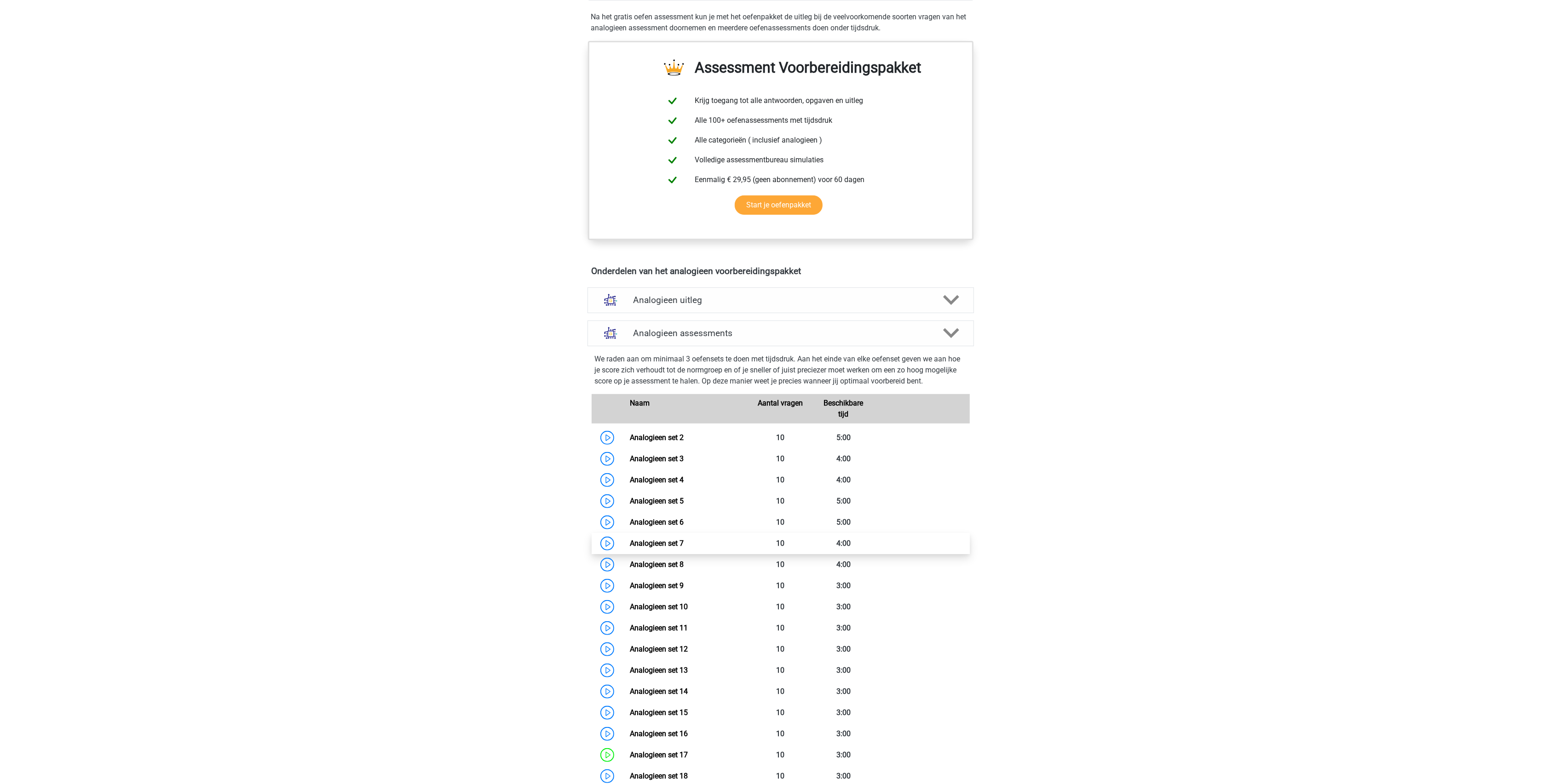
scroll to position [306, 0]
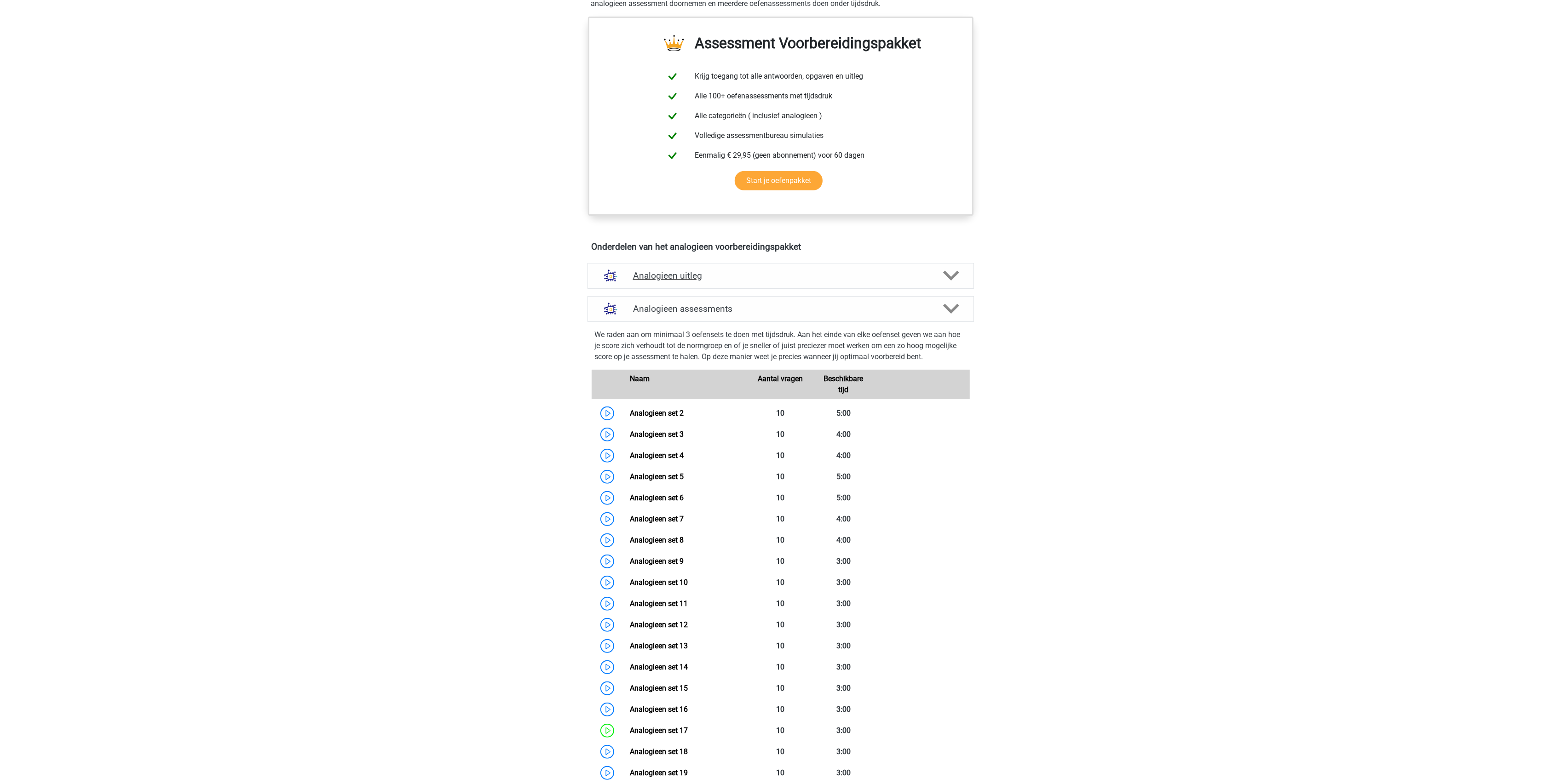
click at [677, 272] on h4 "Analogieen uitleg" at bounding box center [781, 275] width 296 height 10
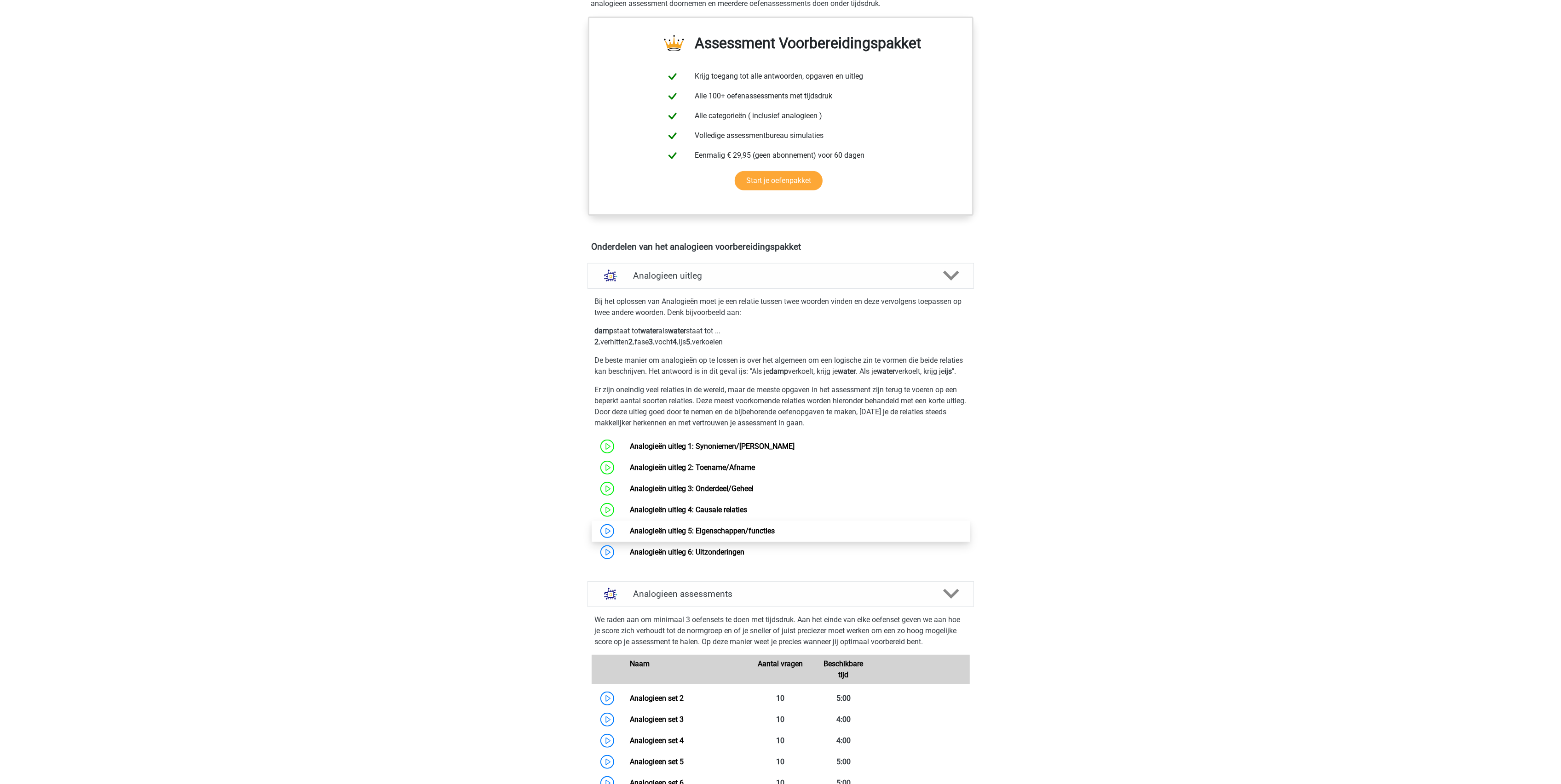
click at [630, 535] on link "Analogieën uitleg 5: Eigenschappen/functies" at bounding box center [702, 531] width 145 height 9
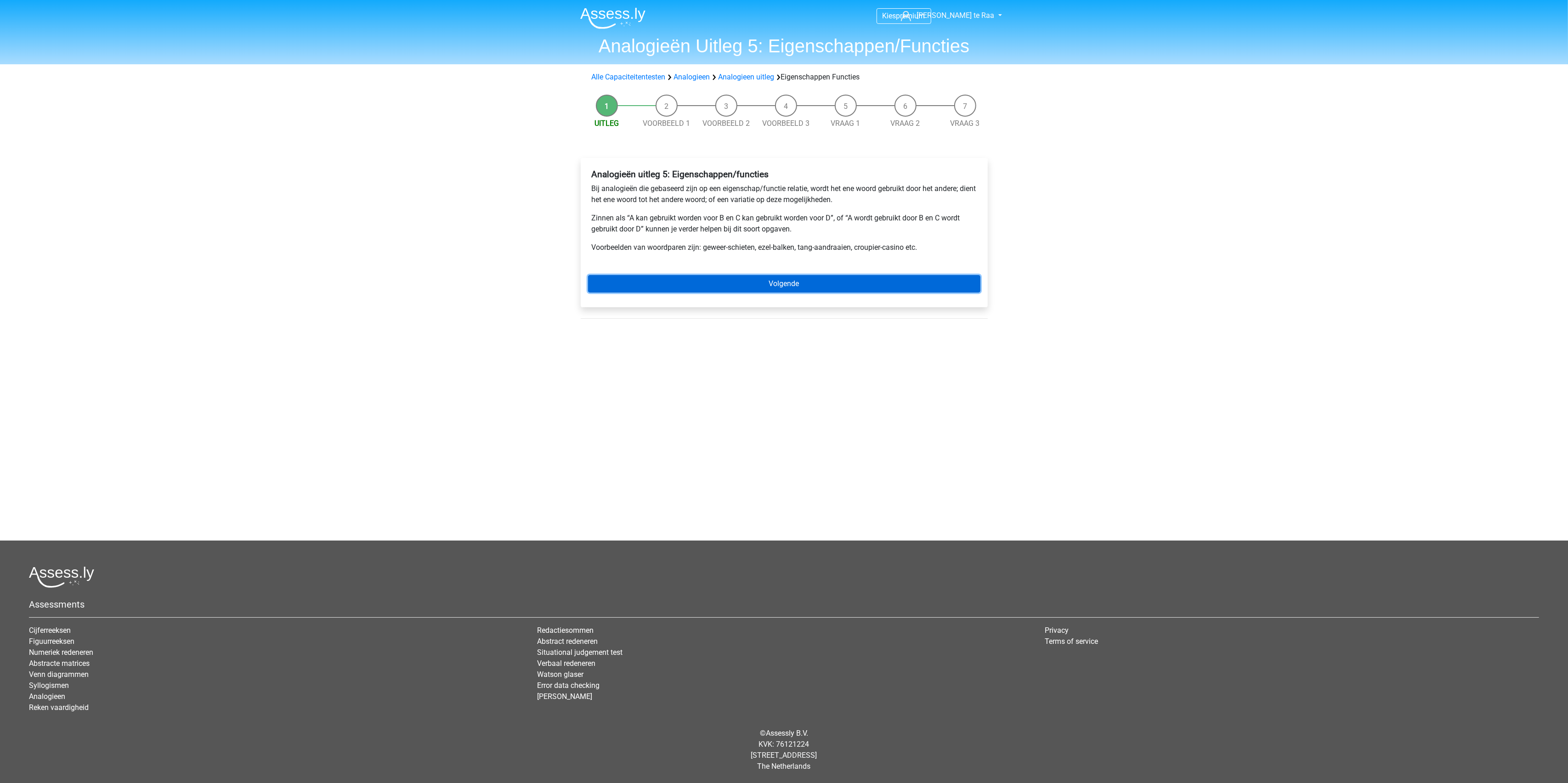
click at [785, 284] on link "Volgende" at bounding box center [784, 284] width 393 height 18
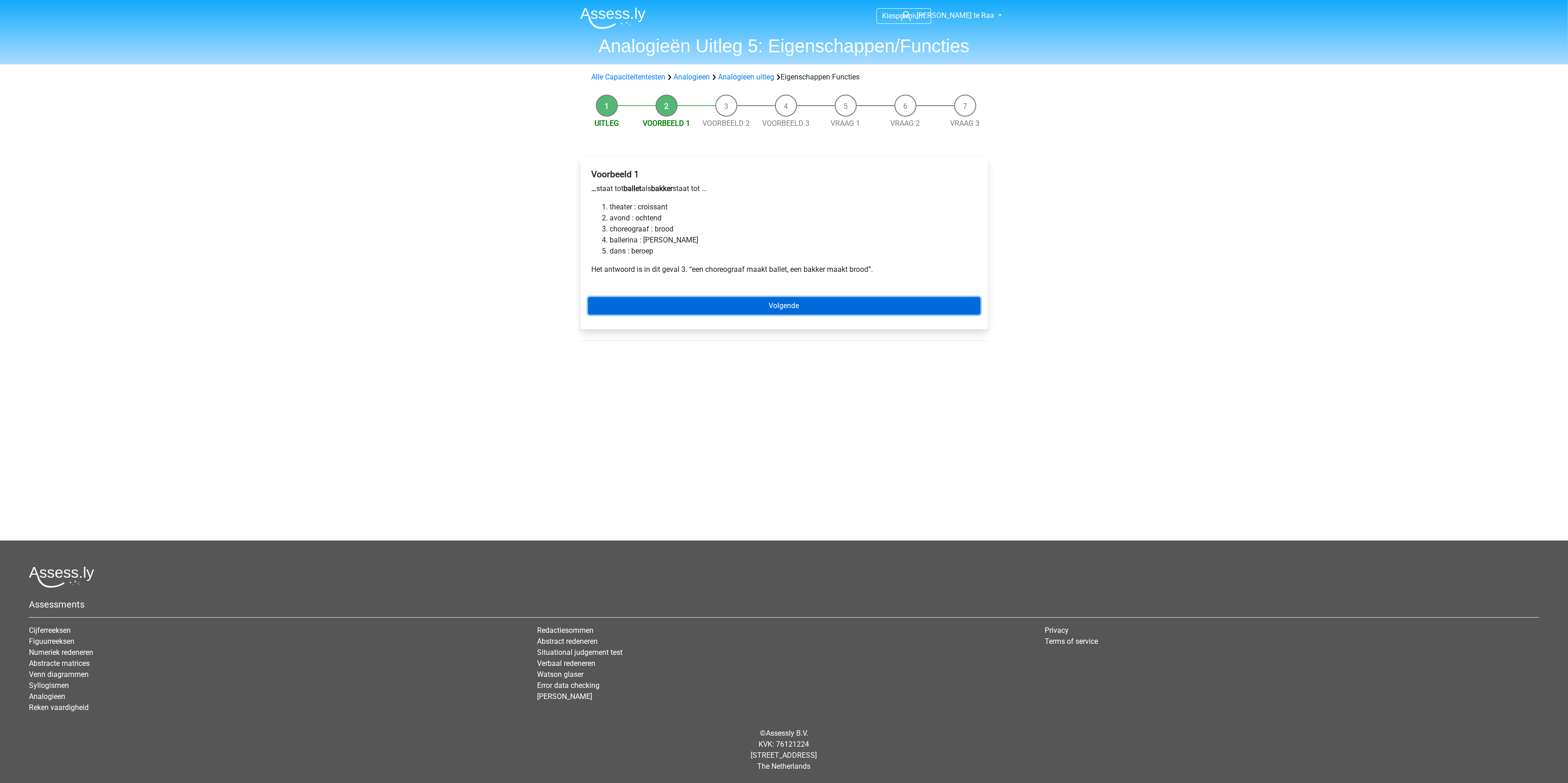
click at [715, 305] on link "Volgende" at bounding box center [784, 305] width 393 height 18
click at [777, 311] on link "Volgende" at bounding box center [784, 310] width 393 height 18
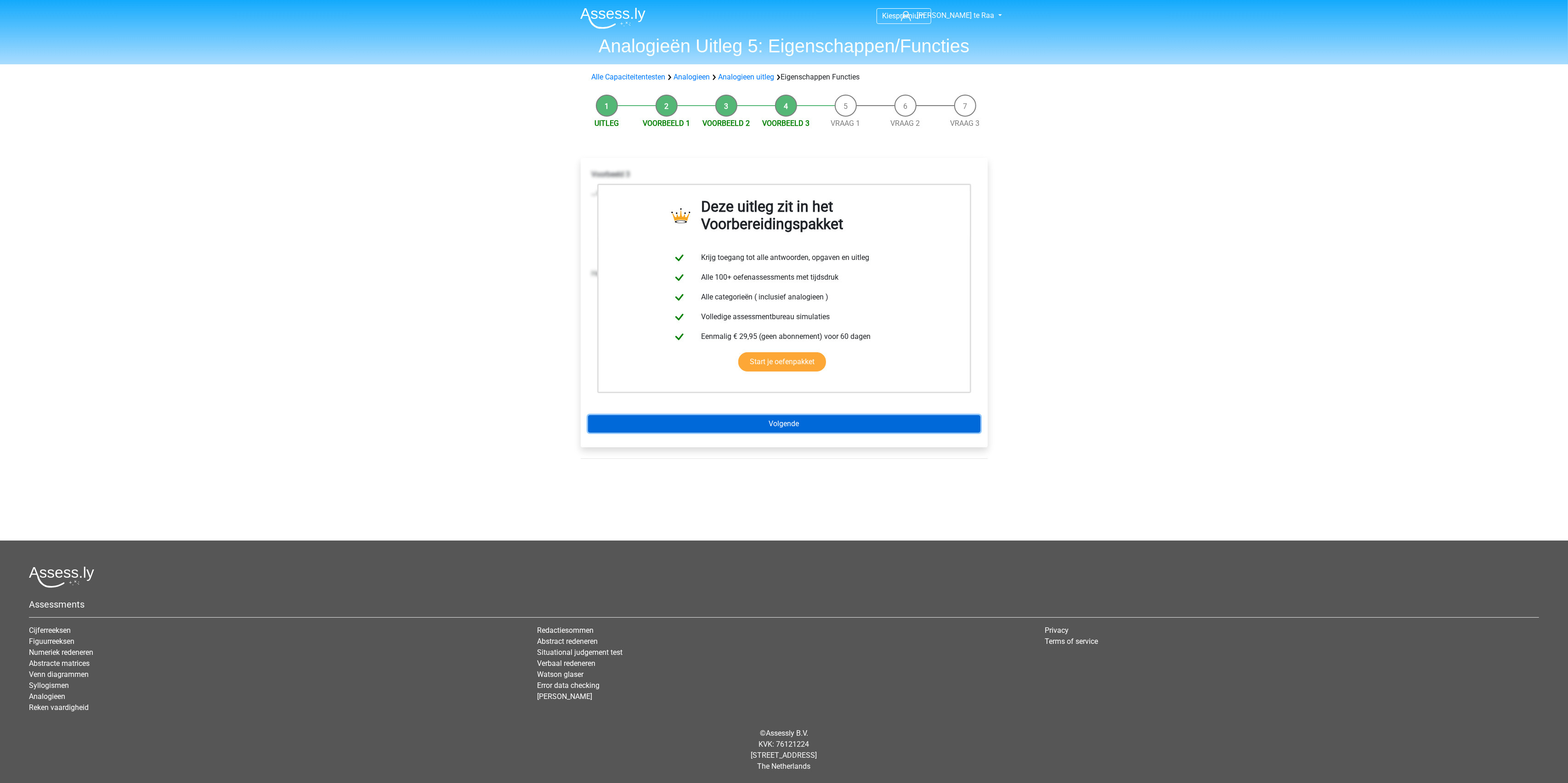
click at [782, 430] on link "Volgende" at bounding box center [784, 423] width 393 height 18
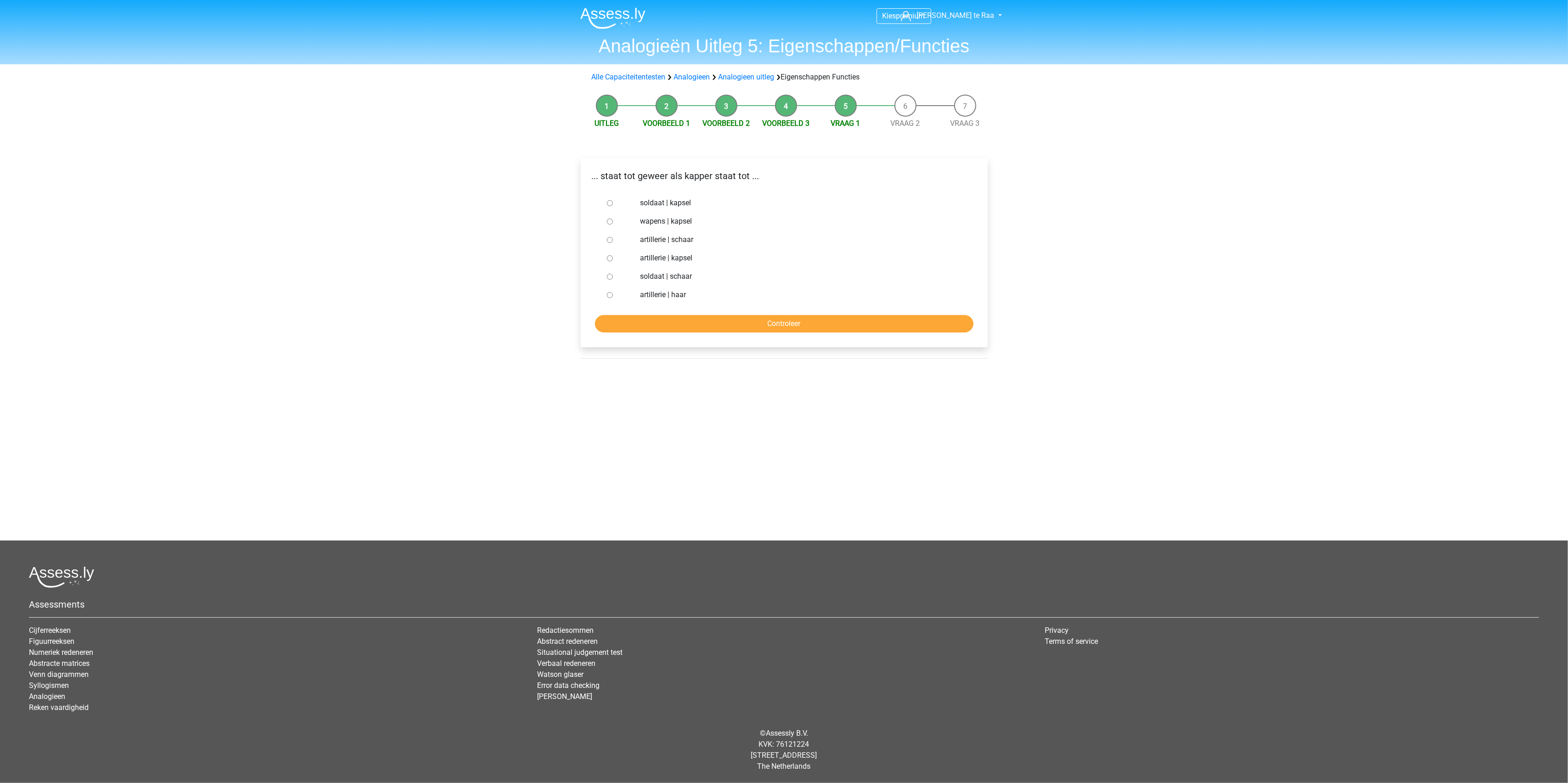
click at [610, 273] on div at bounding box center [618, 276] width 30 height 18
click at [611, 278] on input "soldaat | schaar" at bounding box center [610, 277] width 6 height 6
radio input "true"
click at [733, 324] on input "Controleer" at bounding box center [784, 324] width 379 height 18
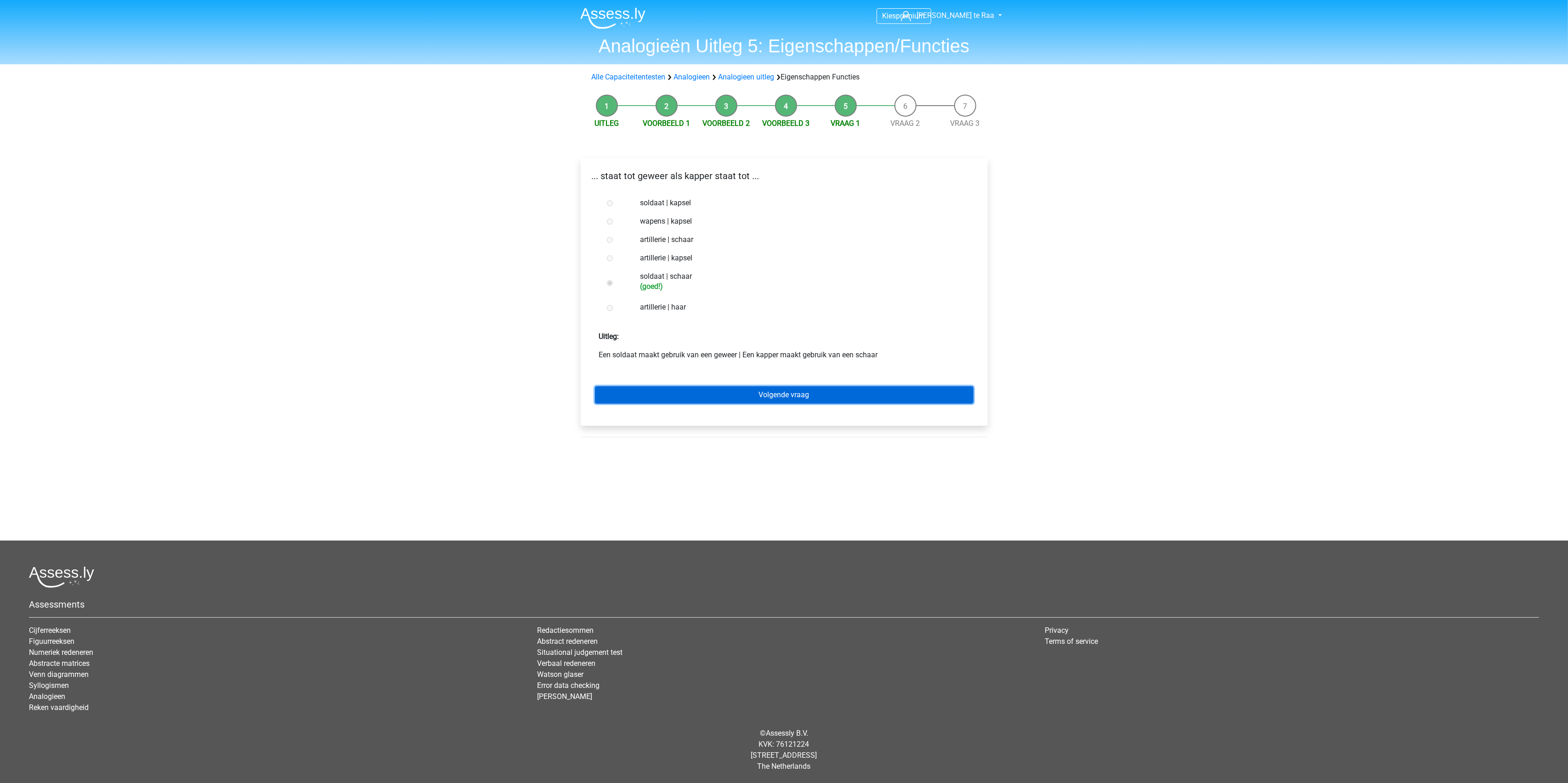
click at [729, 397] on link "Volgende vraag" at bounding box center [784, 395] width 379 height 18
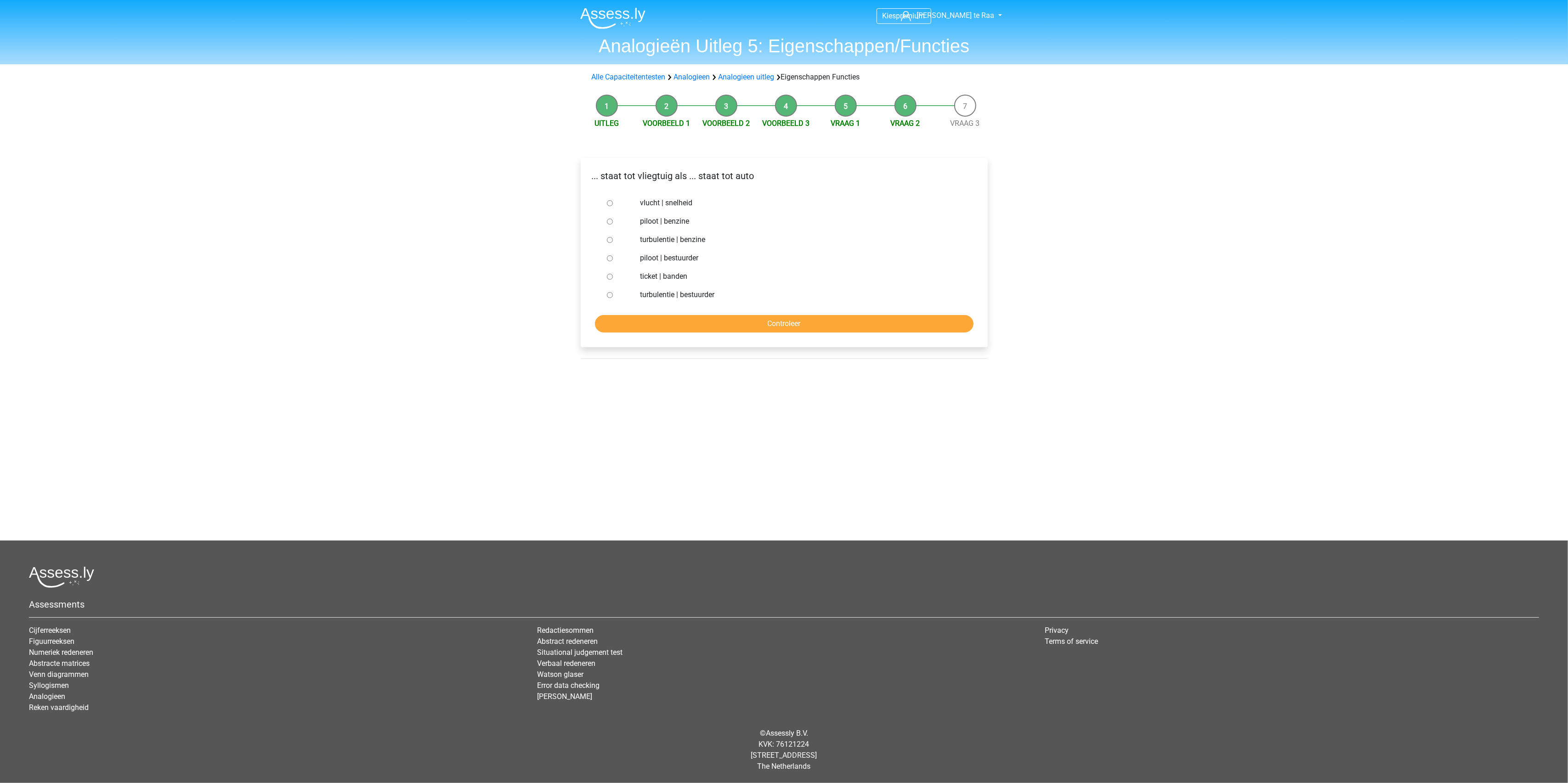
click at [612, 259] on input "piloot | bestuurder" at bounding box center [610, 259] width 6 height 6
radio input "true"
click at [724, 322] on input "Controleer" at bounding box center [784, 324] width 379 height 18
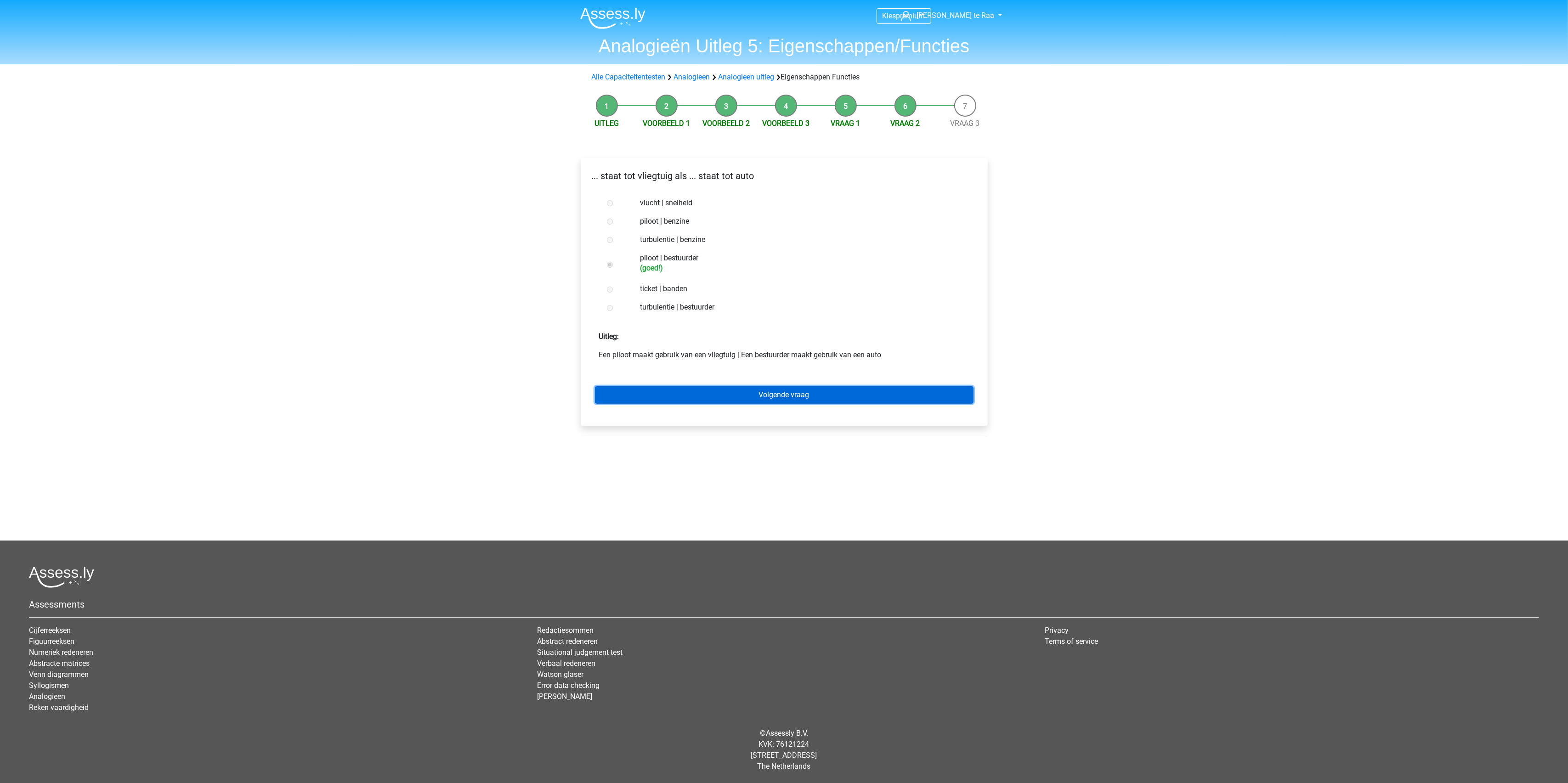
click at [757, 398] on link "Volgende vraag" at bounding box center [784, 395] width 379 height 18
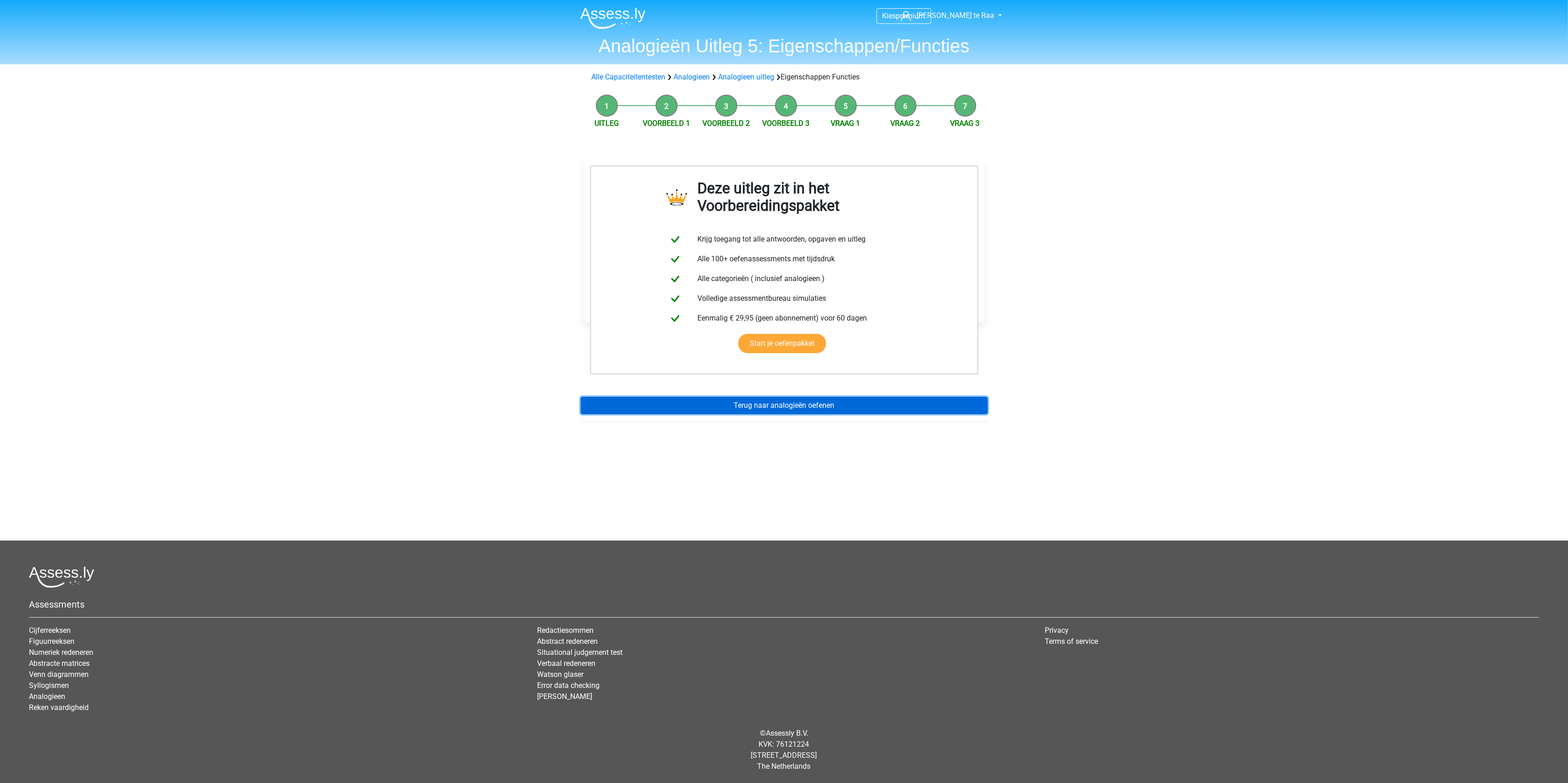
click at [754, 397] on link "Terug naar analogieën oefenen" at bounding box center [784, 405] width 407 height 18
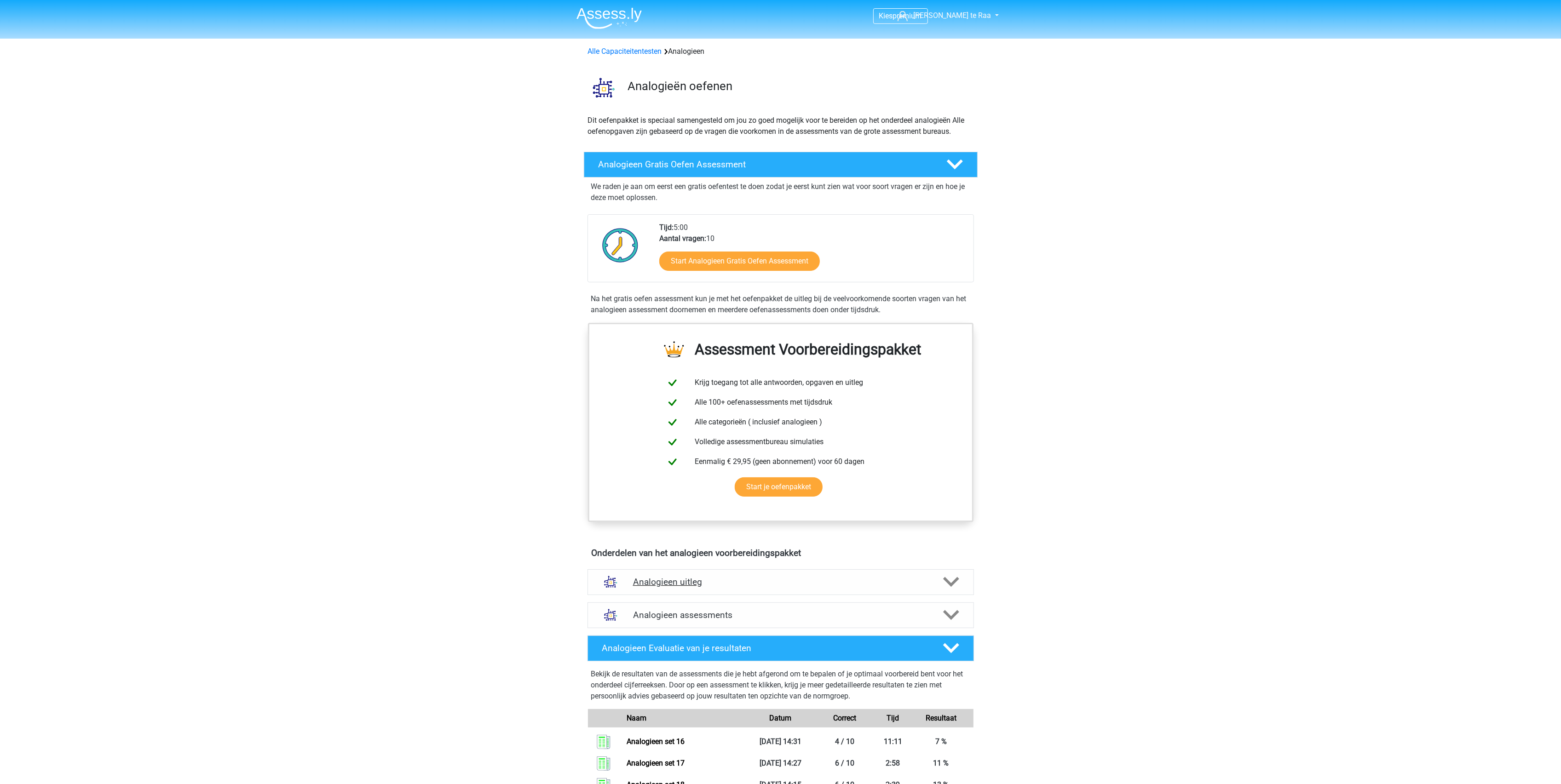
click at [700, 585] on h4 "Analogieen uitleg" at bounding box center [781, 581] width 296 height 10
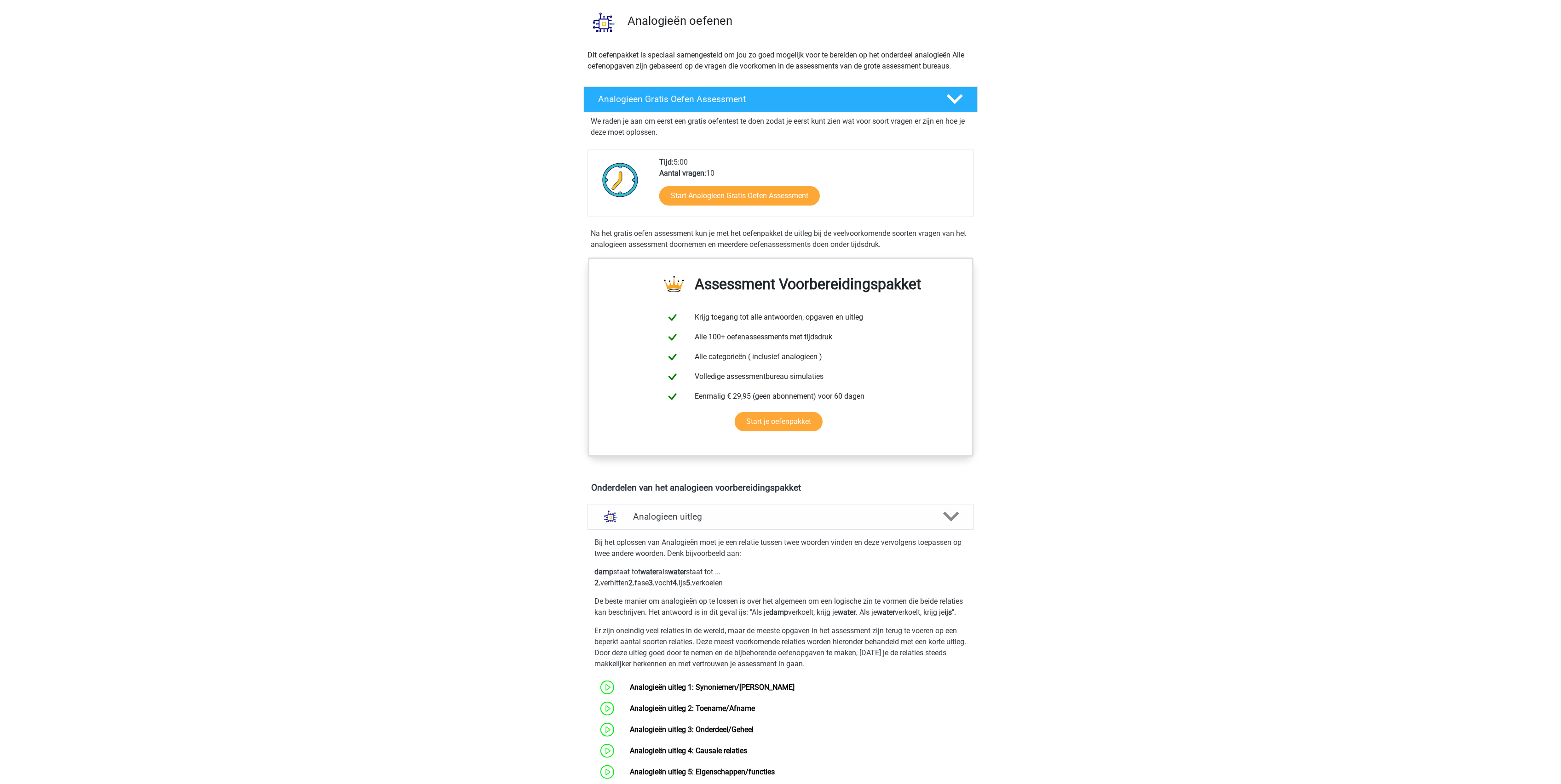
scroll to position [245, 0]
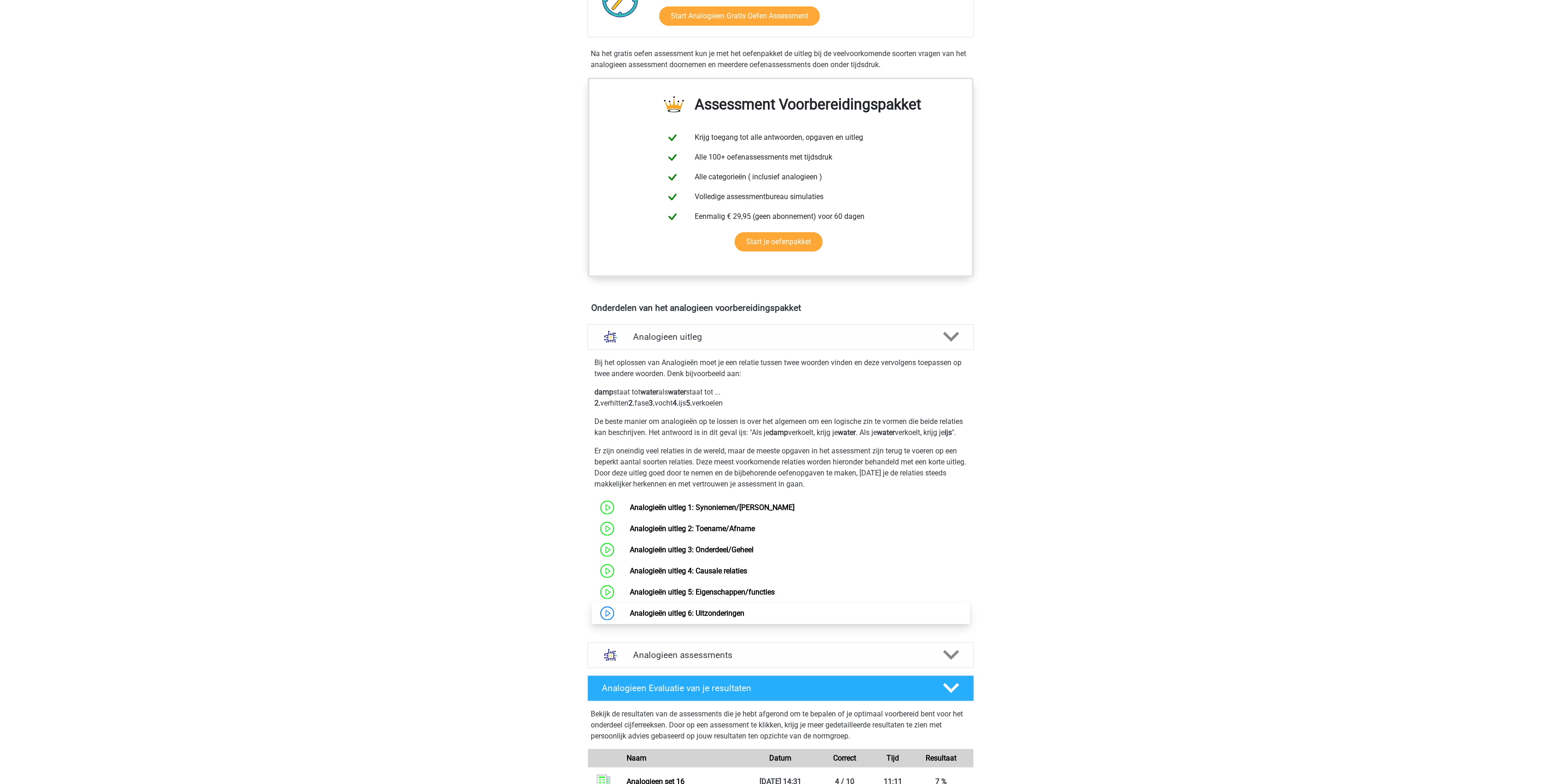
click at [630, 618] on link "Analogieën uitleg 6: Uitzonderingen" at bounding box center [687, 613] width 115 height 9
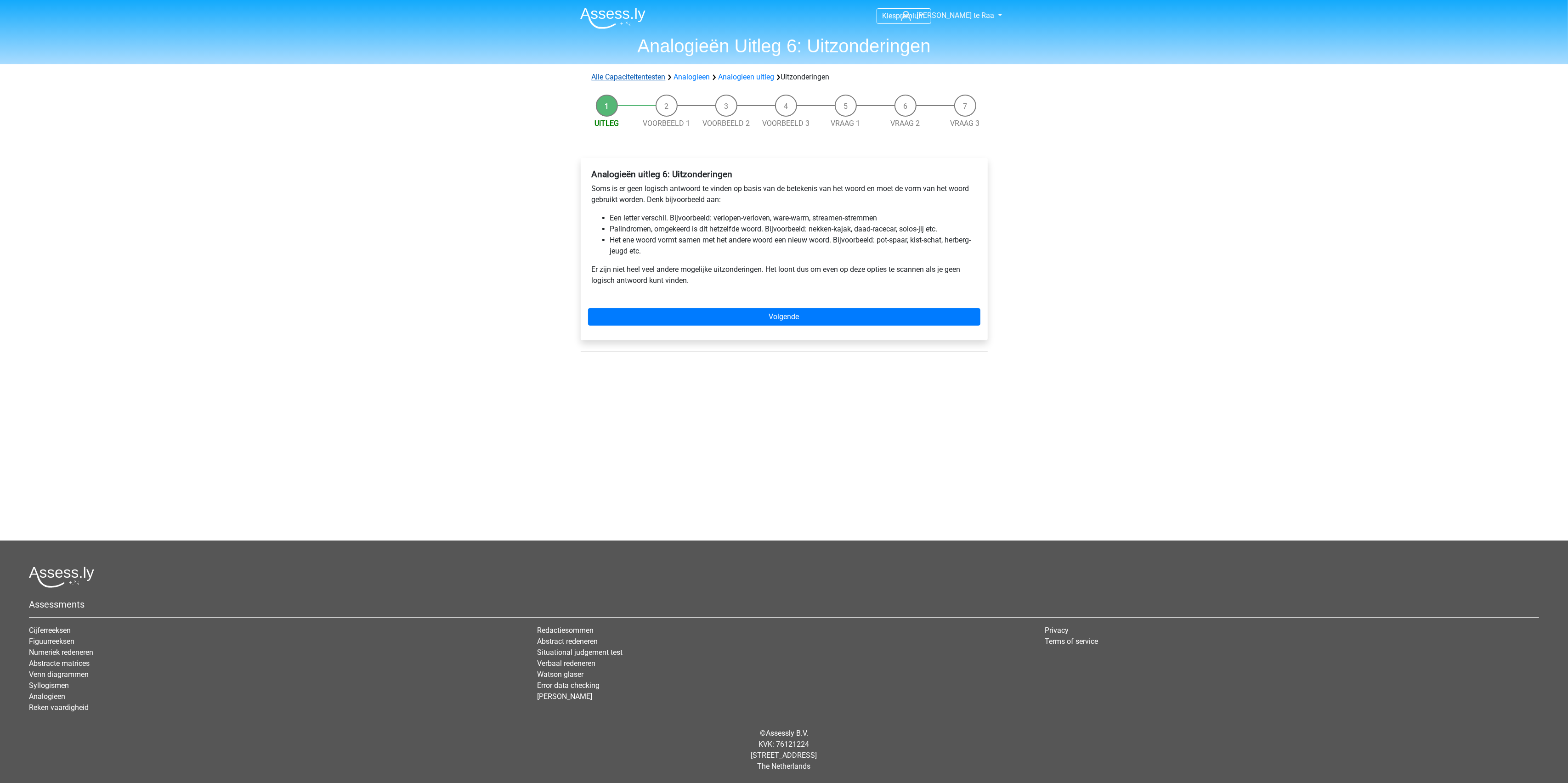
click at [651, 75] on link "Alle Capaciteitentesten" at bounding box center [629, 77] width 74 height 9
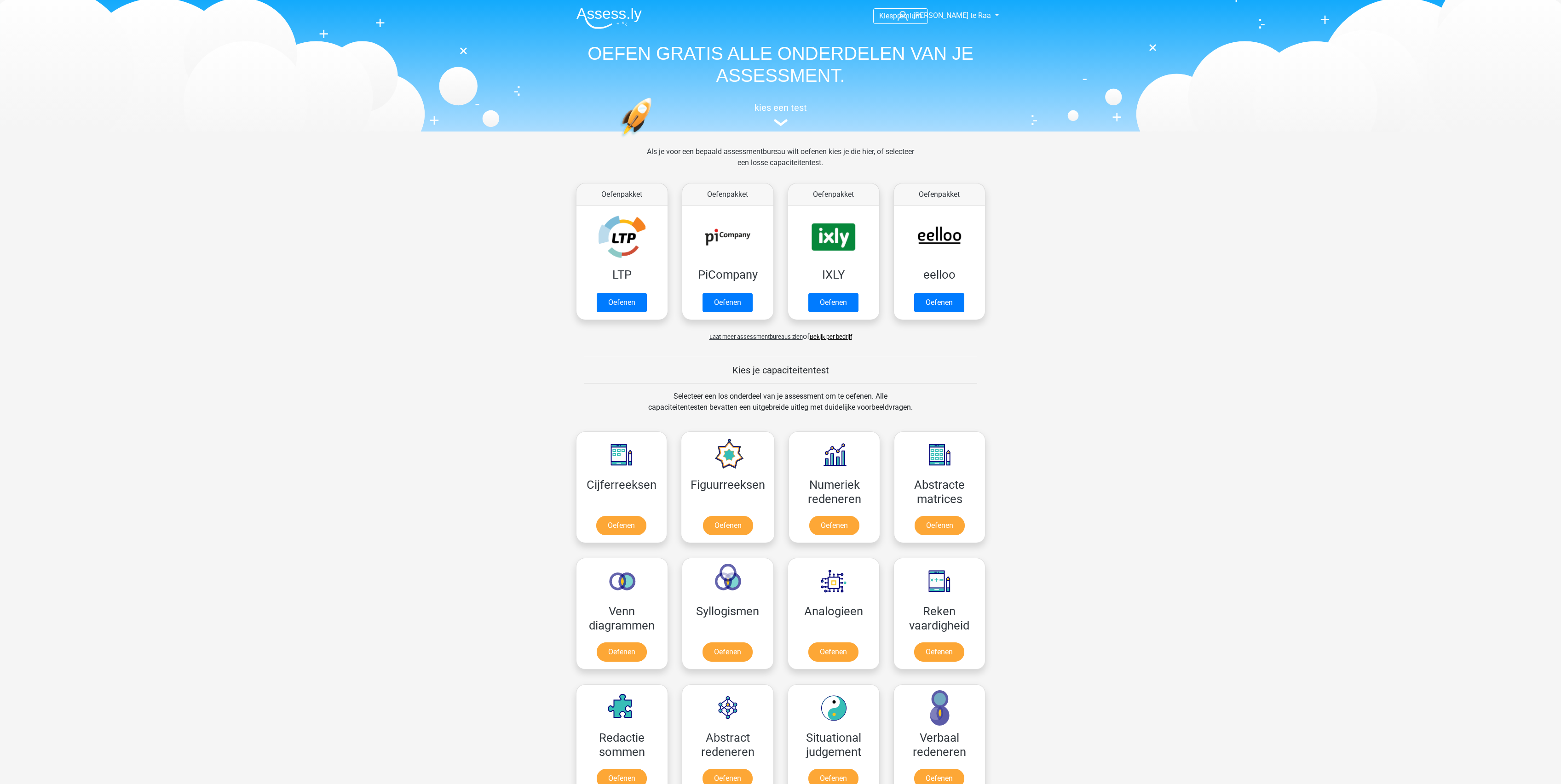
scroll to position [392, 0]
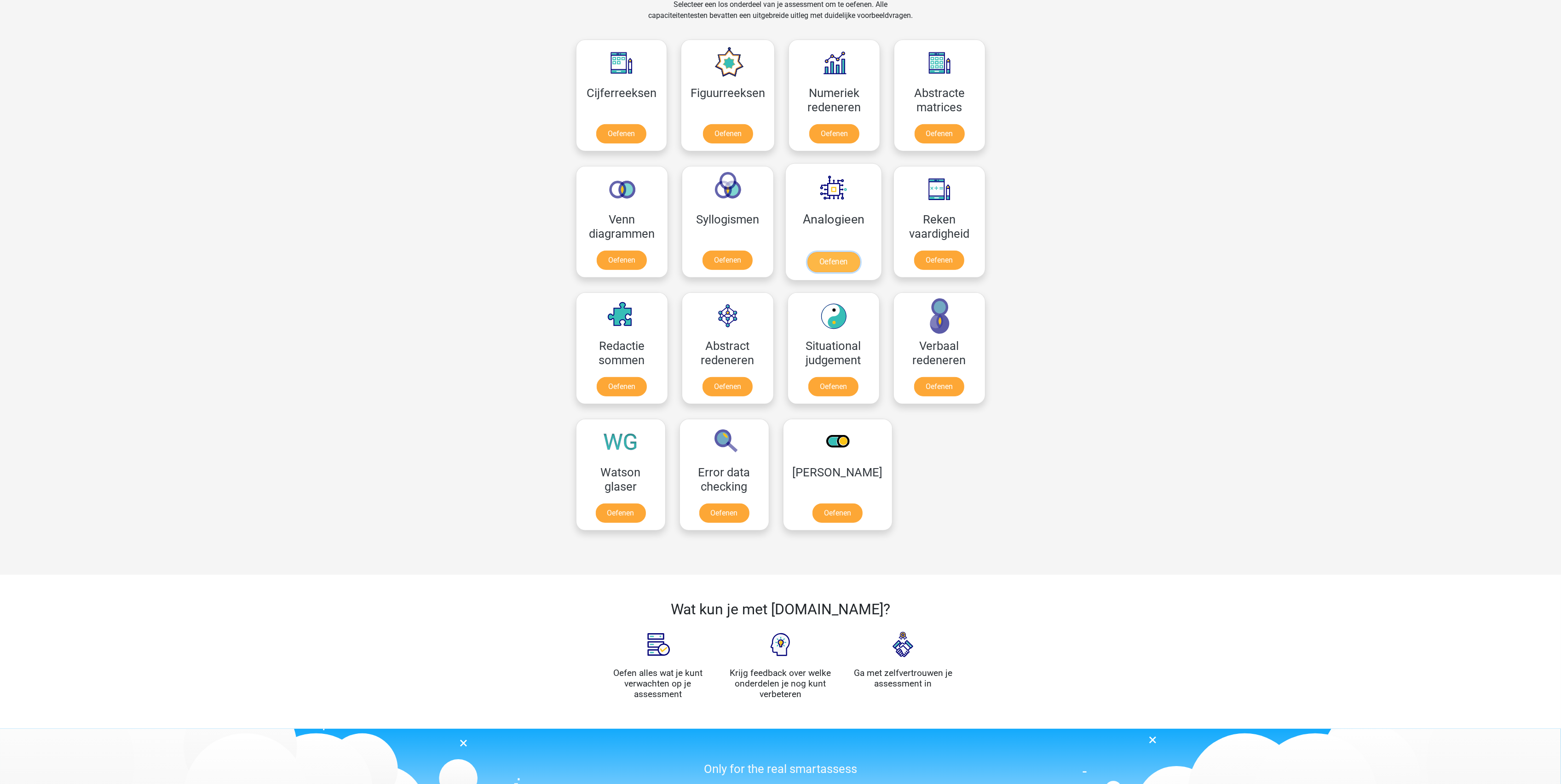
click at [852, 265] on link "Oefenen" at bounding box center [833, 262] width 52 height 20
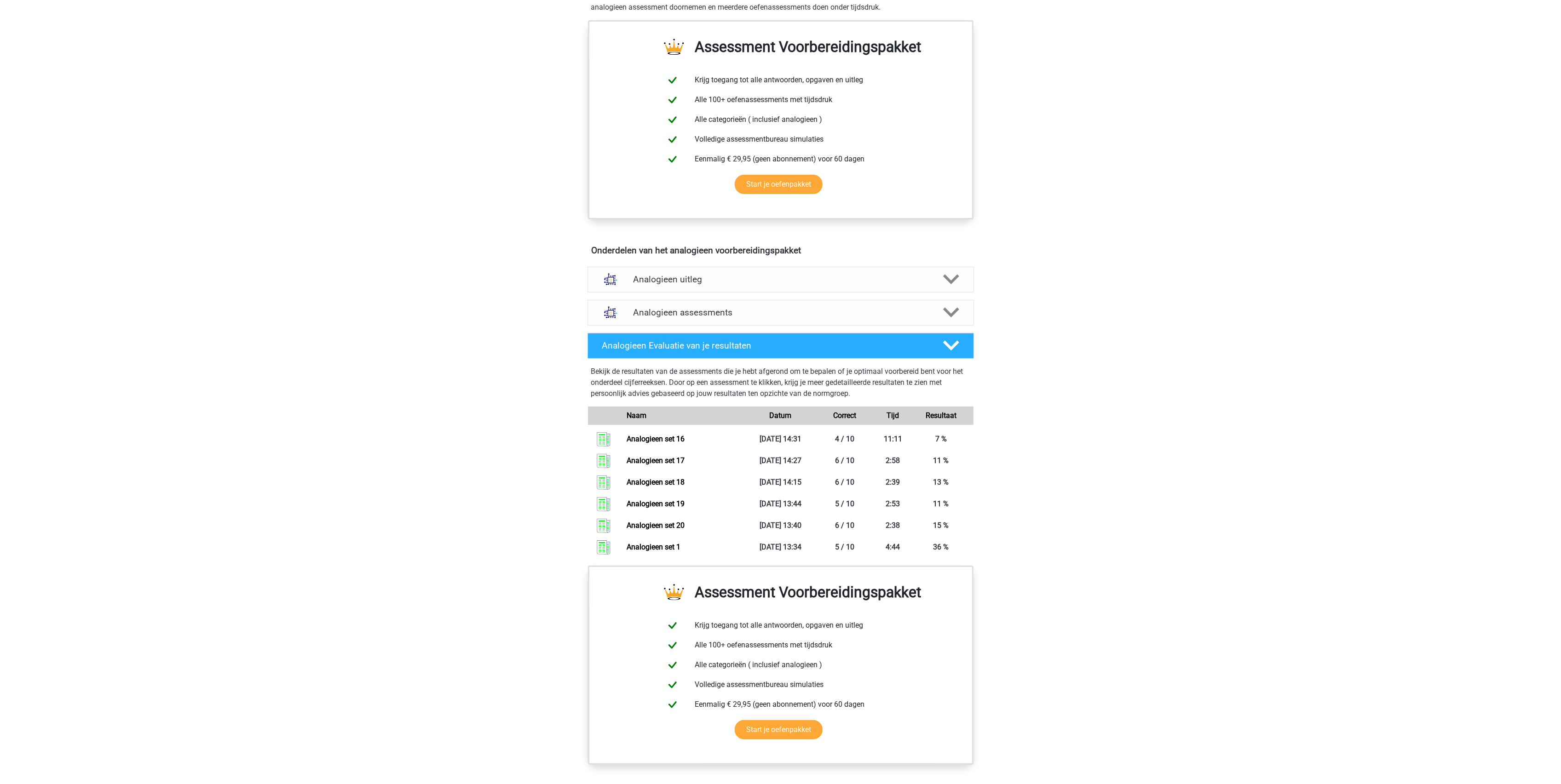
scroll to position [306, 0]
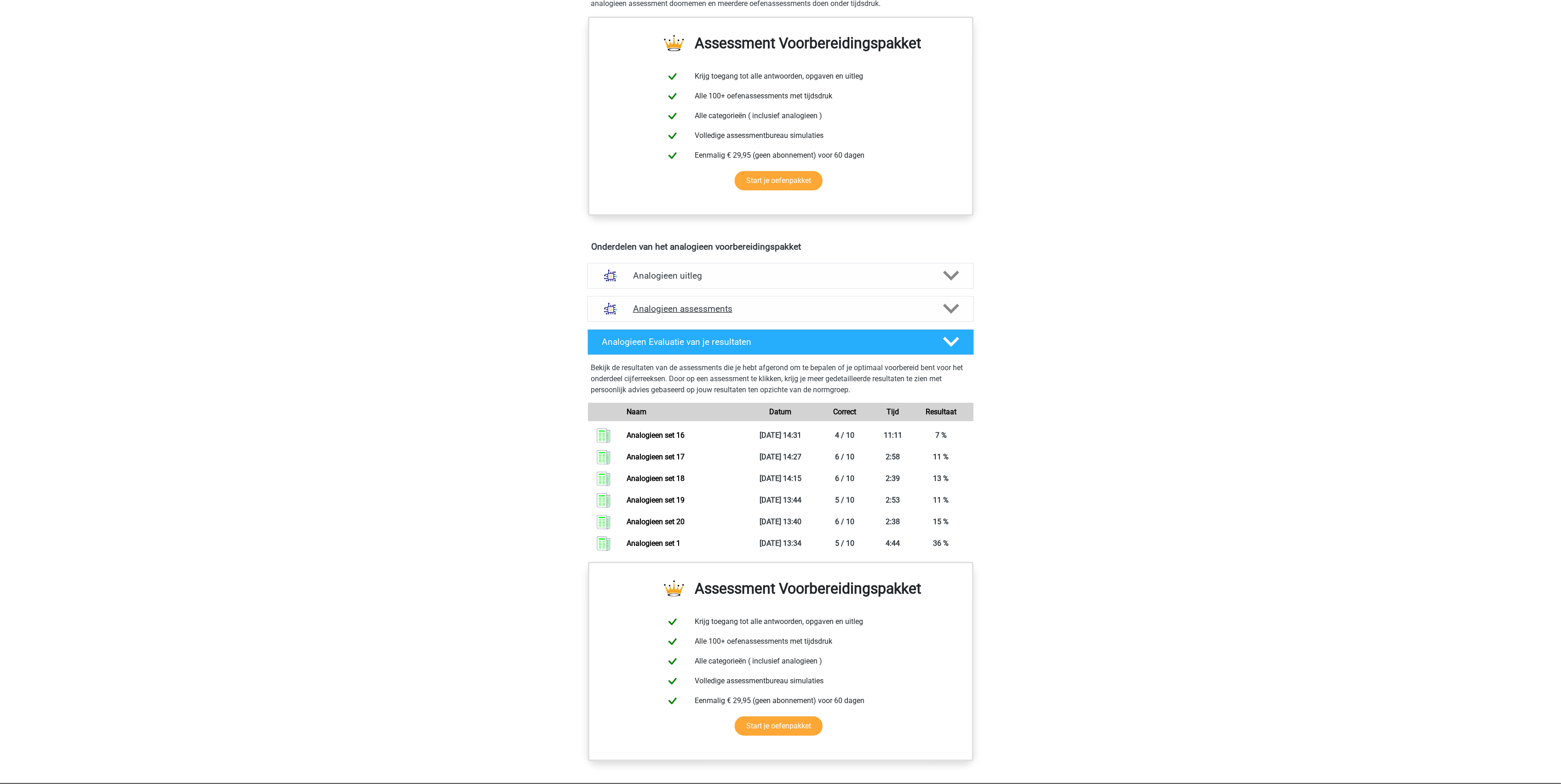
click at [666, 313] on h4 "Analogieen assessments" at bounding box center [781, 308] width 296 height 10
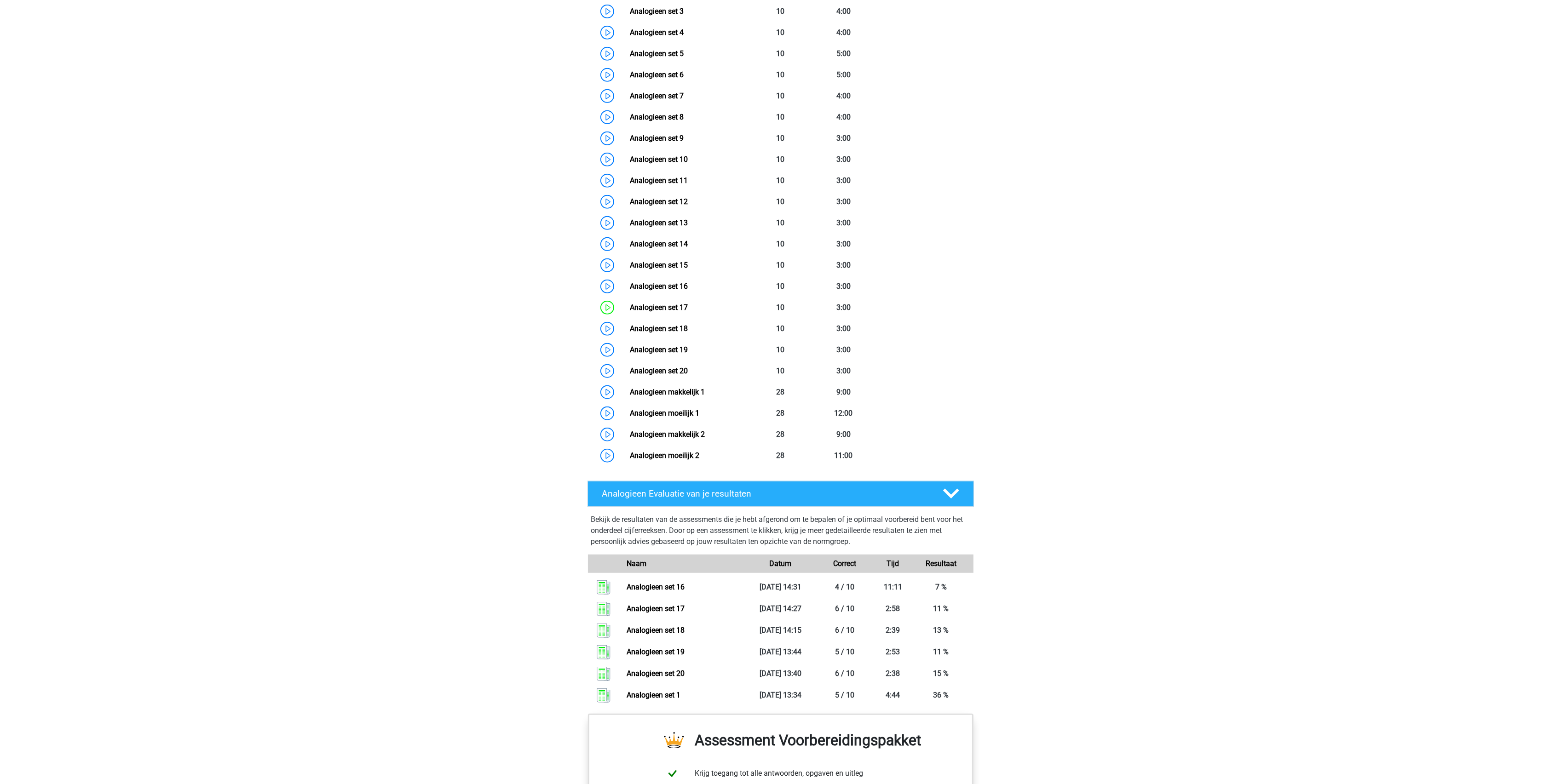
scroll to position [736, 0]
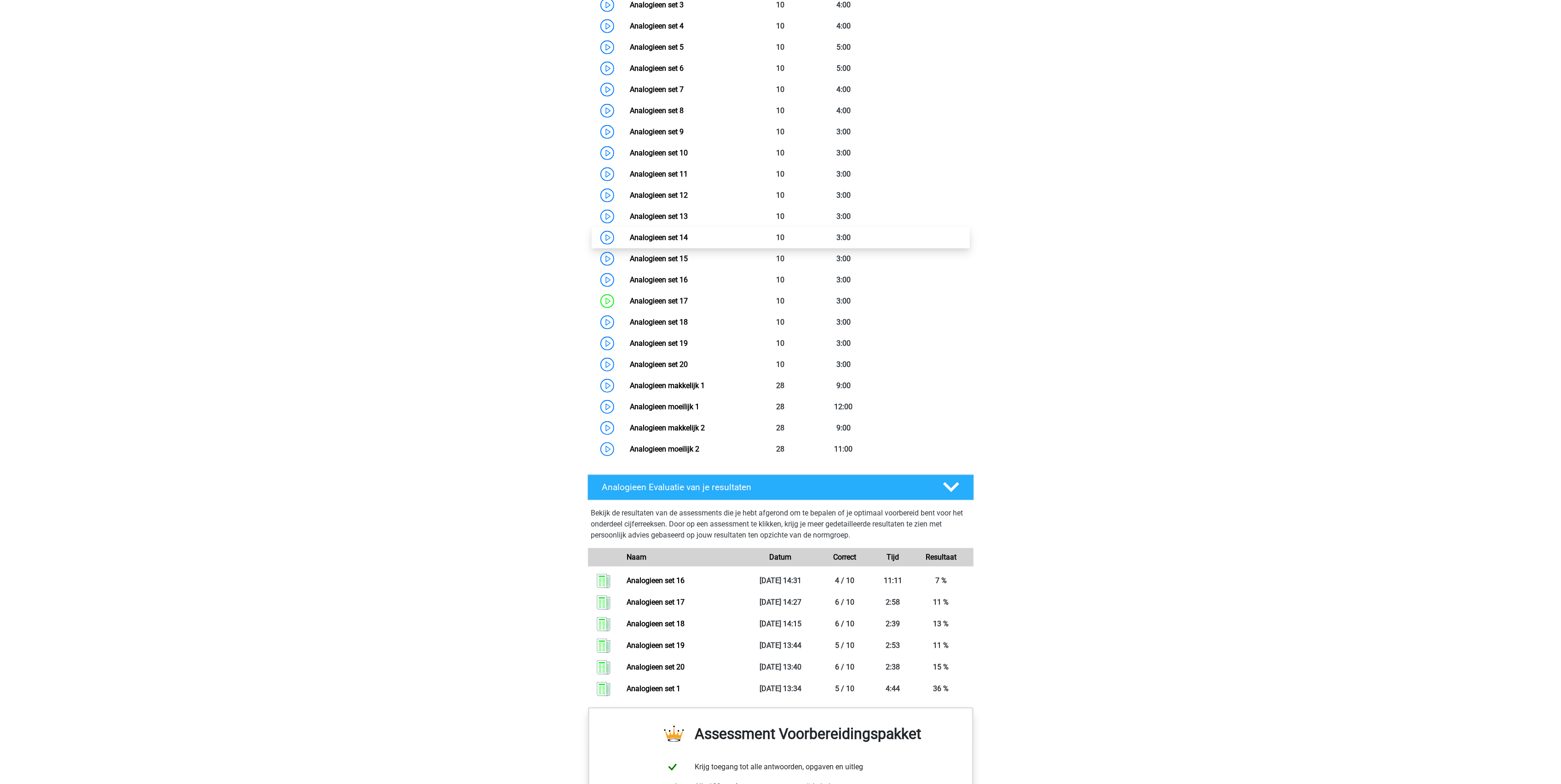
click at [630, 235] on link "Analogieen set 14" at bounding box center [658, 238] width 58 height 9
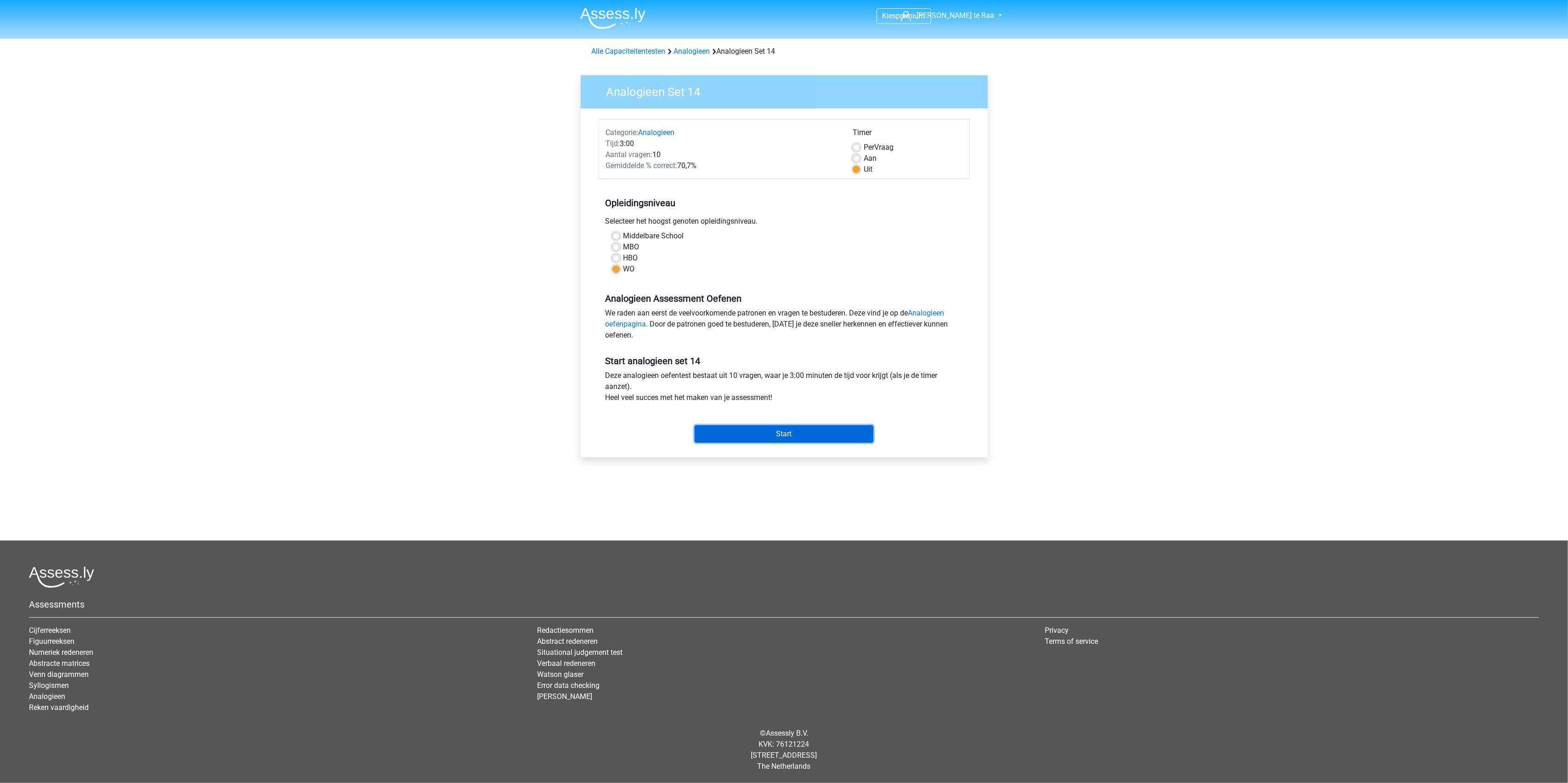
click at [769, 437] on input "Start" at bounding box center [784, 434] width 179 height 18
click at [864, 155] on label "Aan" at bounding box center [870, 158] width 13 height 11
click at [859, 155] on input "Aan" at bounding box center [856, 157] width 7 height 9
radio input "true"
click at [772, 431] on input "Start" at bounding box center [784, 434] width 179 height 18
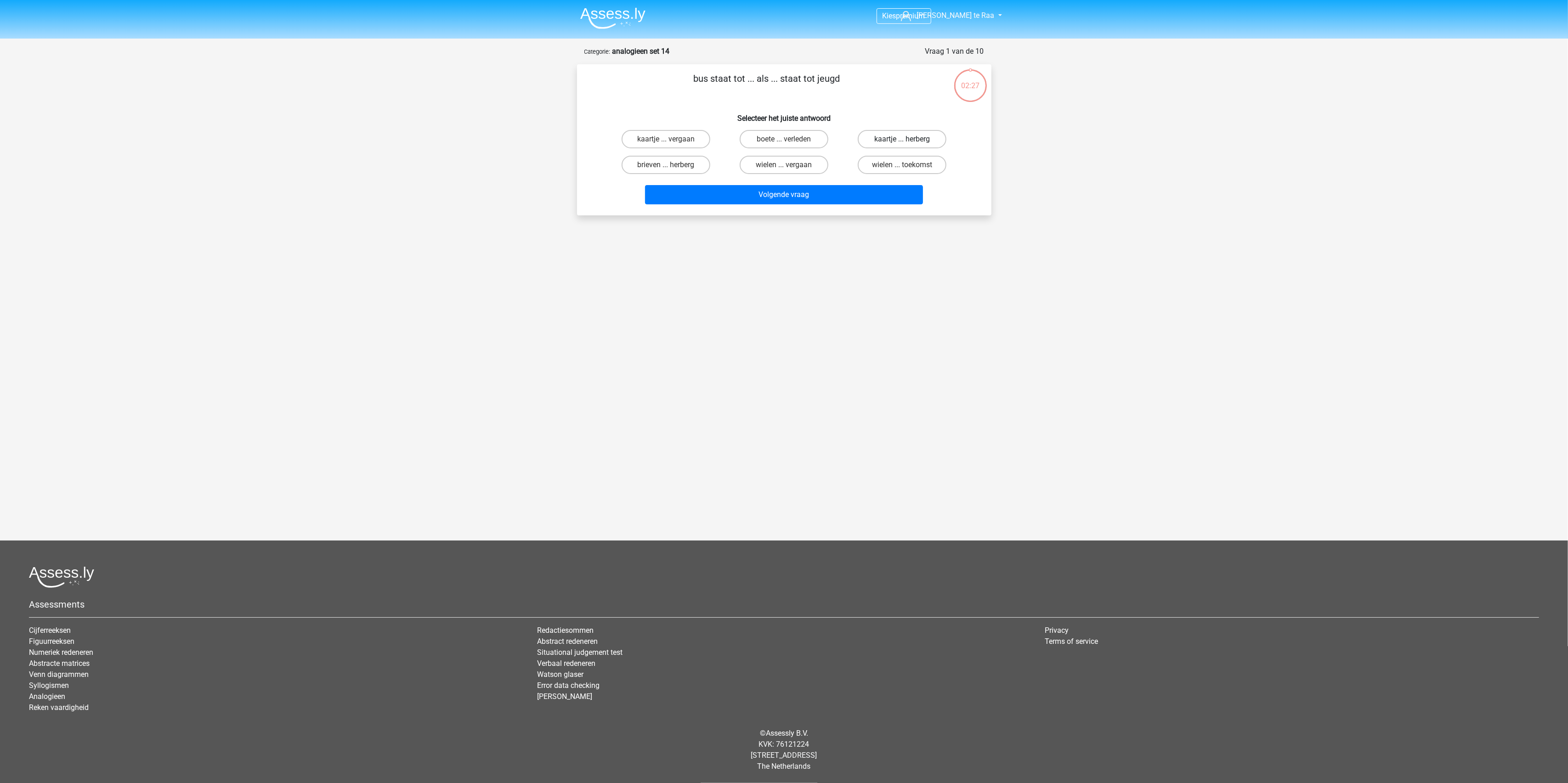
click at [909, 145] on label "kaartje ... herberg" at bounding box center [902, 139] width 89 height 18
click at [908, 145] on input "kaartje ... herberg" at bounding box center [905, 142] width 6 height 6
radio input "true"
click at [765, 196] on button "Volgende vraag" at bounding box center [784, 195] width 278 height 19
click at [780, 162] on label "droomoord ... tot" at bounding box center [784, 165] width 89 height 18
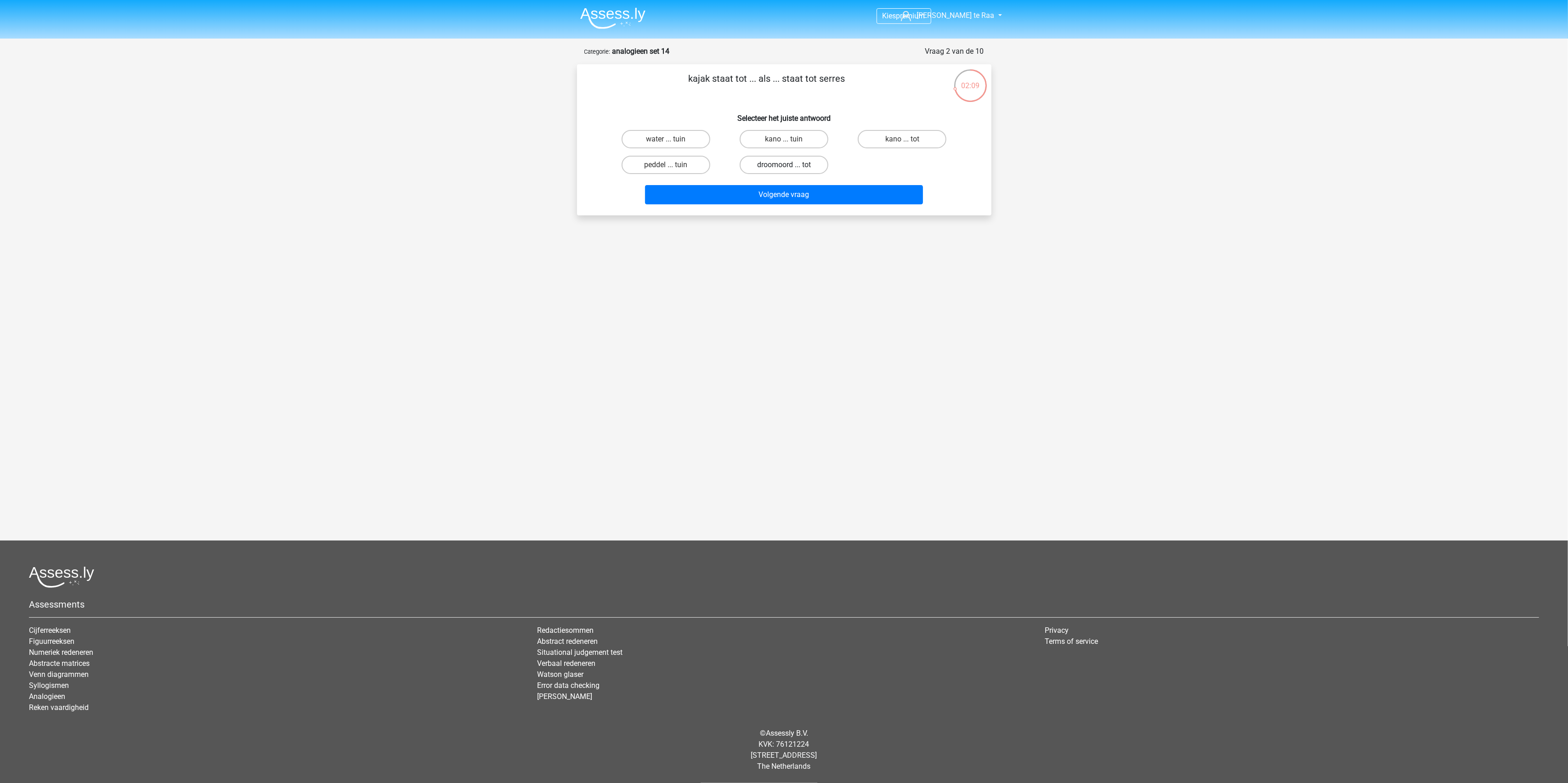
click at [784, 165] on input "droomoord ... tot" at bounding box center [787, 168] width 6 height 6
radio input "true"
click at [797, 193] on button "Volgende vraag" at bounding box center [784, 195] width 278 height 19
click at [791, 164] on label "tuin ... spaar" at bounding box center [784, 165] width 89 height 18
click at [789, 165] on input "tuin ... spaar" at bounding box center [787, 168] width 6 height 6
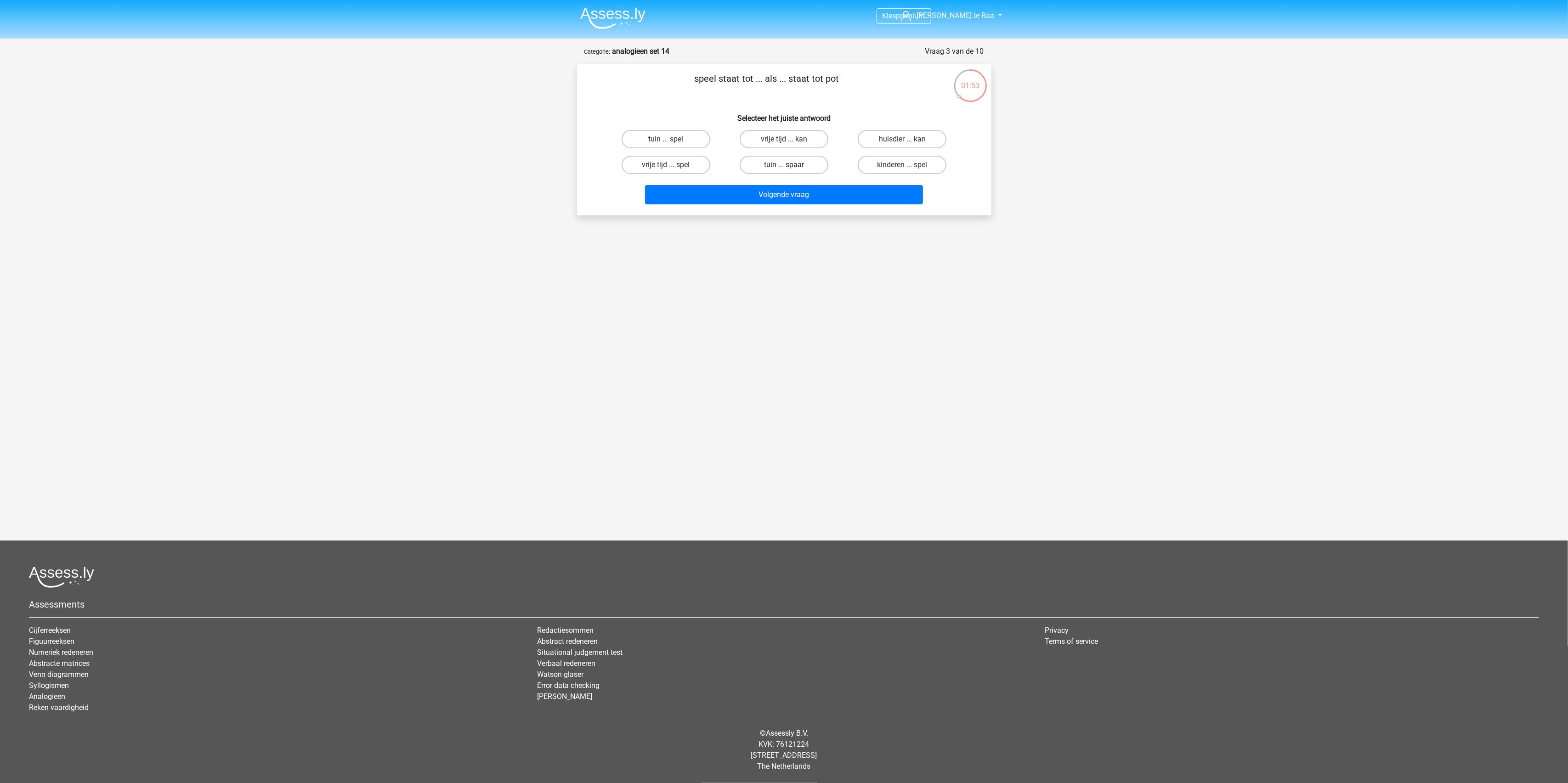
radio input "true"
click at [798, 190] on button "Volgende vraag" at bounding box center [784, 195] width 278 height 19
click at [690, 140] on label "vettigheid ... slippen" at bounding box center [666, 139] width 89 height 18
click at [671, 140] on input "vettigheid ... slippen" at bounding box center [669, 142] width 6 height 6
radio input "true"
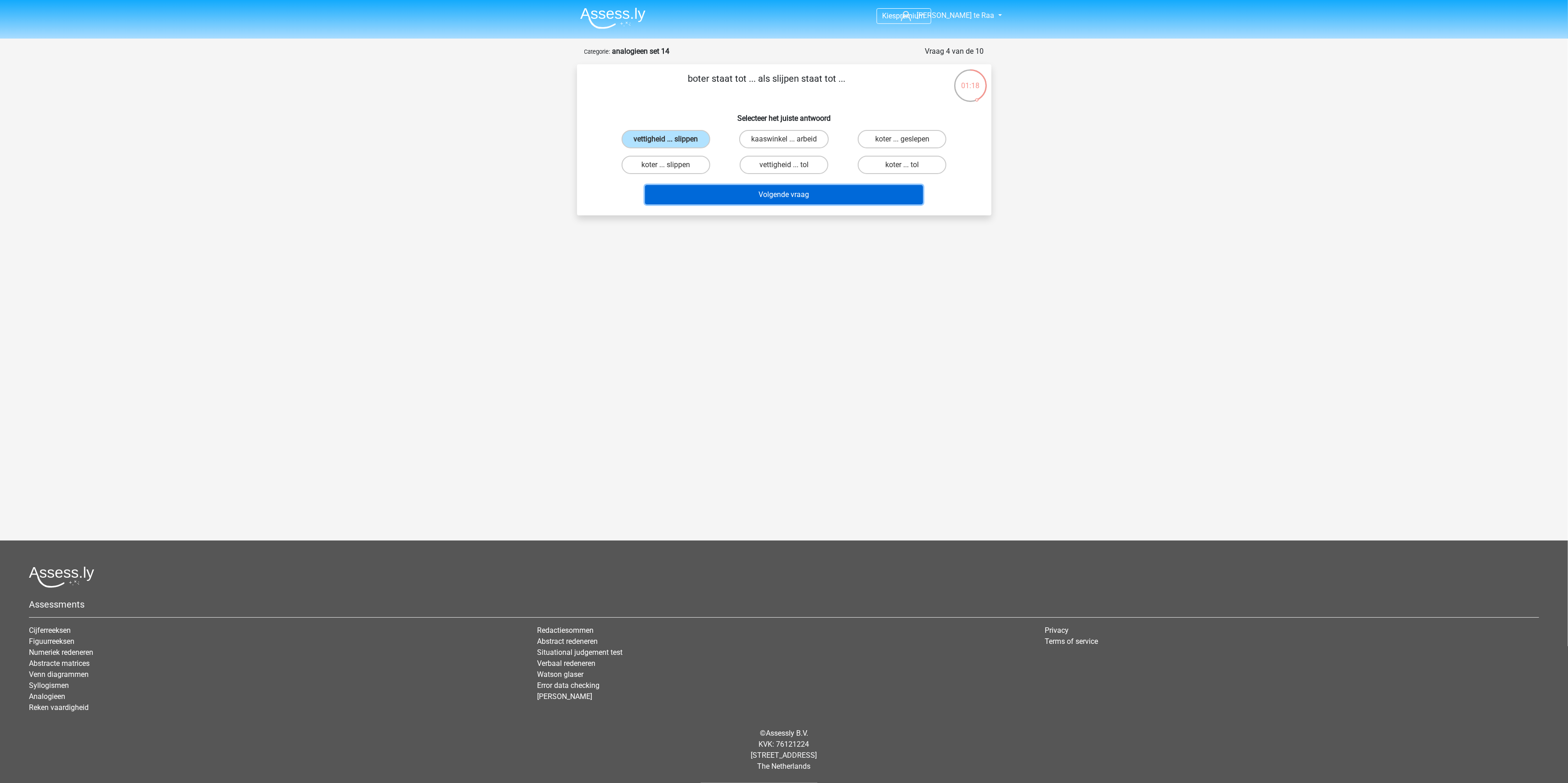
click at [825, 194] on button "Volgende vraag" at bounding box center [784, 195] width 278 height 19
click at [887, 140] on label "smal ... troebel" at bounding box center [902, 139] width 89 height 18
click at [902, 140] on input "smal ... troebel" at bounding box center [905, 142] width 6 height 6
radio input "true"
click at [804, 200] on button "Volgende vraag" at bounding box center [784, 195] width 278 height 19
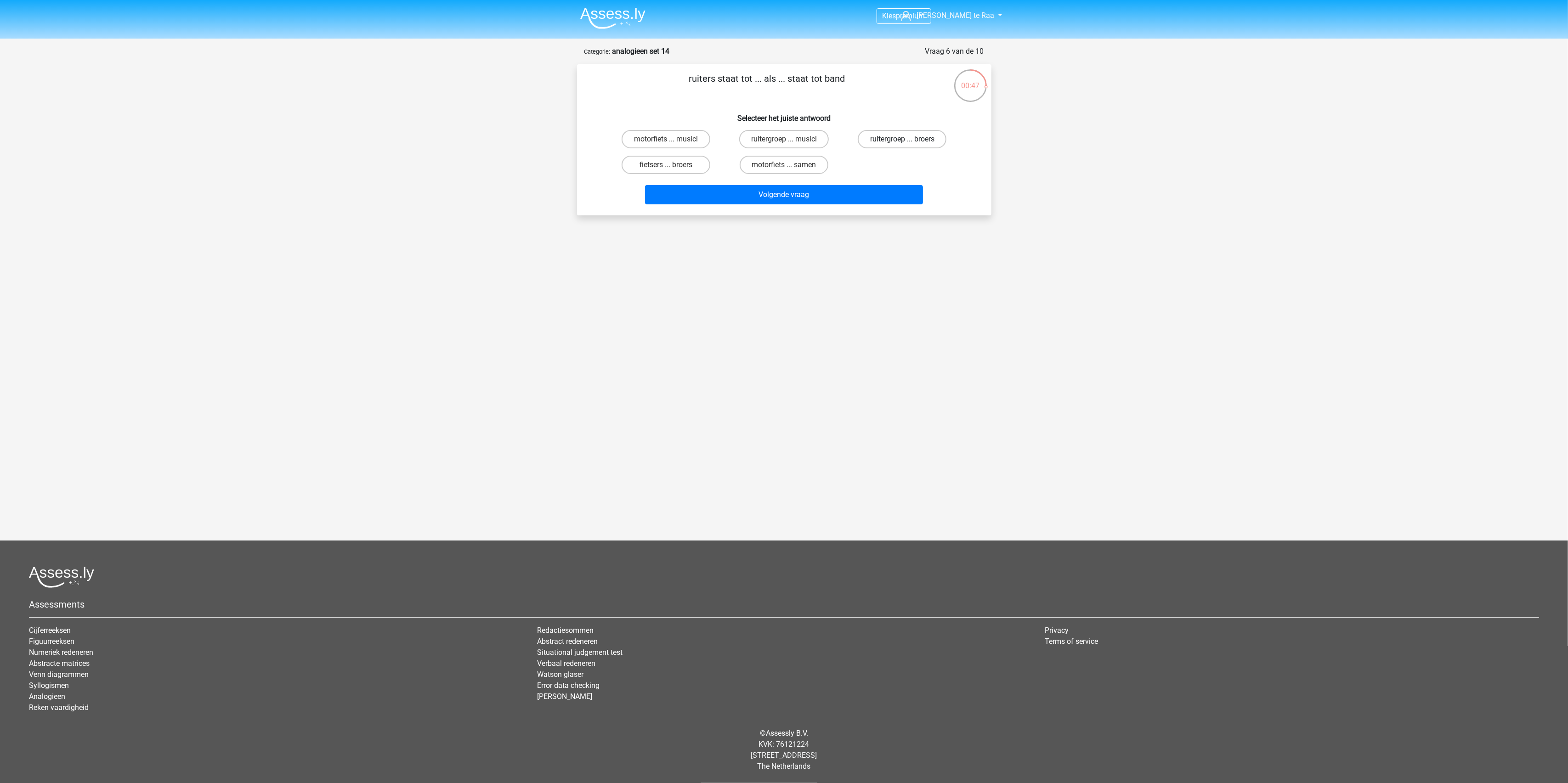
click at [880, 141] on label "ruitergroep ... broers" at bounding box center [902, 139] width 89 height 18
click at [902, 141] on input "ruitergroep ... broers" at bounding box center [905, 142] width 6 height 6
radio input "true"
click at [830, 200] on button "Volgende vraag" at bounding box center [784, 195] width 278 height 19
click at [908, 170] on label "pen ... naald" at bounding box center [902, 165] width 89 height 18
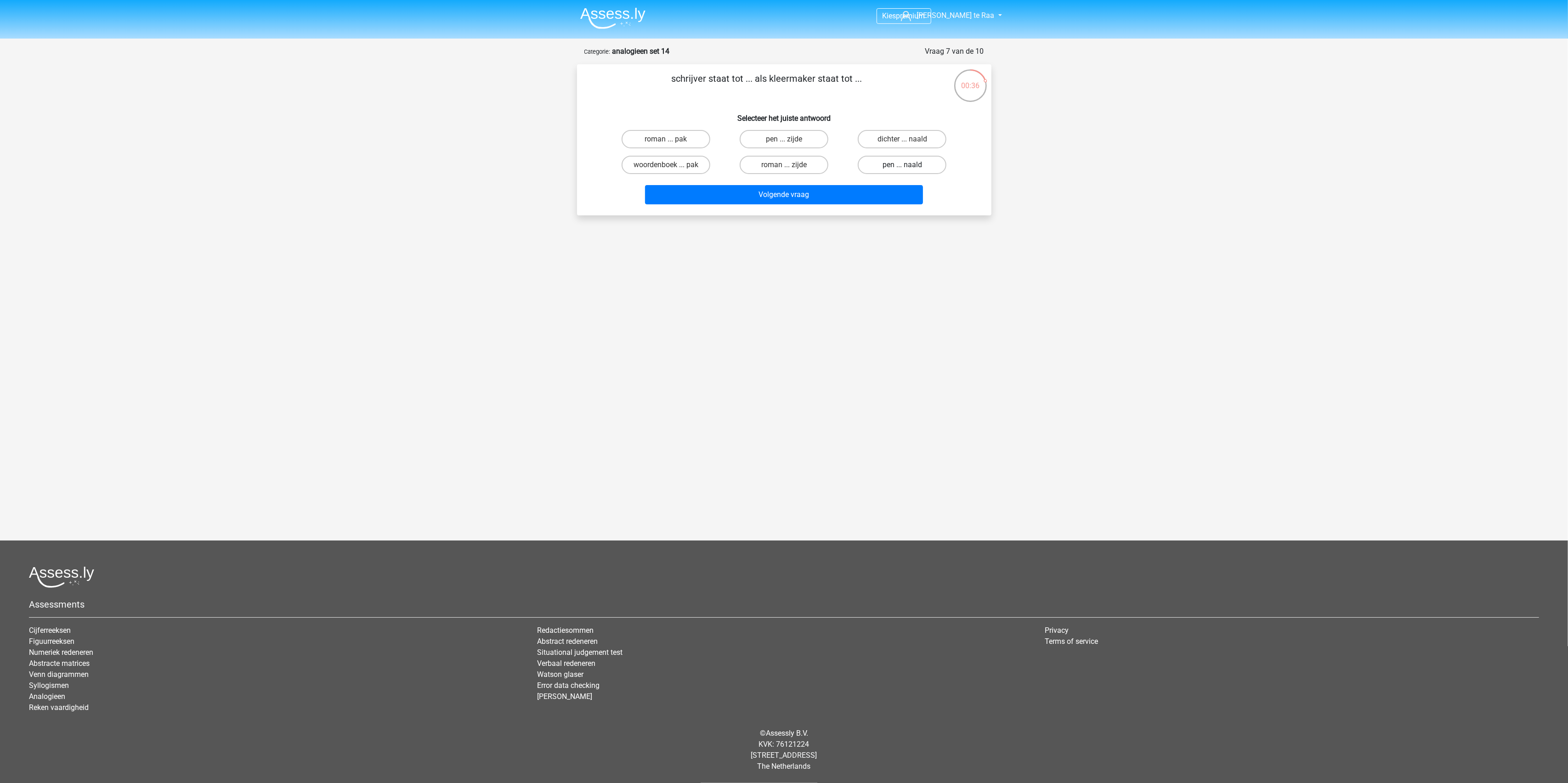
click at [908, 170] on input "pen ... naald" at bounding box center [905, 168] width 6 height 6
radio input "true"
click at [845, 193] on button "Volgende vraag" at bounding box center [784, 195] width 278 height 19
click at [766, 161] on label "overtreding ... flauw" at bounding box center [784, 165] width 89 height 18
click at [784, 165] on input "overtreding ... flauw" at bounding box center [787, 168] width 6 height 6
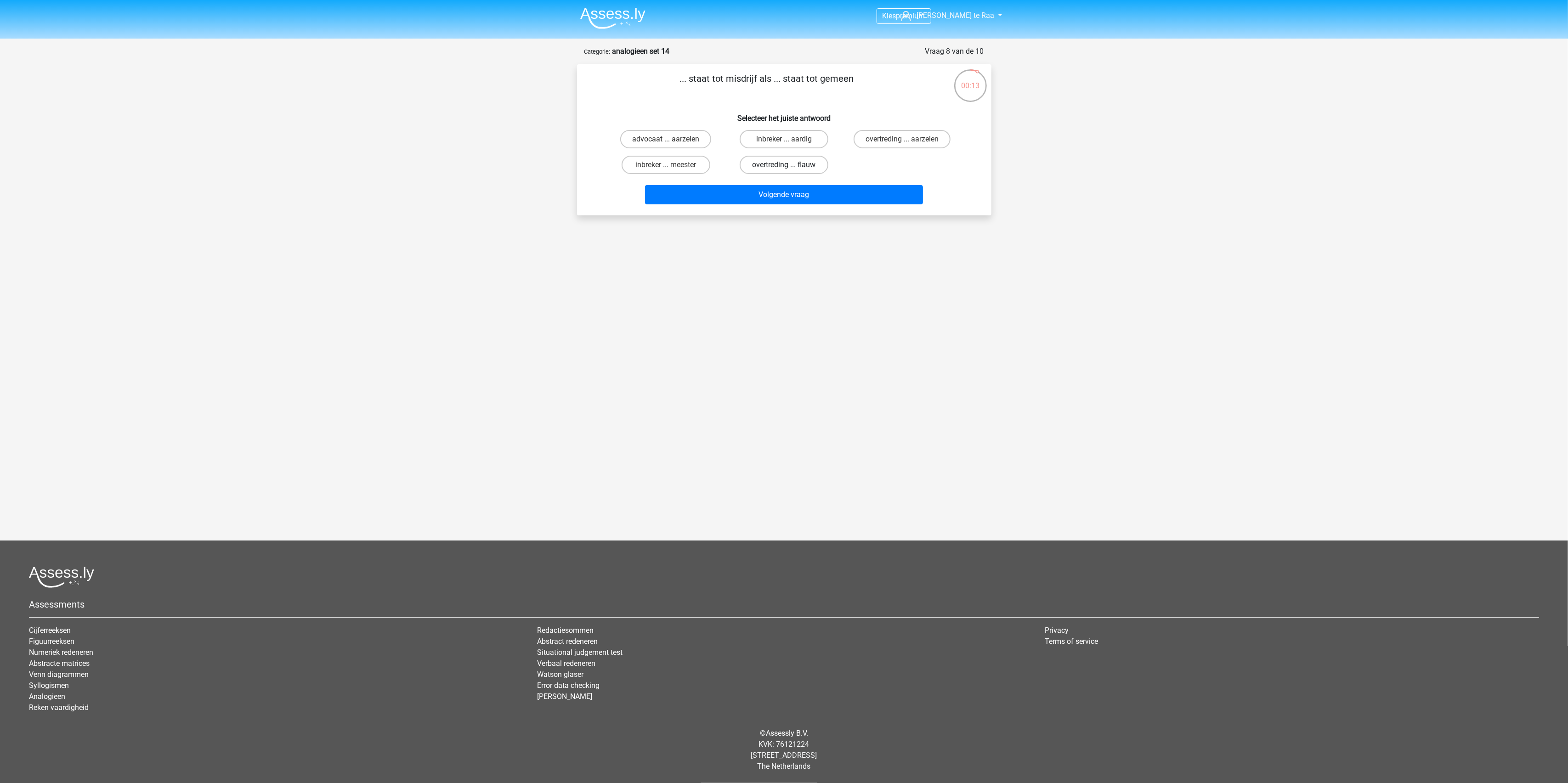
radio input "true"
click at [777, 199] on button "Volgende vraag" at bounding box center [784, 195] width 278 height 19
click at [695, 143] on label "brood ... fruit" at bounding box center [666, 139] width 89 height 18
click at [671, 143] on input "brood ... fruit" at bounding box center [669, 142] width 6 height 6
radio input "true"
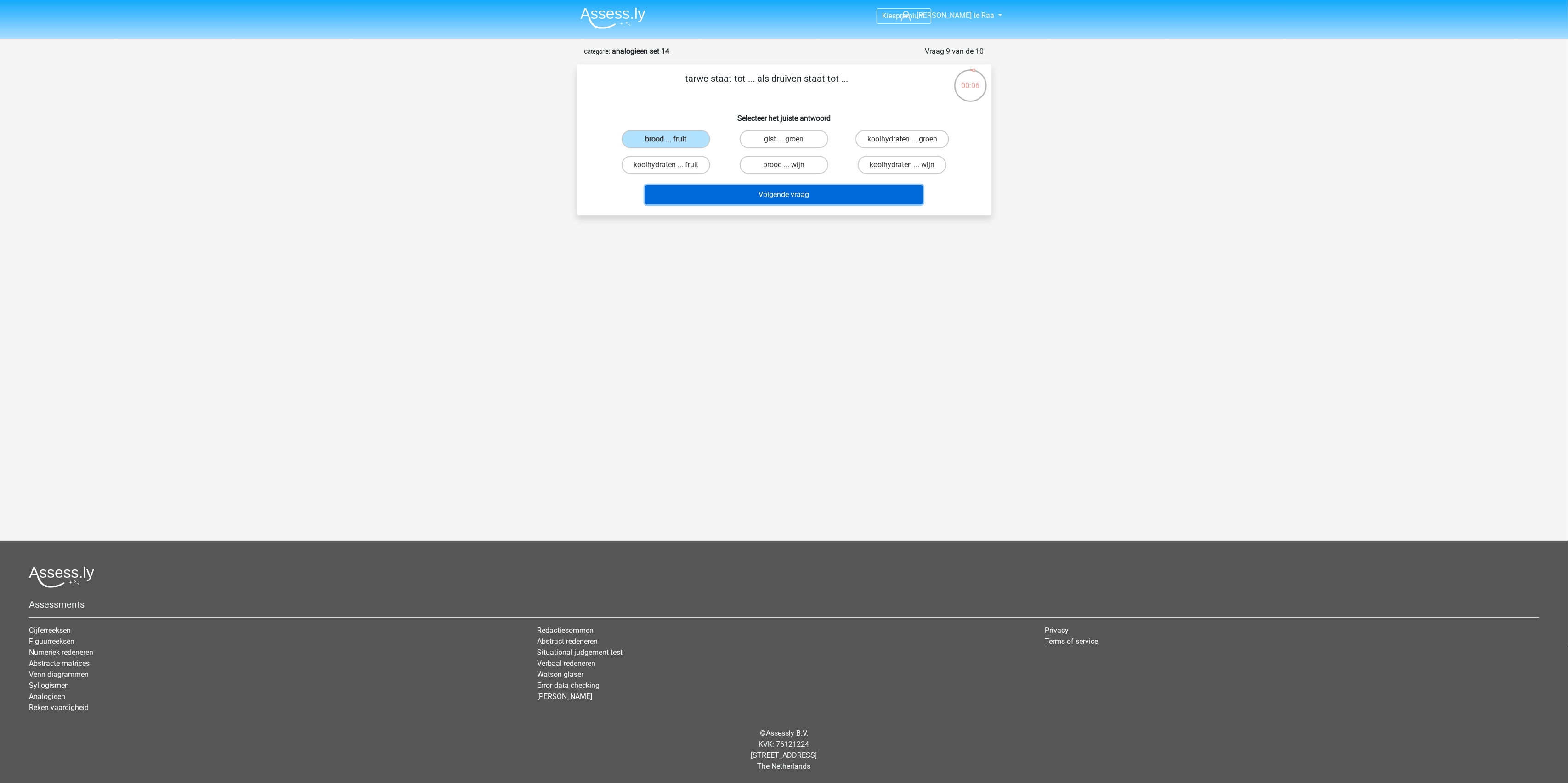
click at [785, 189] on button "Volgende vraag" at bounding box center [784, 195] width 278 height 19
click at [814, 132] on label "muziek ... wrongel" at bounding box center [784, 139] width 89 height 18
click at [789, 139] on input "muziek ... wrongel" at bounding box center [787, 142] width 6 height 6
radio input "true"
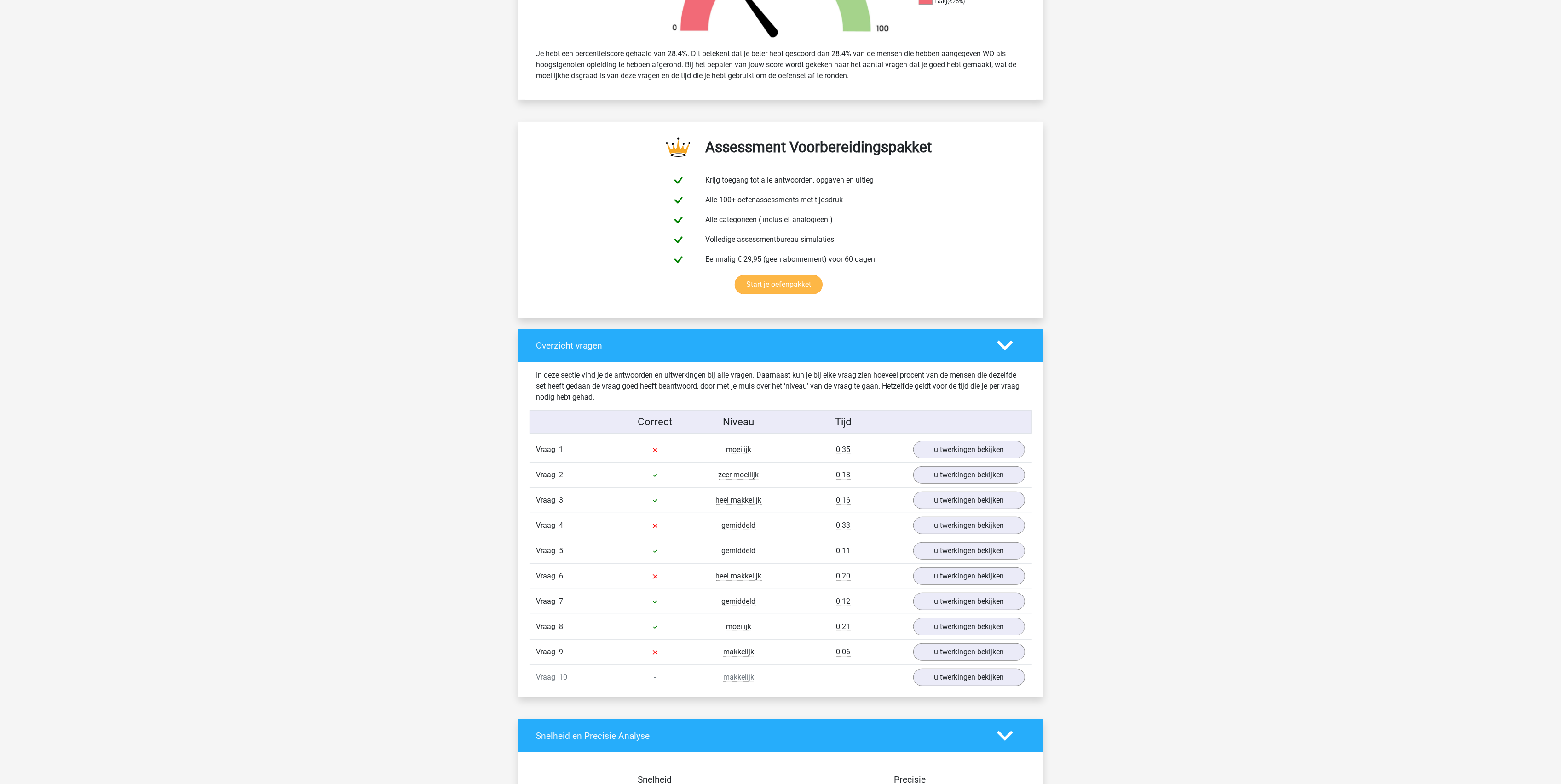
scroll to position [368, 0]
click at [952, 476] on link "uitwerkingen bekijken" at bounding box center [969, 474] width 129 height 20
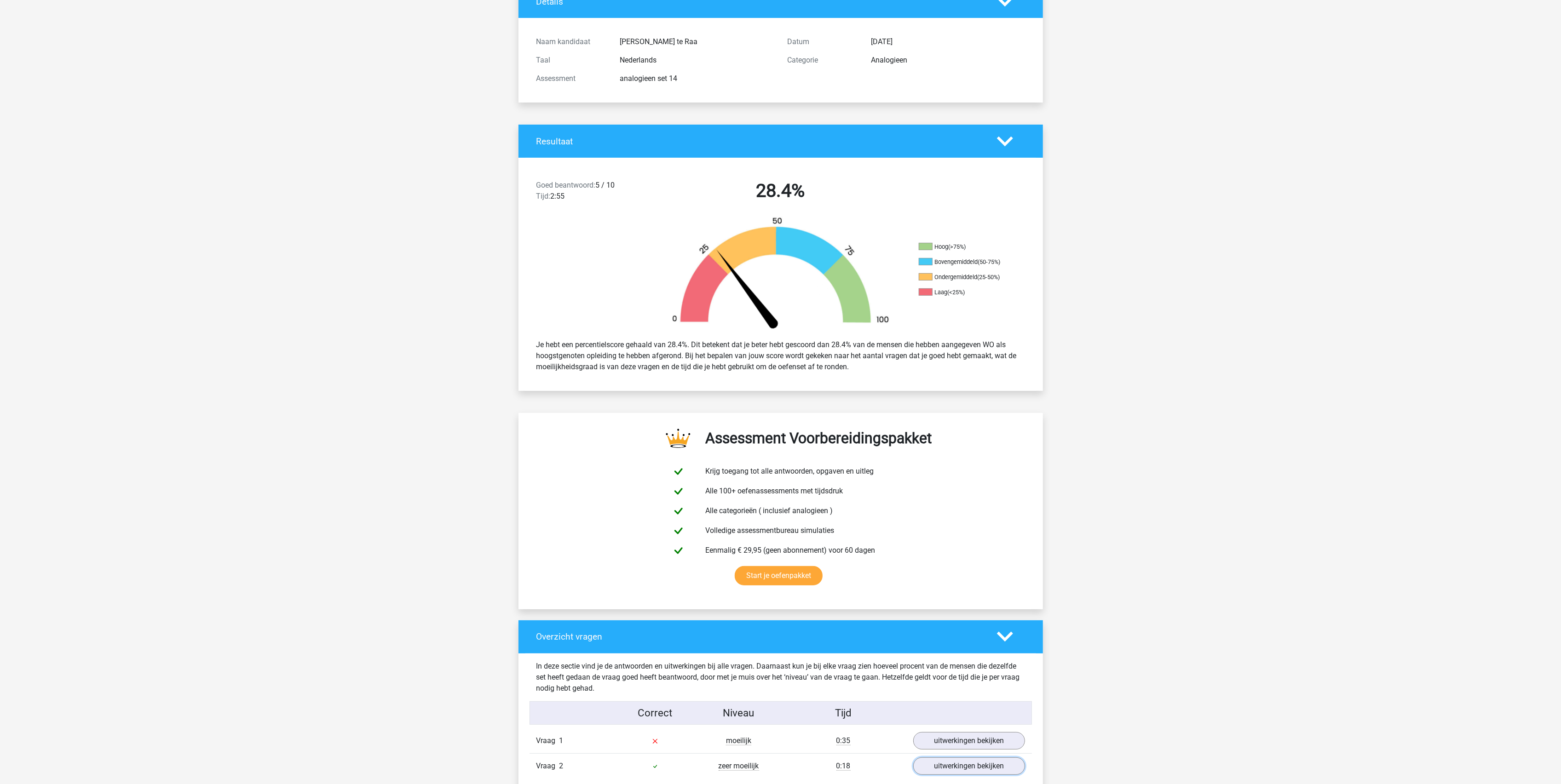
scroll to position [0, 0]
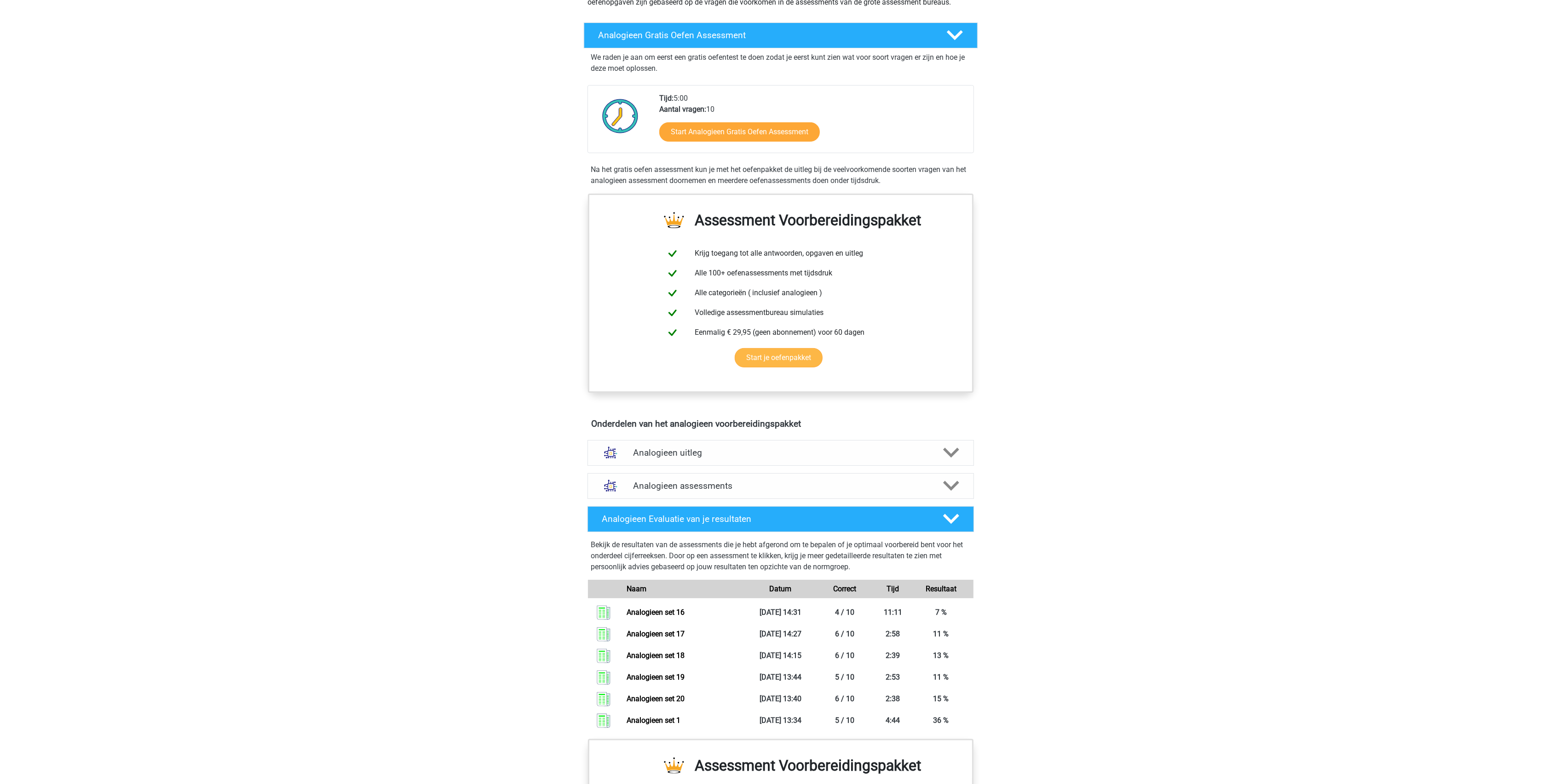
scroll to position [122, 0]
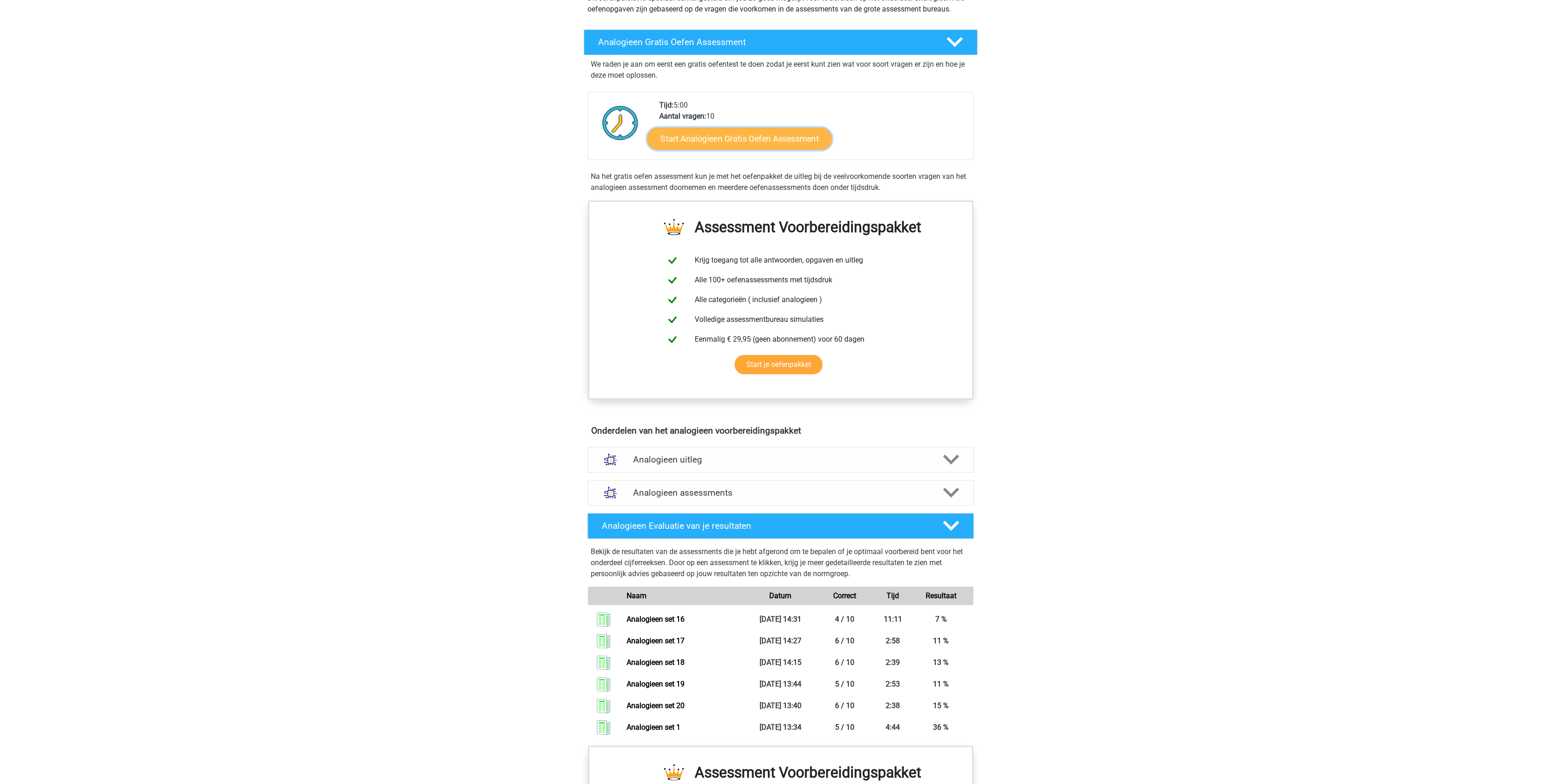
click at [738, 140] on link "Start Analogieen Gratis Oefen Assessment" at bounding box center [739, 138] width 185 height 22
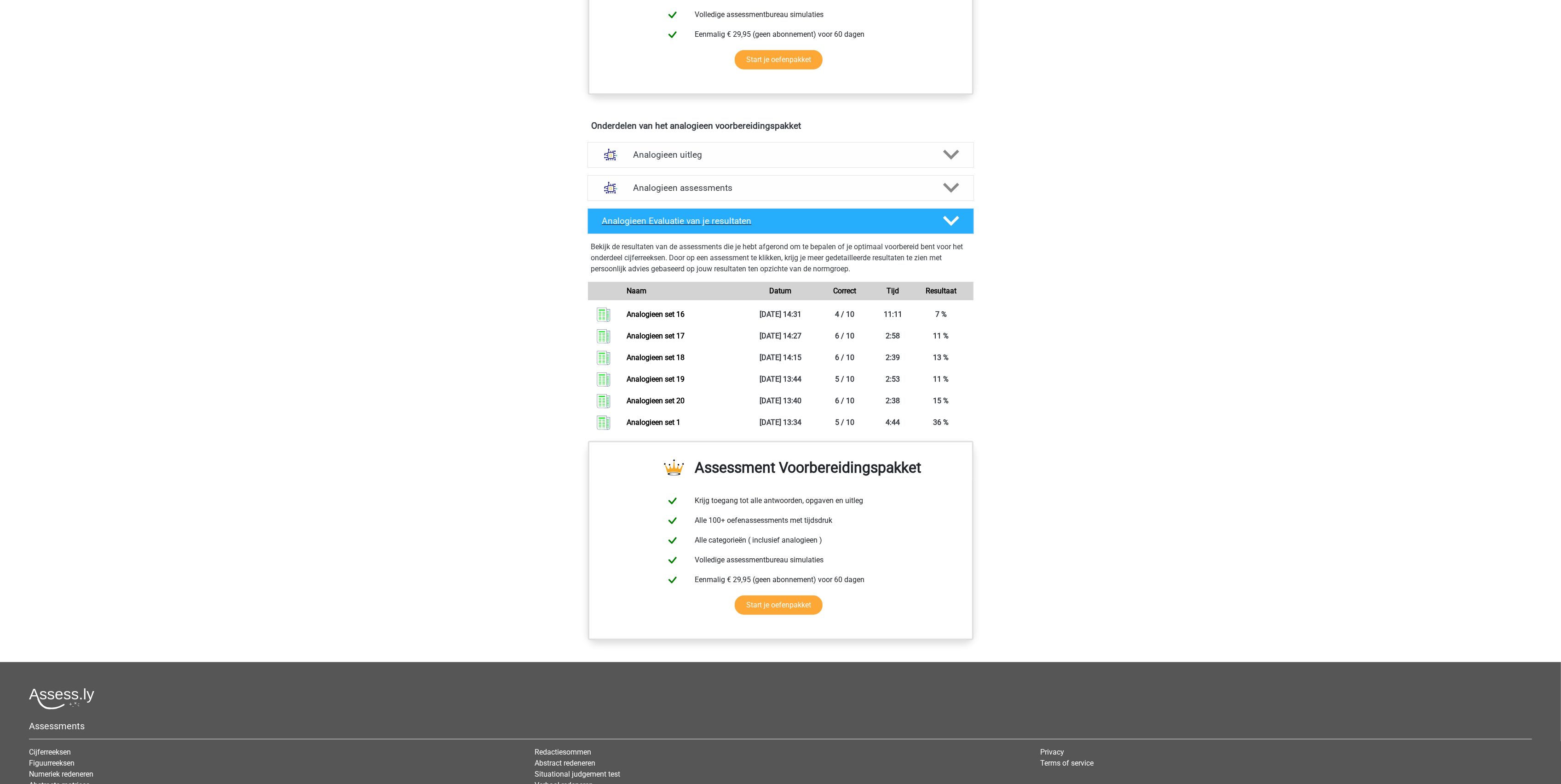
scroll to position [368, 0]
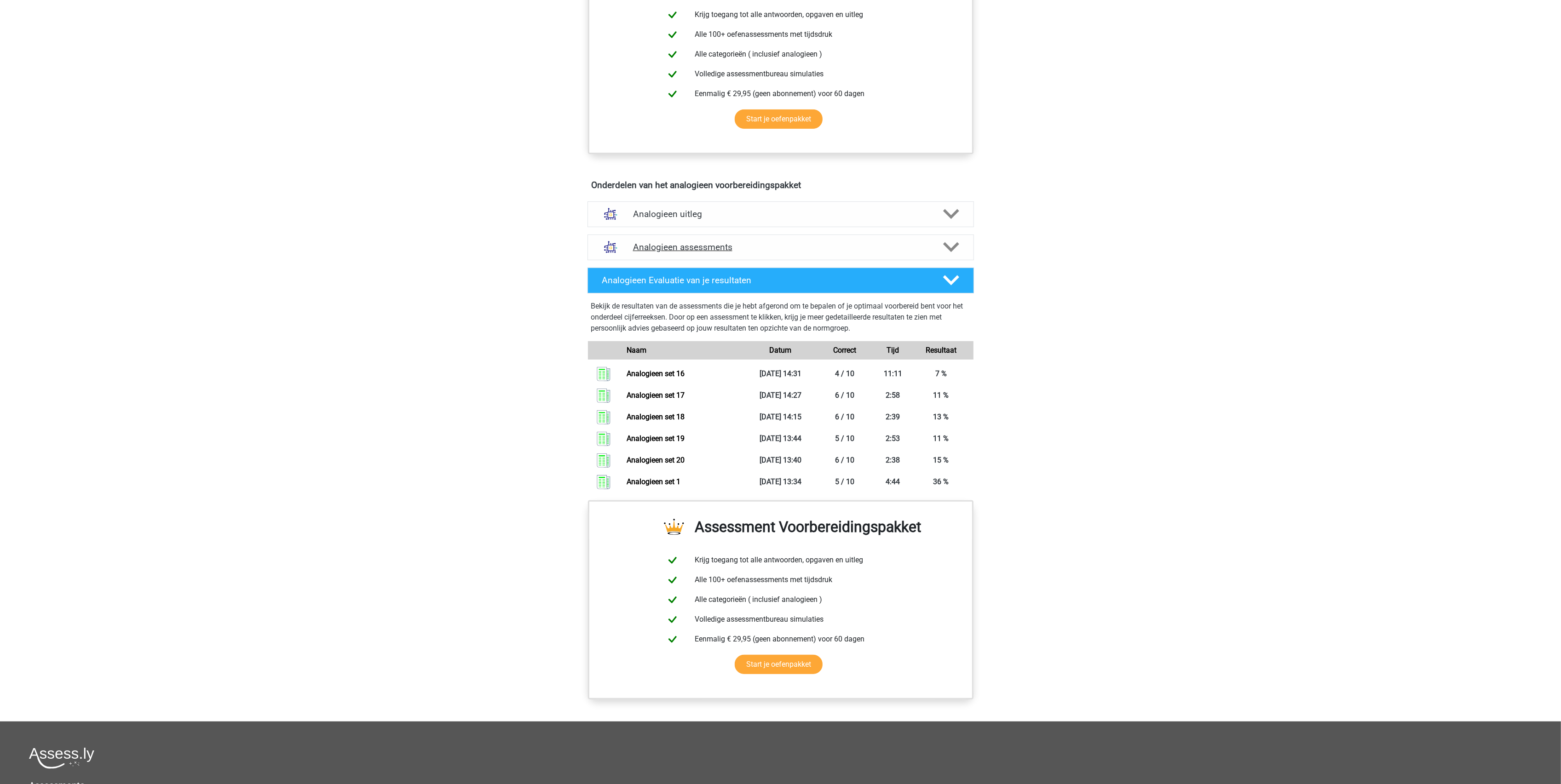
click at [659, 254] on div "Analogieen assessments" at bounding box center [781, 247] width 386 height 26
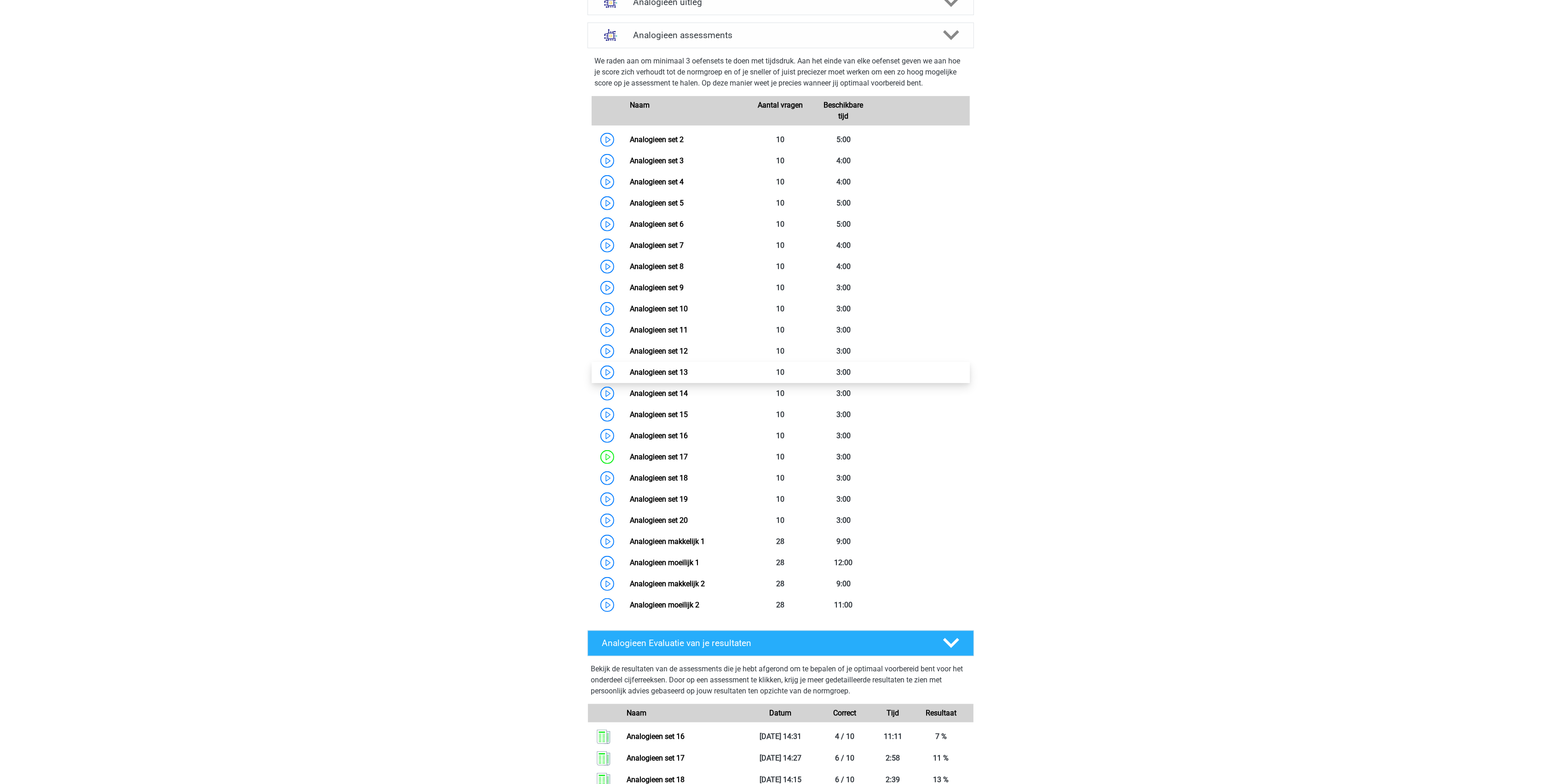
scroll to position [613, 0]
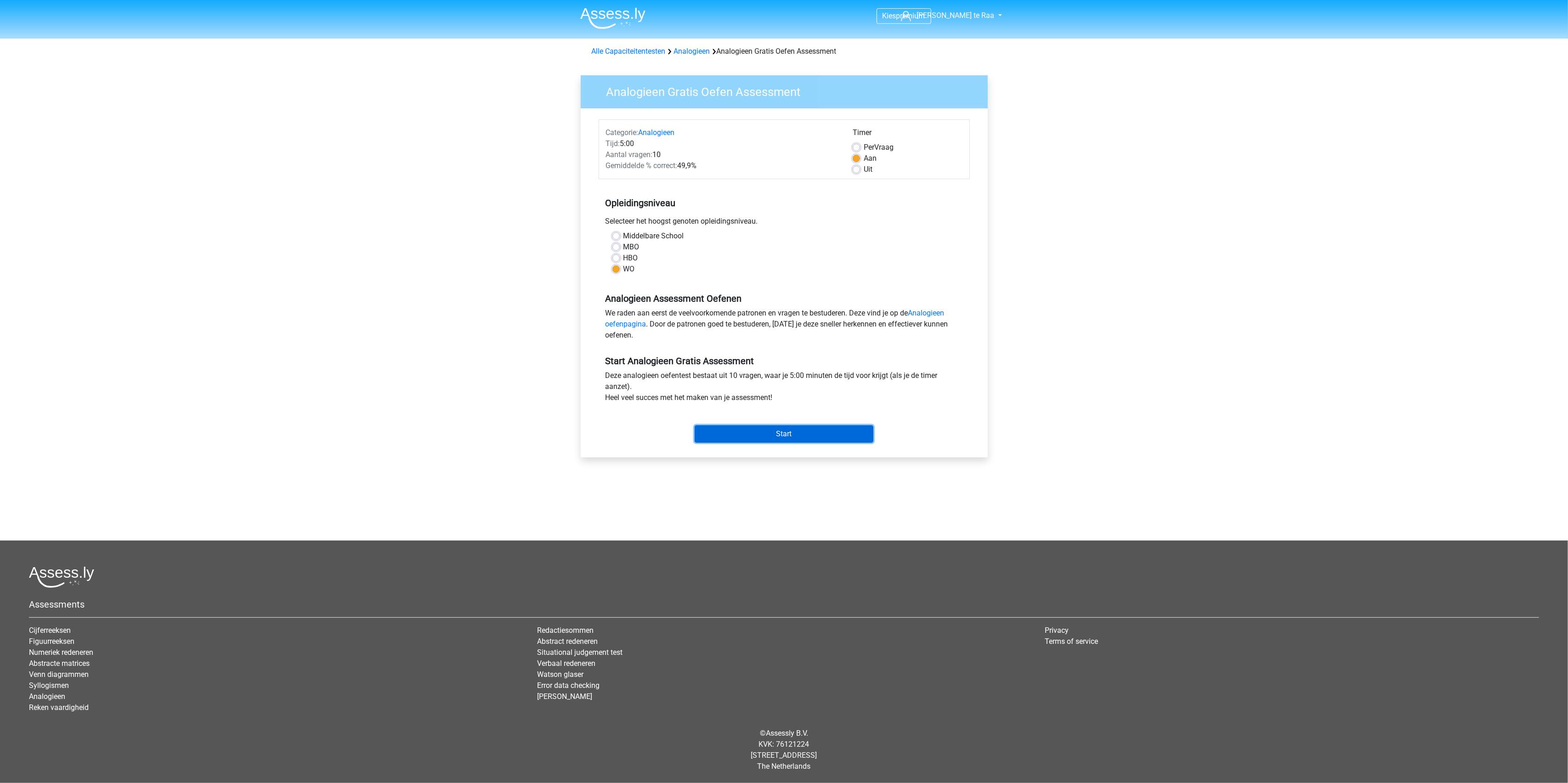
click at [732, 440] on input "Start" at bounding box center [784, 434] width 179 height 18
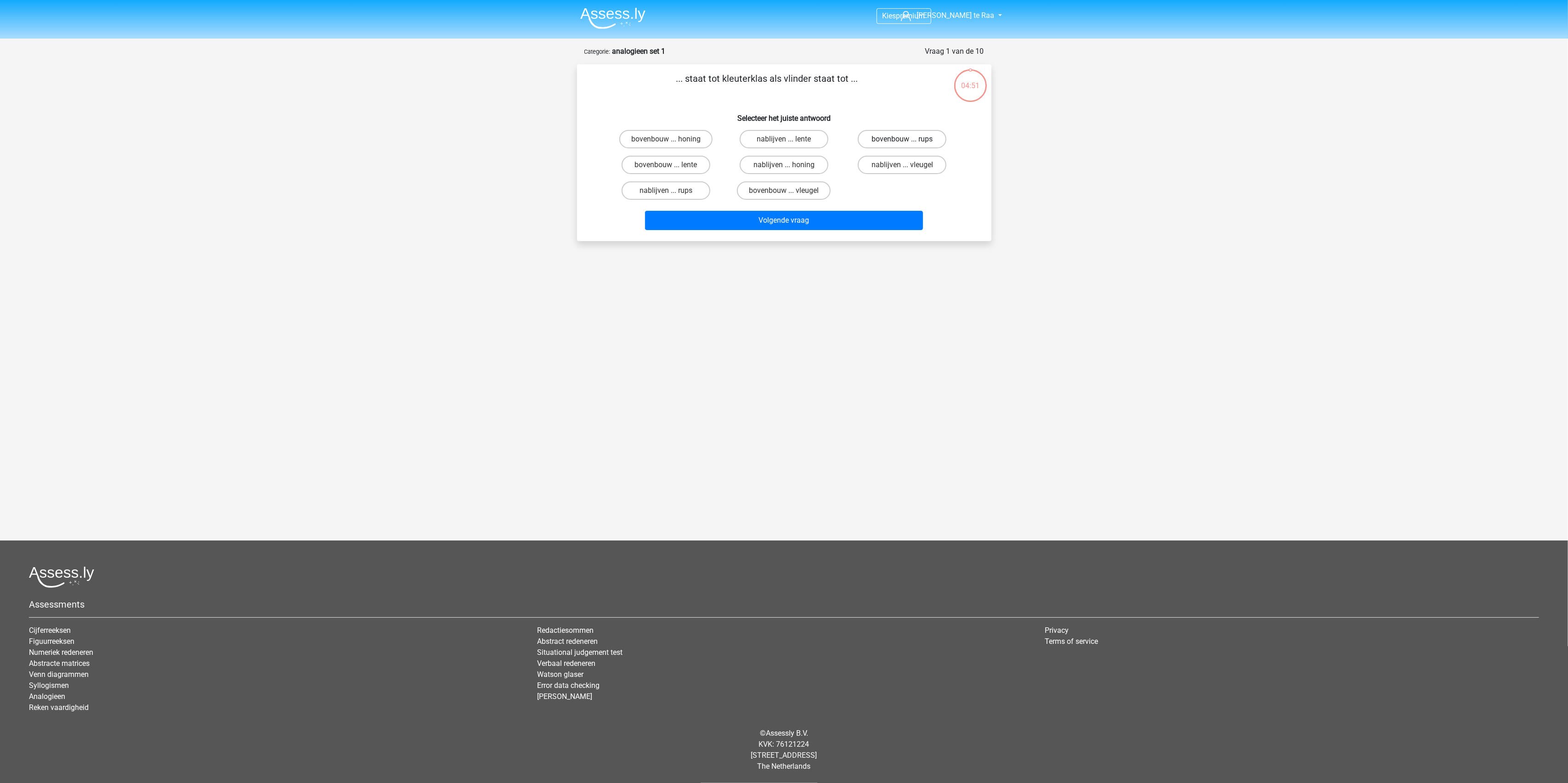
click at [891, 133] on label "bovenbouw ... rups" at bounding box center [902, 139] width 89 height 18
click at [902, 139] on input "bovenbouw ... rups" at bounding box center [905, 142] width 6 height 6
radio input "true"
click at [827, 218] on button "Volgende vraag" at bounding box center [784, 220] width 278 height 19
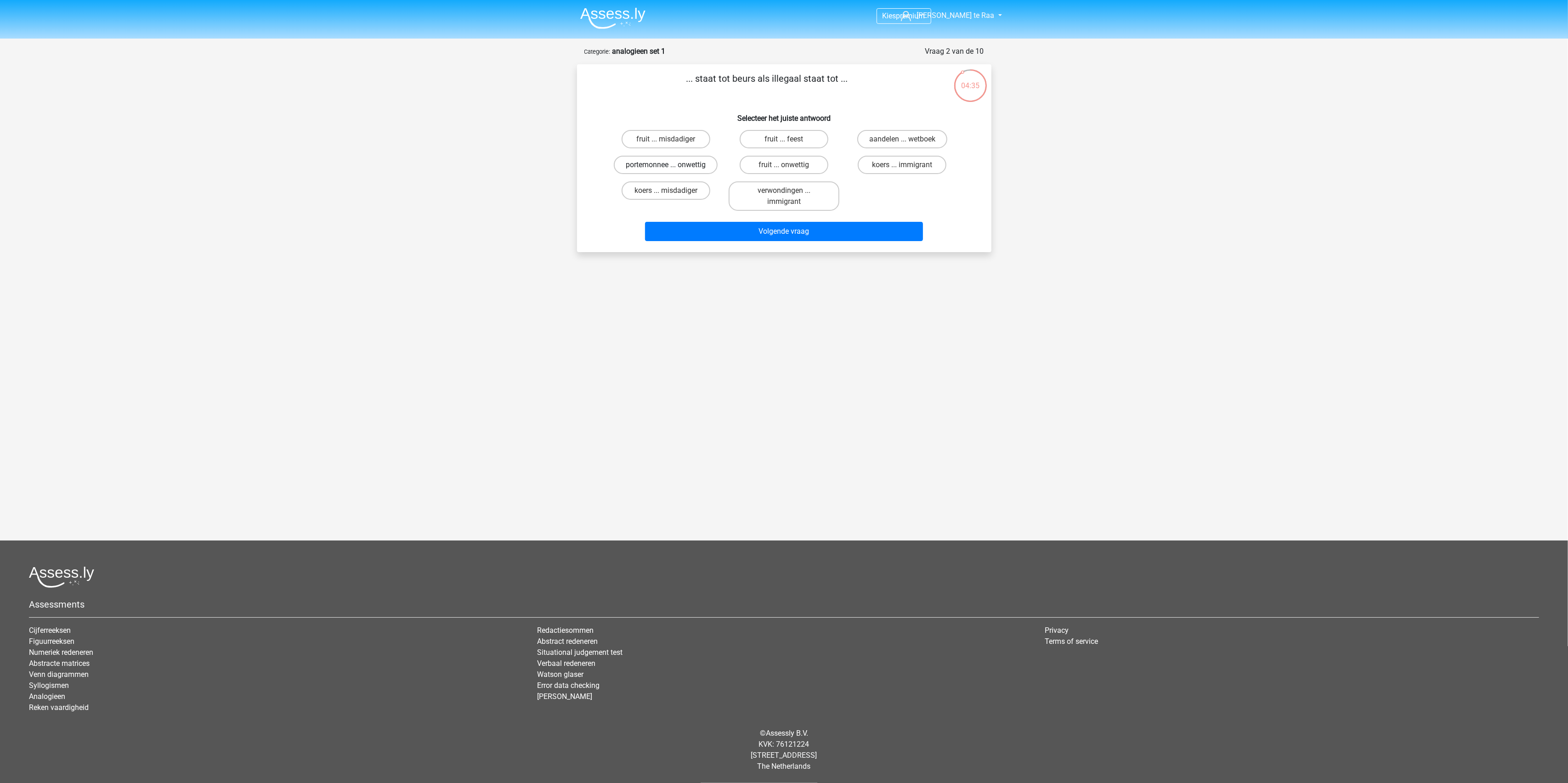
click at [681, 164] on label "portemonnee ... onwettig" at bounding box center [665, 165] width 104 height 18
click at [671, 165] on input "portemonnee ... onwettig" at bounding box center [669, 168] width 6 height 6
radio input "true"
click at [807, 228] on button "Volgende vraag" at bounding box center [784, 232] width 278 height 19
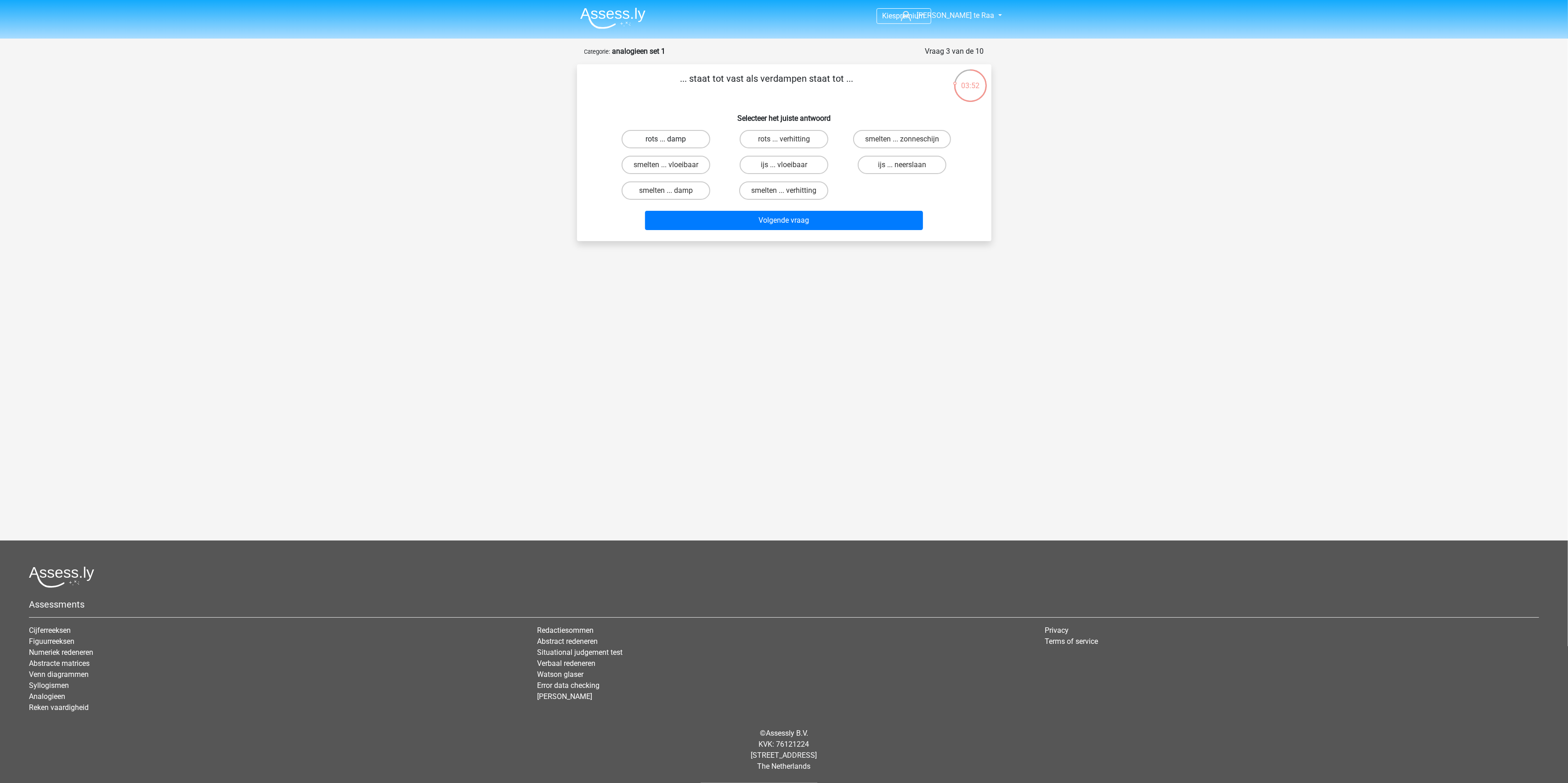
click at [665, 136] on label "rots ... damp" at bounding box center [666, 139] width 89 height 18
click at [666, 139] on input "rots ... damp" at bounding box center [669, 142] width 6 height 6
radio input "true"
click at [755, 221] on button "Volgende vraag" at bounding box center [784, 220] width 278 height 19
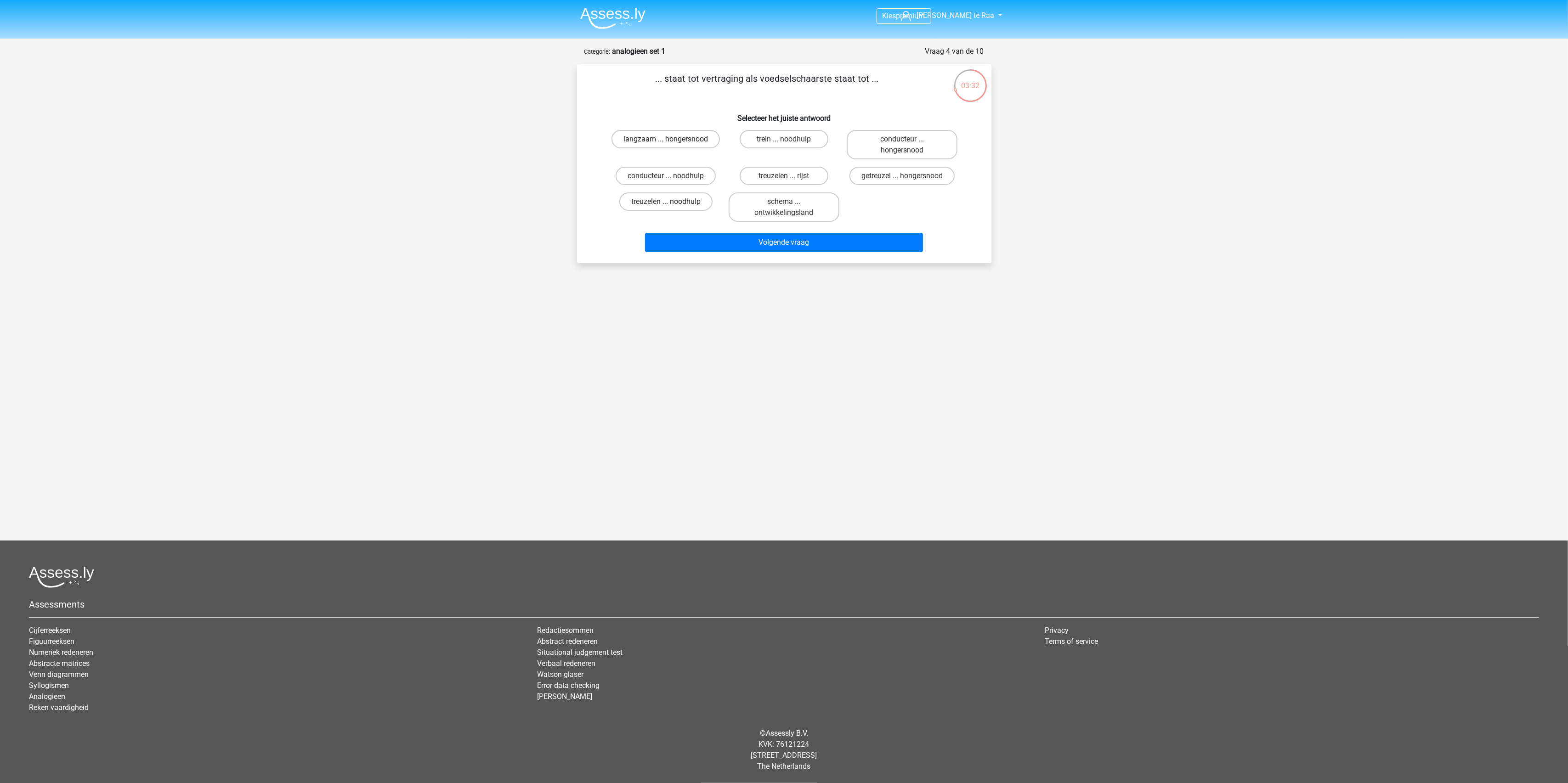
click at [690, 135] on label "langzaam ... hongersnood" at bounding box center [666, 139] width 108 height 18
click at [671, 139] on input "langzaam ... hongersnood" at bounding box center [669, 142] width 6 height 6
radio input "true"
click at [754, 247] on button "Volgende vraag" at bounding box center [784, 243] width 278 height 19
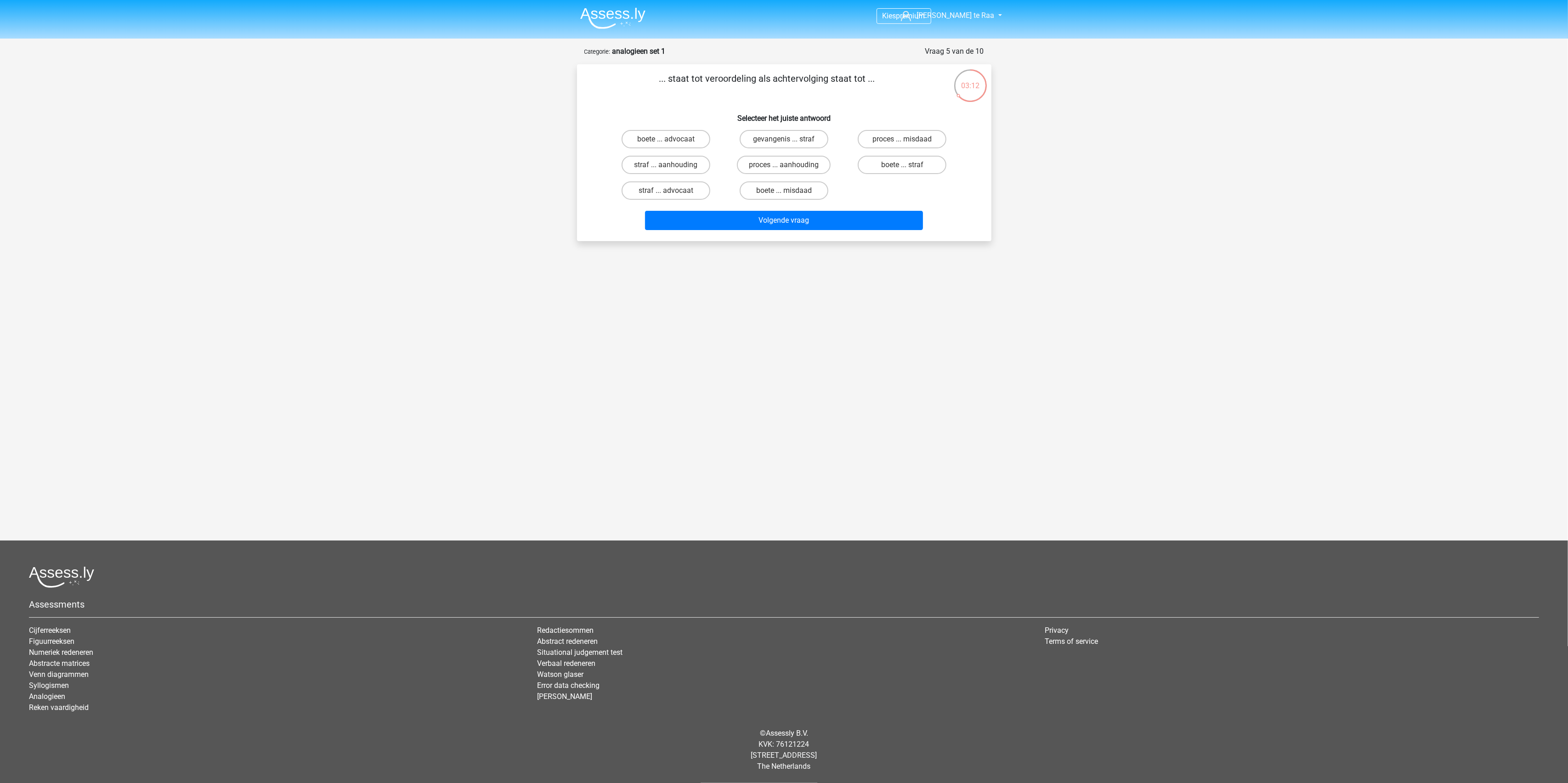
click at [784, 165] on input "proces ... aanhouding" at bounding box center [787, 168] width 6 height 6
radio input "true"
click at [809, 219] on button "Volgende vraag" at bounding box center [784, 220] width 278 height 19
click at [913, 167] on label "duif ... wijsheid" at bounding box center [902, 165] width 89 height 18
click at [908, 167] on input "duif ... wijsheid" at bounding box center [905, 168] width 6 height 6
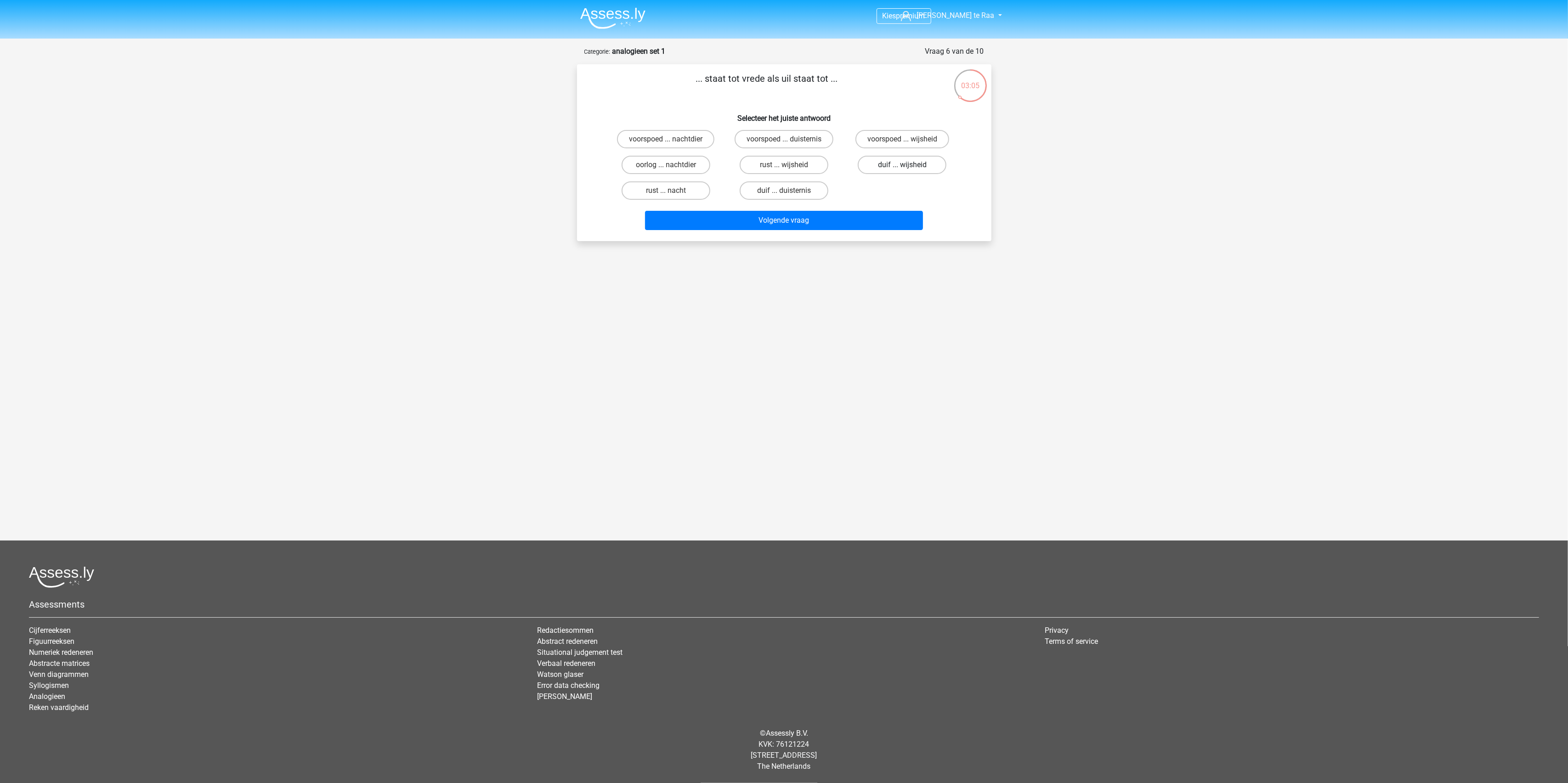
radio input "true"
click at [840, 219] on button "Volgende vraag" at bounding box center [784, 220] width 278 height 19
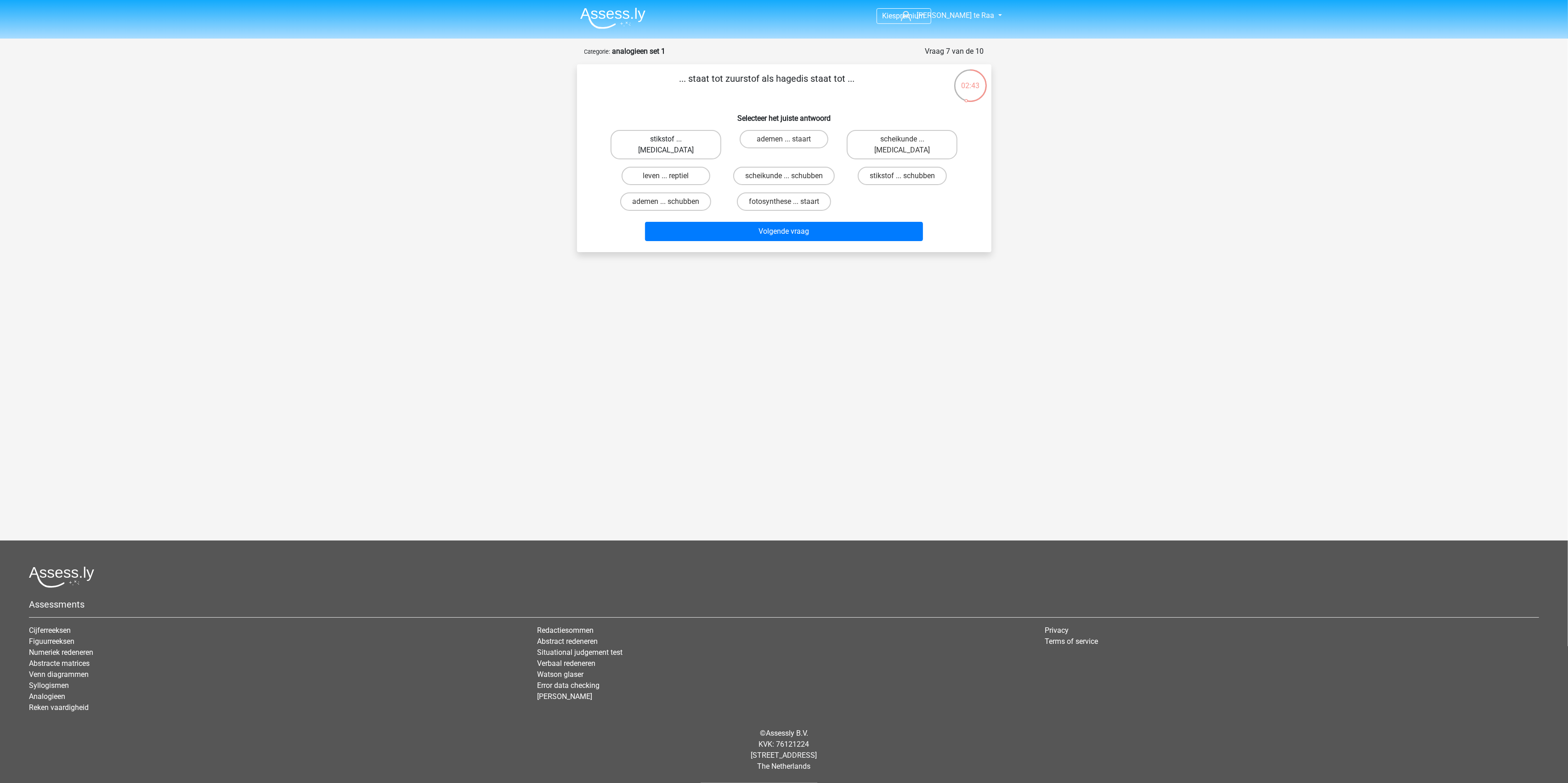
click at [686, 139] on label "stikstof ... krokodil" at bounding box center [666, 145] width 111 height 29
click at [671, 139] on input "stikstof ... krokodil" at bounding box center [669, 142] width 6 height 6
radio input "true"
click at [739, 222] on button "Volgende vraag" at bounding box center [784, 232] width 278 height 19
click at [892, 164] on label "mollig ... heerlijk" at bounding box center [902, 165] width 89 height 18
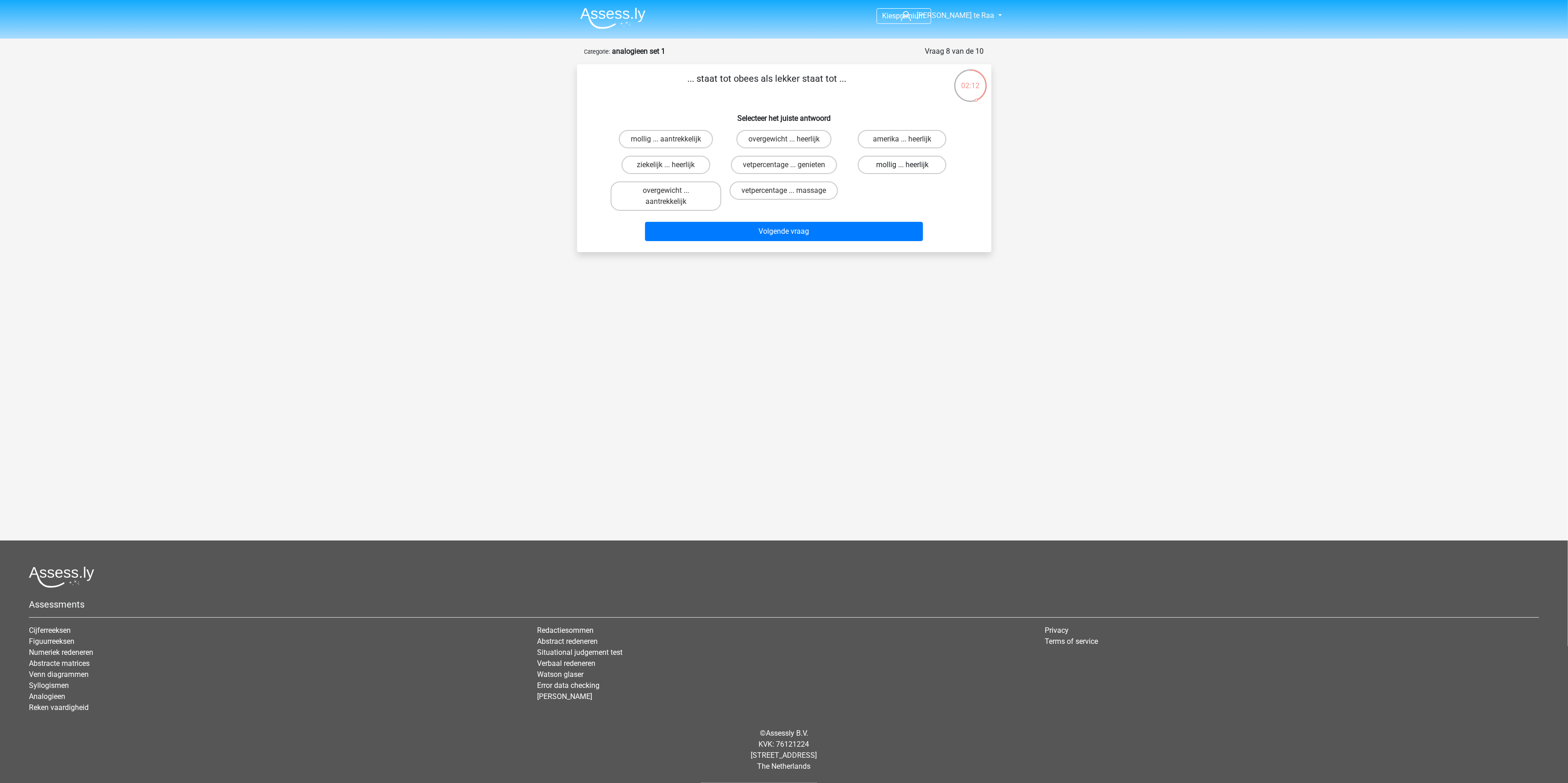
click at [902, 165] on input "mollig ... heerlijk" at bounding box center [905, 168] width 6 height 6
radio input "true"
click at [769, 224] on button "Volgende vraag" at bounding box center [784, 232] width 278 height 19
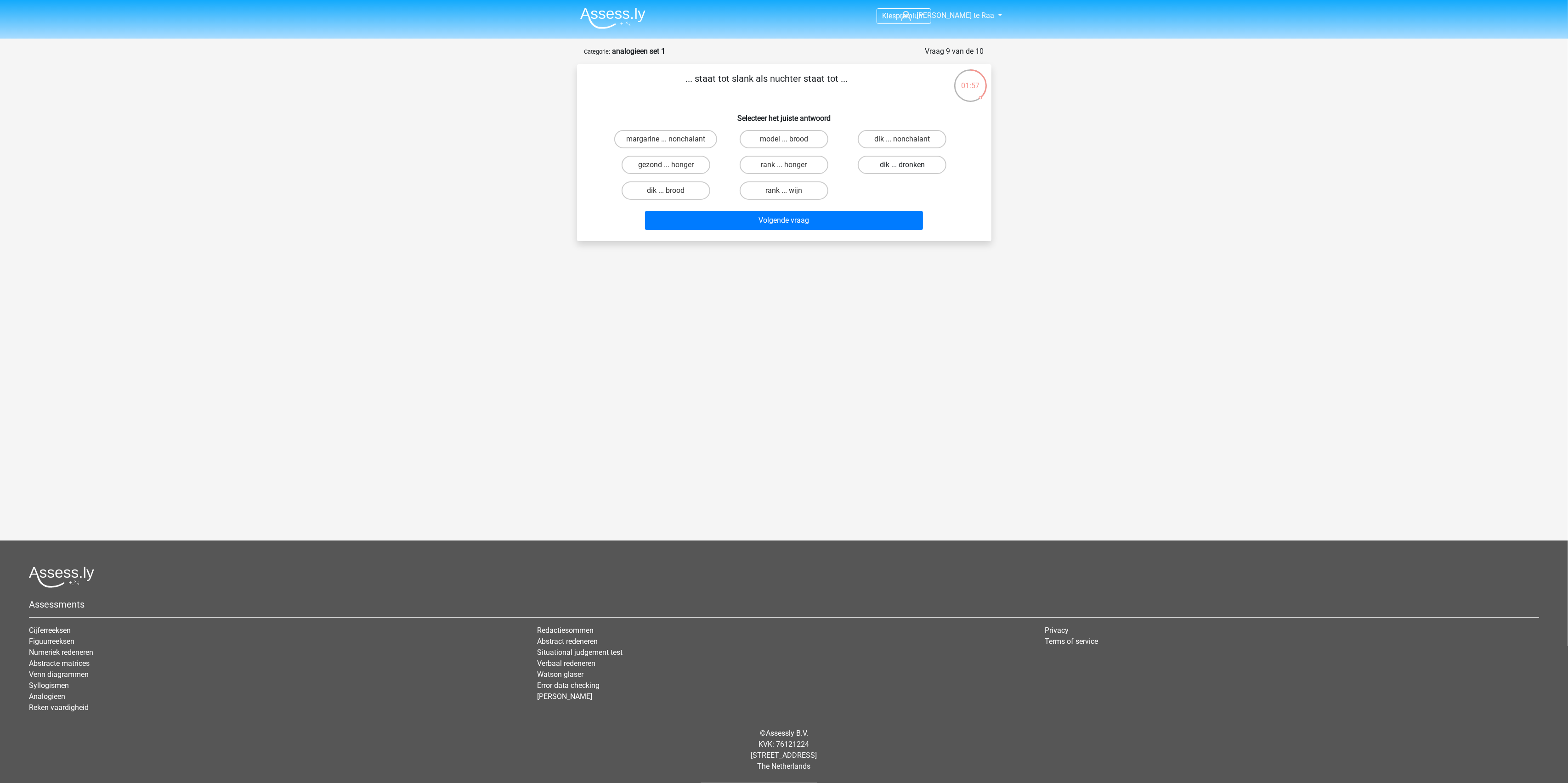
click at [907, 164] on label "dik ... dronken" at bounding box center [902, 165] width 89 height 18
click at [907, 165] on input "dik ... dronken" at bounding box center [905, 168] width 6 height 6
radio input "true"
click at [793, 218] on button "Volgende vraag" at bounding box center [784, 220] width 278 height 19
click at [788, 188] on label "marmer ... staal" at bounding box center [784, 190] width 89 height 18
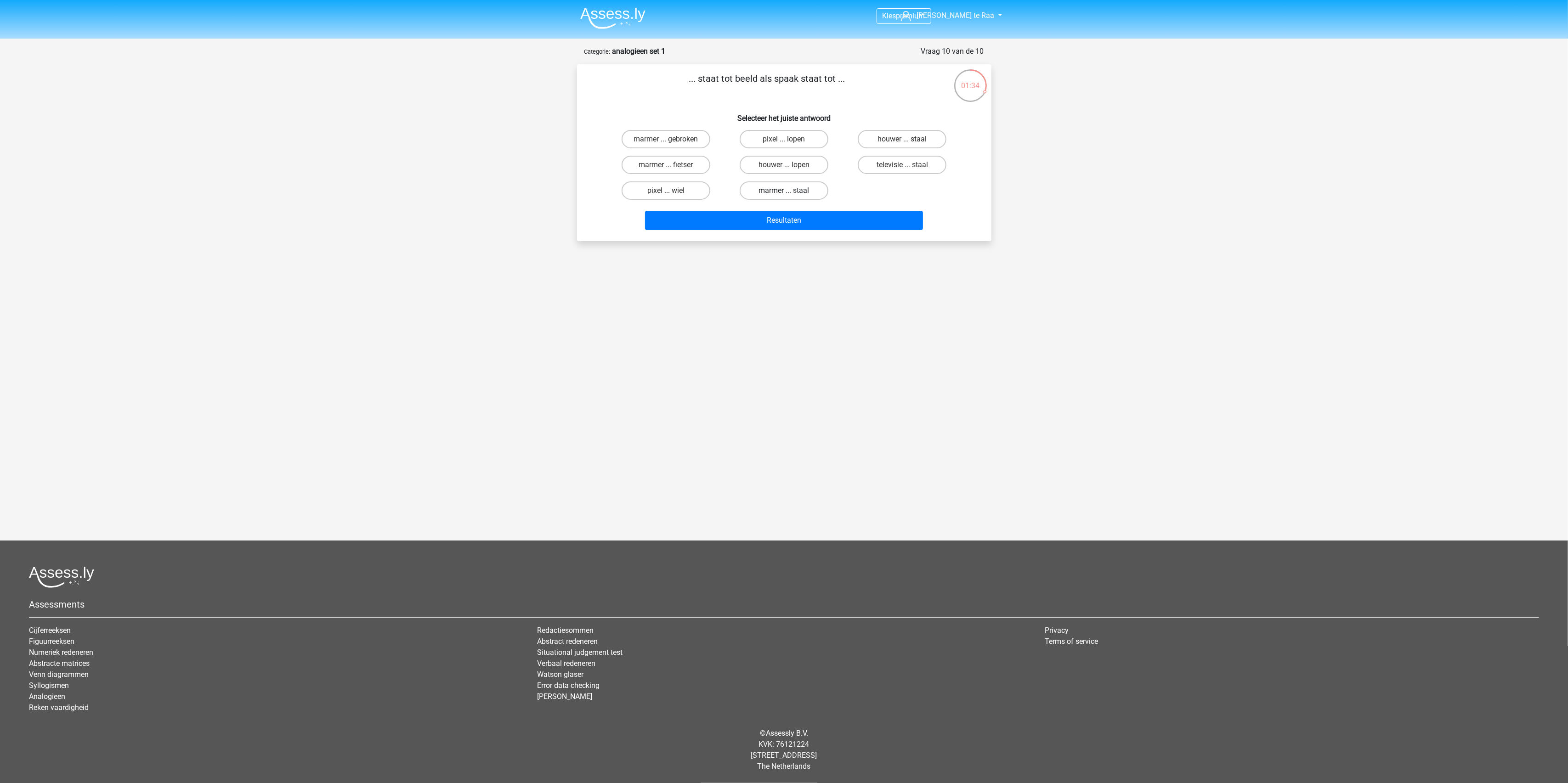
click at [788, 190] on input "marmer ... staal" at bounding box center [787, 193] width 6 height 6
radio input "true"
click at [785, 221] on button "Resultaten" at bounding box center [784, 220] width 278 height 19
